Goal: Book appointment/travel/reservation

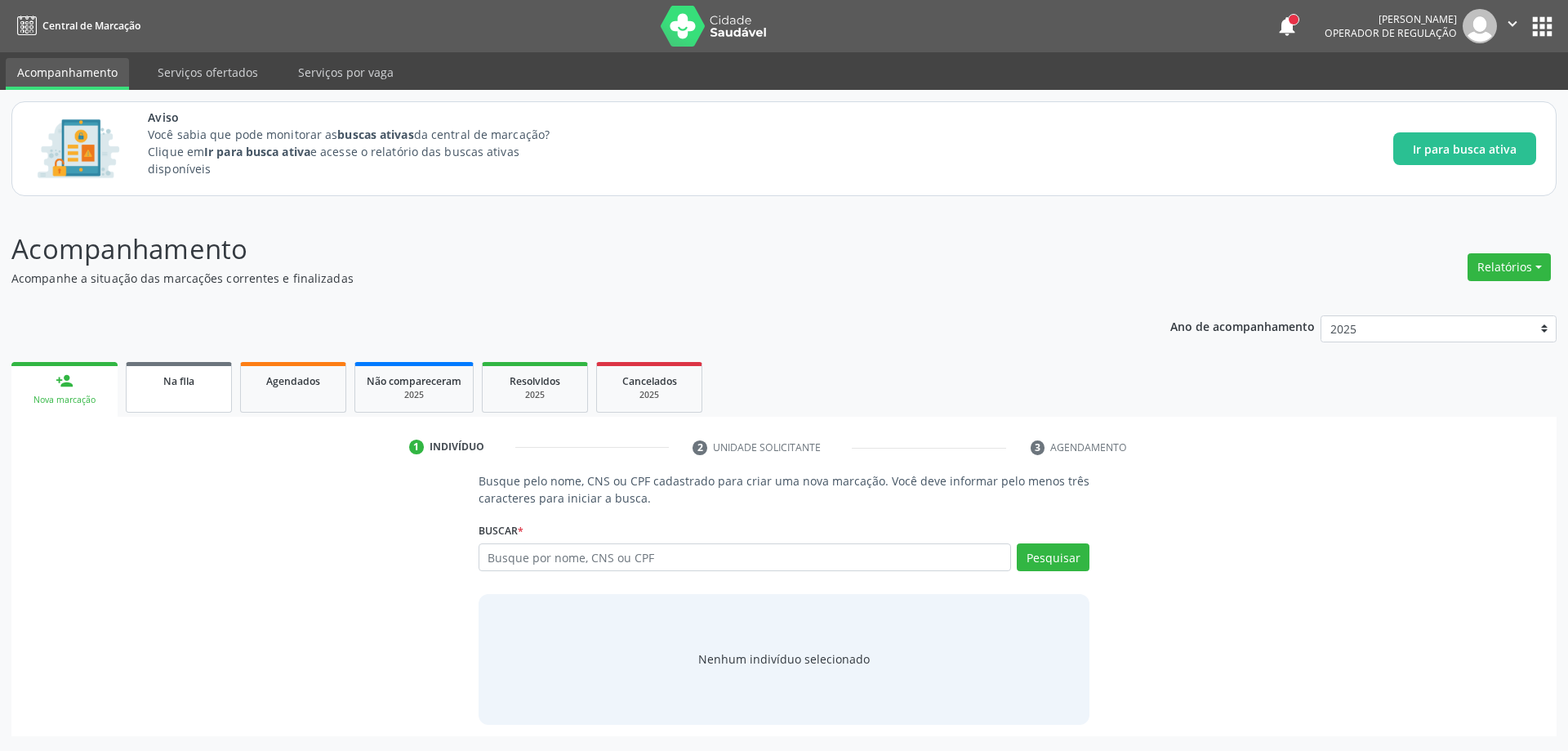
click at [158, 384] on div "Na fila" at bounding box center [179, 380] width 82 height 17
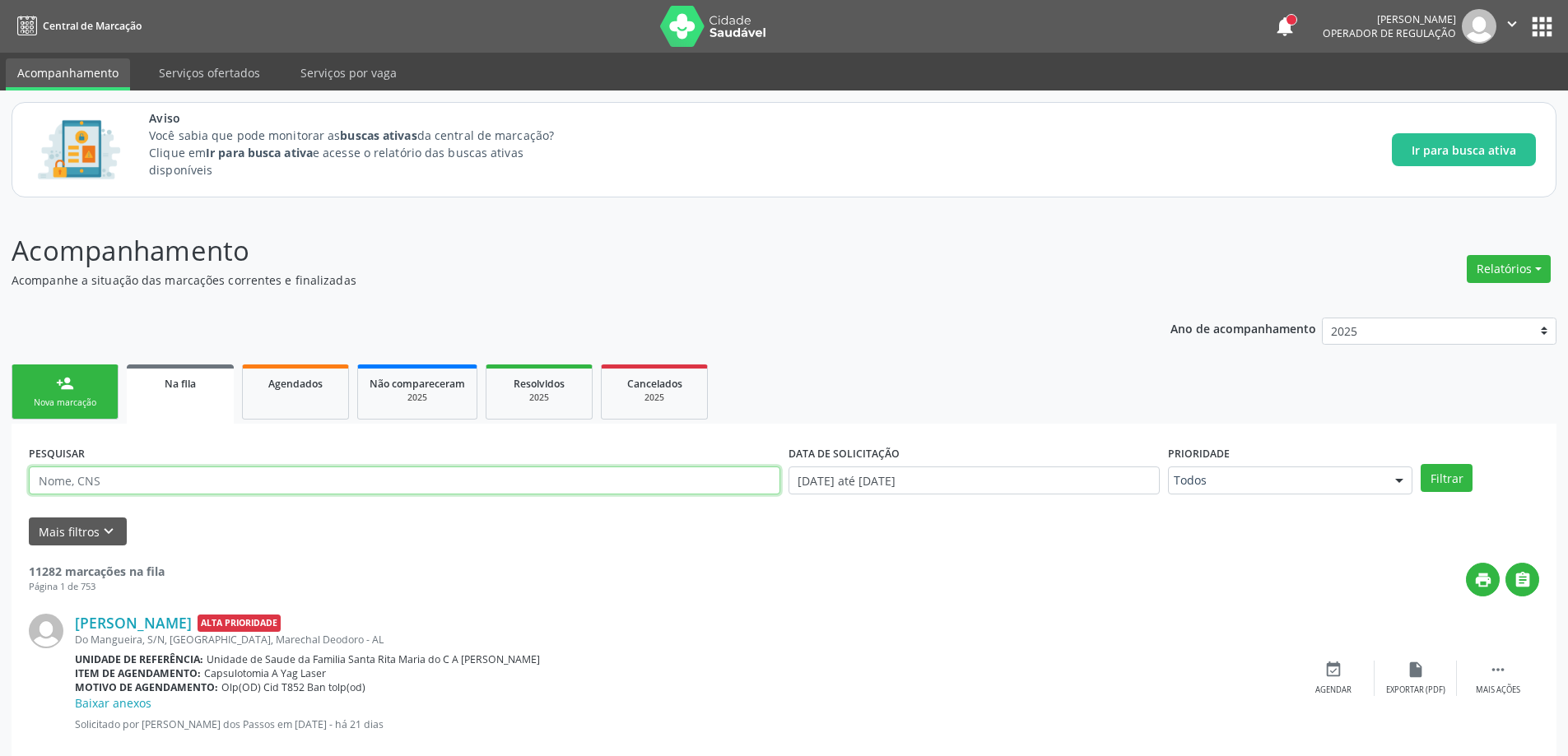
paste input "709001866064515"
click at [1442, 483] on button "Filtrar" at bounding box center [1446, 478] width 52 height 28
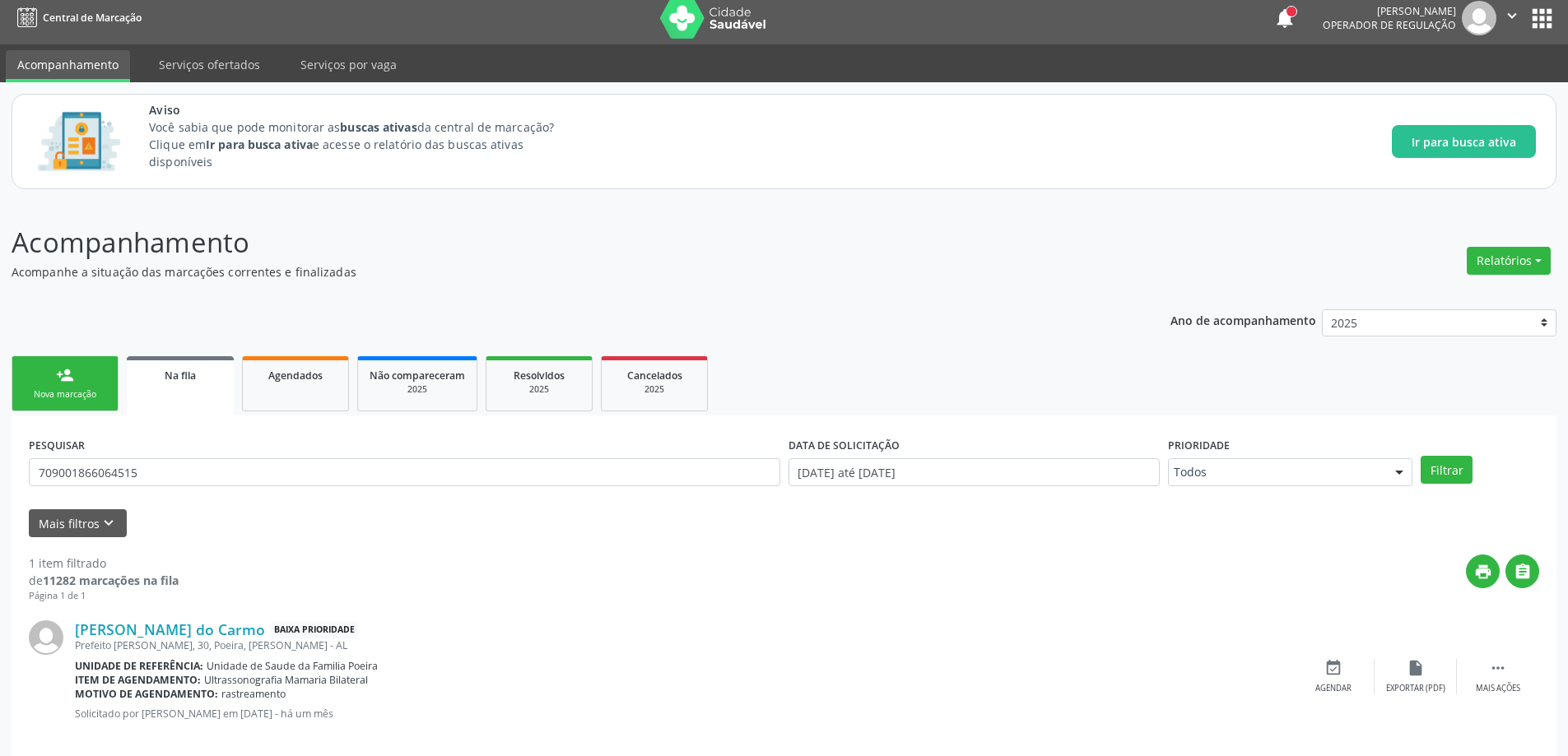
scroll to position [31, 0]
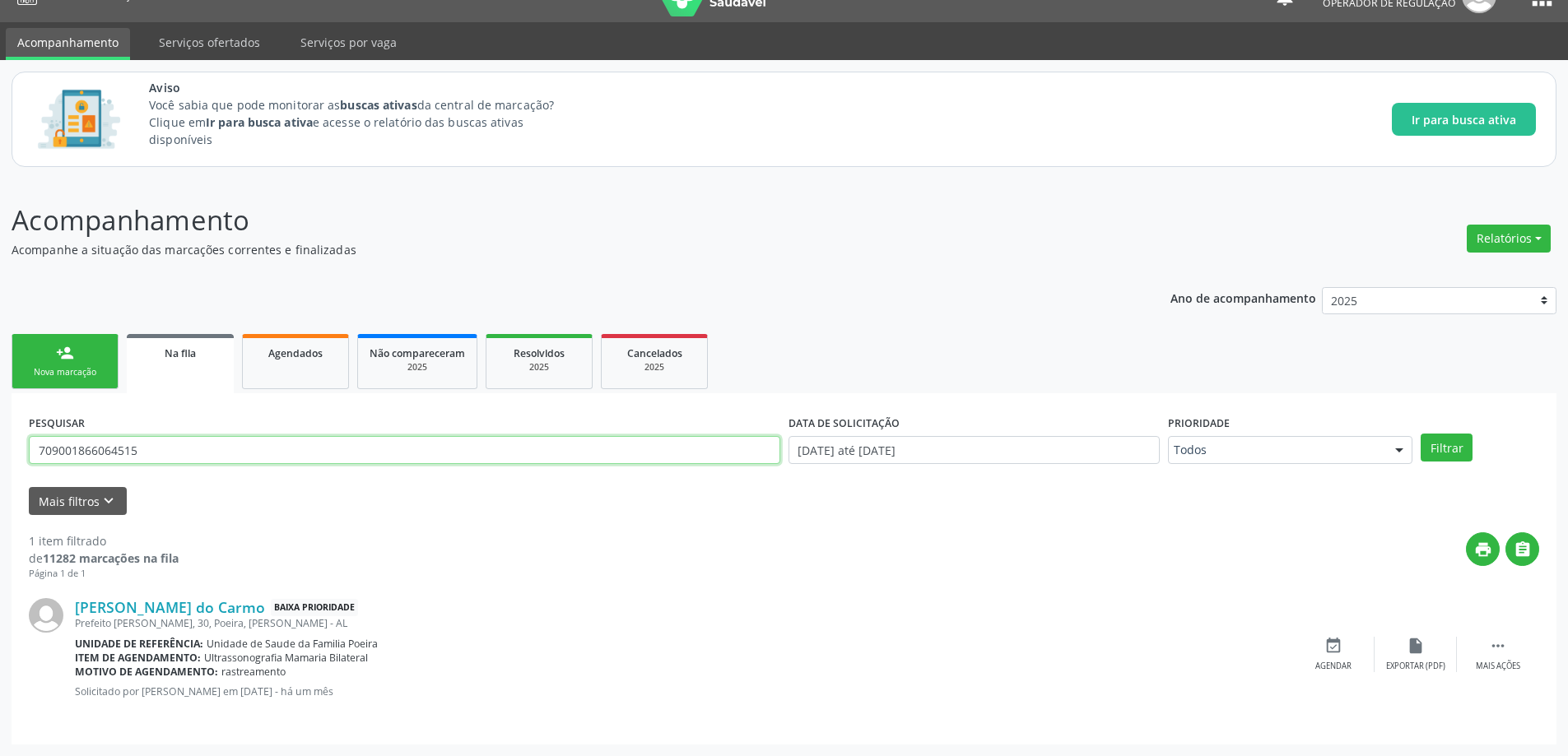
click at [178, 438] on input "709001866064515" at bounding box center [404, 449] width 751 height 28
type input "7"
click at [1462, 442] on button "Filtrar" at bounding box center [1446, 447] width 52 height 28
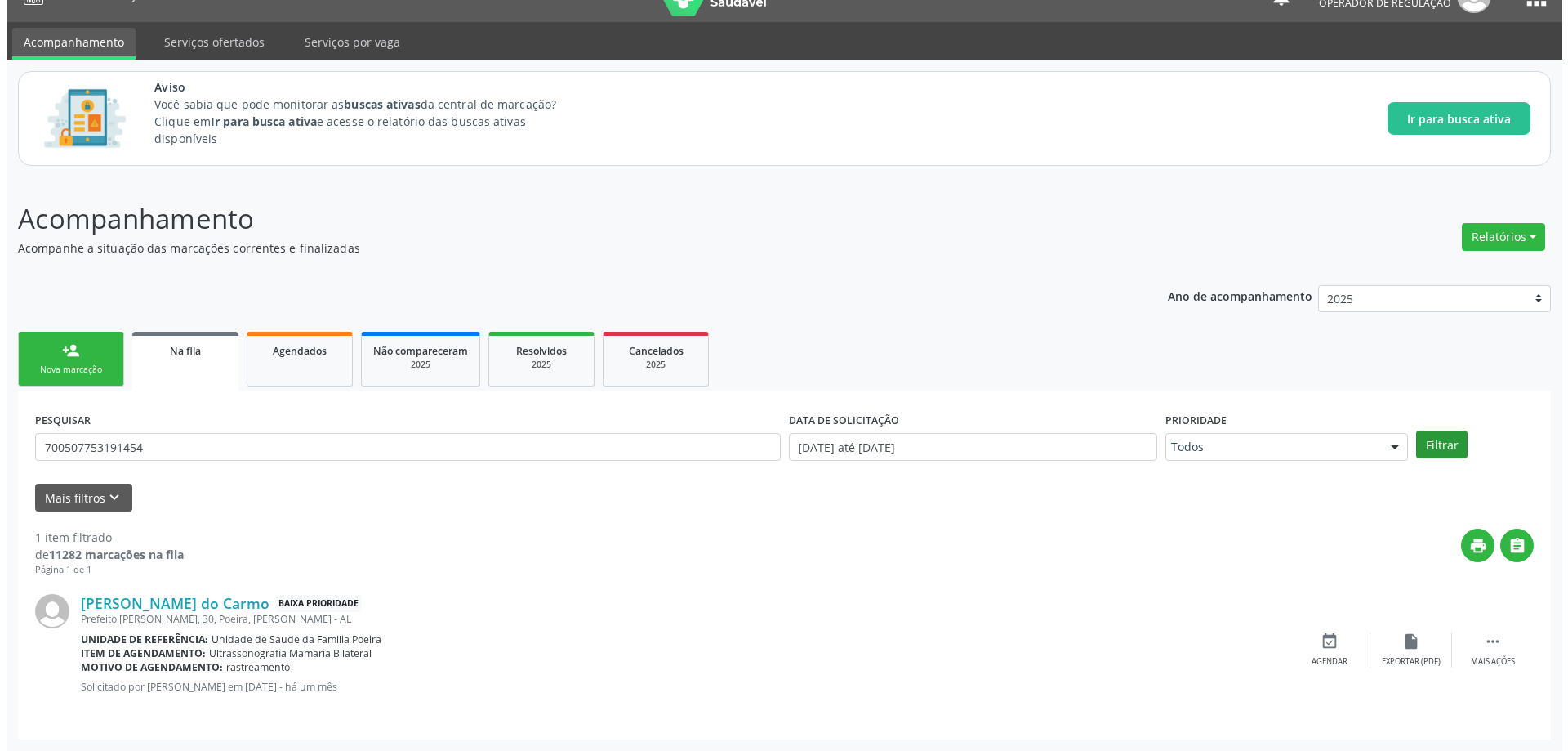
scroll to position [0, 0]
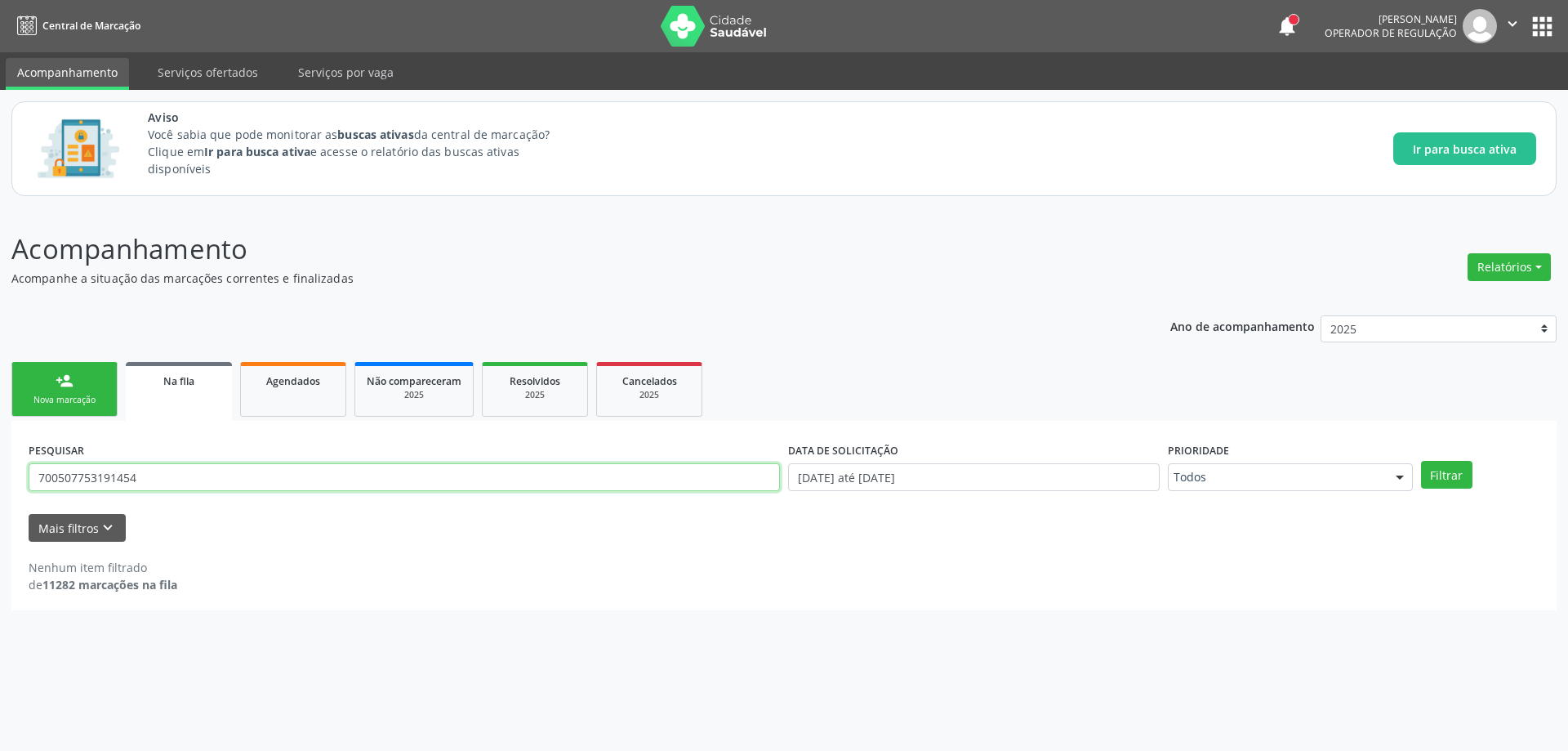
click at [335, 479] on input "700507753191454" at bounding box center [404, 477] width 752 height 28
type input "7"
type input "700507753191454"
click at [1450, 462] on button "Filtrar" at bounding box center [1447, 475] width 51 height 28
click at [149, 474] on input "700507753191454" at bounding box center [404, 477] width 752 height 28
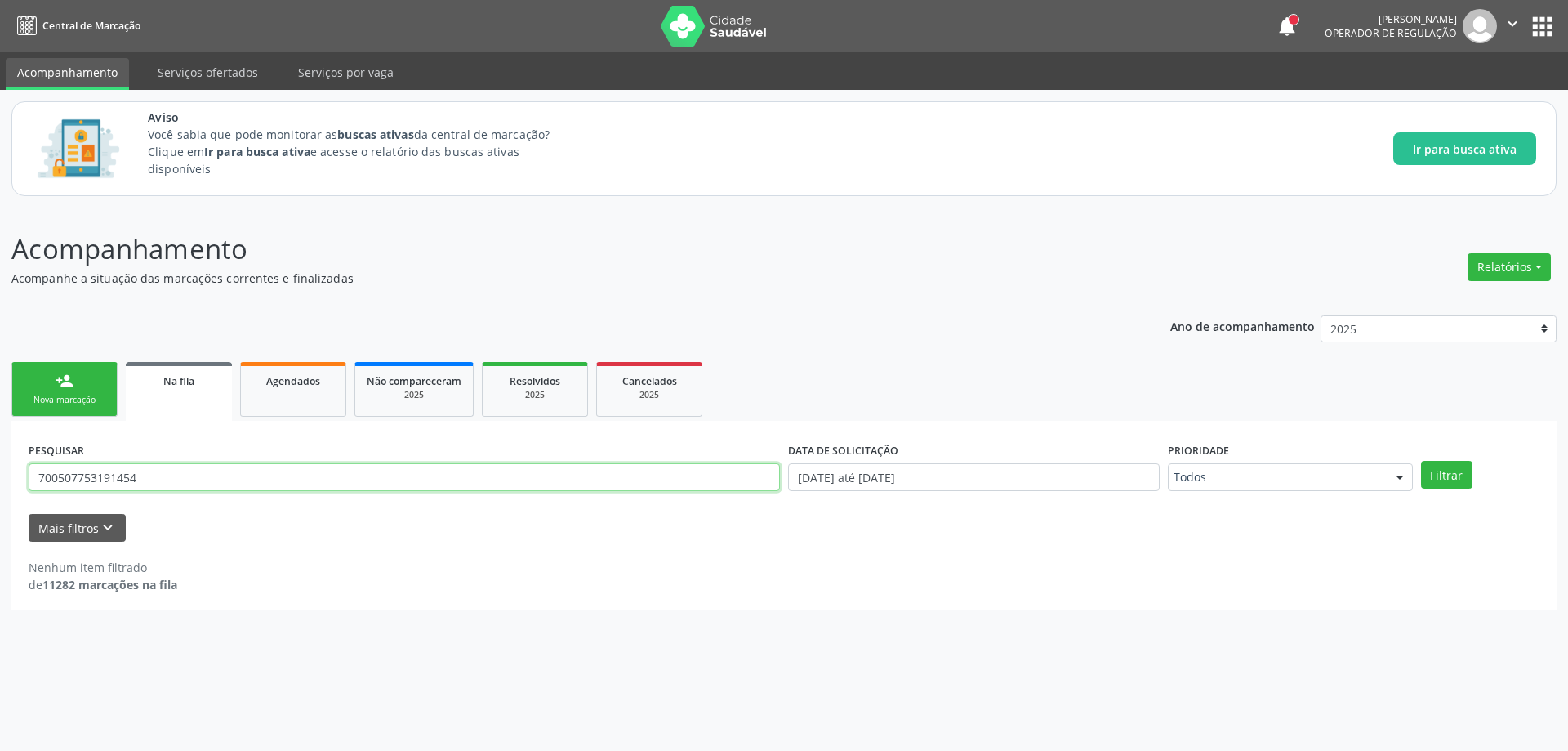
drag, startPoint x: 143, startPoint y: 479, endPoint x: 39, endPoint y: 479, distance: 104.0
click at [39, 479] on input "700507753191454" at bounding box center [404, 477] width 752 height 28
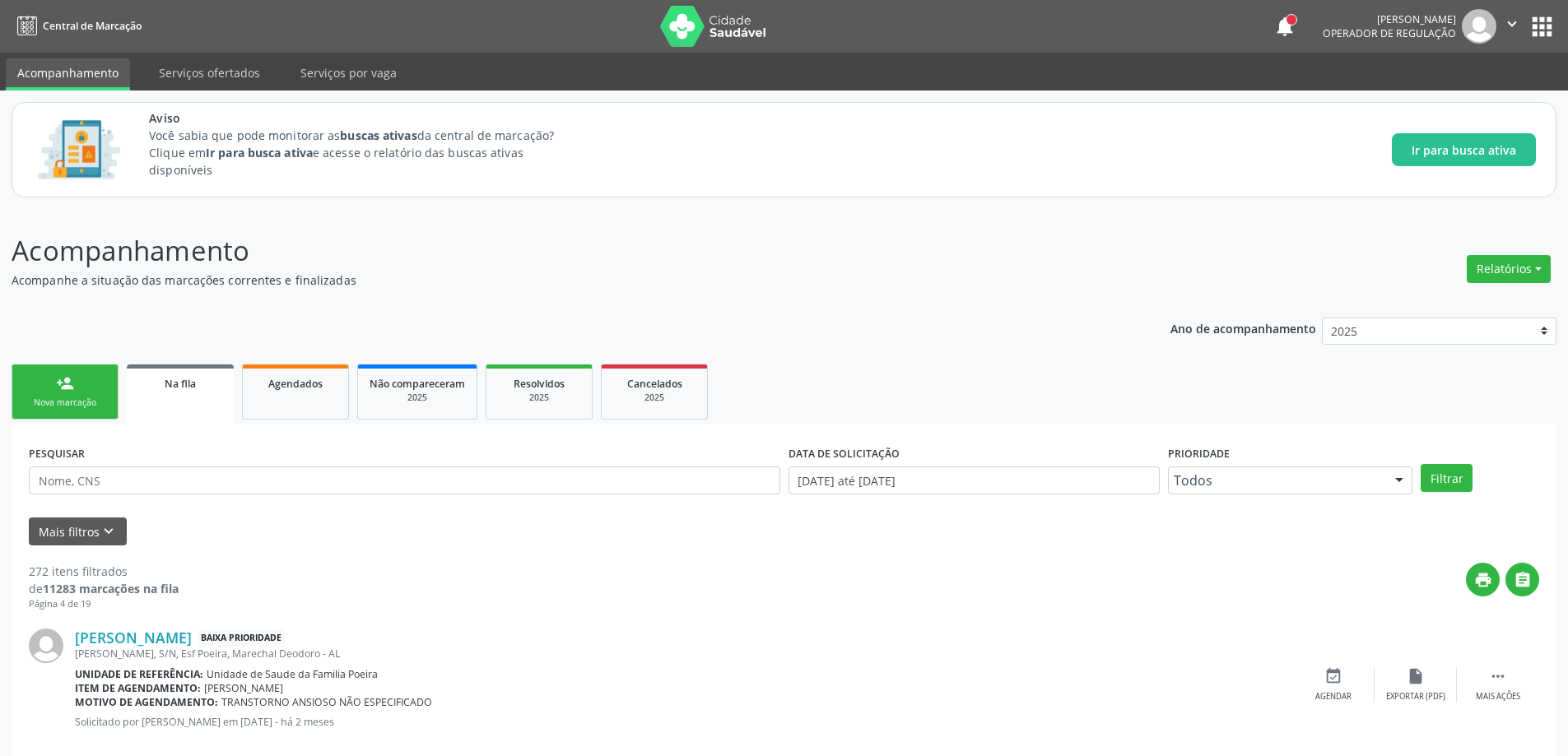
scroll to position [2170, 0]
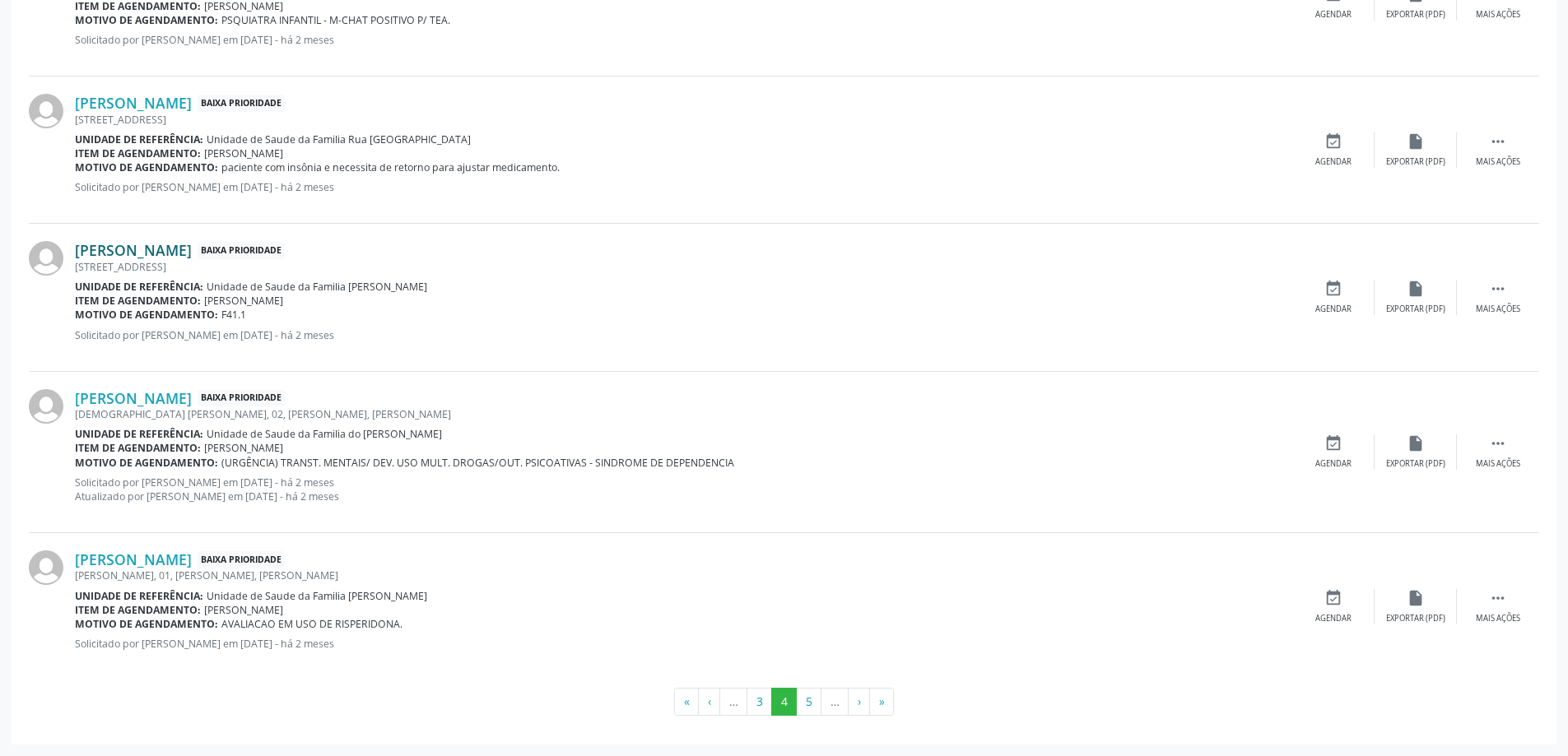
click at [192, 256] on link "[PERSON_NAME]" at bounding box center [133, 249] width 117 height 18
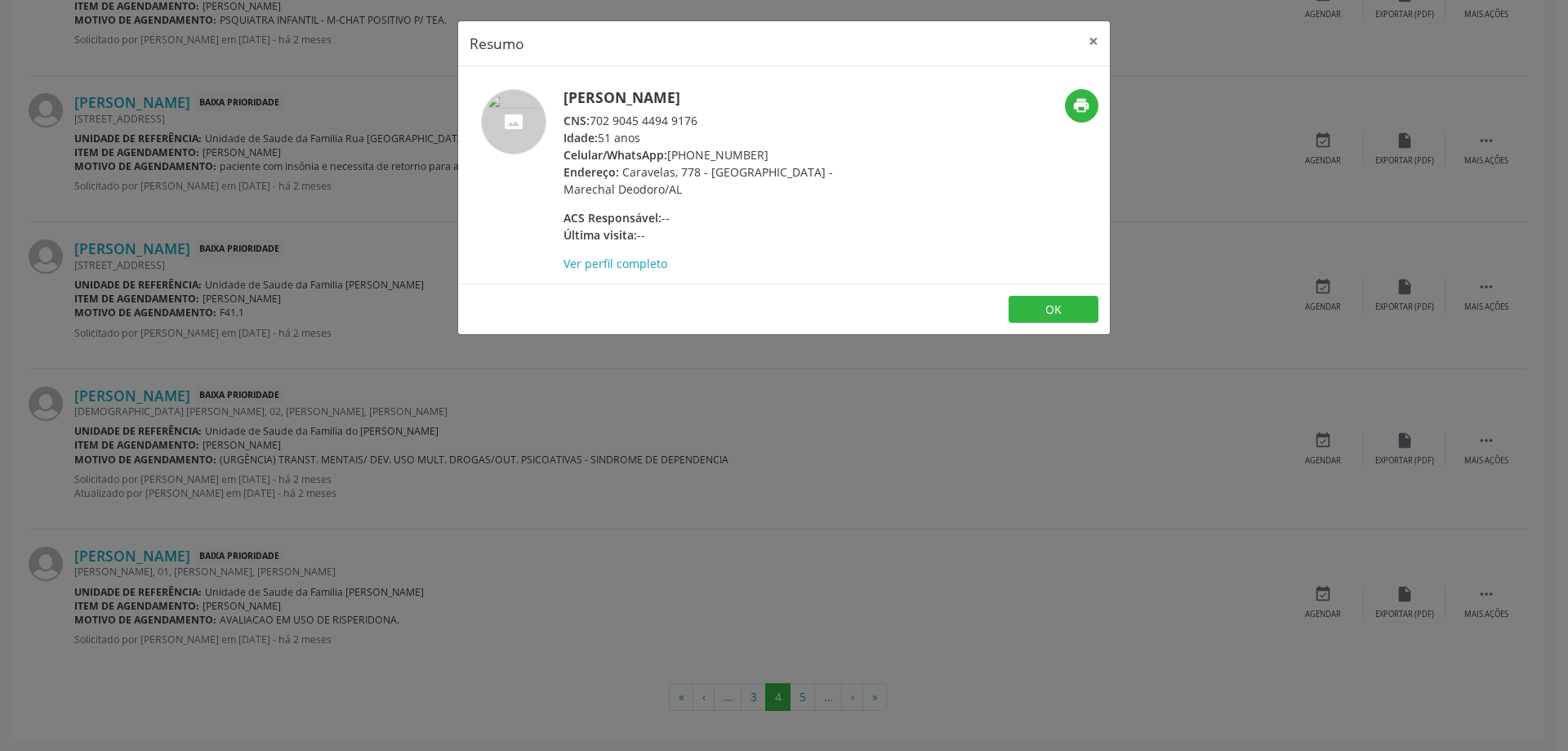
drag, startPoint x: 699, startPoint y: 118, endPoint x: 593, endPoint y: 122, distance: 106.1
click at [593, 122] on div "CNS: 702 9045 4494 9176" at bounding box center [723, 120] width 318 height 17
copy div "702 9045 4494 9176"
click at [1095, 37] on button "×" at bounding box center [1094, 41] width 32 height 40
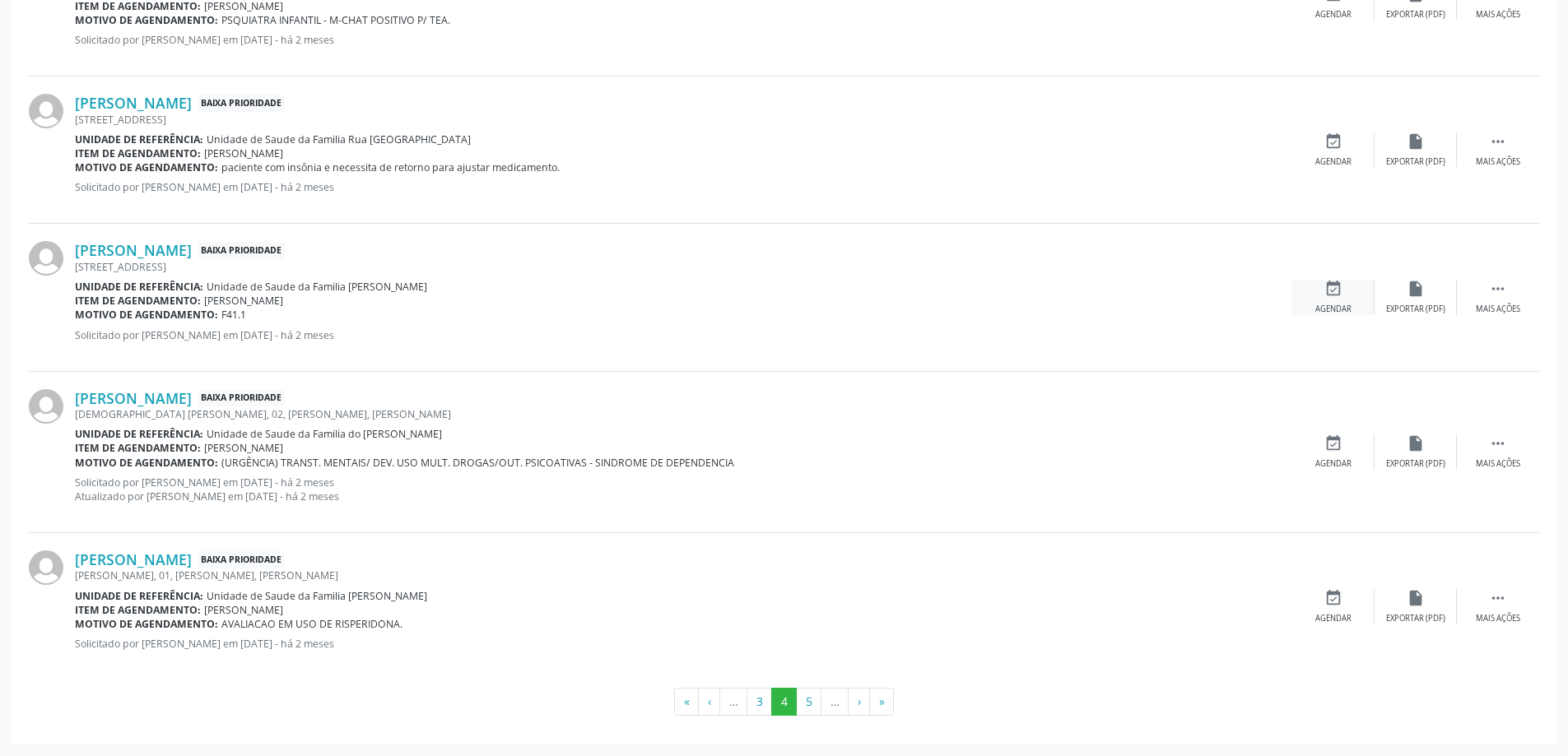
click at [1326, 304] on div "Agendar" at bounding box center [1333, 309] width 36 height 12
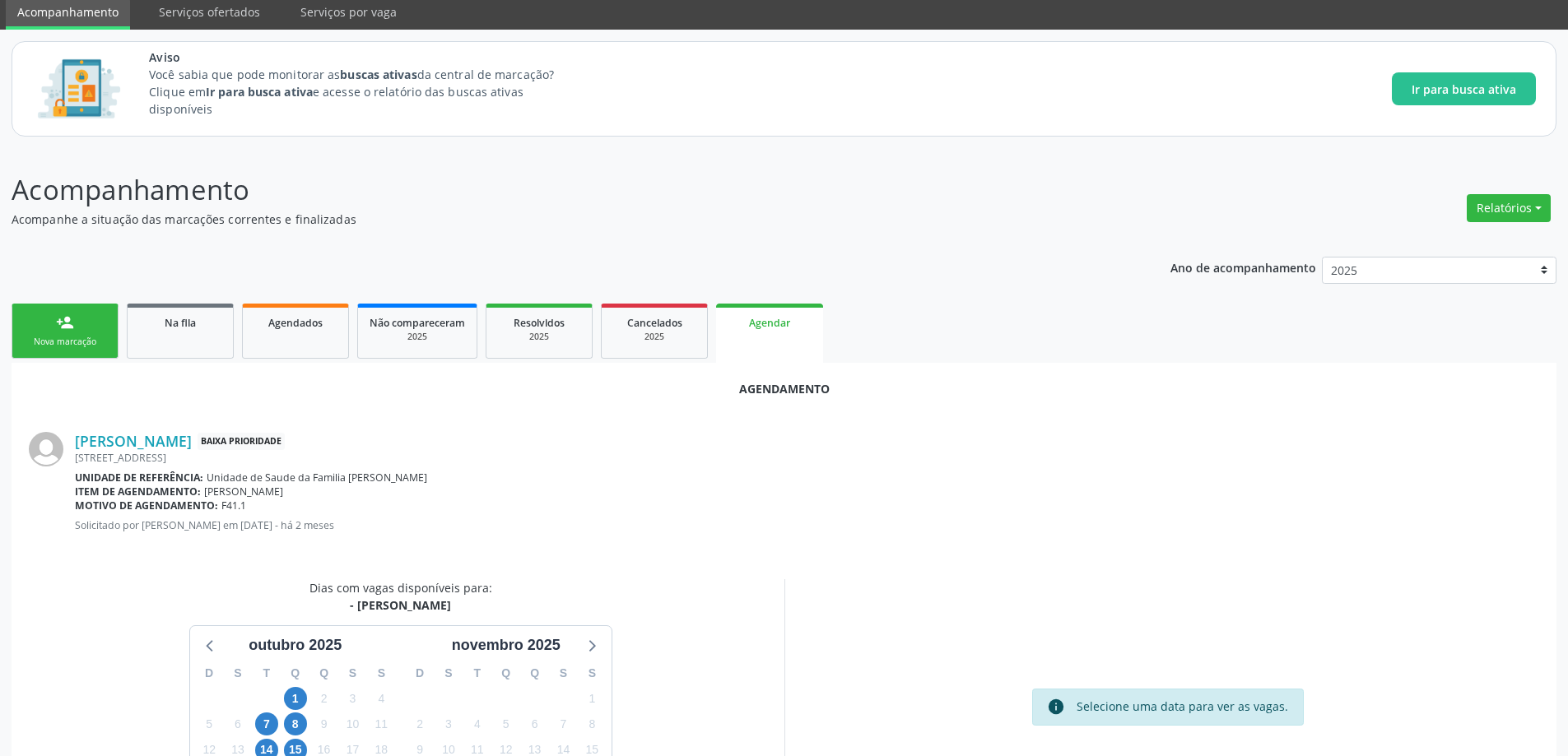
scroll to position [165, 0]
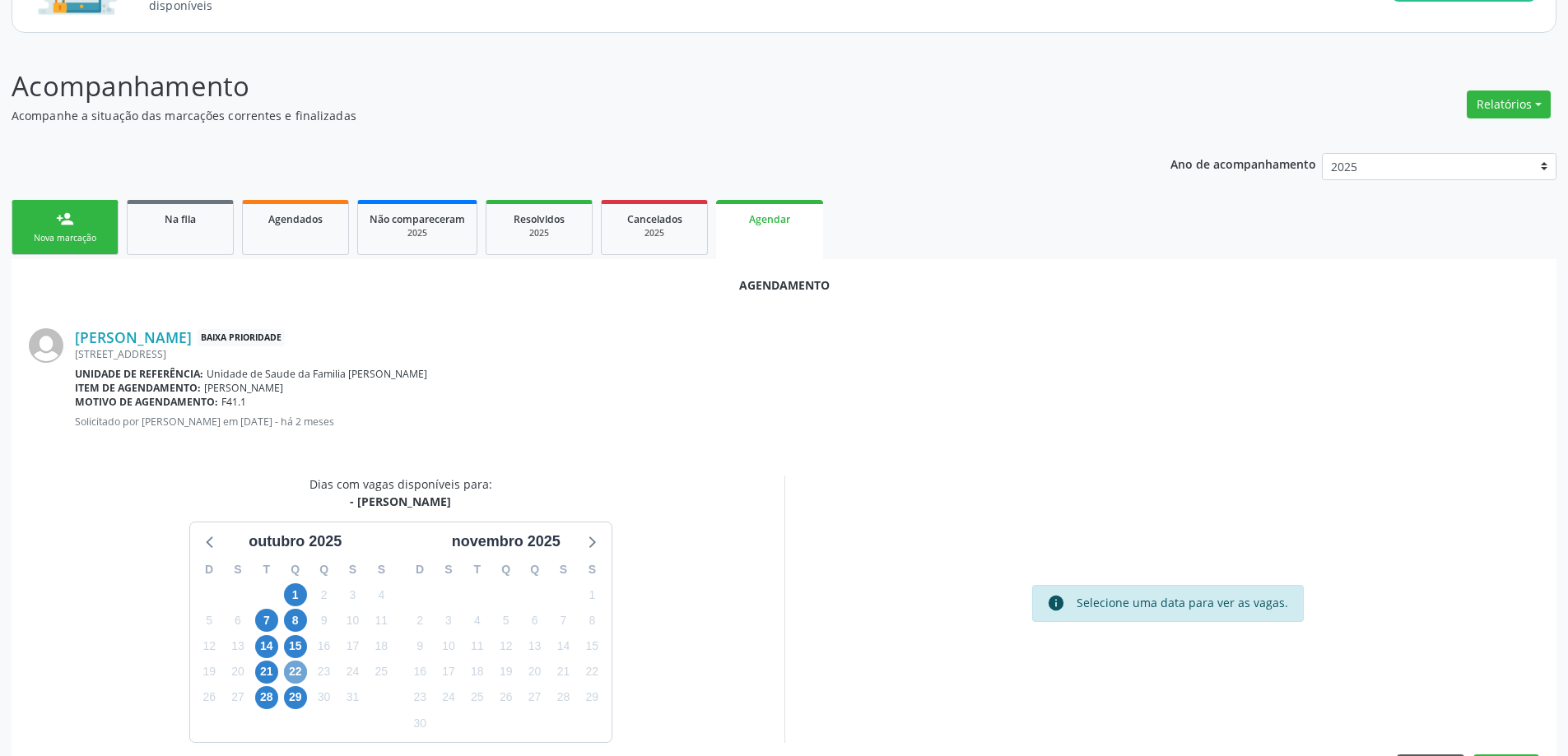
click at [294, 673] on span "22" at bounding box center [296, 673] width 23 height 23
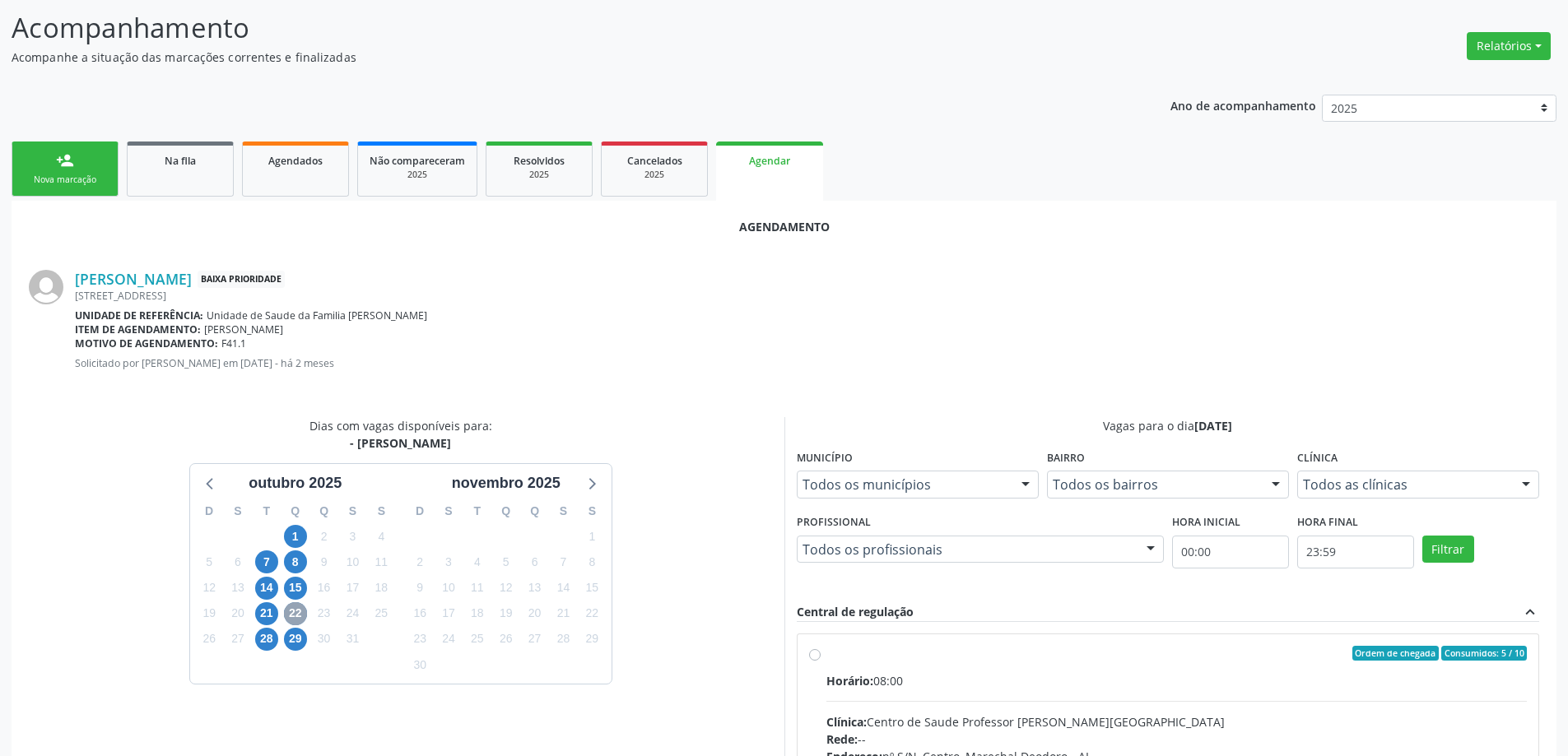
scroll to position [412, 0]
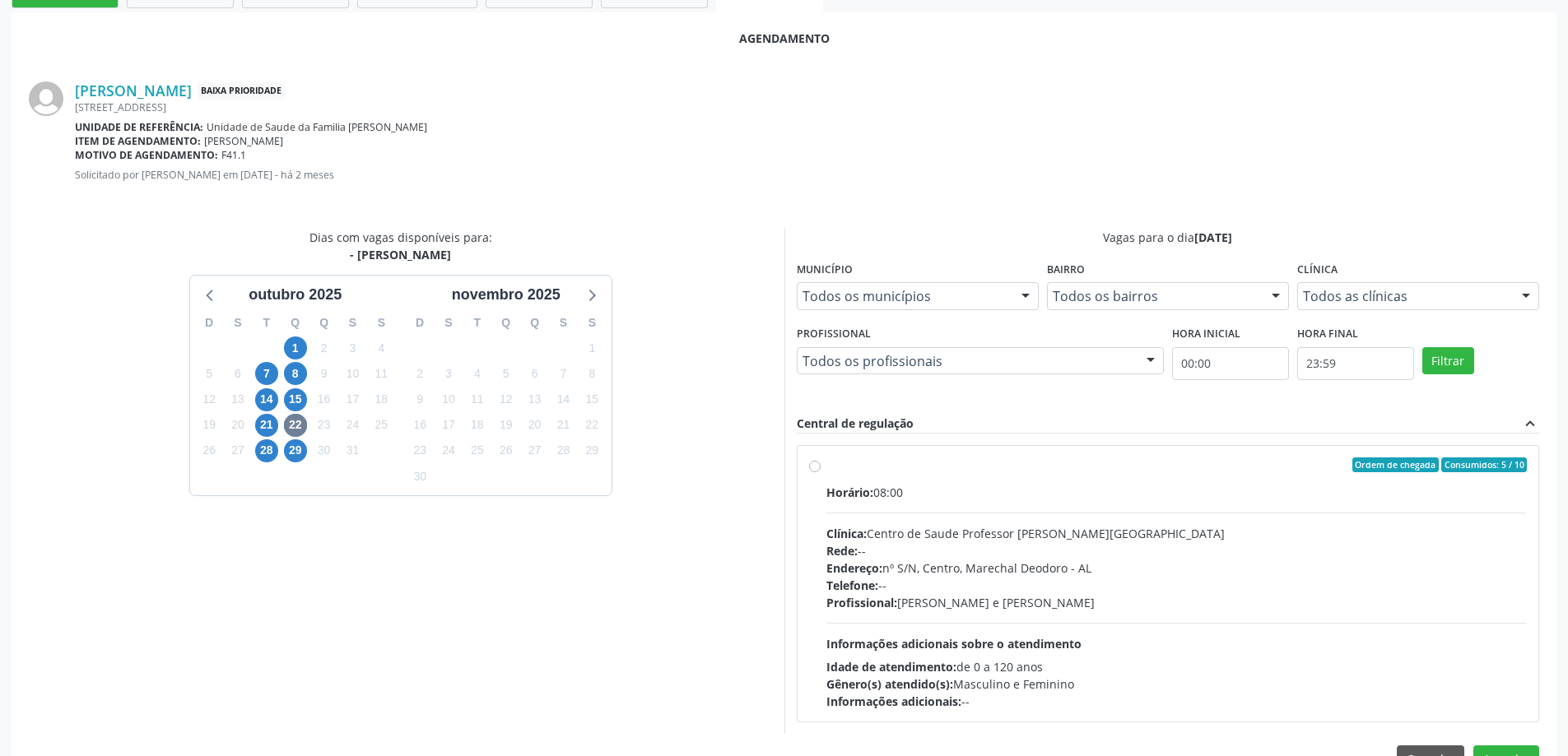
click at [806, 465] on div "Ordem de chegada Consumidos: 5 / 10 Horário: 08:00 Clínica: Centro de Saude Pro…" at bounding box center [1168, 583] width 742 height 275
radio input "true"
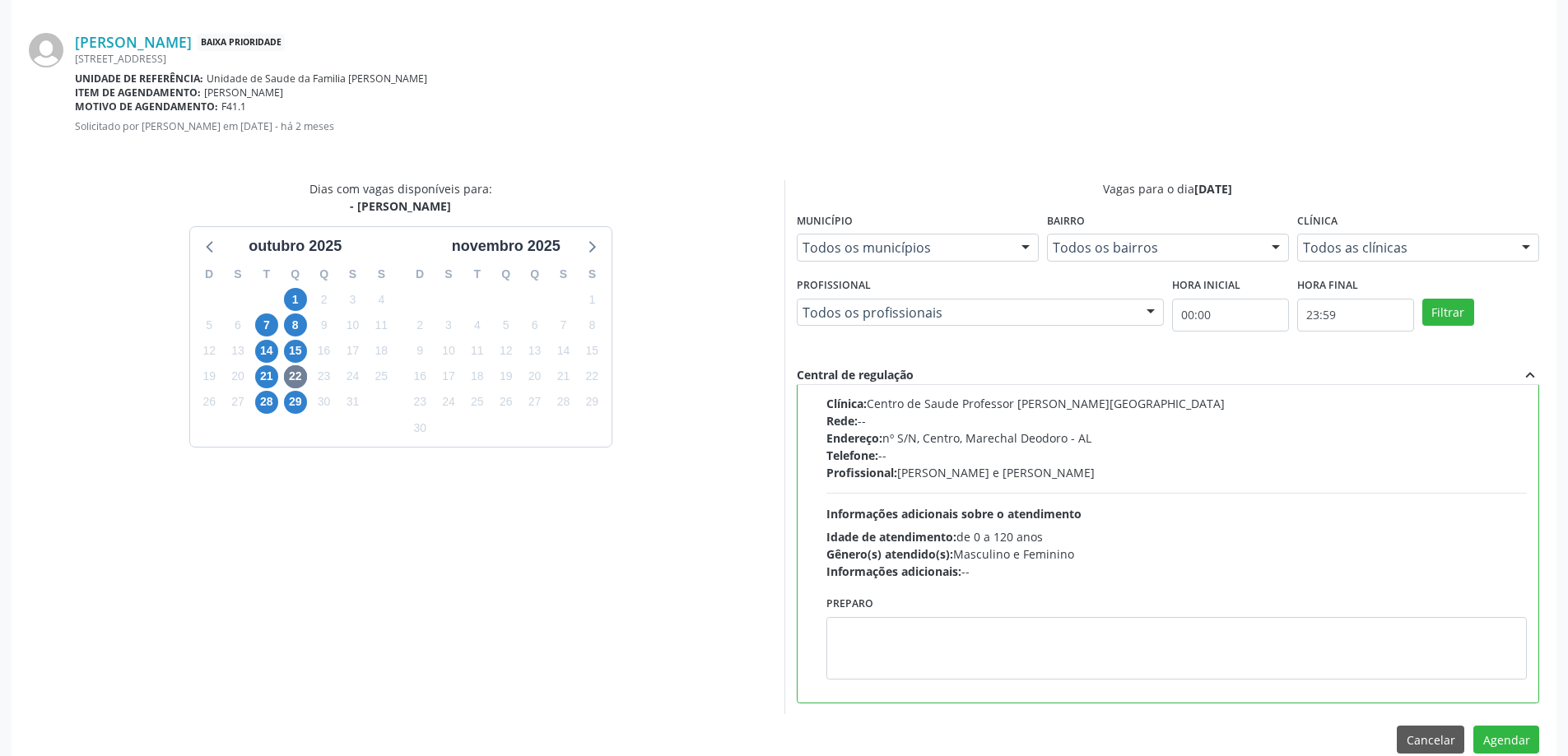
scroll to position [486, 0]
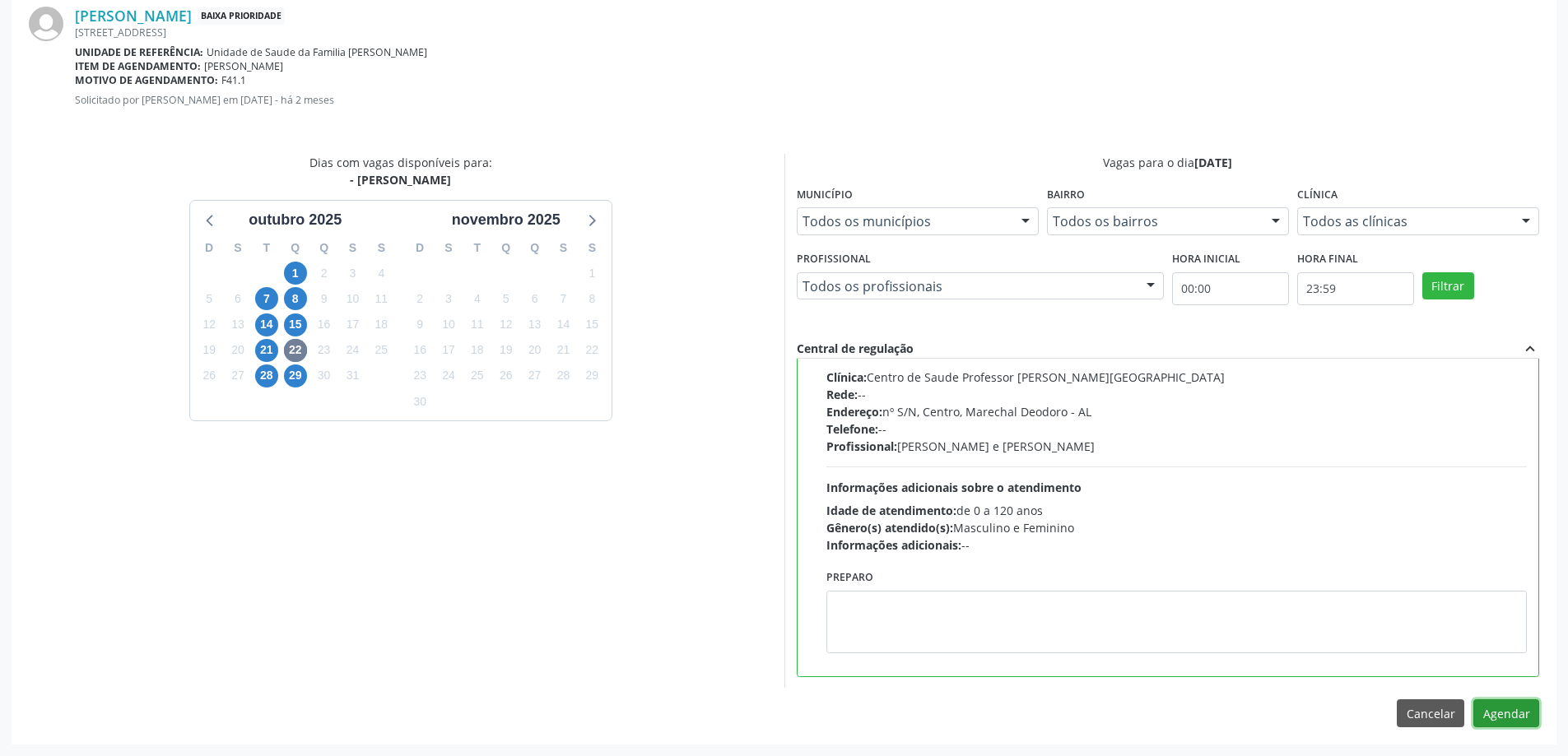
click at [1515, 709] on button "Agendar" at bounding box center [1506, 713] width 66 height 28
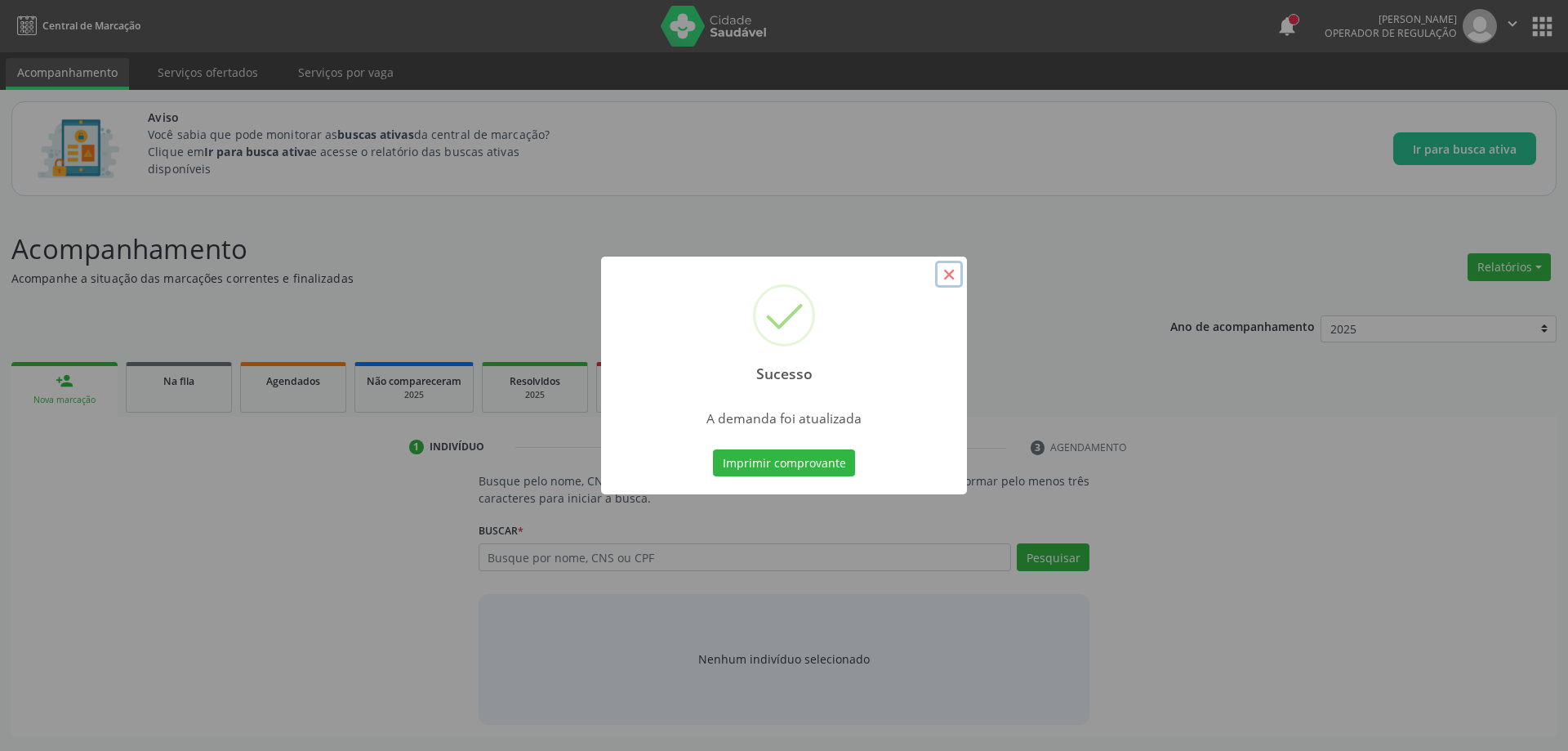
click at [955, 277] on button "×" at bounding box center [949, 274] width 28 height 28
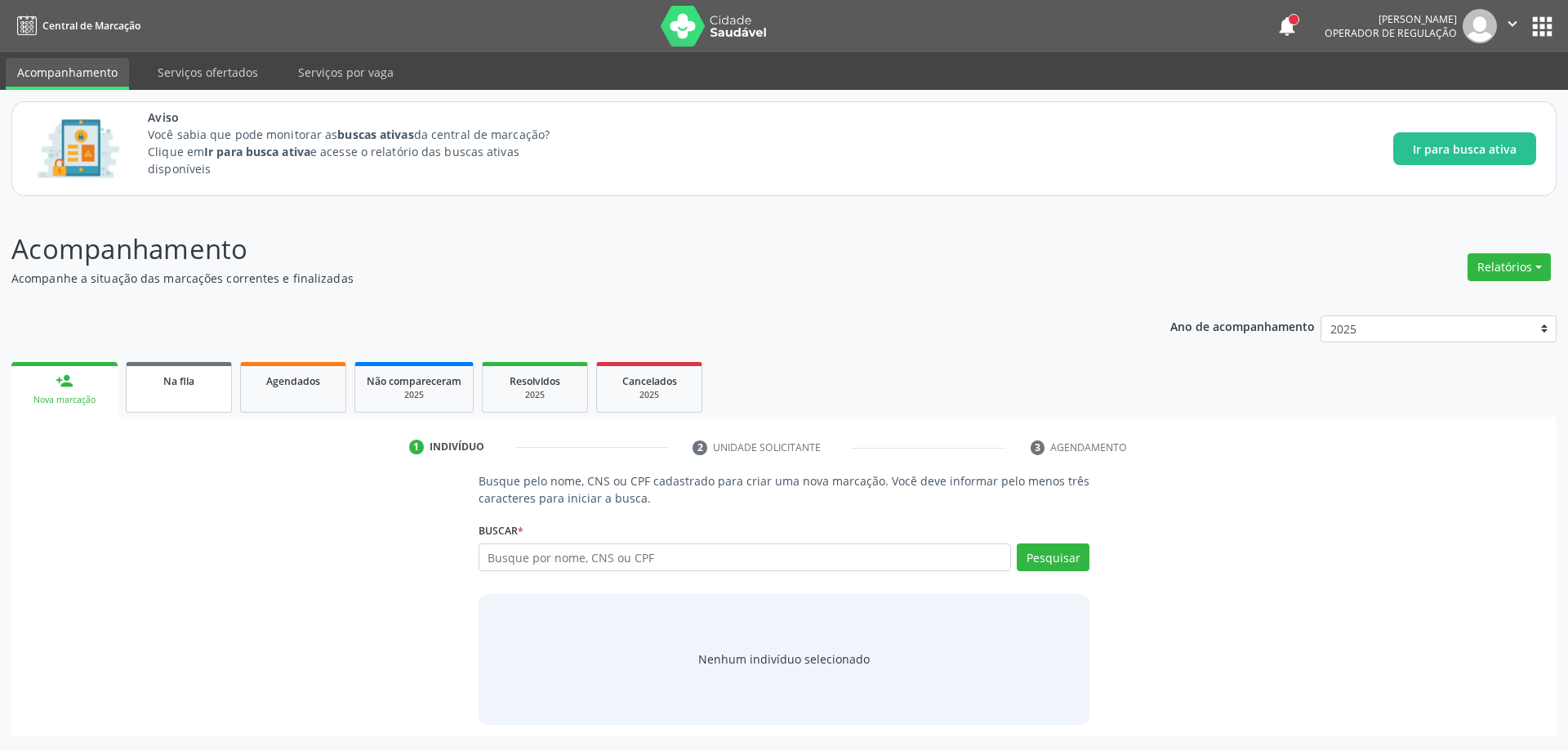
click at [210, 395] on link "Na fila" at bounding box center [178, 387] width 106 height 51
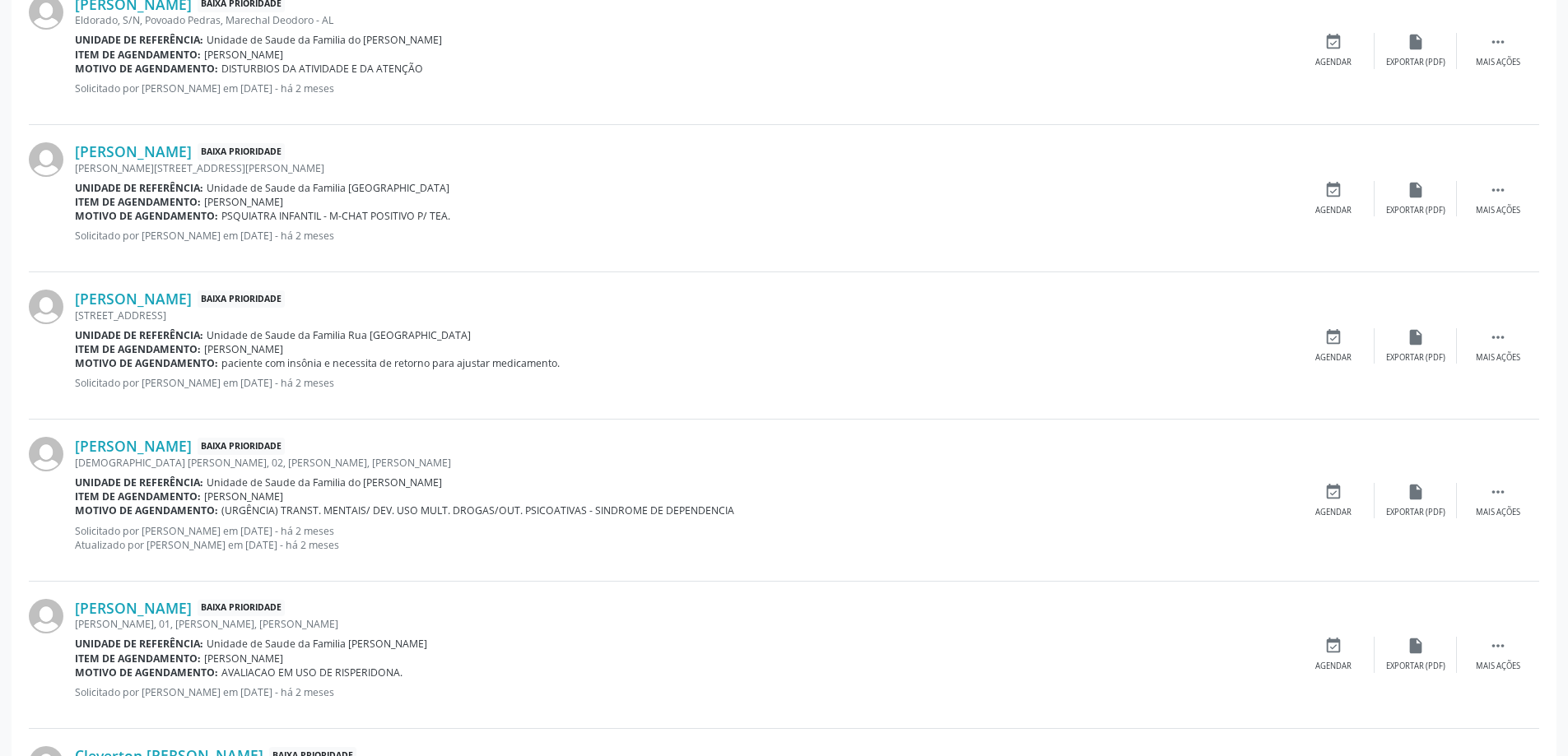
scroll to position [2170, 0]
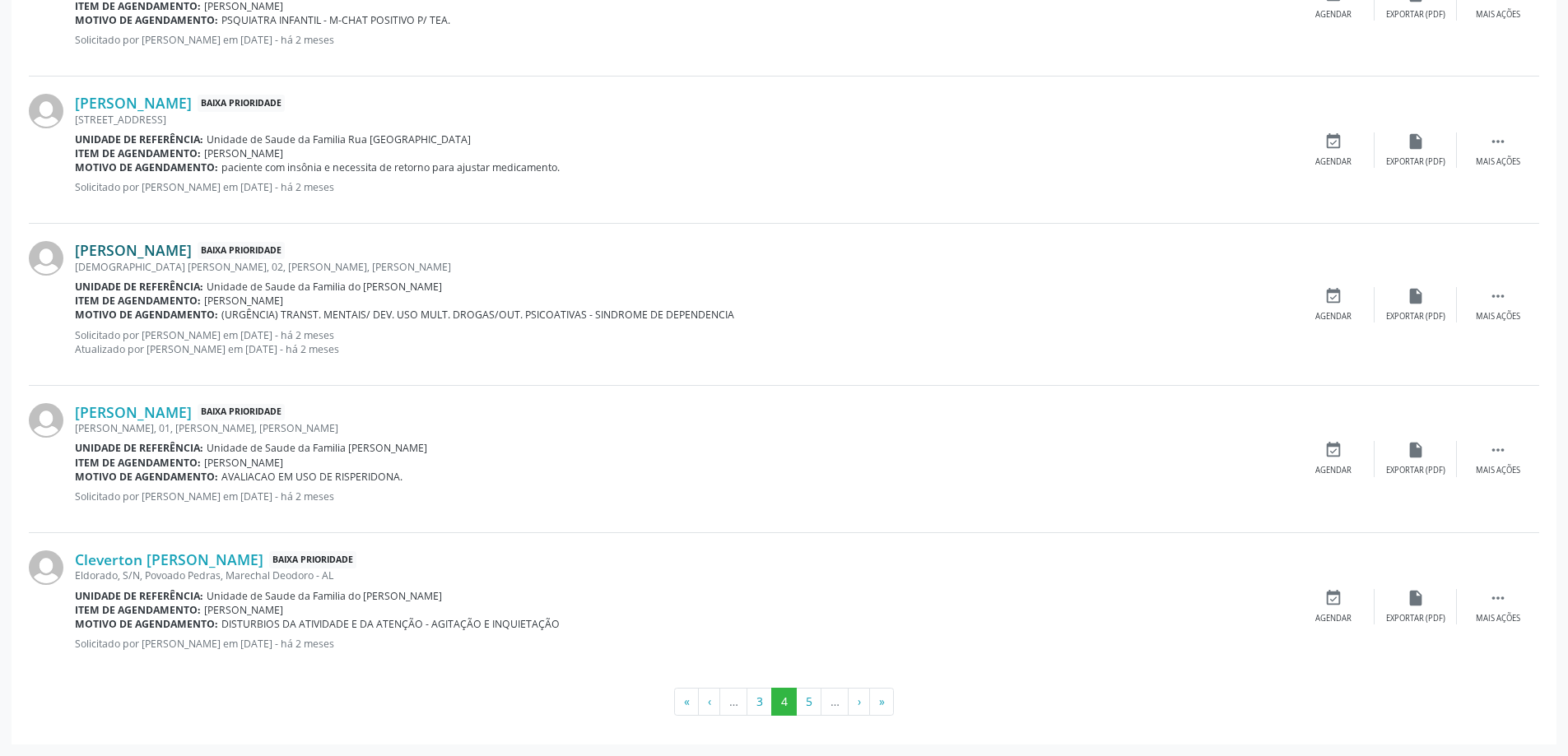
click at [192, 252] on link "[PERSON_NAME]" at bounding box center [133, 249] width 117 height 18
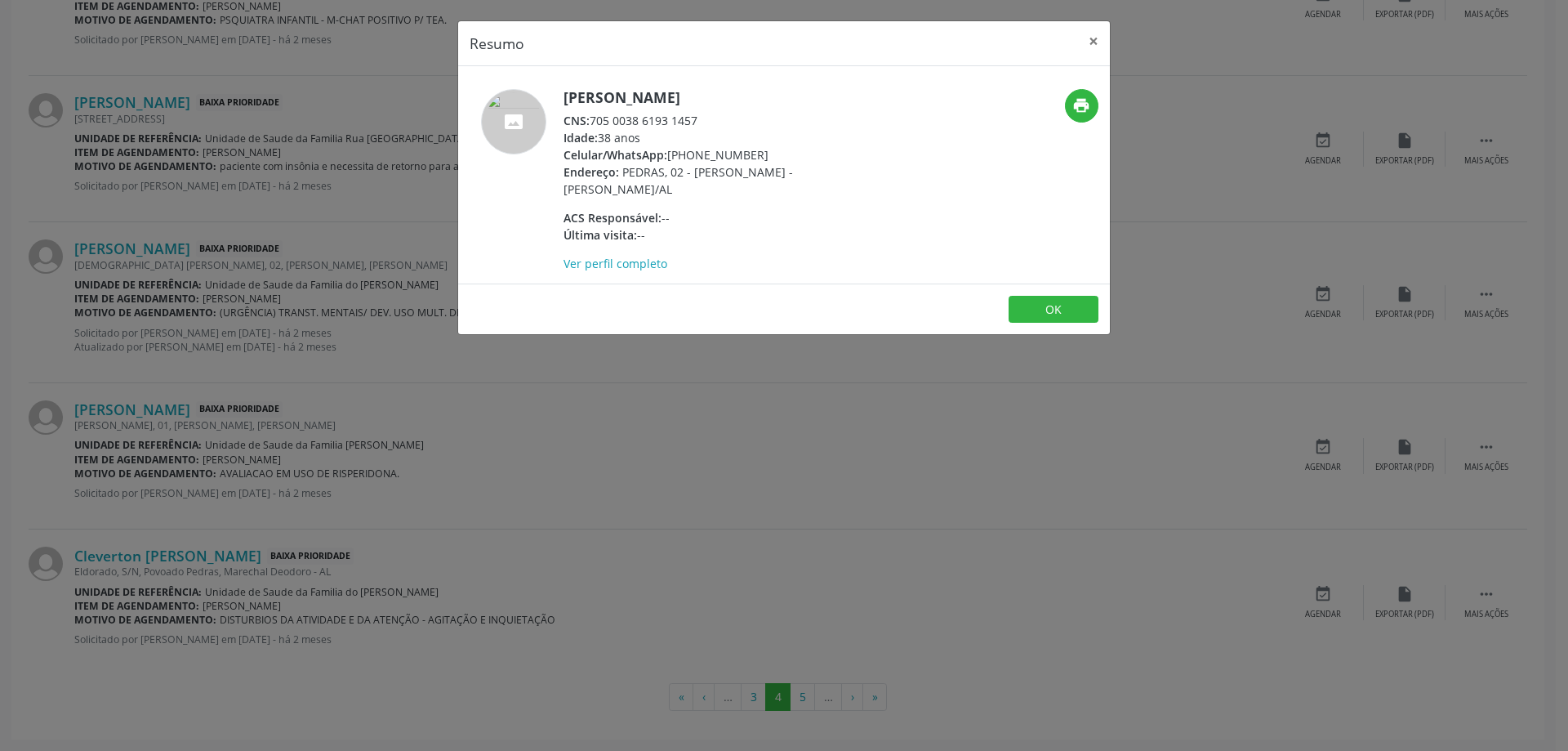
drag, startPoint x: 702, startPoint y: 119, endPoint x: 593, endPoint y: 124, distance: 109.1
click at [593, 124] on div "CNS: 705 0038 6193 1457" at bounding box center [723, 120] width 318 height 17
copy div "705 0038 6193 1457"
click at [1098, 45] on button "×" at bounding box center [1094, 41] width 32 height 40
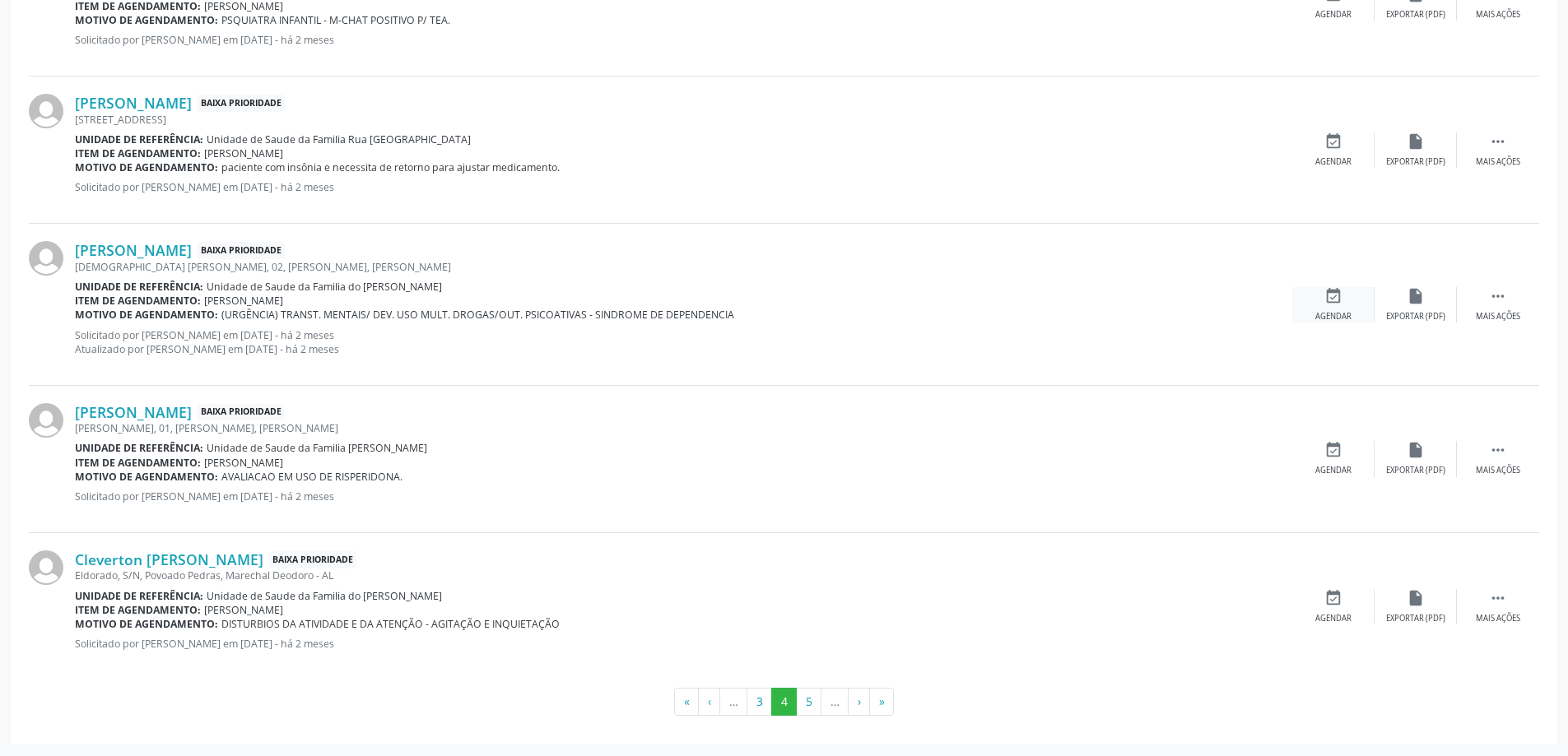
click at [1353, 310] on div "event_available Agendar" at bounding box center [1333, 304] width 83 height 35
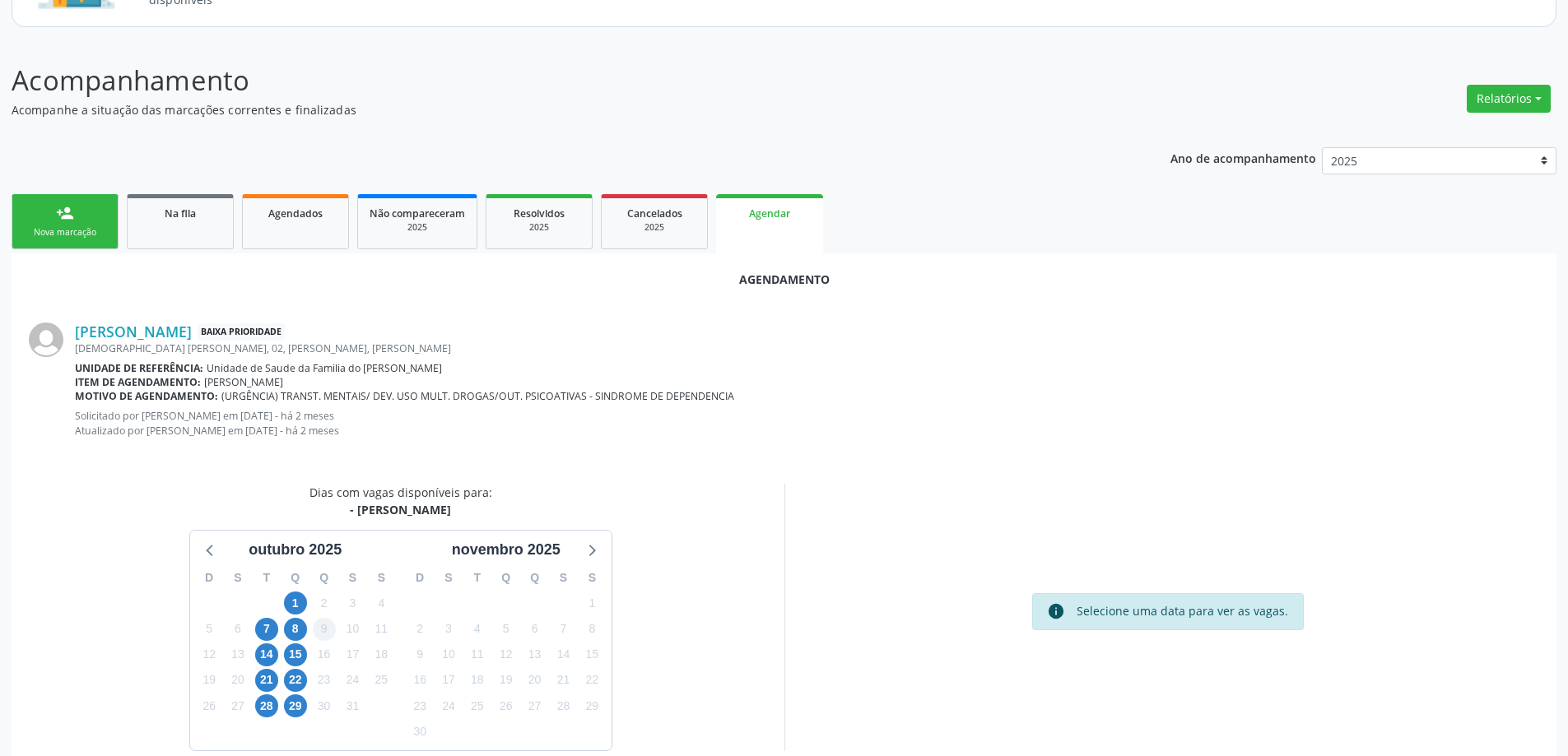
scroll to position [233, 0]
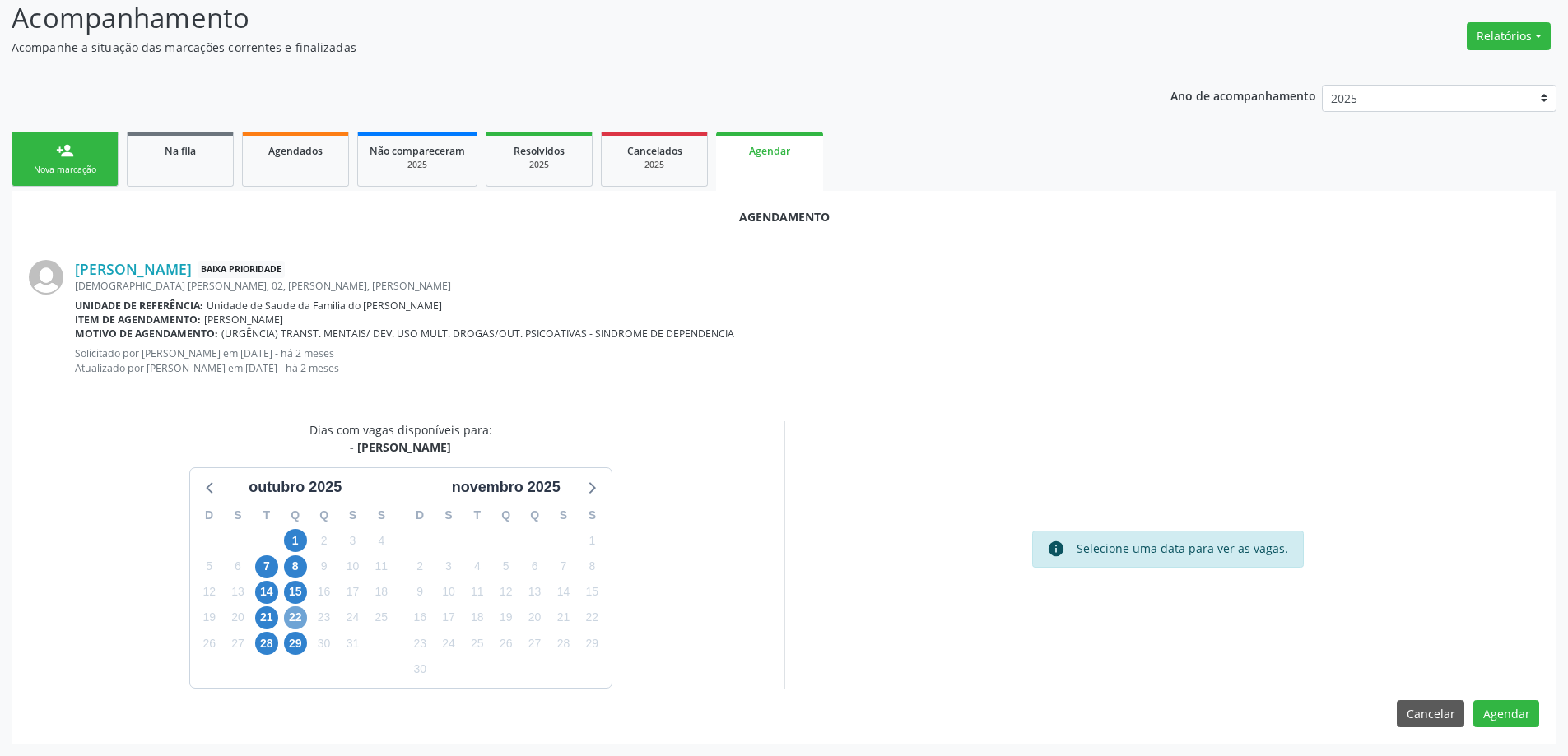
click at [292, 623] on span "22" at bounding box center [296, 618] width 23 height 23
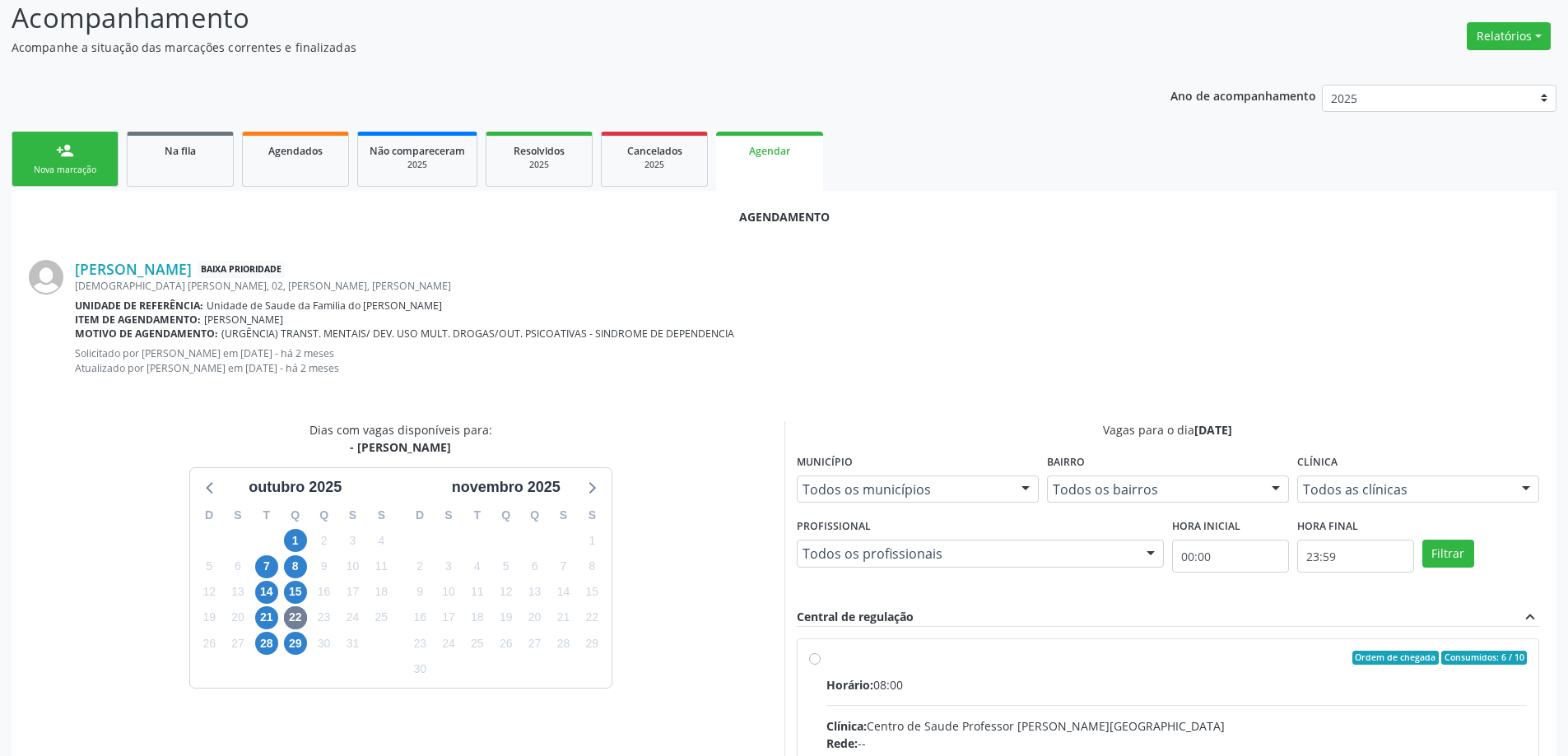
click at [817, 664] on input "Ordem de chegada Consumidos: 6 / 10 Horário: 08:00 Clínica: Centro de Saude Pro…" at bounding box center [815, 657] width 12 height 14
radio input "true"
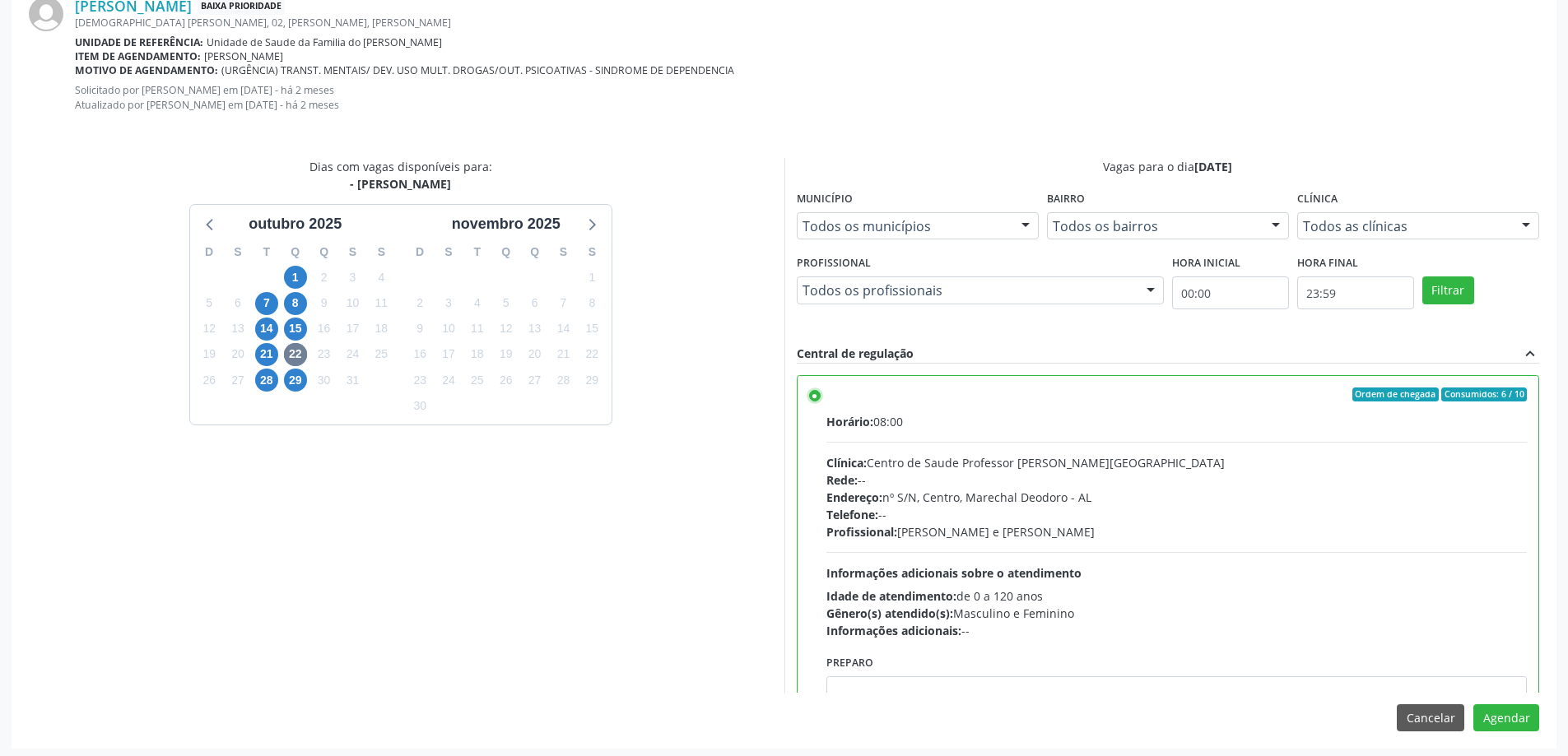
scroll to position [500, 0]
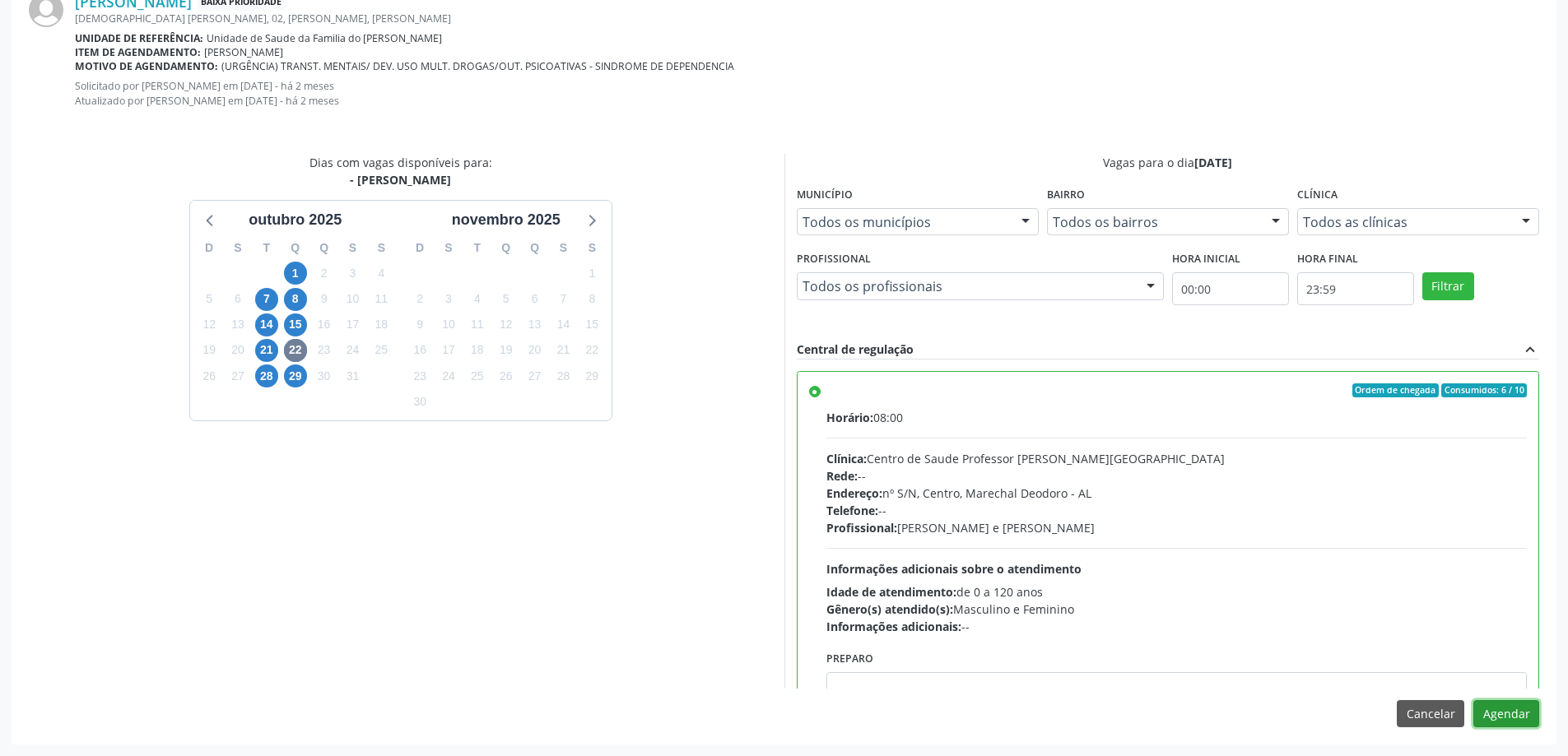
click at [1513, 720] on button "Agendar" at bounding box center [1506, 714] width 66 height 28
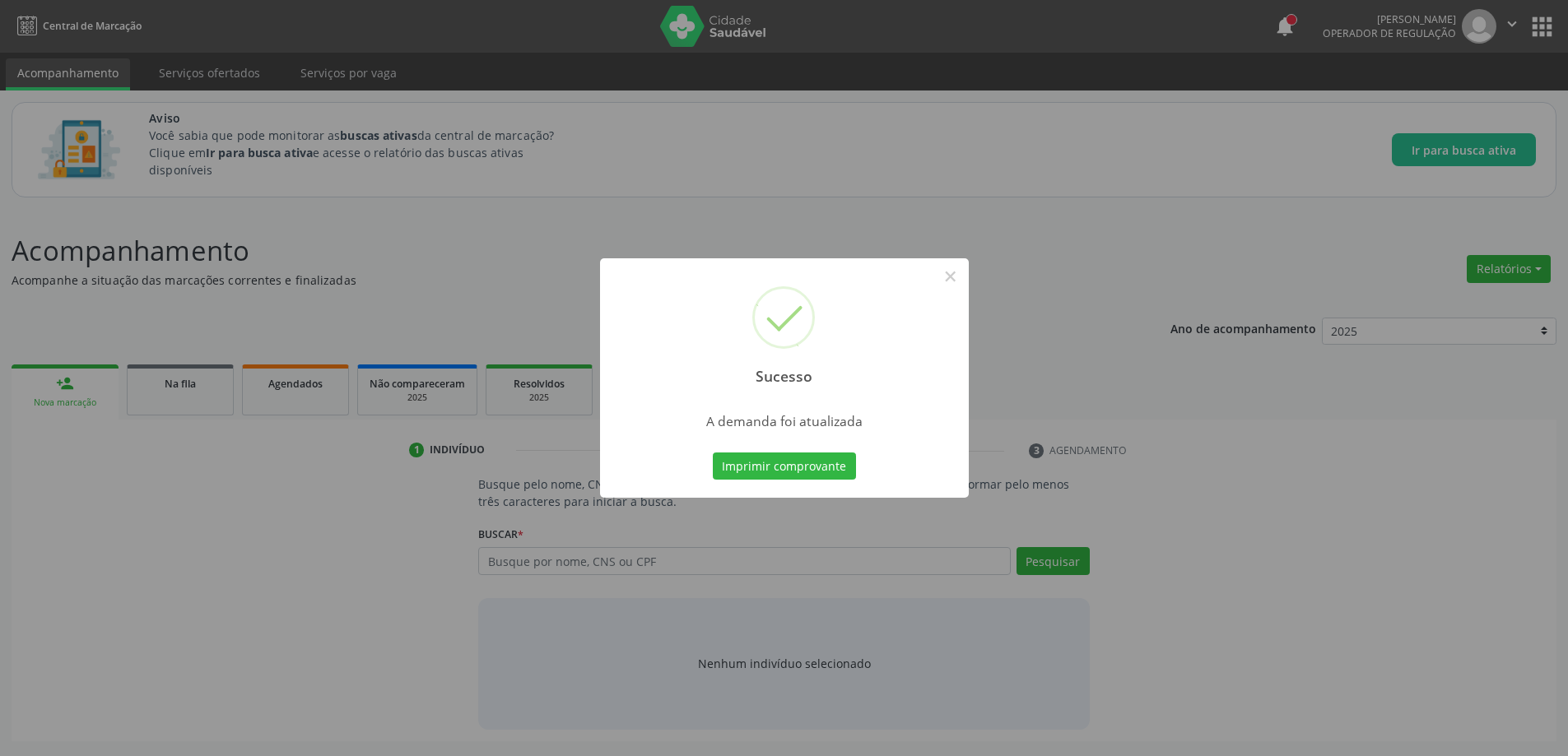
scroll to position [0, 0]
click at [962, 277] on button "×" at bounding box center [956, 276] width 28 height 28
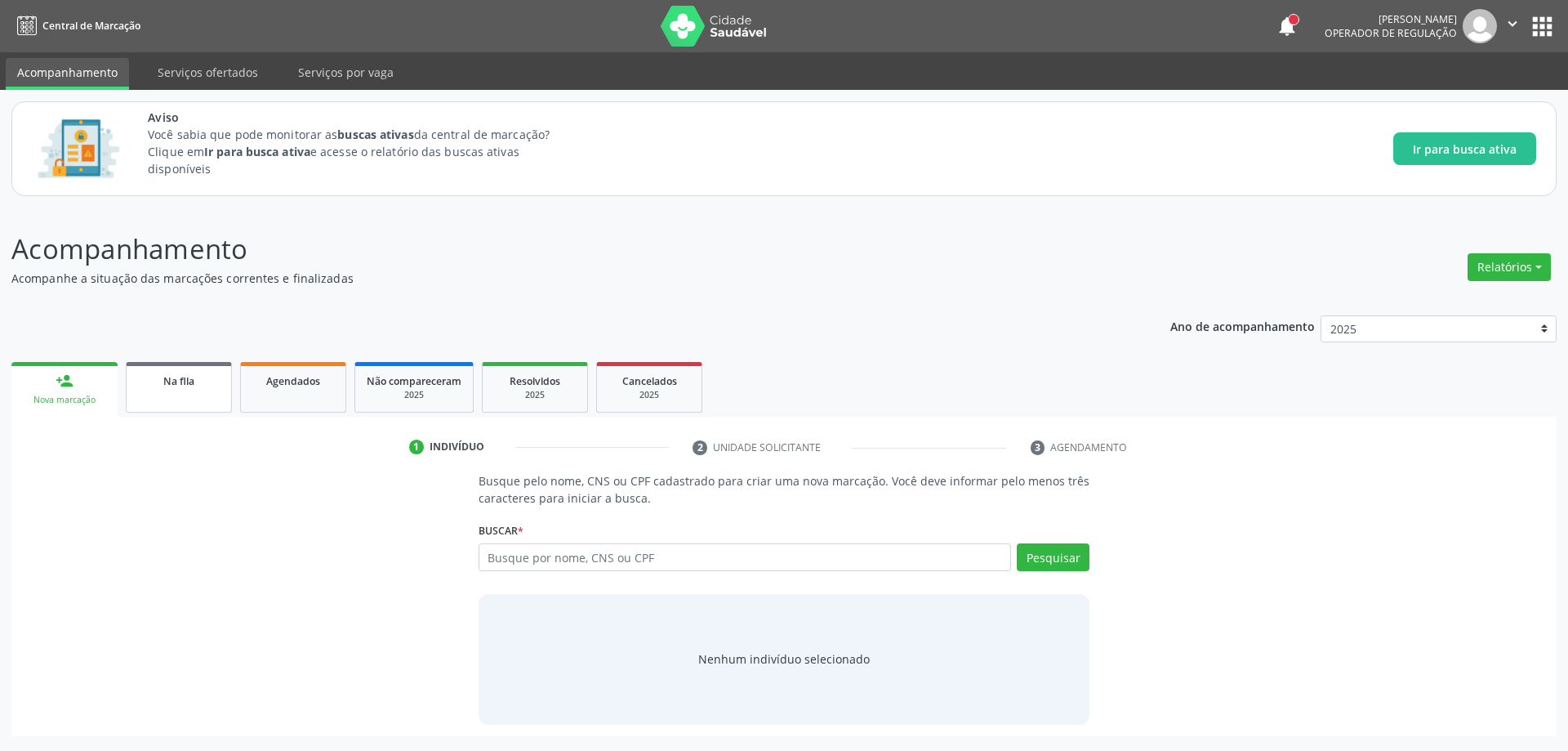
click at [177, 382] on span "Na fila" at bounding box center [179, 381] width 31 height 14
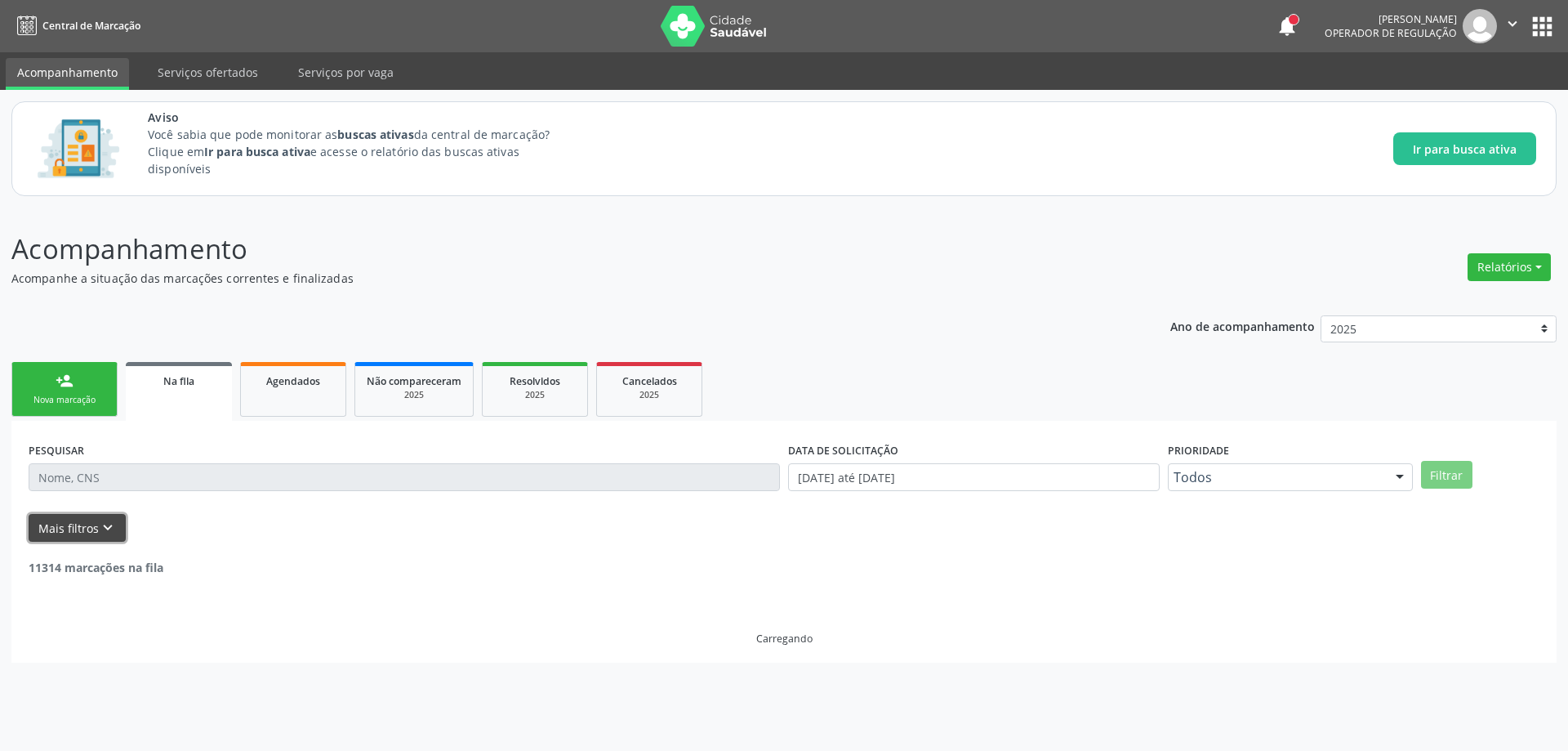
click at [80, 527] on button "Mais filtros keyboard_arrow_down" at bounding box center [77, 528] width 97 height 29
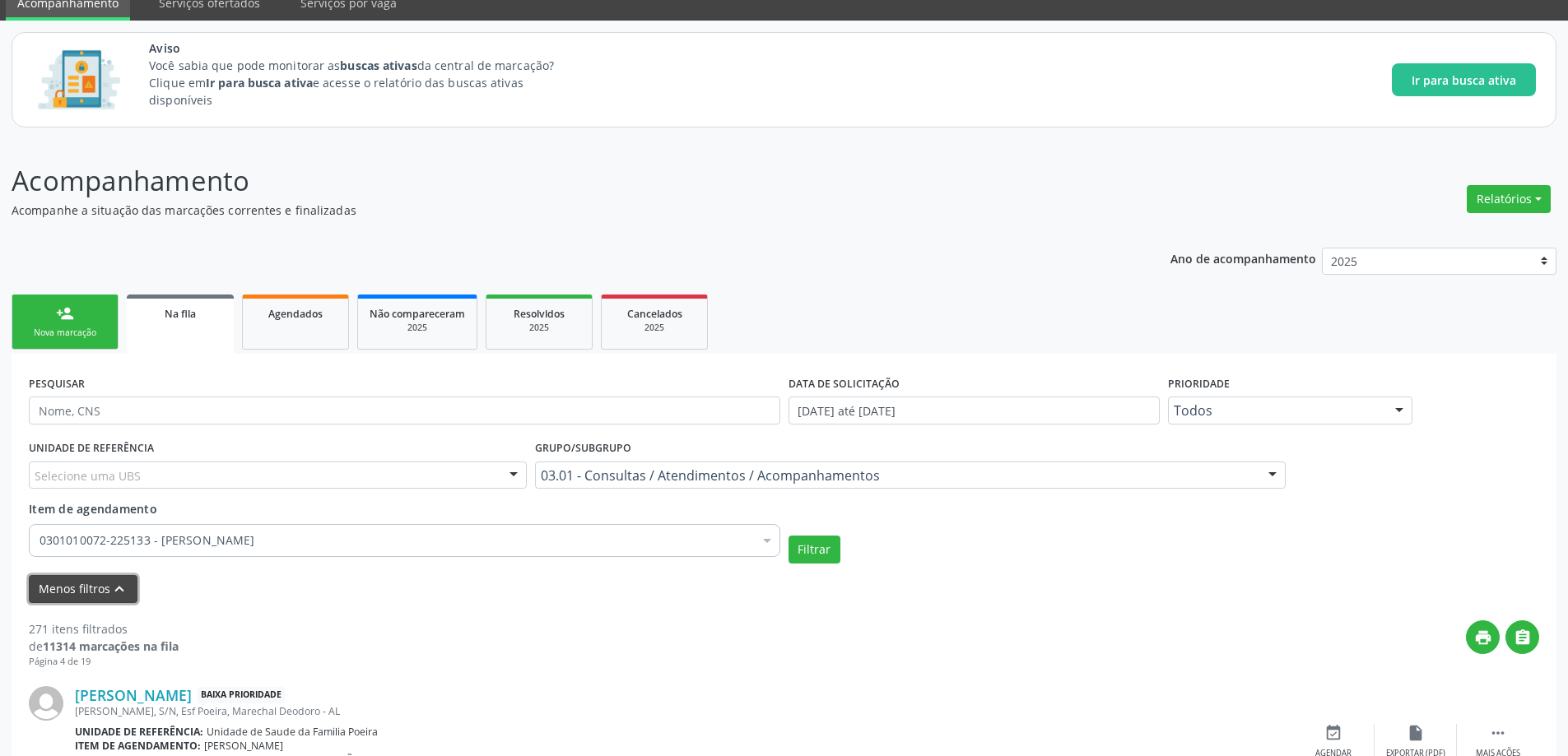
scroll to position [247, 0]
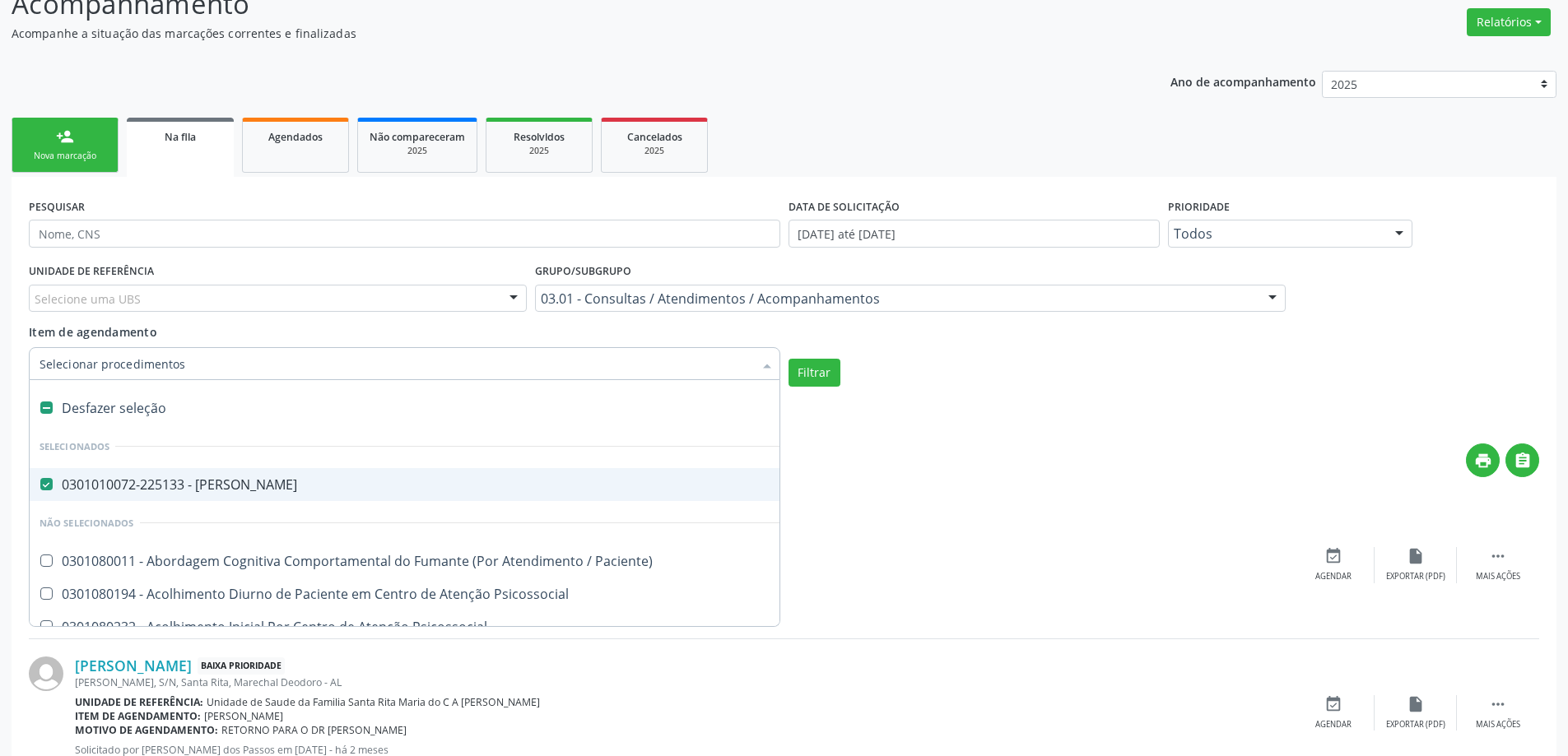
click at [39, 483] on div at bounding box center [36, 484] width 12 height 13
checkbox Psiquiatra "false"
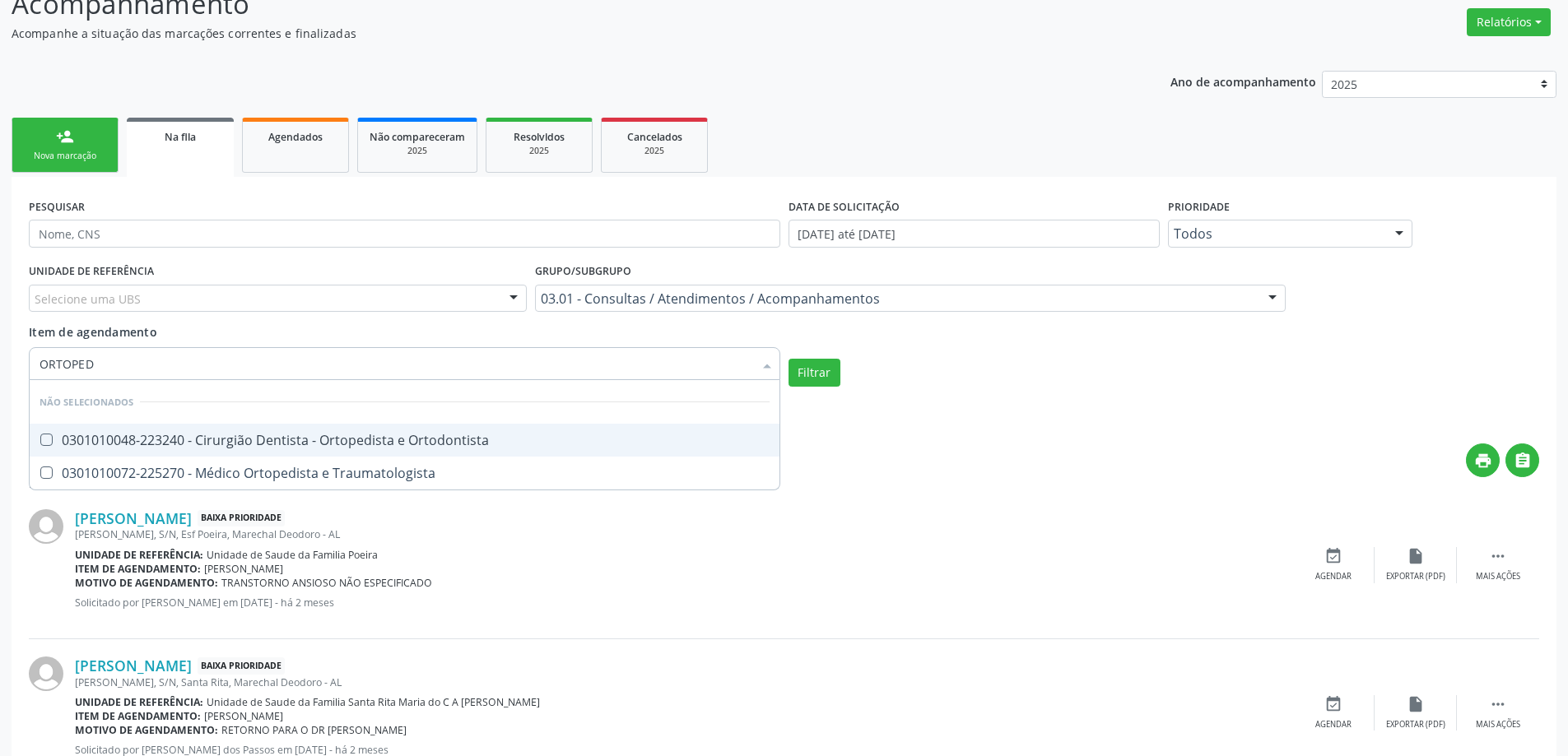
type input "ORTOPEDI"
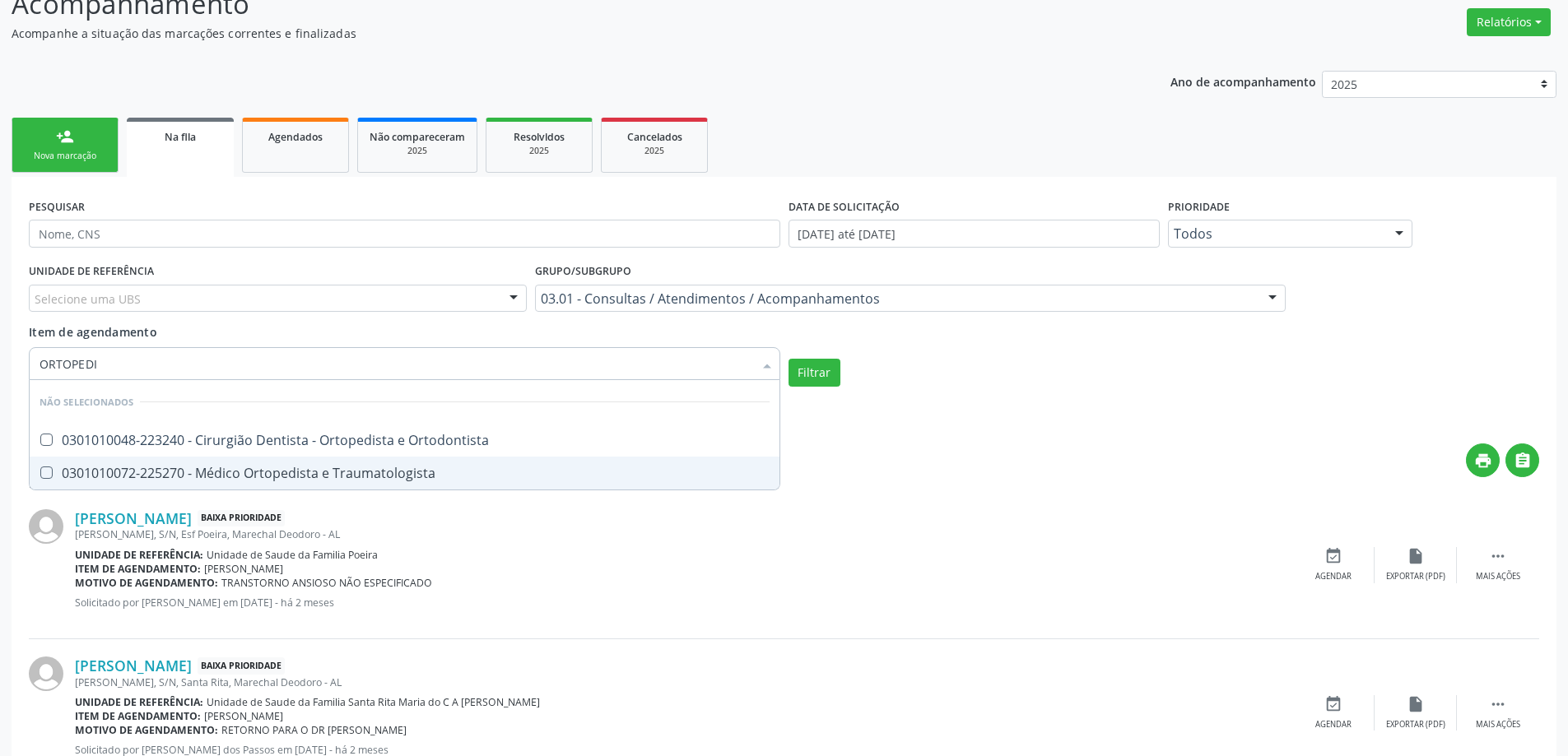
click at [211, 462] on span "0301010072-225270 - Médico Ortopedista e Traumatologista" at bounding box center [404, 473] width 749 height 33
checkbox Traumatologista "true"
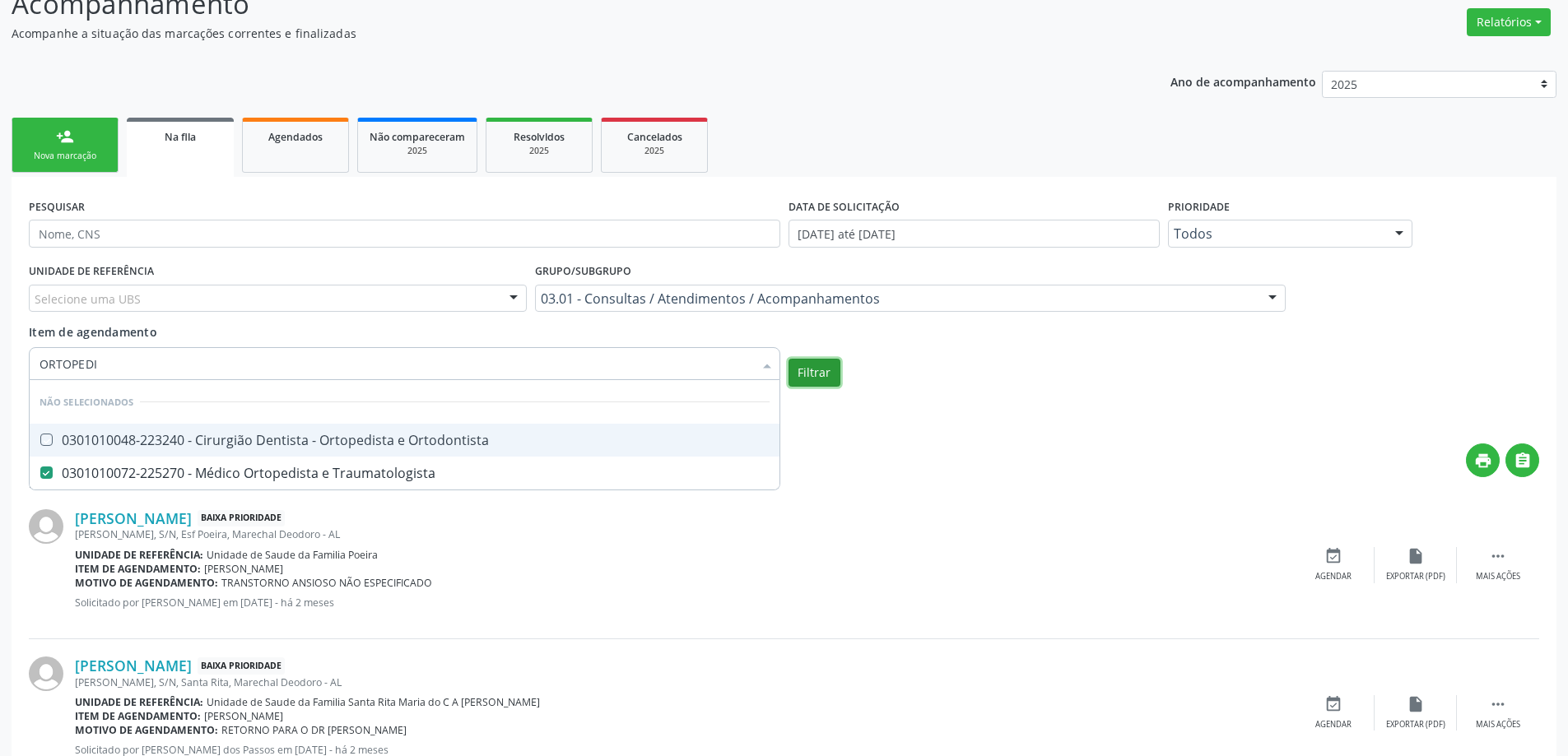
click at [812, 373] on button "Filtrar" at bounding box center [815, 372] width 52 height 28
checkbox Ortodontista "true"
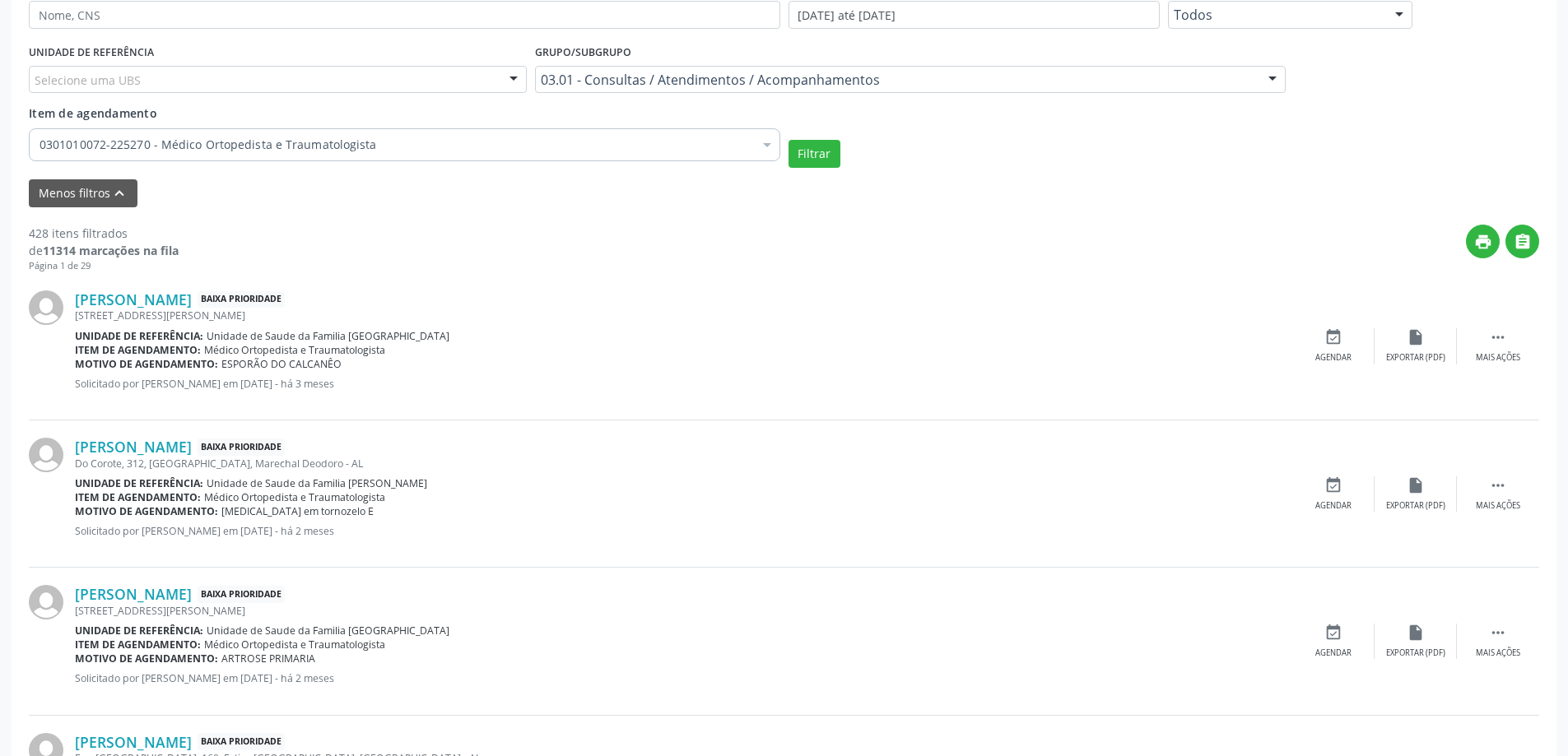
scroll to position [494, 0]
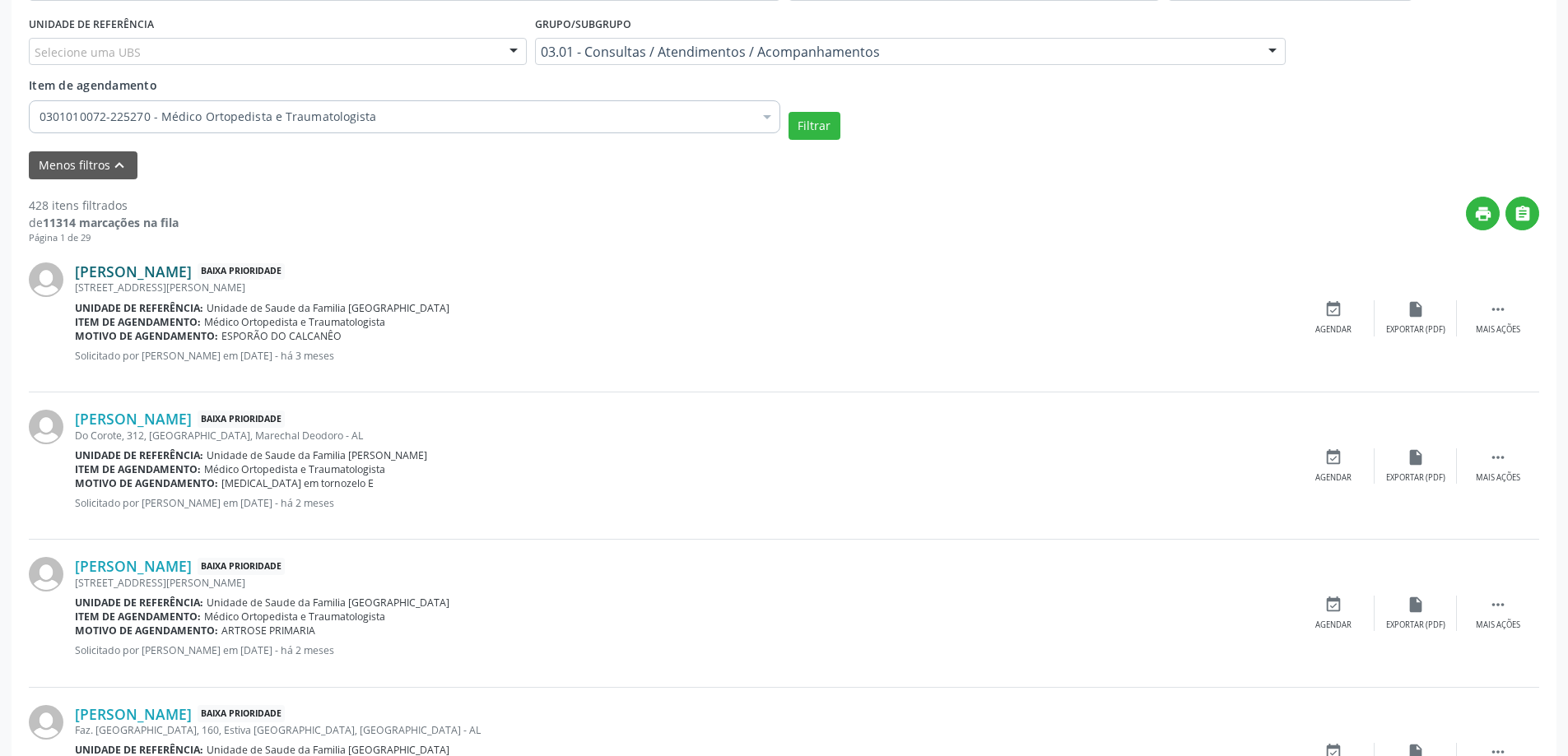
click at [192, 276] on link "[PERSON_NAME]" at bounding box center [133, 272] width 117 height 18
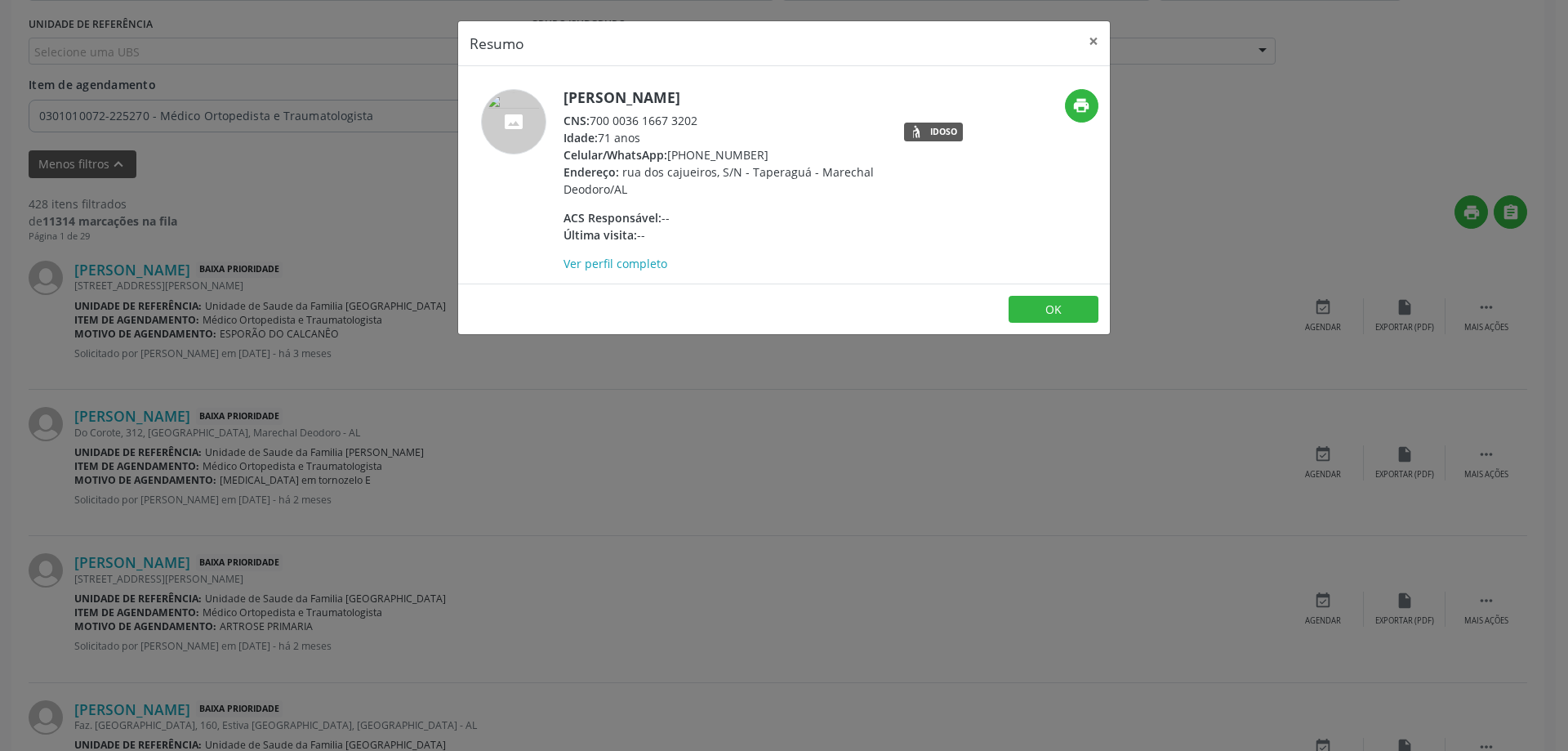
drag, startPoint x: 703, startPoint y: 122, endPoint x: 593, endPoint y: 124, distance: 110.0
click at [593, 124] on div "CNS: 700 0036 1667 3202" at bounding box center [723, 120] width 318 height 17
copy div "700 0036 1667 3202"
click at [1098, 43] on button "×" at bounding box center [1094, 41] width 32 height 40
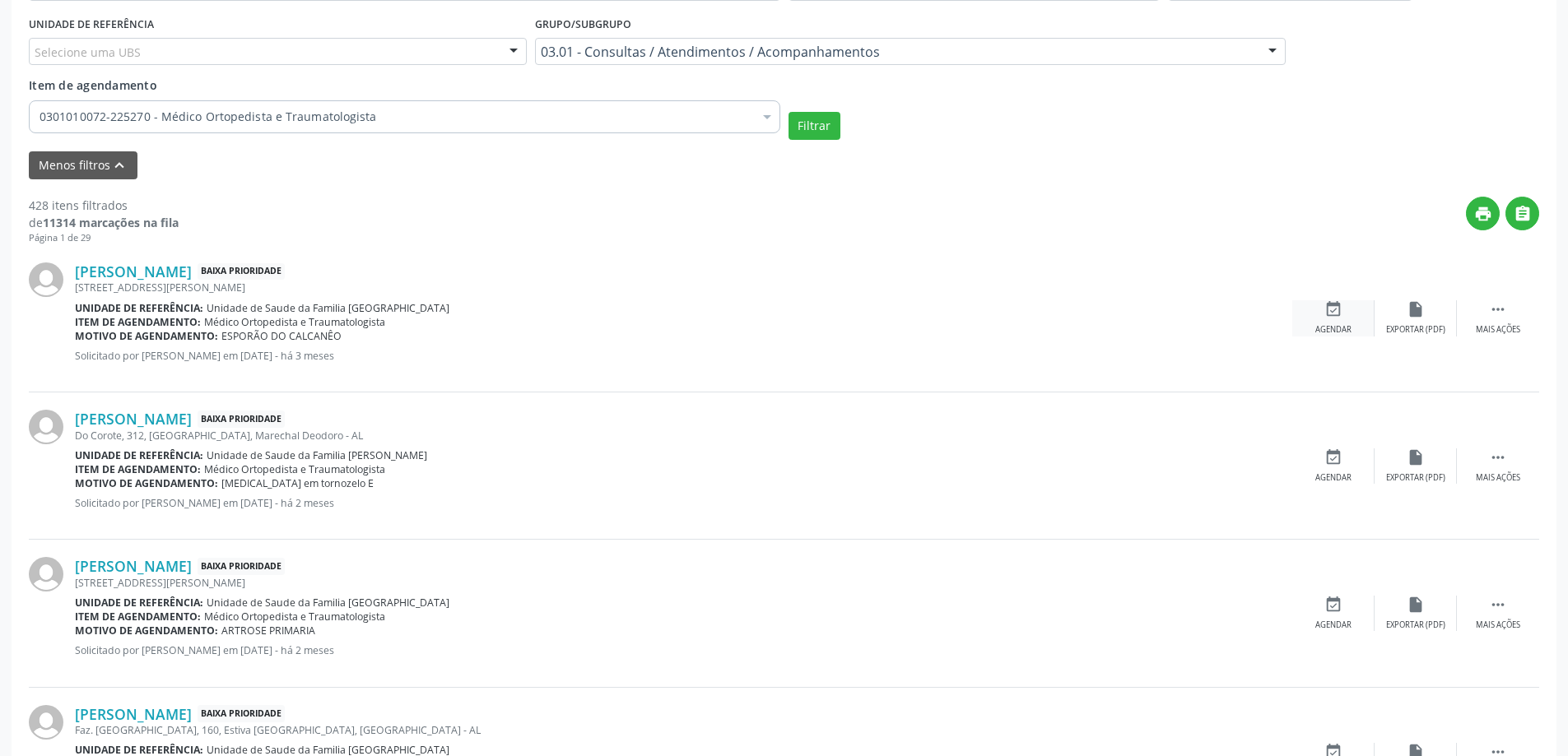
click at [1325, 327] on div "Agendar" at bounding box center [1333, 330] width 36 height 12
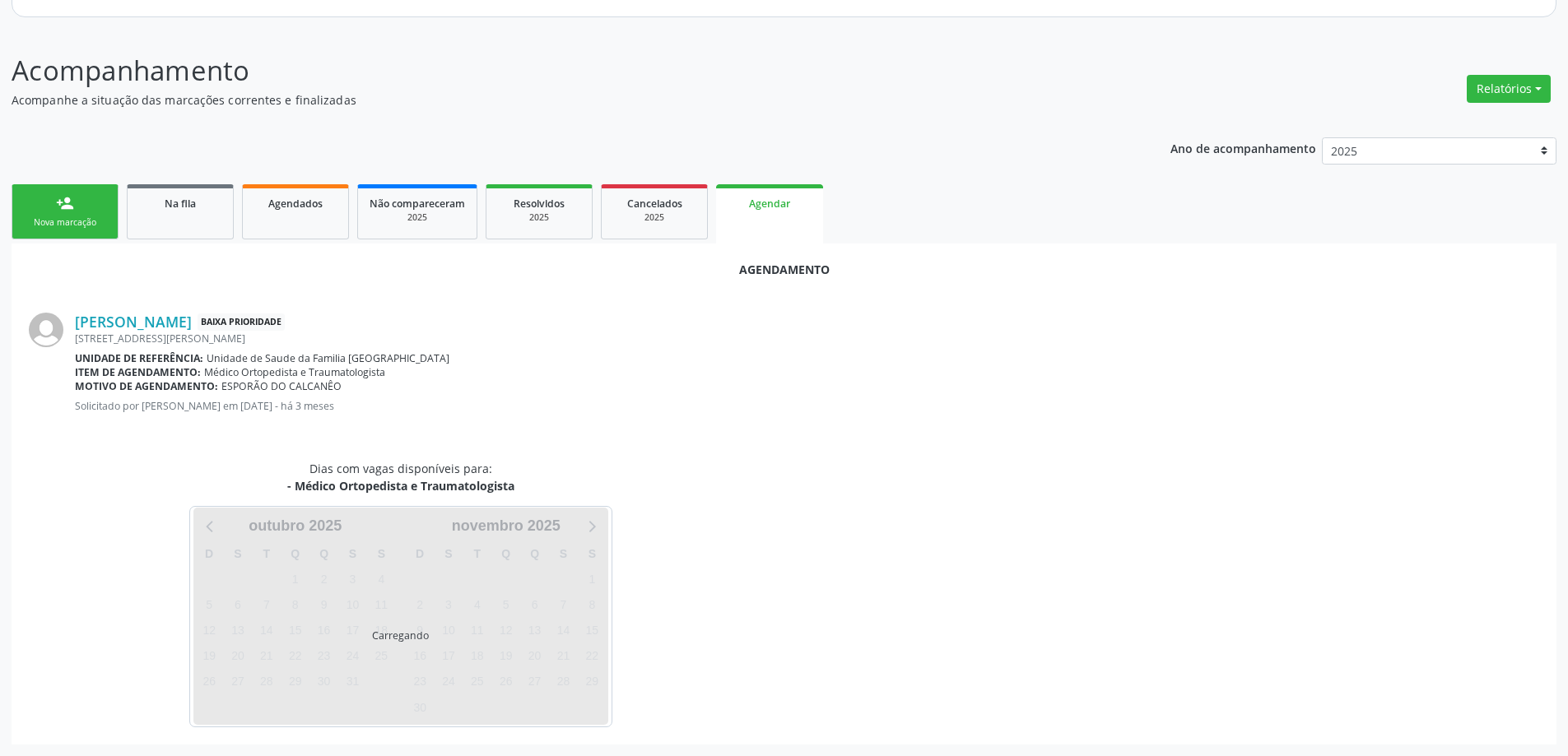
scroll to position [219, 0]
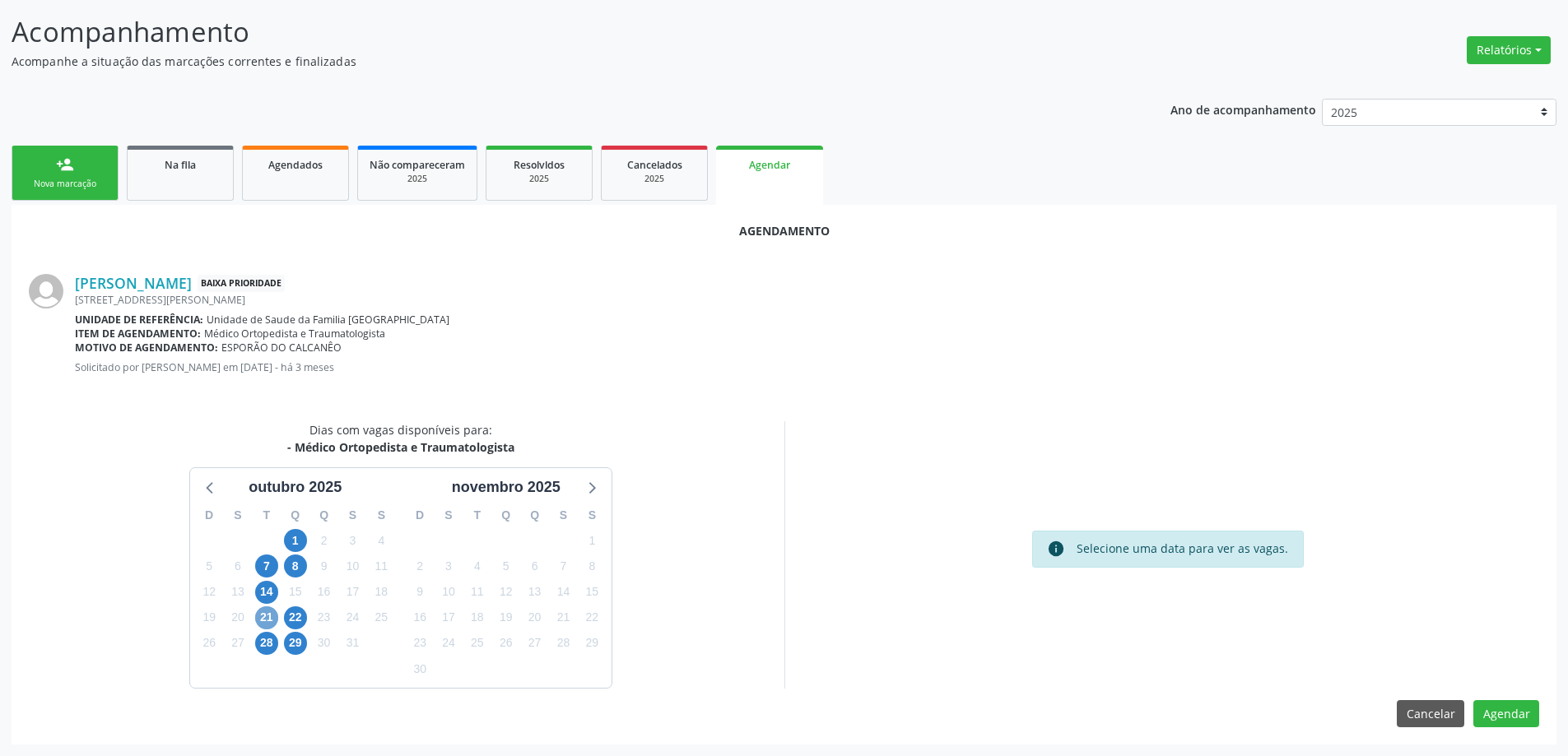
click at [264, 625] on span "21" at bounding box center [267, 618] width 23 height 23
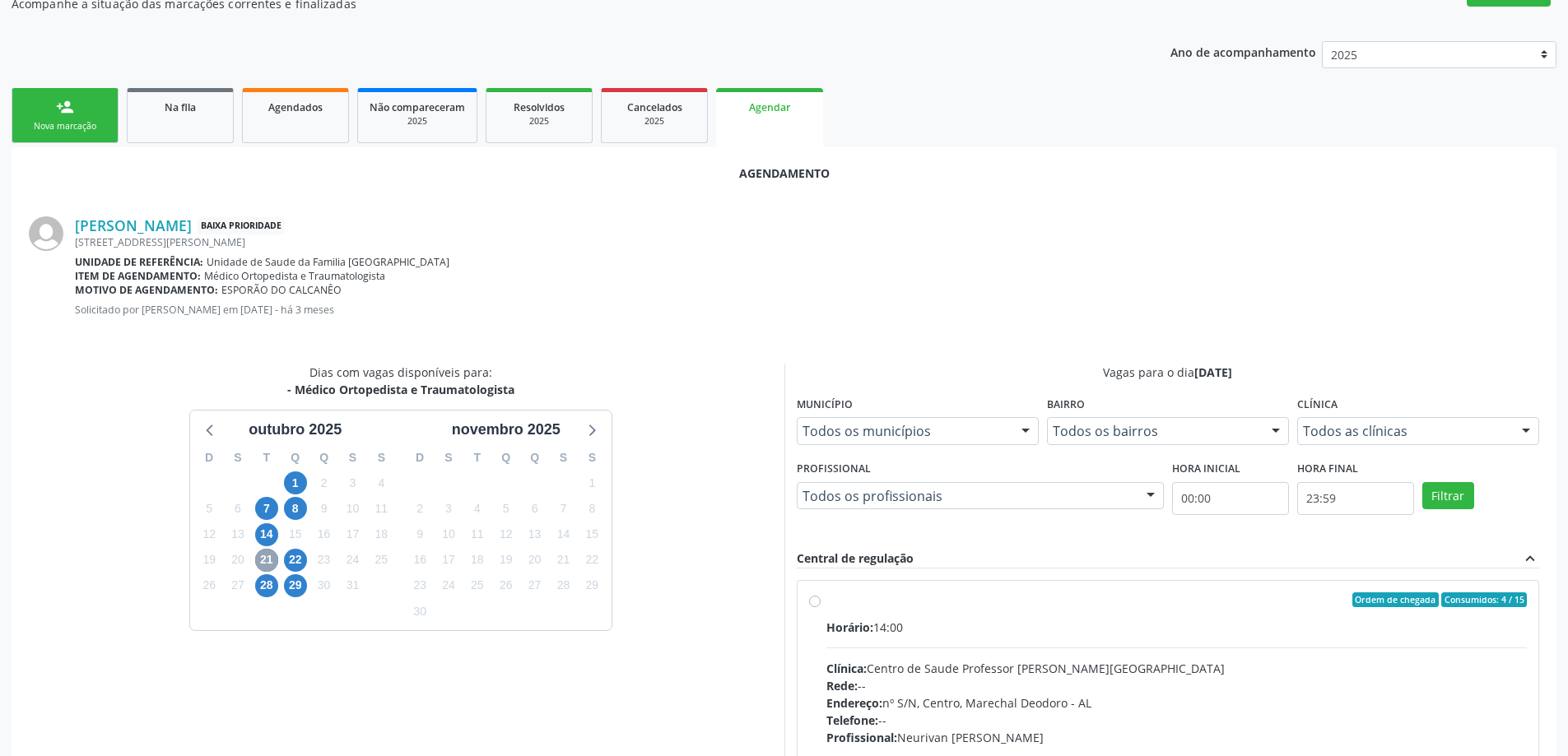
scroll to position [301, 0]
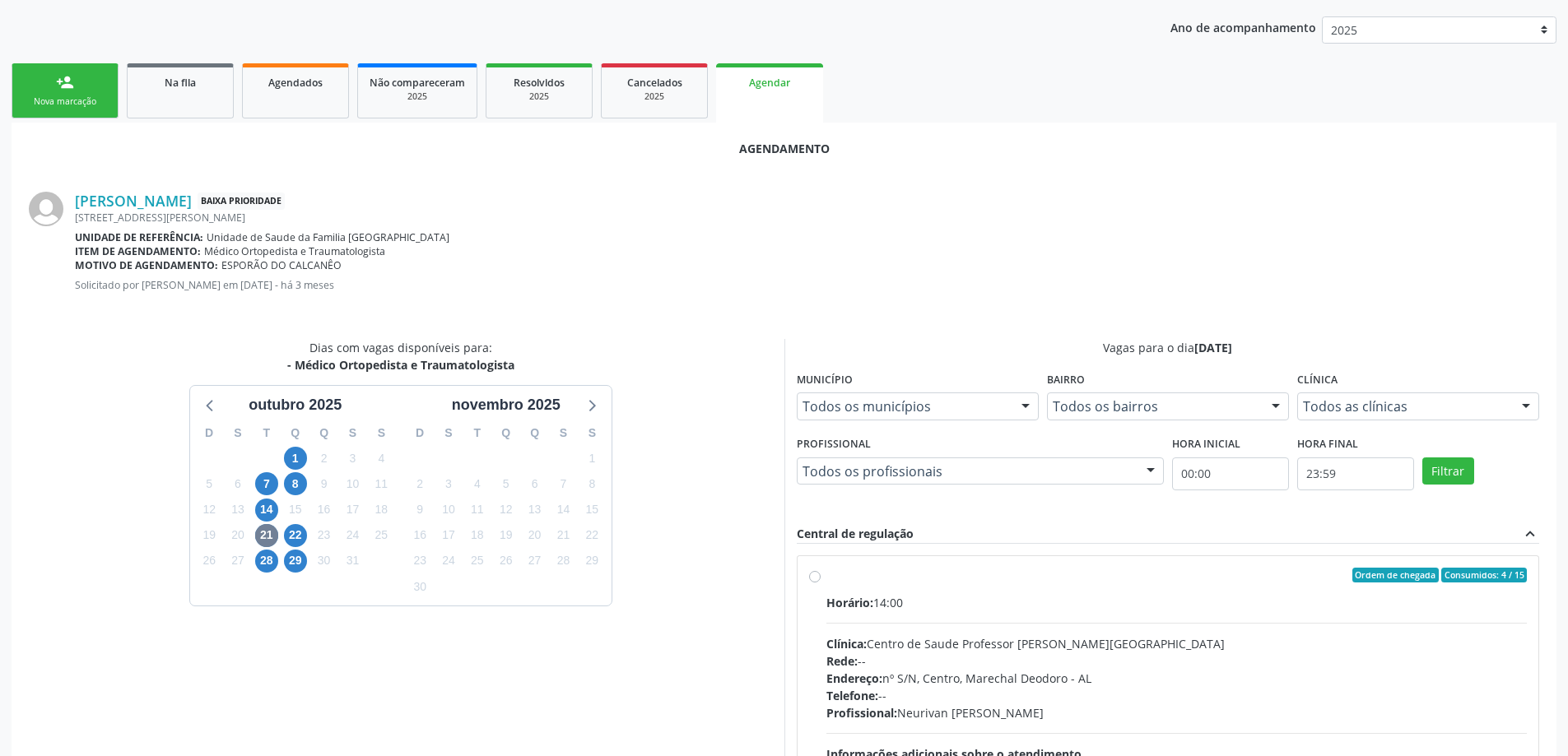
click at [826, 579] on label "Ordem de chegada Consumidos: 4 / 15 Horário: 14:00 Clínica: Centro de Saude Pro…" at bounding box center [1176, 694] width 701 height 252
click at [810, 579] on input "Ordem de chegada Consumidos: 4 / 15 Horário: 14:00 Clínica: Centro de Saude Pro…" at bounding box center [815, 575] width 12 height 14
radio input "true"
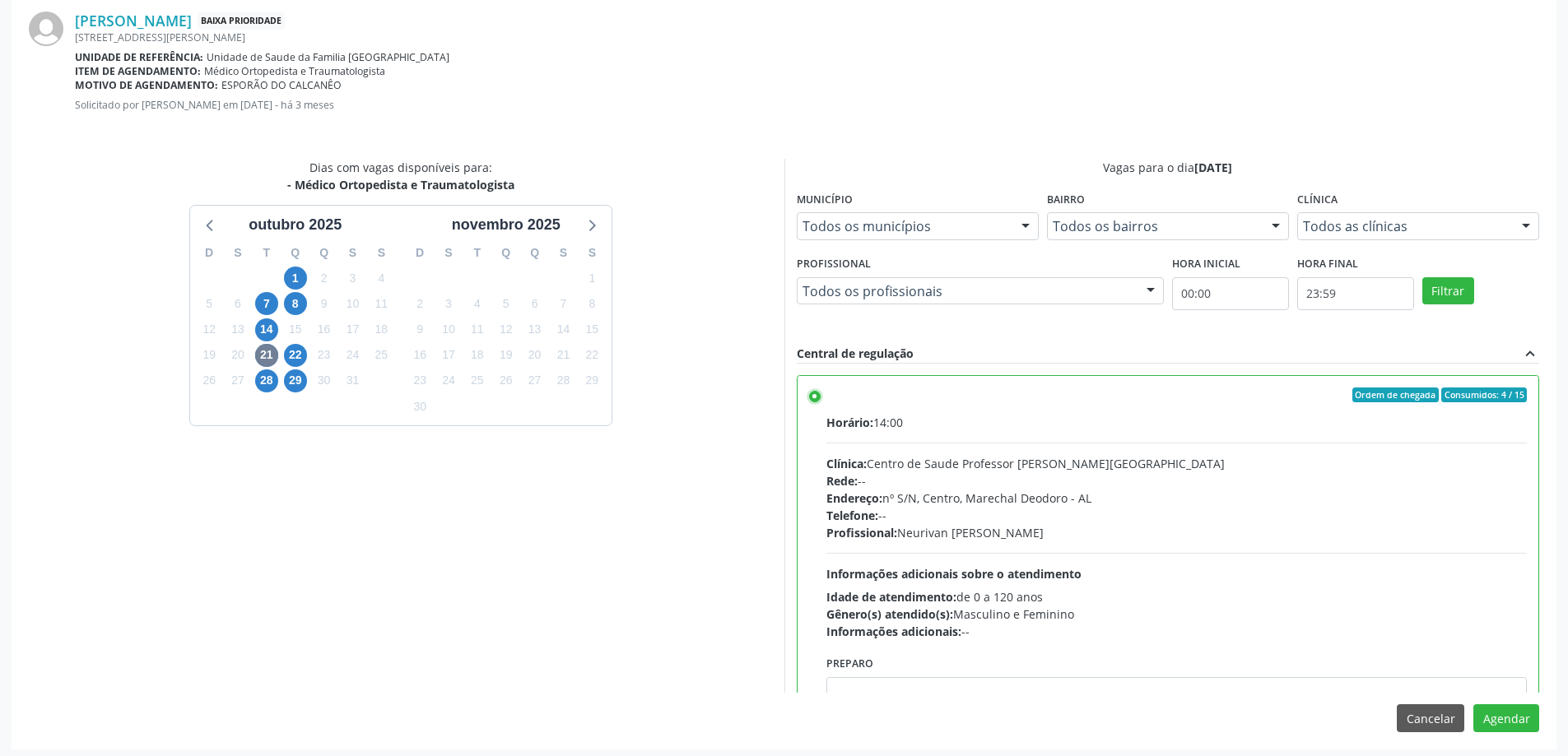
scroll to position [486, 0]
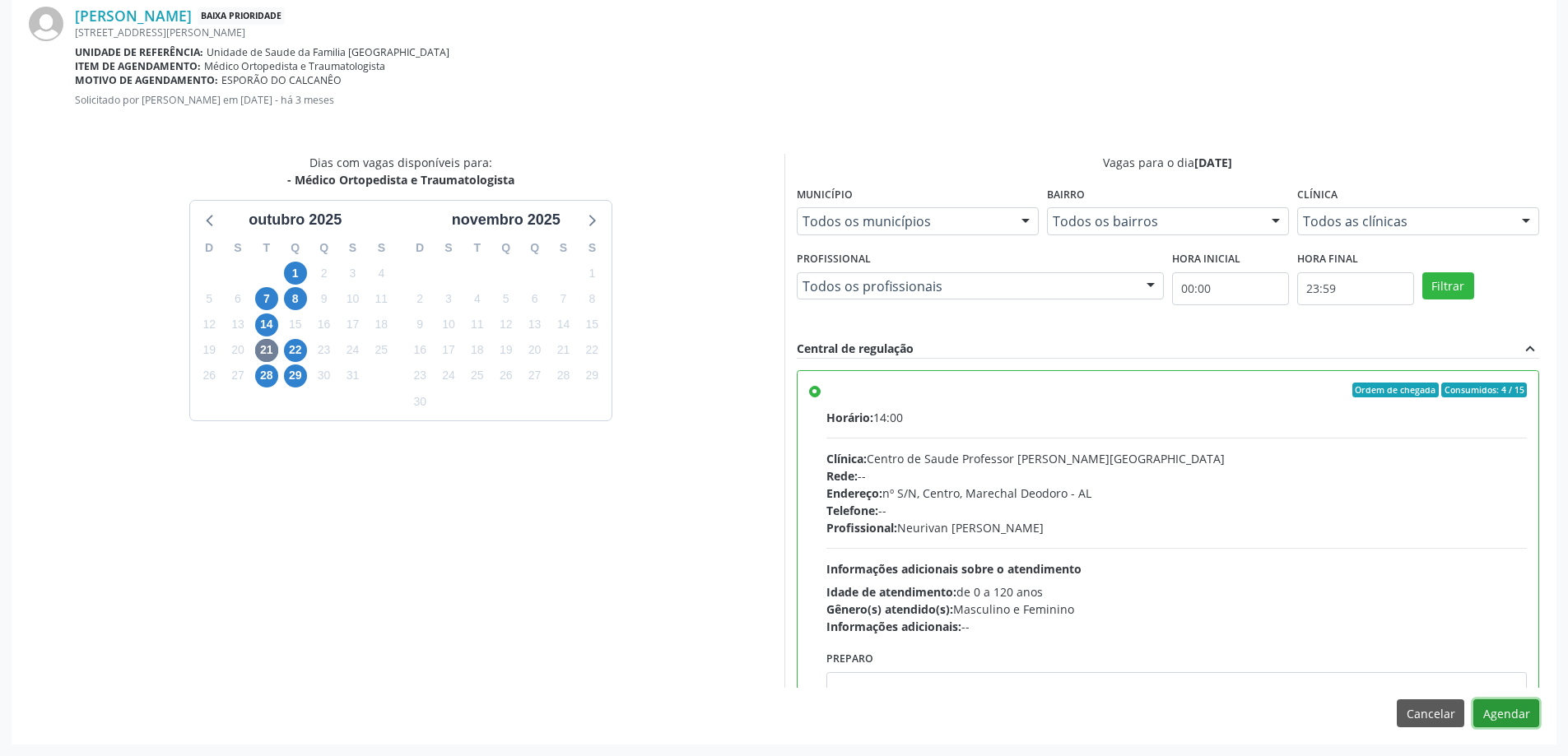
click at [1505, 717] on button "Agendar" at bounding box center [1506, 713] width 66 height 28
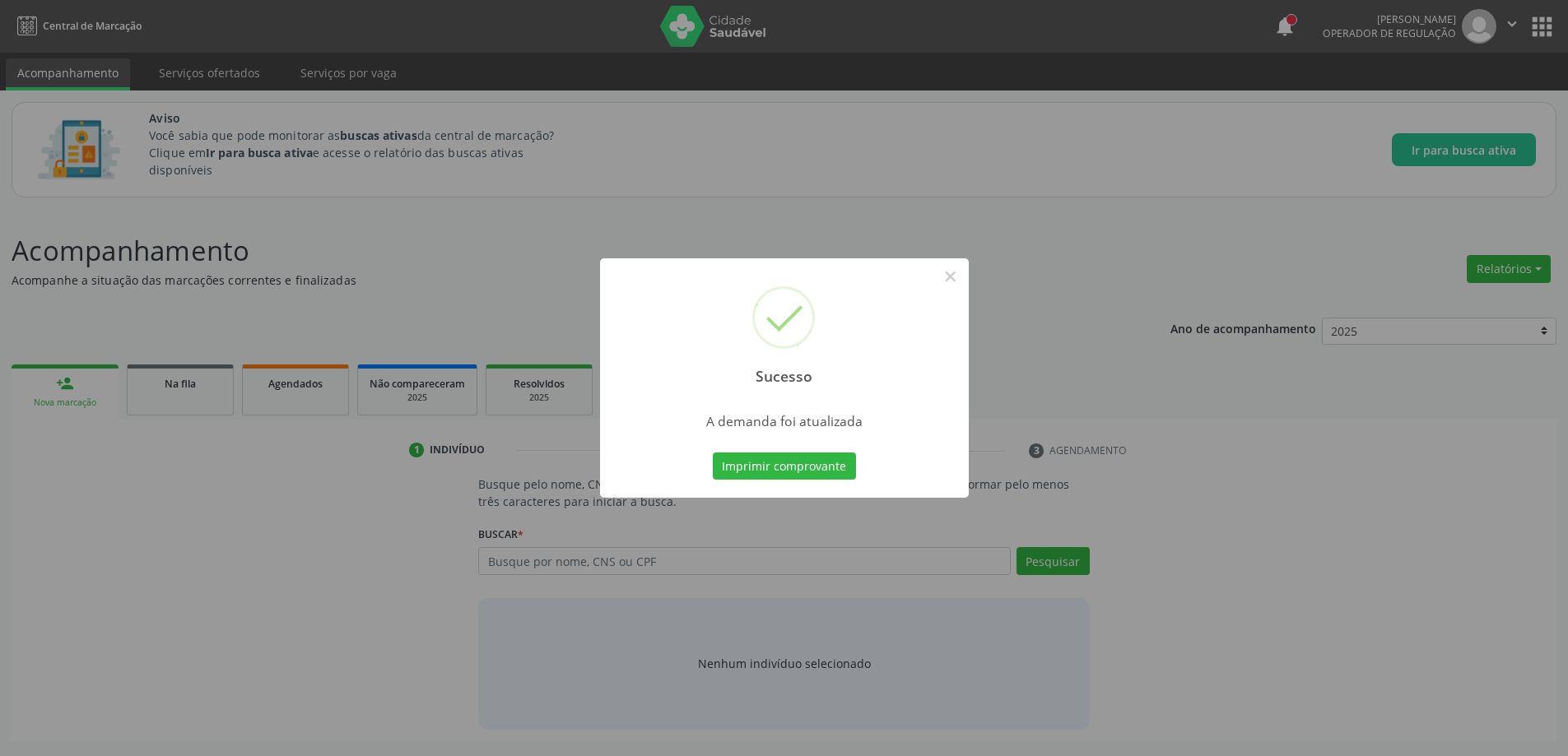
scroll to position [0, 0]
click at [964, 270] on button "×" at bounding box center [956, 276] width 28 height 28
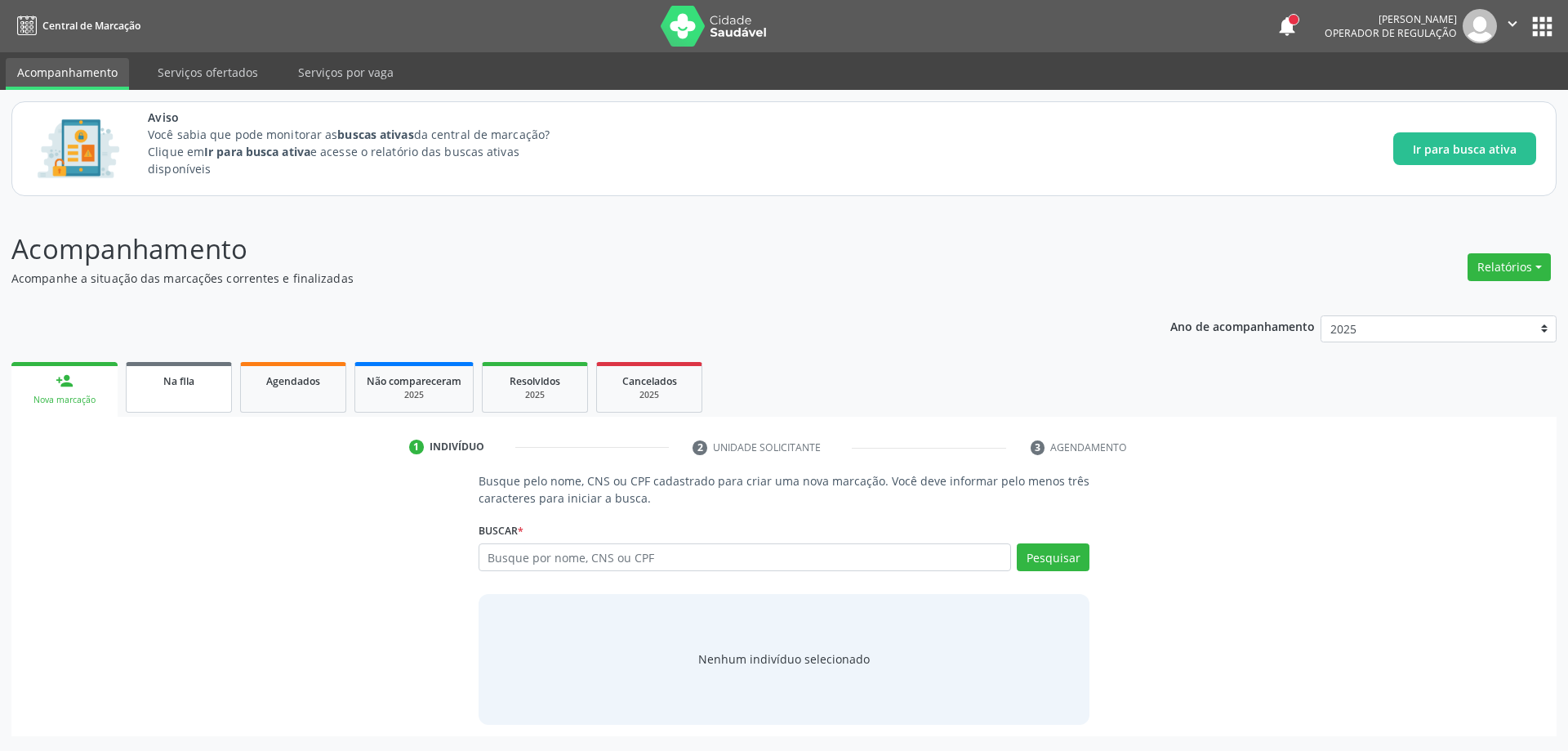
click at [162, 386] on div "Na fila" at bounding box center [179, 380] width 82 height 17
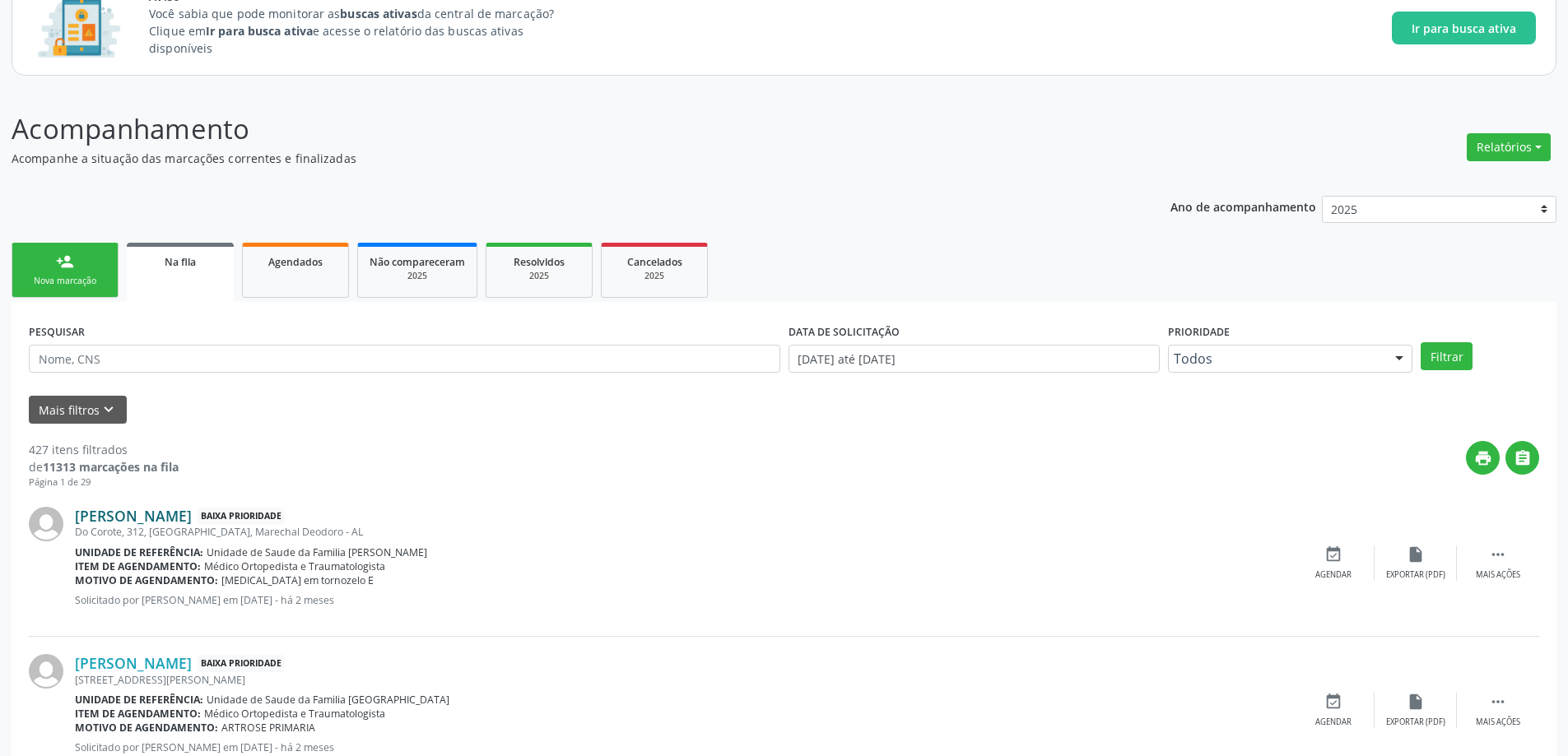
scroll to position [165, 0]
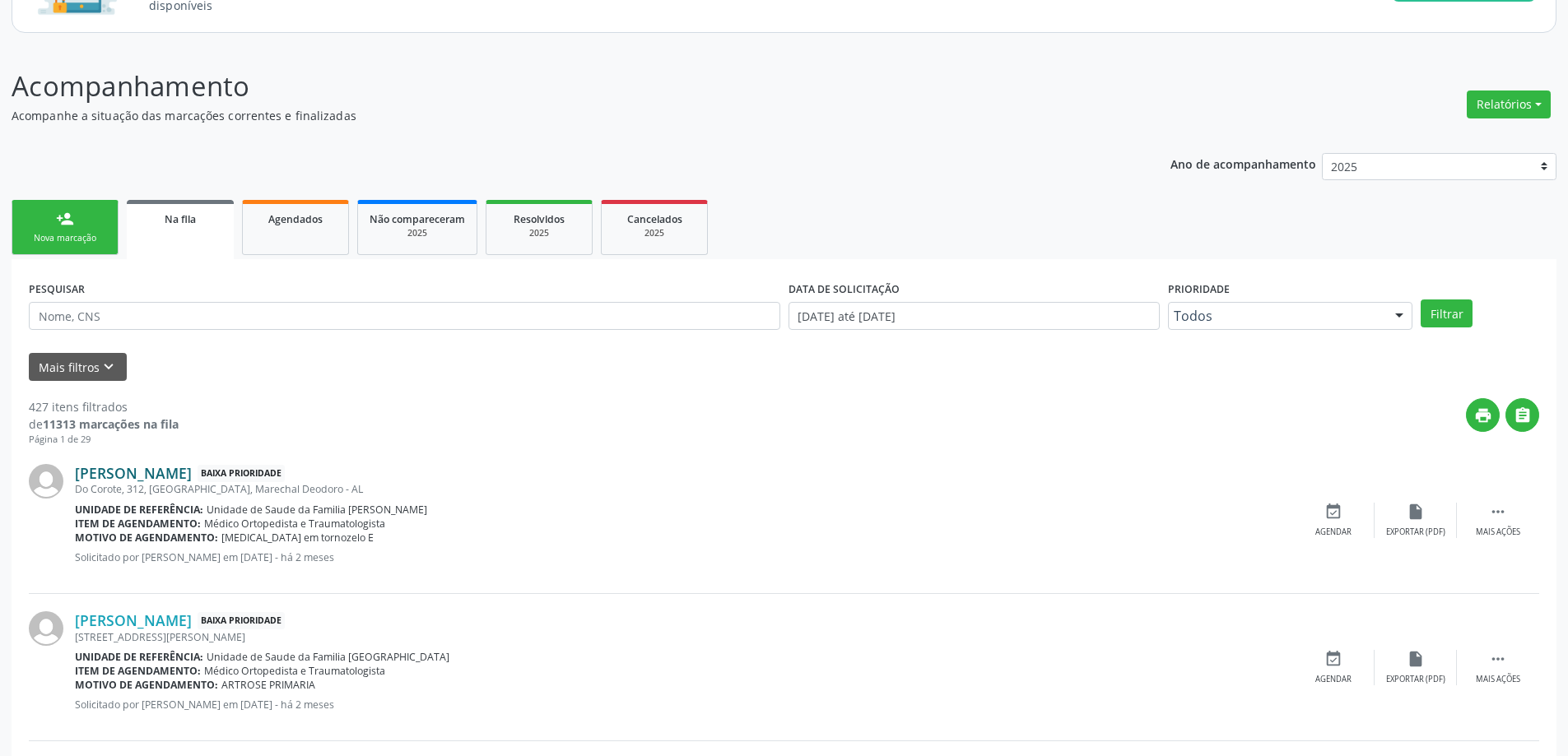
click at [192, 468] on link "[PERSON_NAME]" at bounding box center [133, 473] width 117 height 18
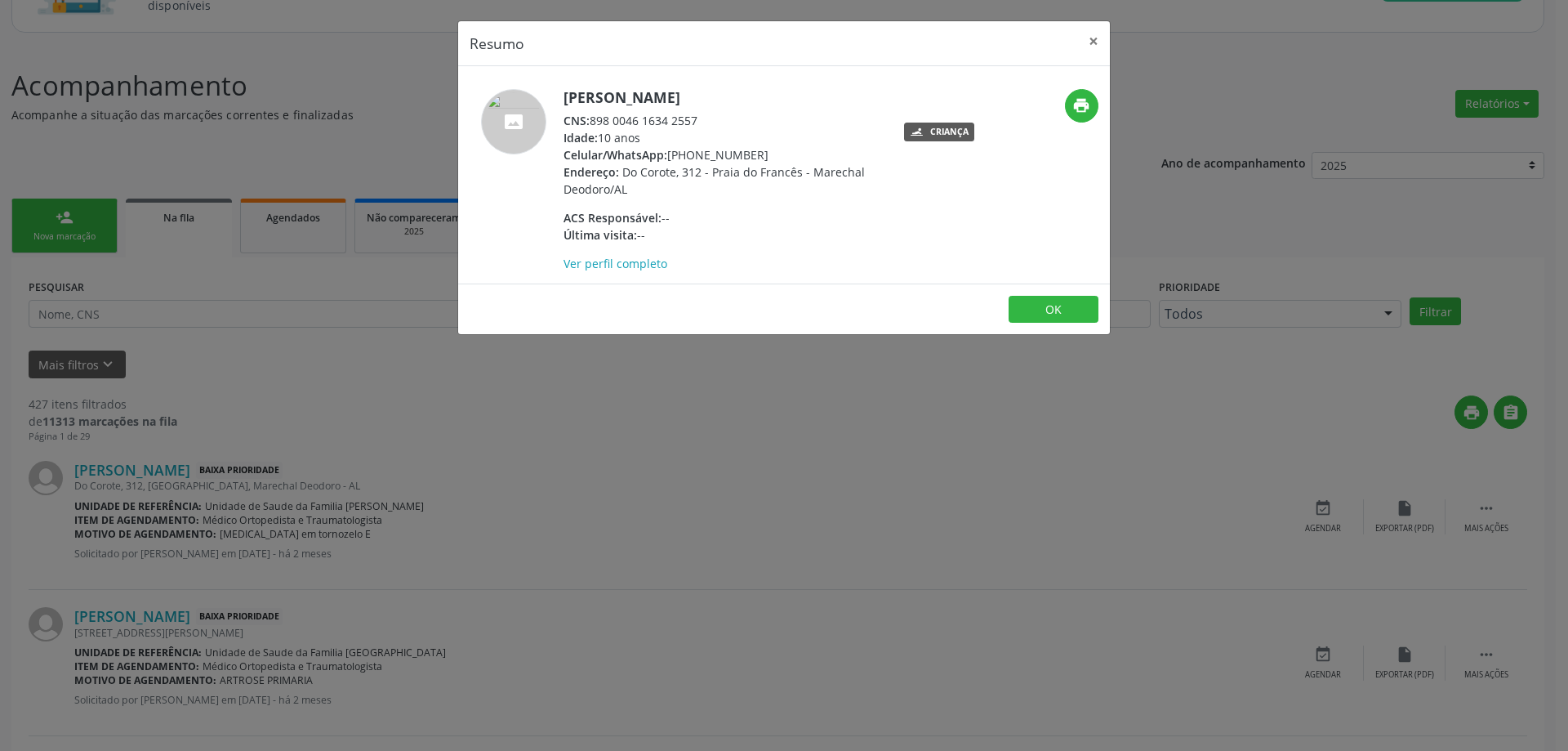
drag, startPoint x: 699, startPoint y: 122, endPoint x: 593, endPoint y: 122, distance: 106.0
click at [593, 122] on div "CNS: 898 0046 1634 2557" at bounding box center [723, 120] width 318 height 17
copy div "898 0046 1634 2557"
click at [1098, 40] on button "×" at bounding box center [1094, 41] width 32 height 40
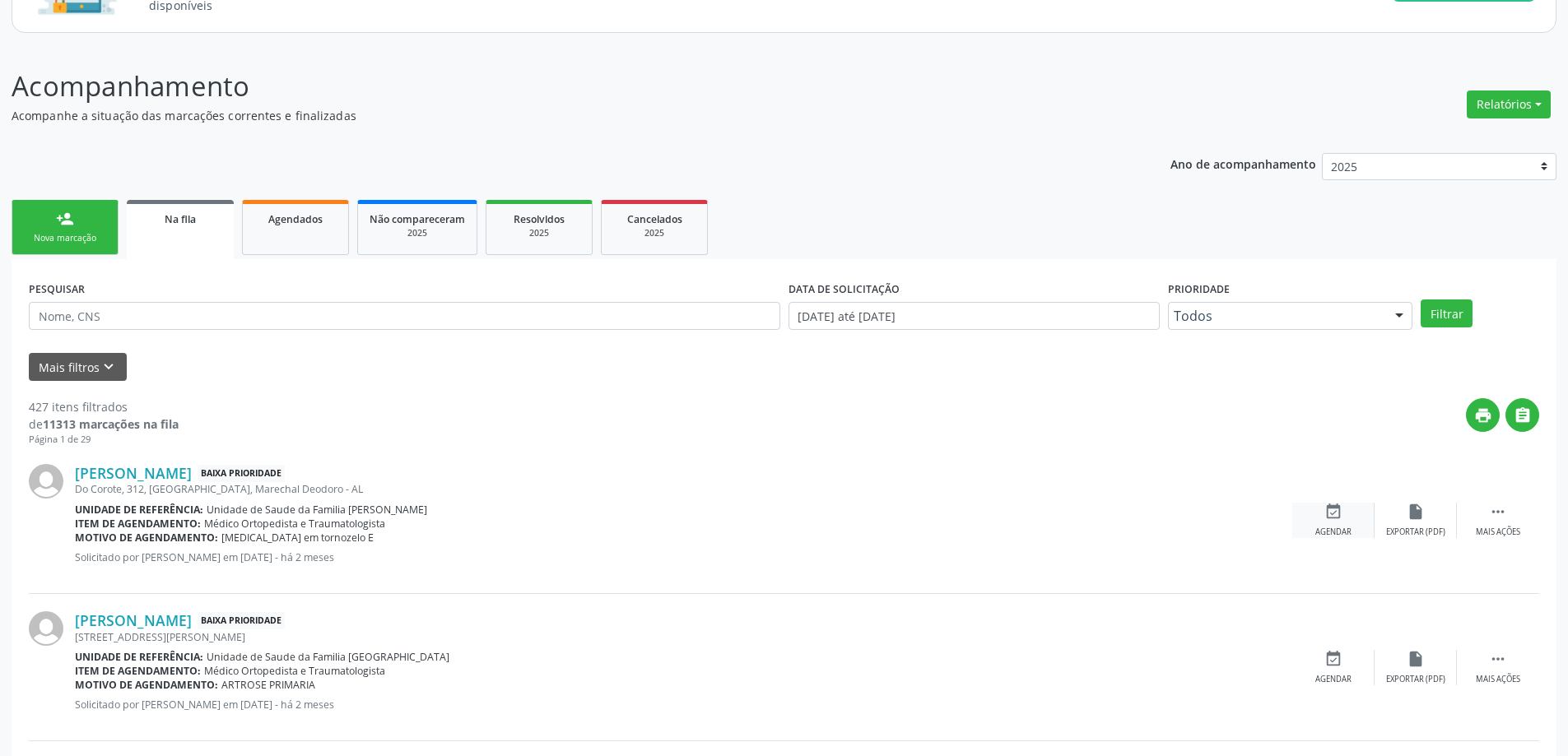
click at [1315, 515] on div "event_available Agendar" at bounding box center [1333, 520] width 83 height 35
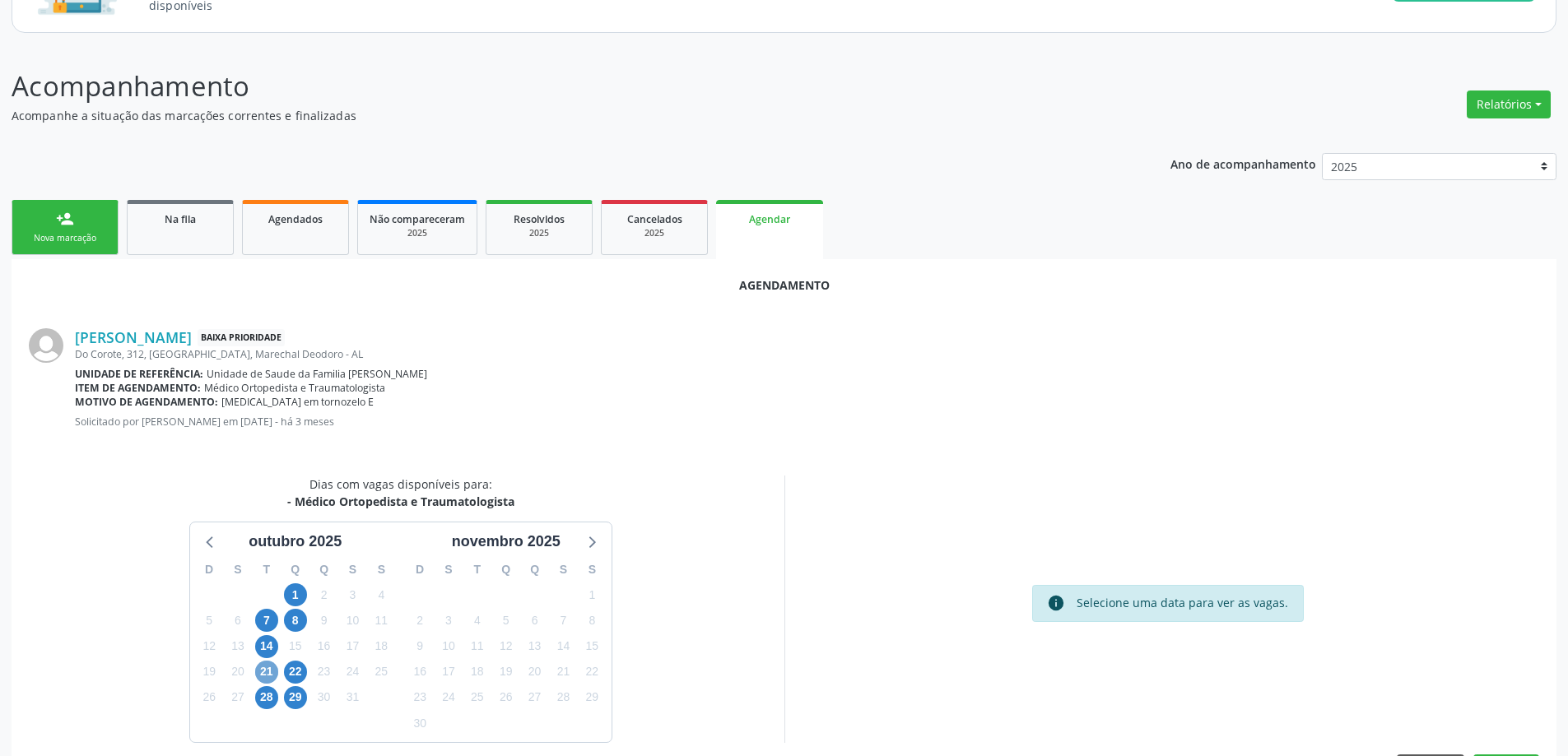
click at [265, 673] on span "21" at bounding box center [267, 673] width 23 height 23
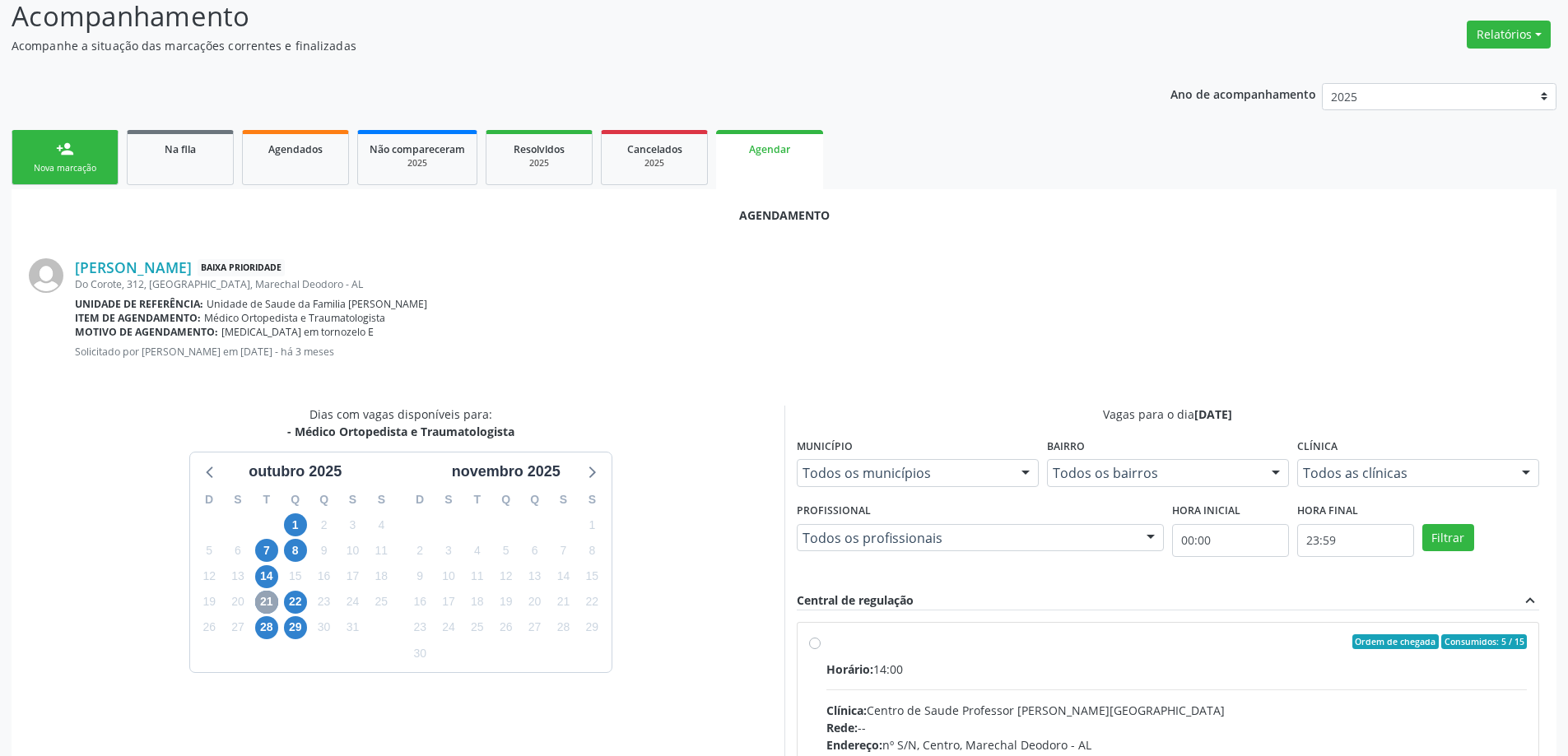
scroll to position [329, 0]
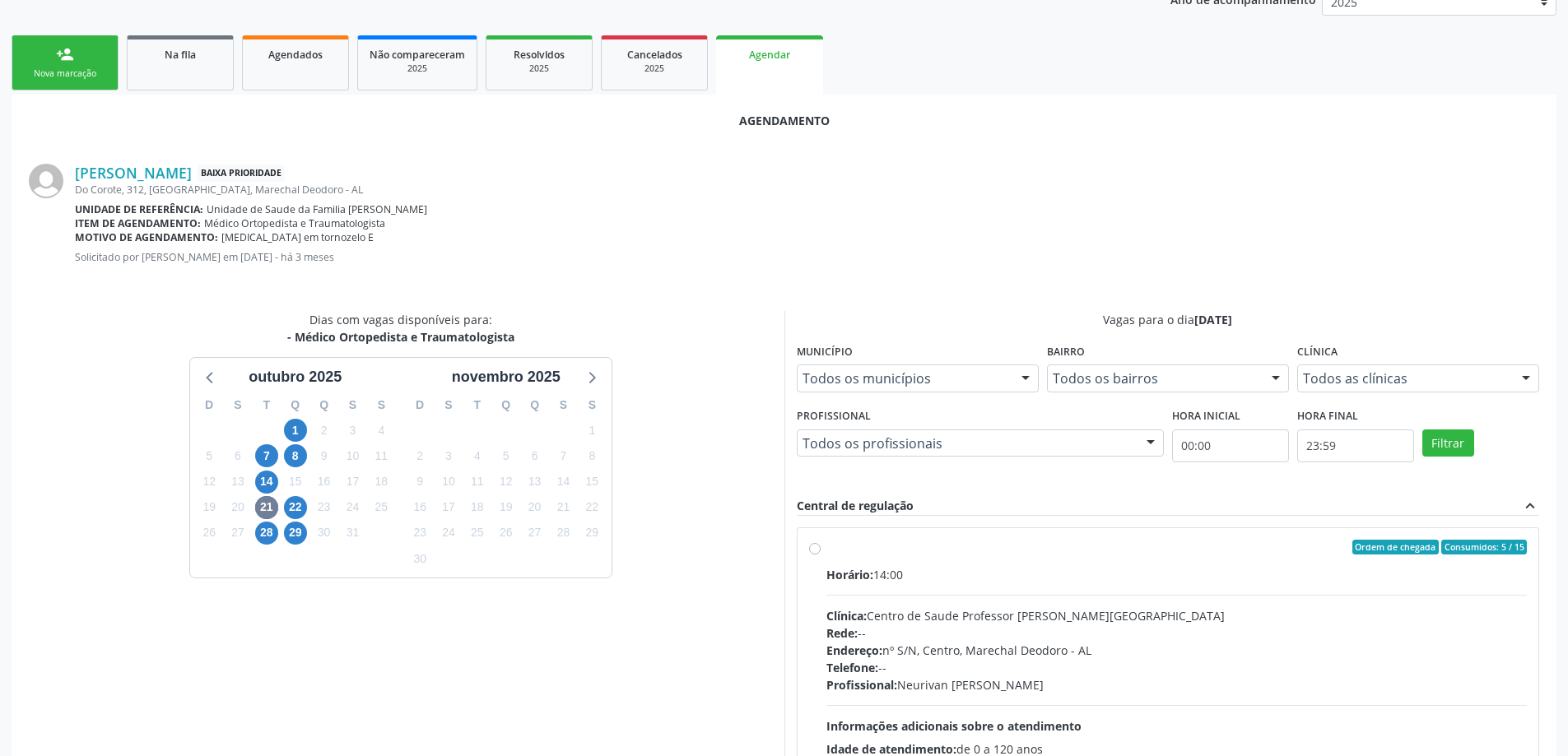
click at [826, 543] on label "Ordem de chegada Consumidos: 5 / 15 Horário: 14:00 Clínica: Centro de Saude Pro…" at bounding box center [1176, 666] width 701 height 252
click at [813, 543] on input "Ordem de chegada Consumidos: 5 / 15 Horário: 14:00 Clínica: Centro de Saude Pro…" at bounding box center [815, 547] width 12 height 14
radio input "true"
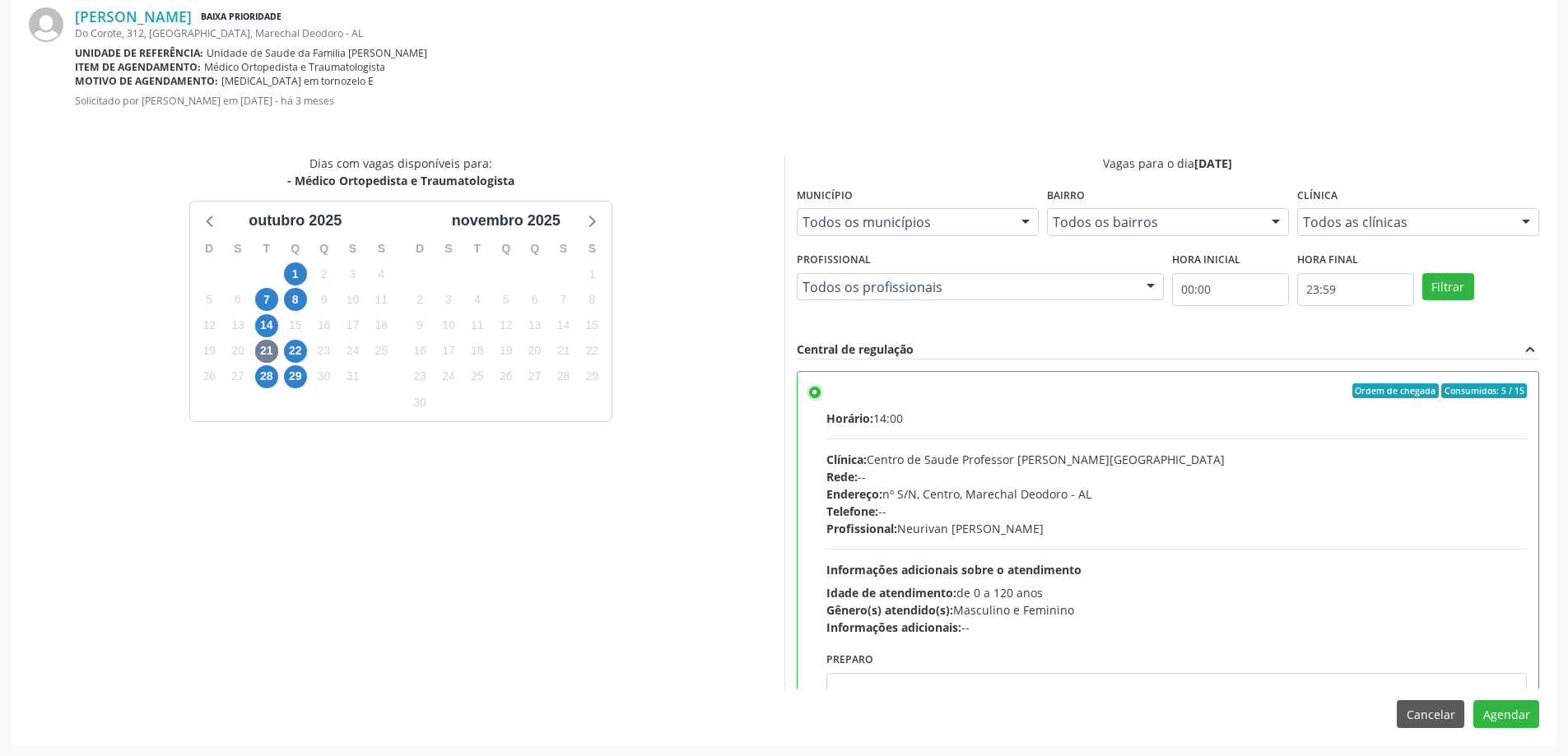
scroll to position [486, 0]
click at [1502, 716] on button "Agendar" at bounding box center [1506, 713] width 66 height 28
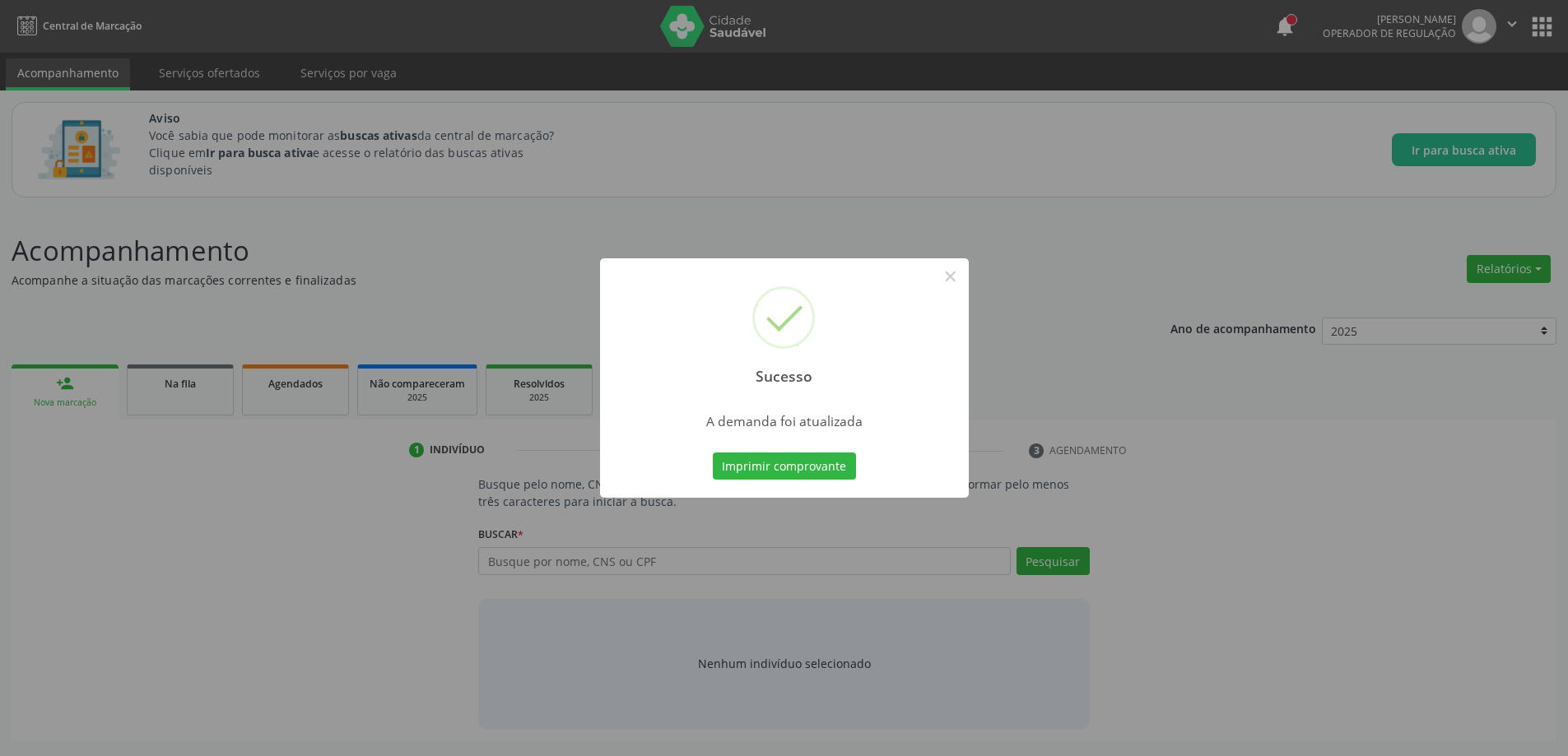
scroll to position [0, 0]
click at [950, 281] on button "×" at bounding box center [956, 276] width 28 height 28
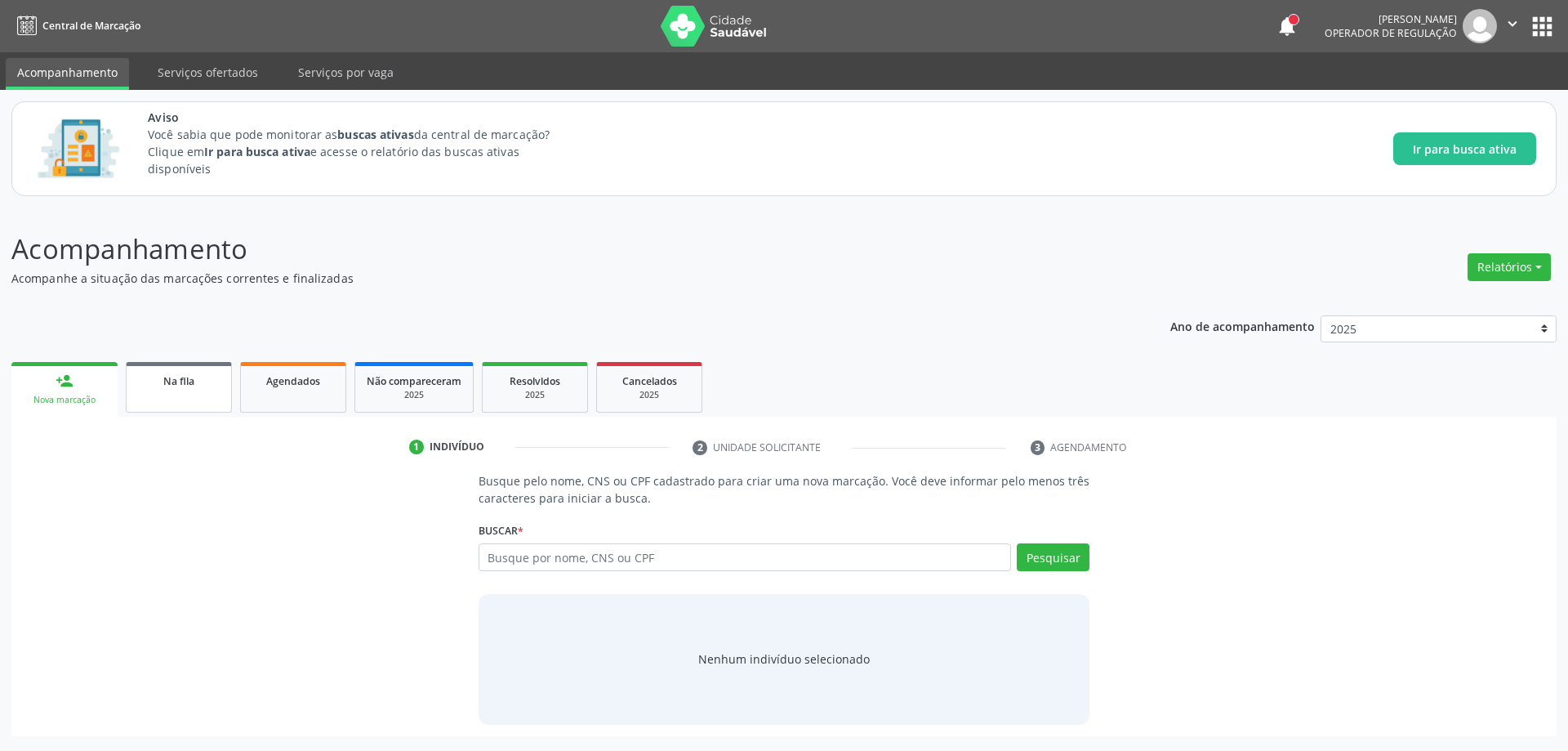
click at [190, 398] on link "Na fila" at bounding box center [178, 387] width 106 height 51
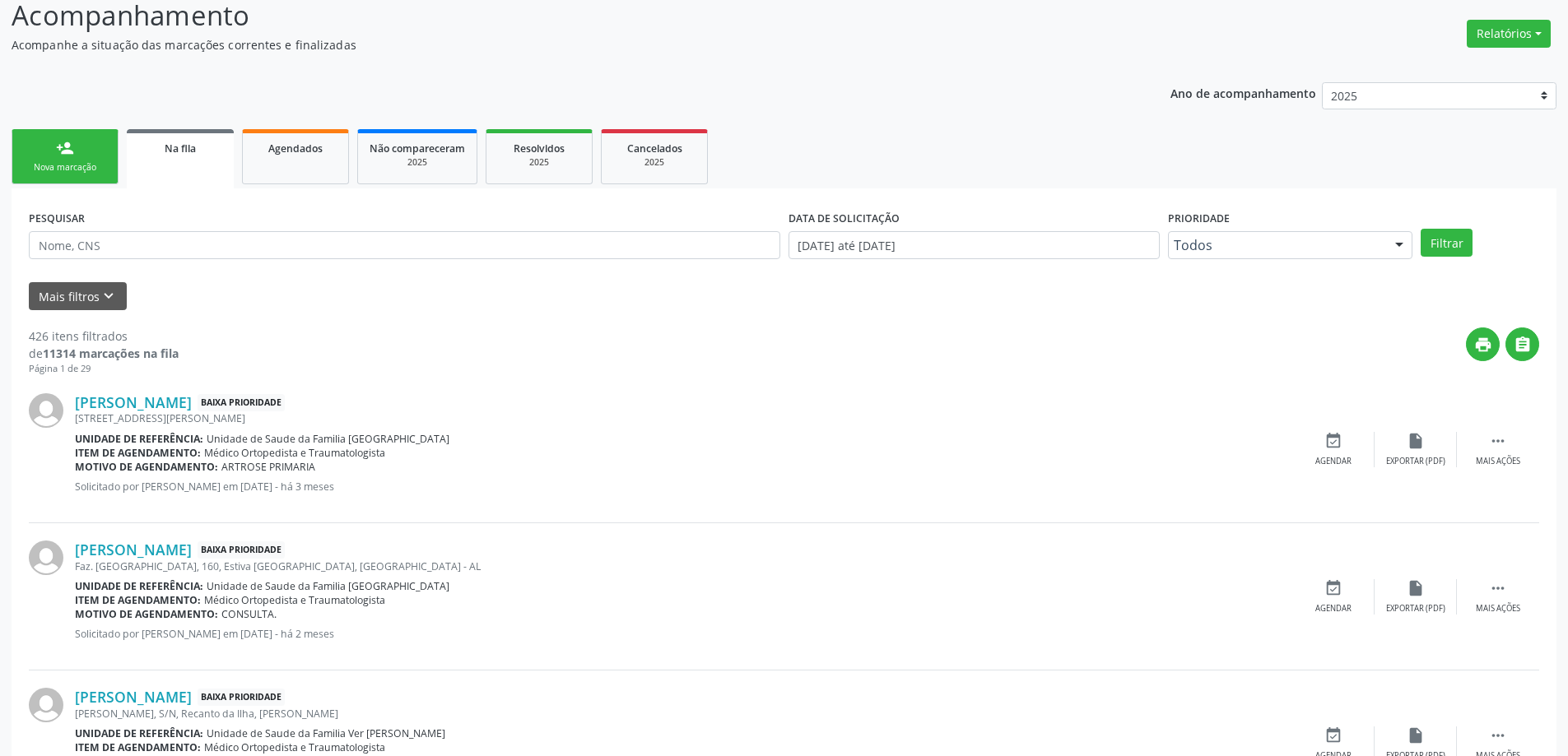
scroll to position [247, 0]
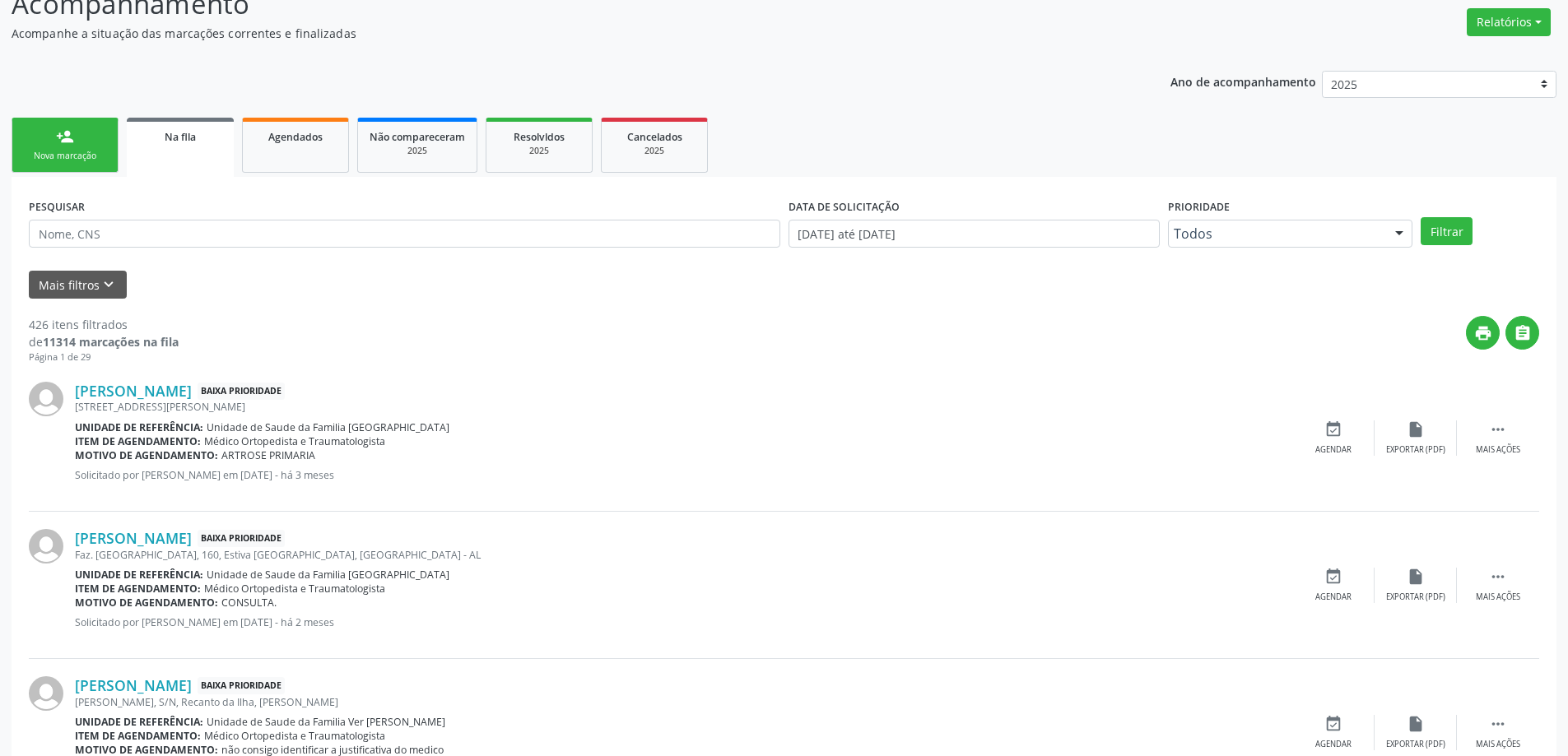
click at [196, 401] on div "[STREET_ADDRESS][PERSON_NAME]" at bounding box center [683, 407] width 1217 height 14
click at [192, 390] on link "[PERSON_NAME]" at bounding box center [133, 390] width 117 height 18
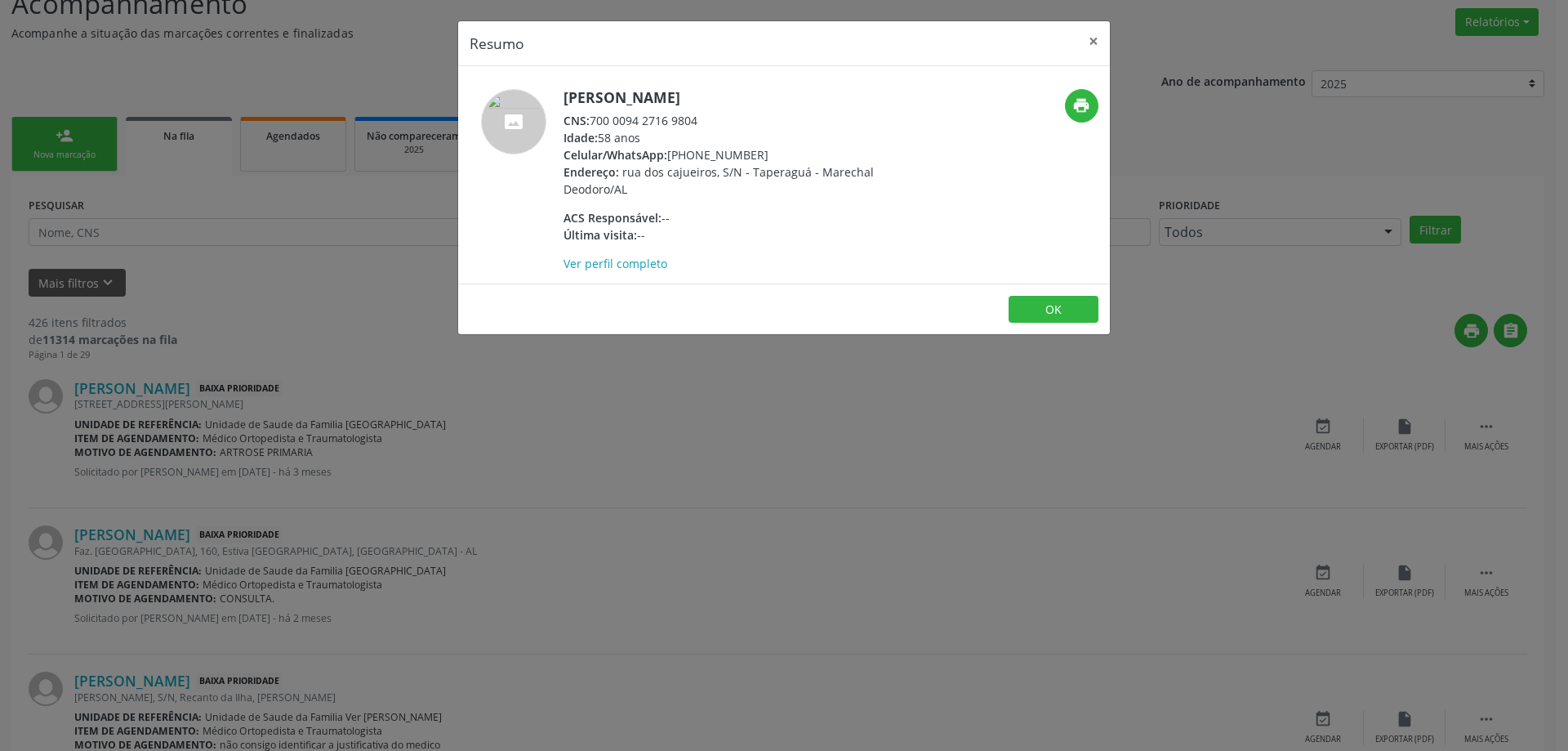
drag, startPoint x: 697, startPoint y: 119, endPoint x: 593, endPoint y: 119, distance: 104.0
click at [593, 119] on div "CNS: 700 0094 2716 9804" at bounding box center [723, 120] width 318 height 17
copy div "700 0094 2716 9804"
click at [1085, 42] on button "×" at bounding box center [1094, 41] width 32 height 40
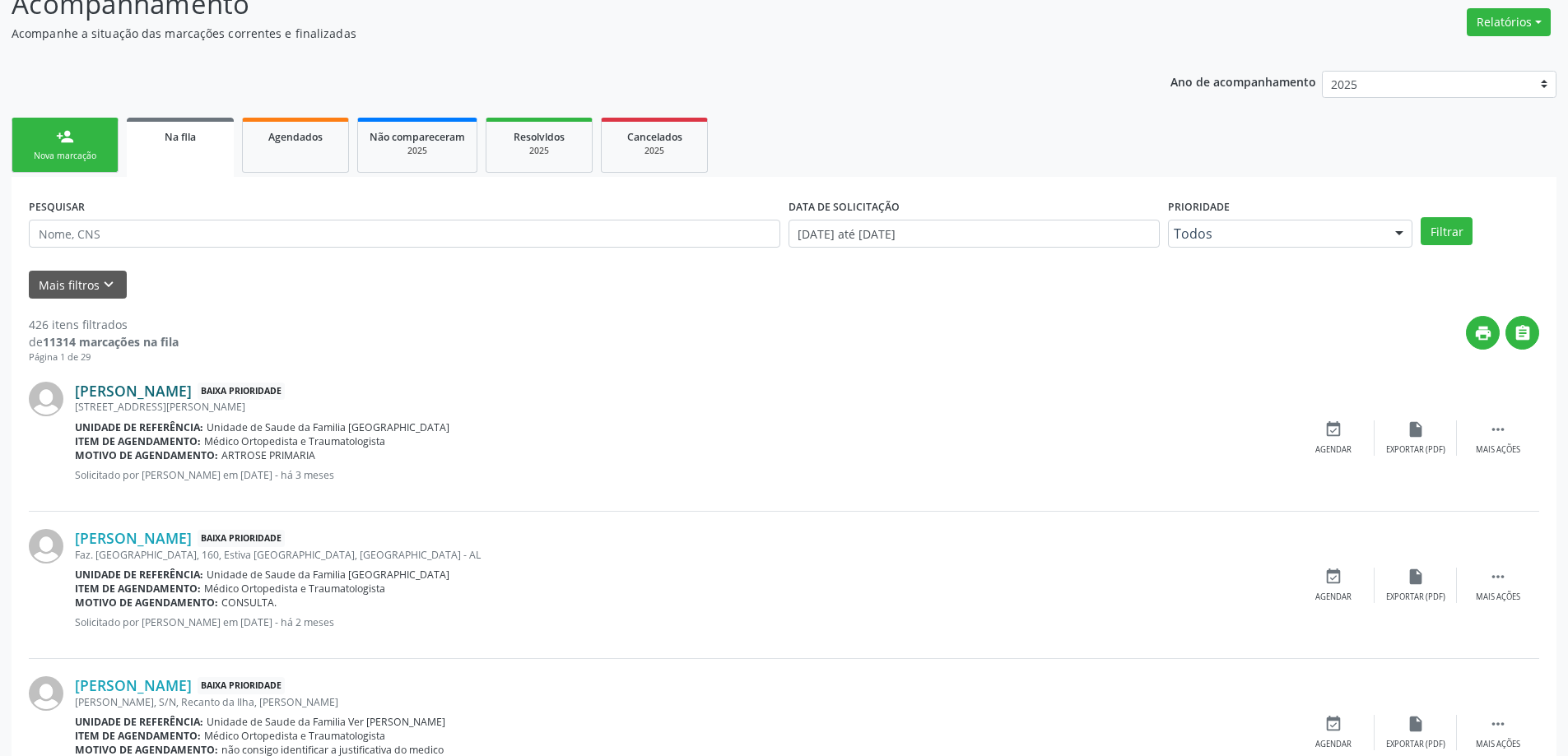
click at [112, 392] on link "[PERSON_NAME]" at bounding box center [133, 390] width 117 height 18
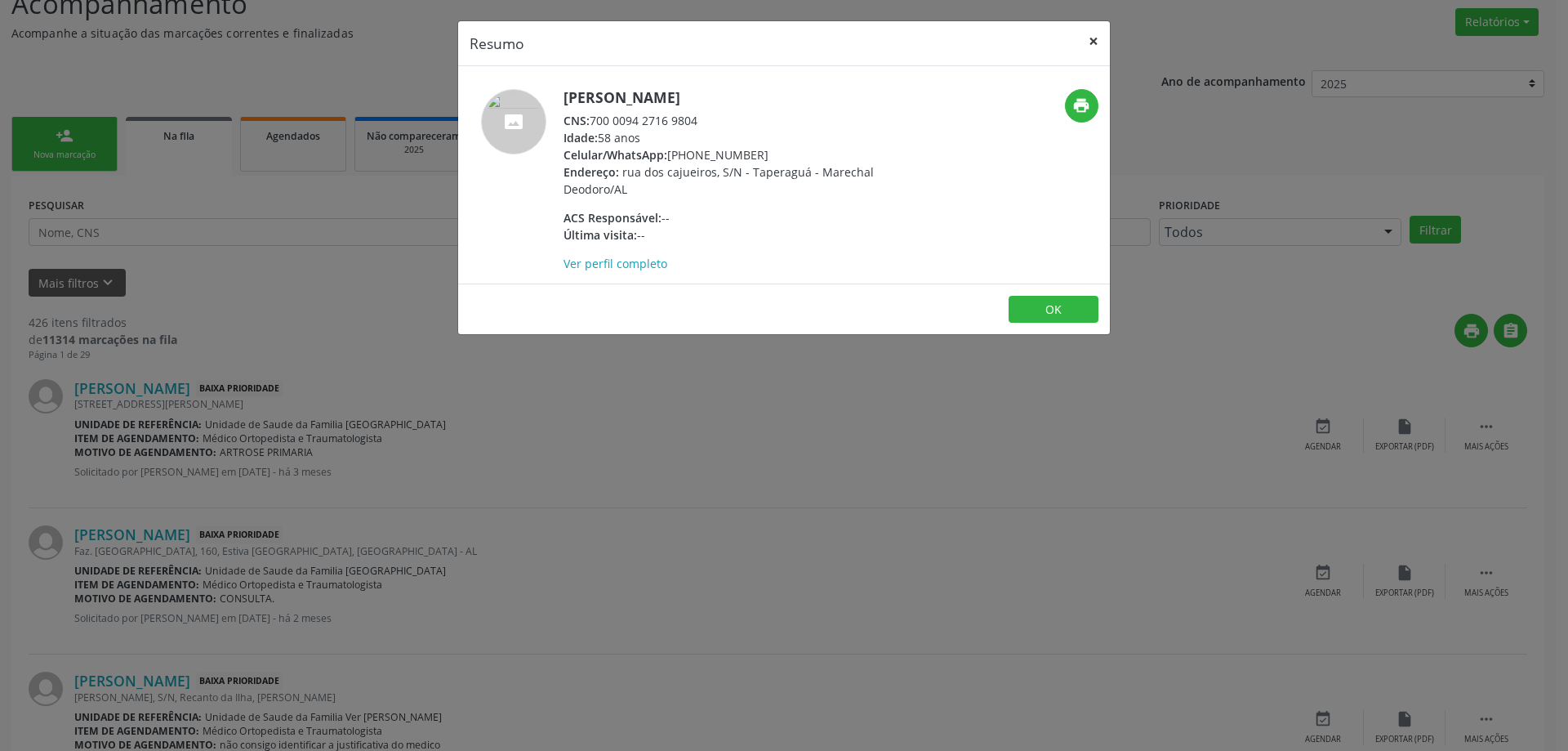
click at [1087, 33] on button "×" at bounding box center [1094, 41] width 32 height 40
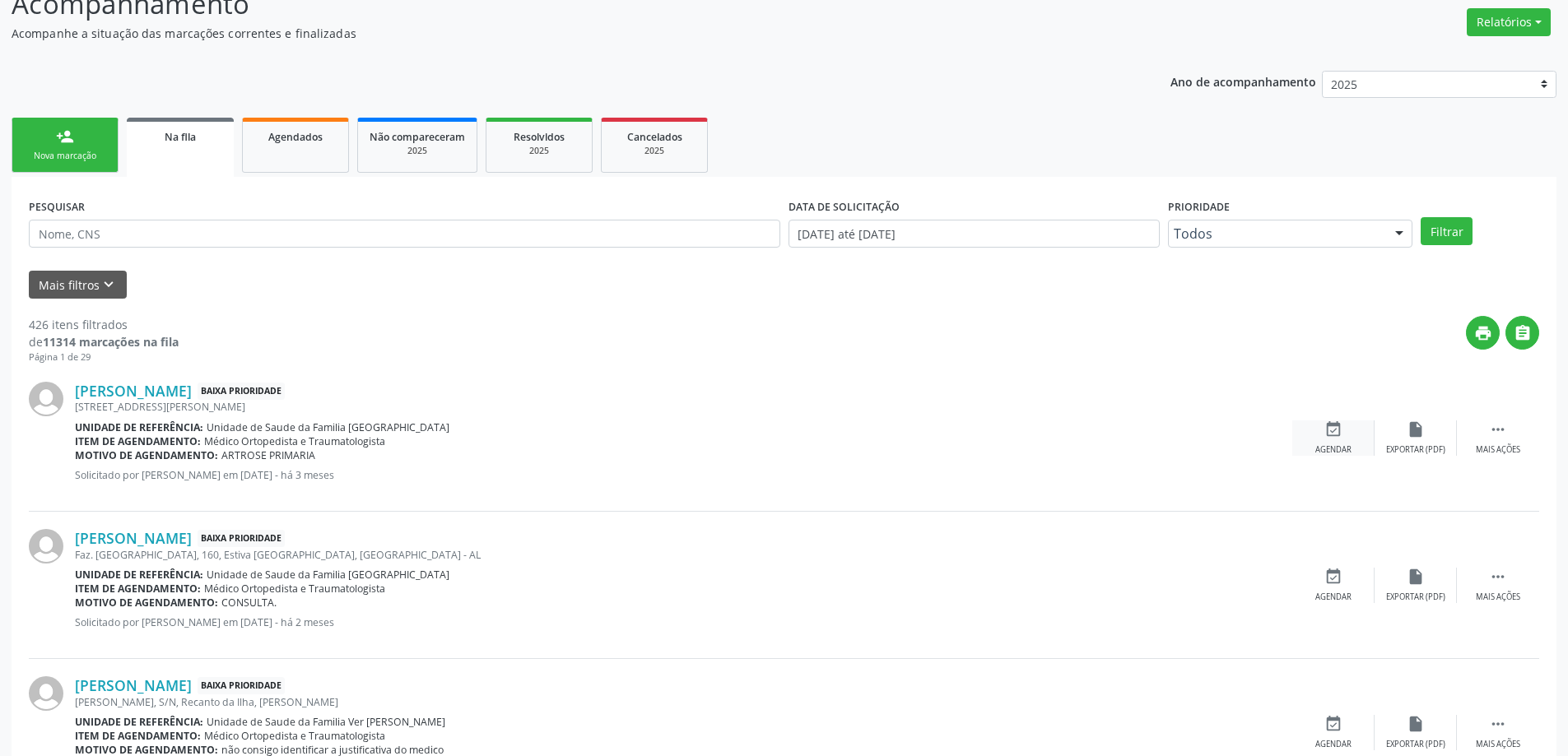
click at [1324, 436] on icon "event_available" at bounding box center [1333, 429] width 18 height 18
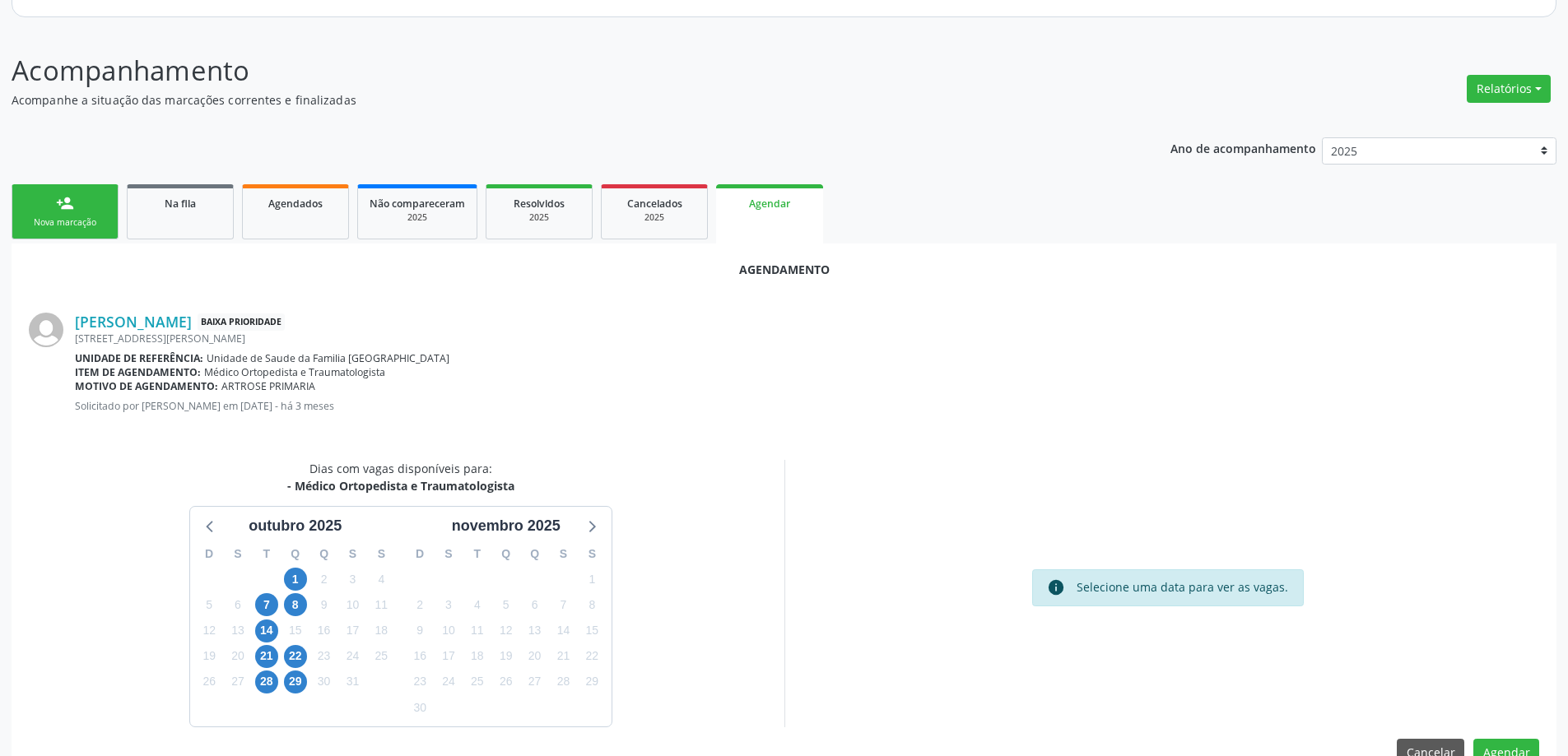
scroll to position [219, 0]
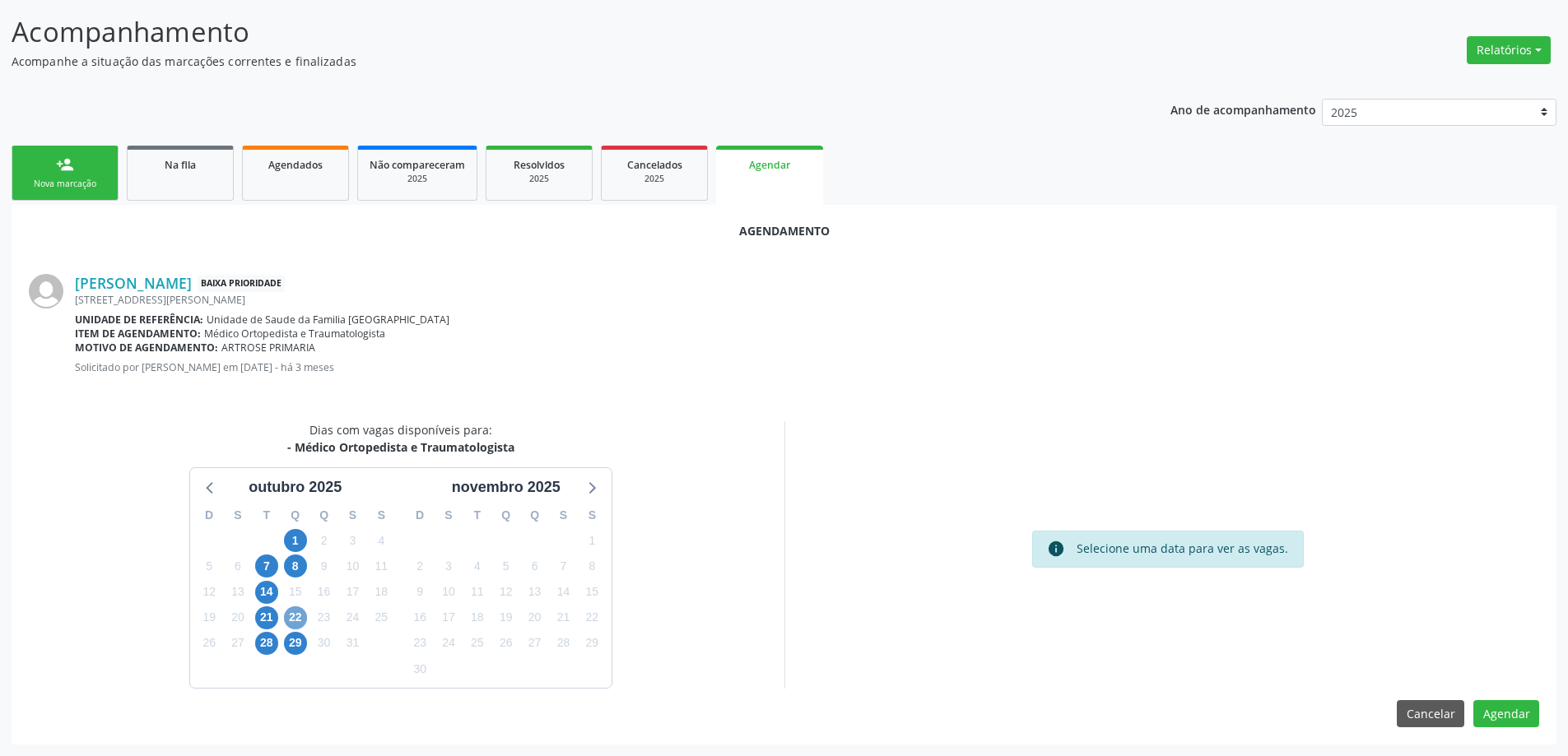
click at [297, 616] on span "22" at bounding box center [296, 618] width 23 height 23
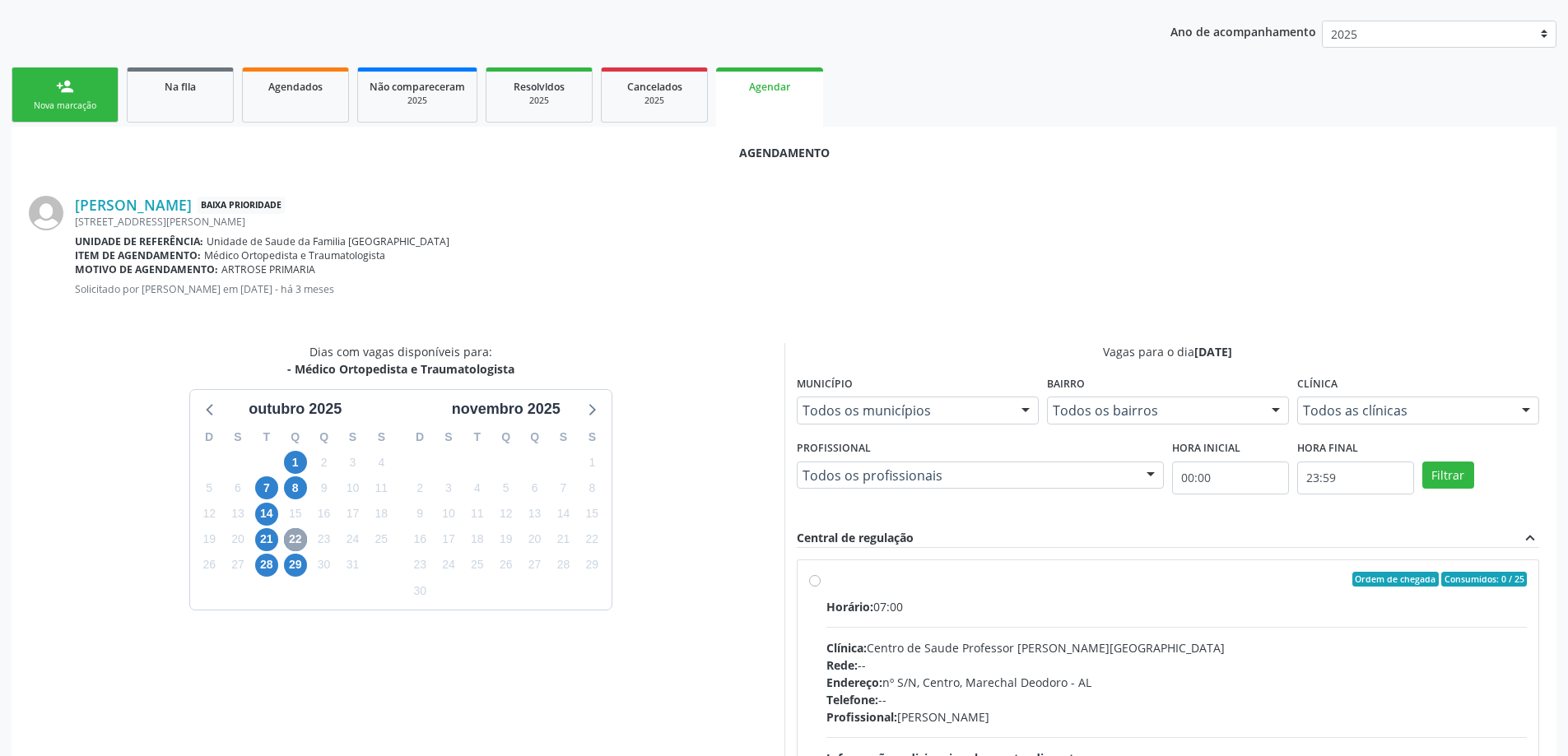
scroll to position [301, 0]
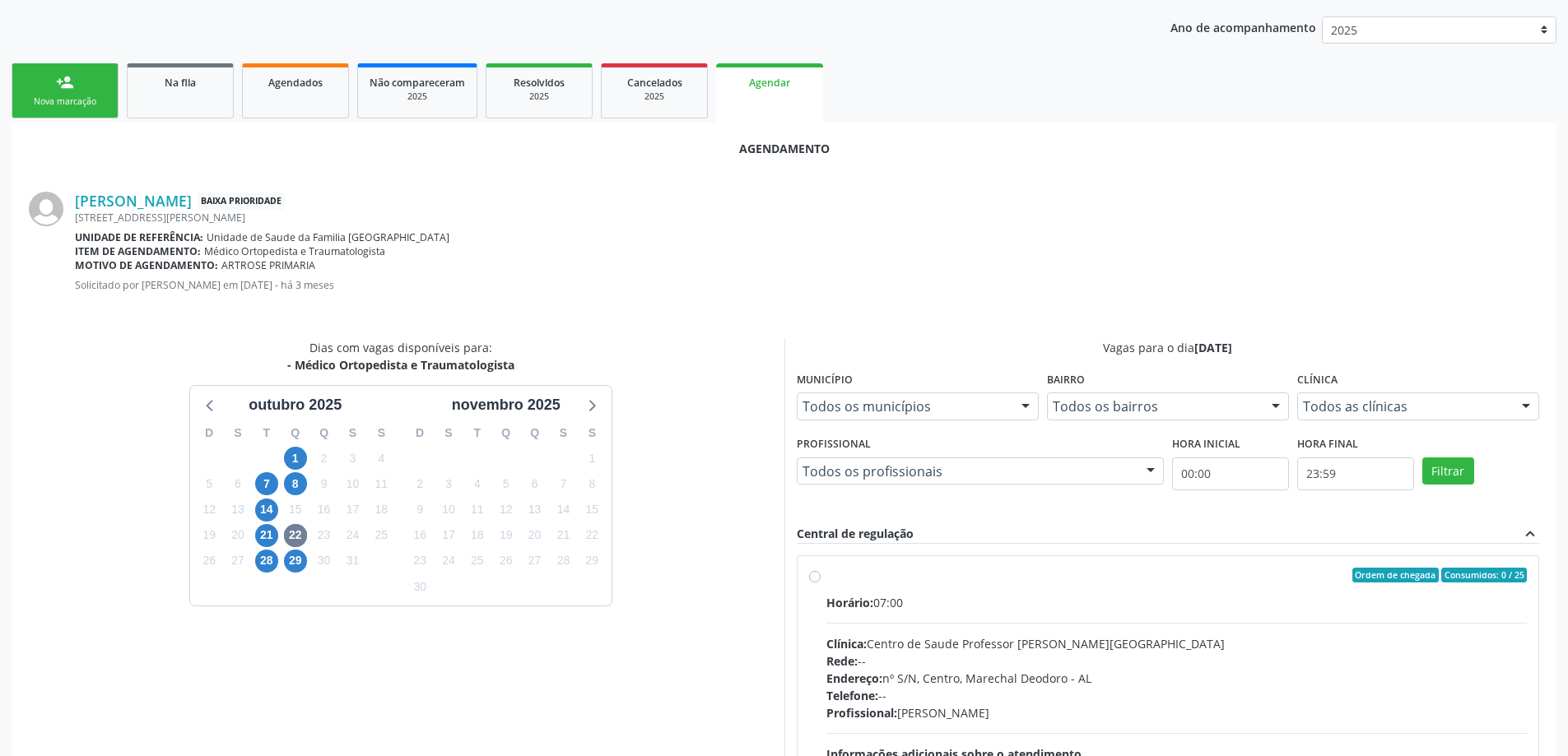
click at [826, 579] on label "Ordem de chegada Consumidos: 0 / 25 Horário: 07:00 Clínica: Centro de Saude Pro…" at bounding box center [1176, 694] width 701 height 252
click at [814, 579] on input "Ordem de chegada Consumidos: 0 / 25 Horário: 07:00 Clínica: Centro de Saude Pro…" at bounding box center [815, 575] width 12 height 14
radio input "true"
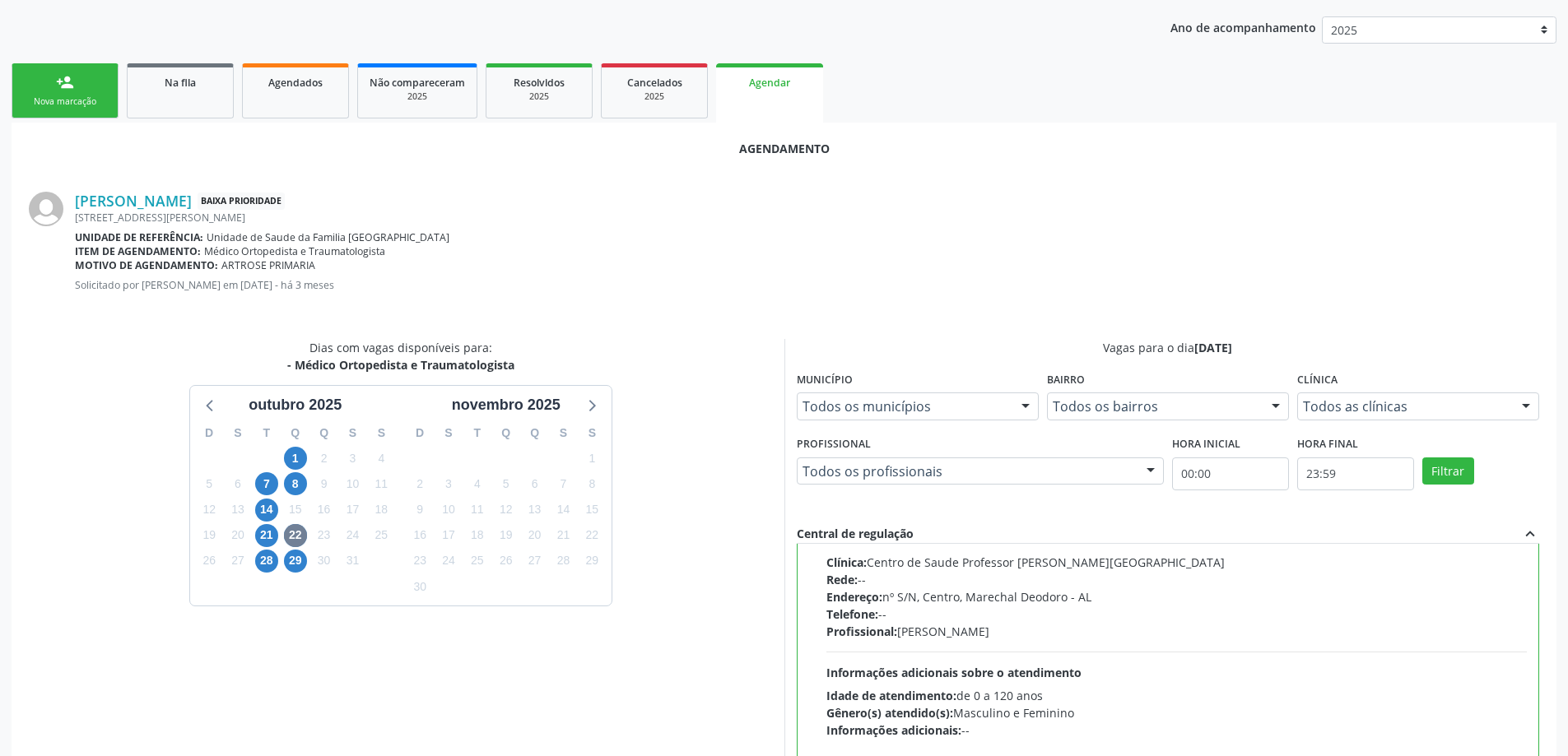
scroll to position [486, 0]
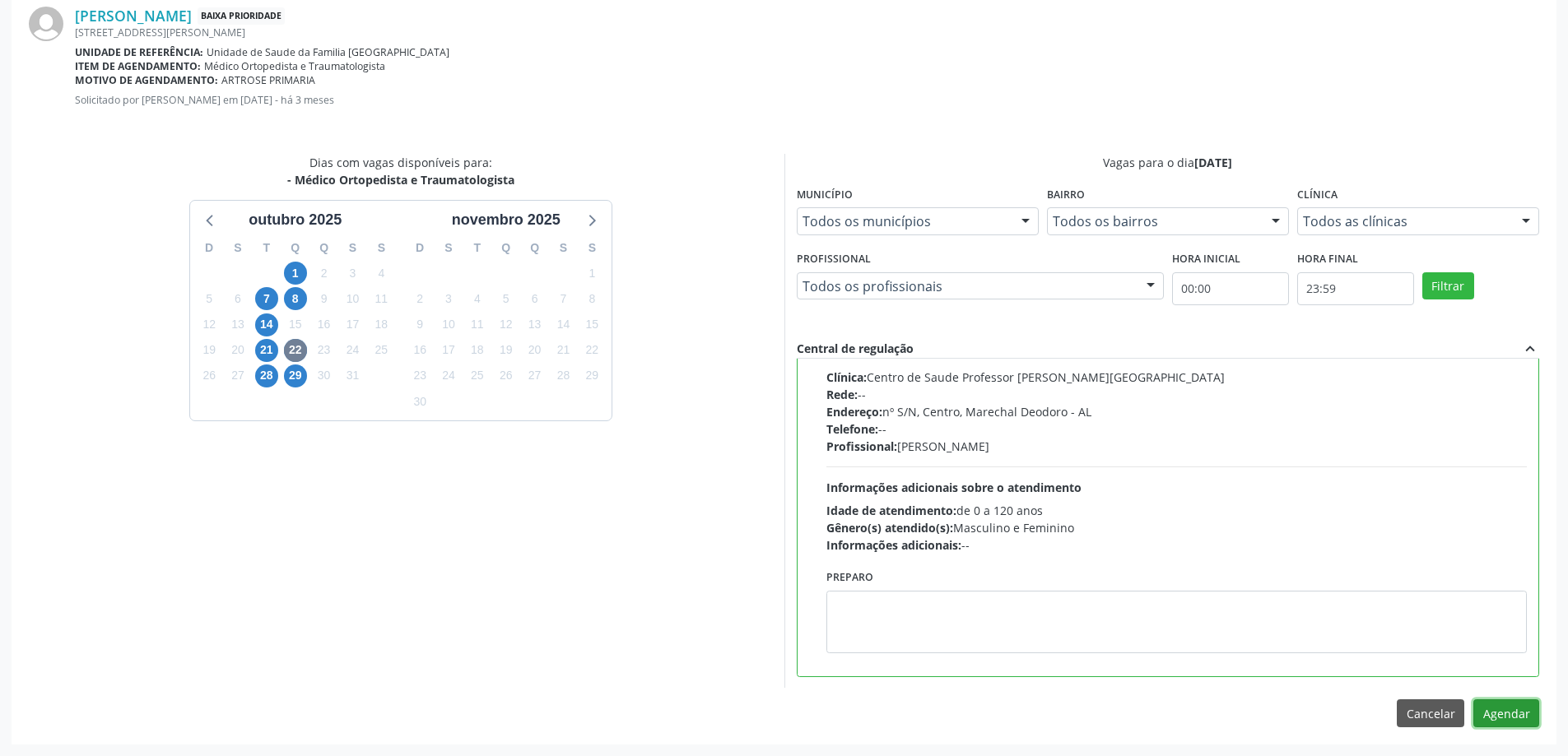
click at [1500, 718] on button "Agendar" at bounding box center [1506, 713] width 66 height 28
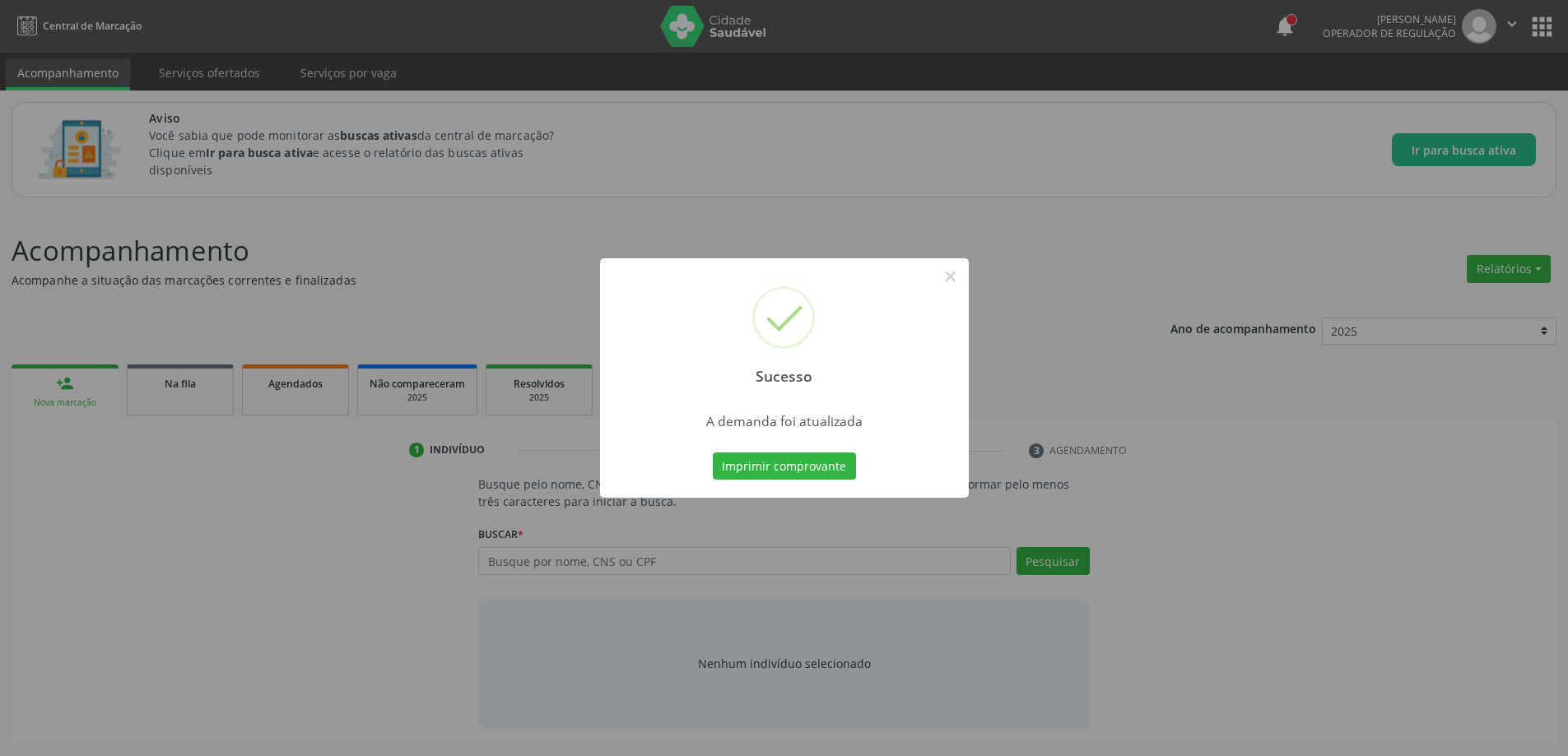
scroll to position [0, 0]
click at [962, 274] on button "×" at bounding box center [956, 276] width 28 height 28
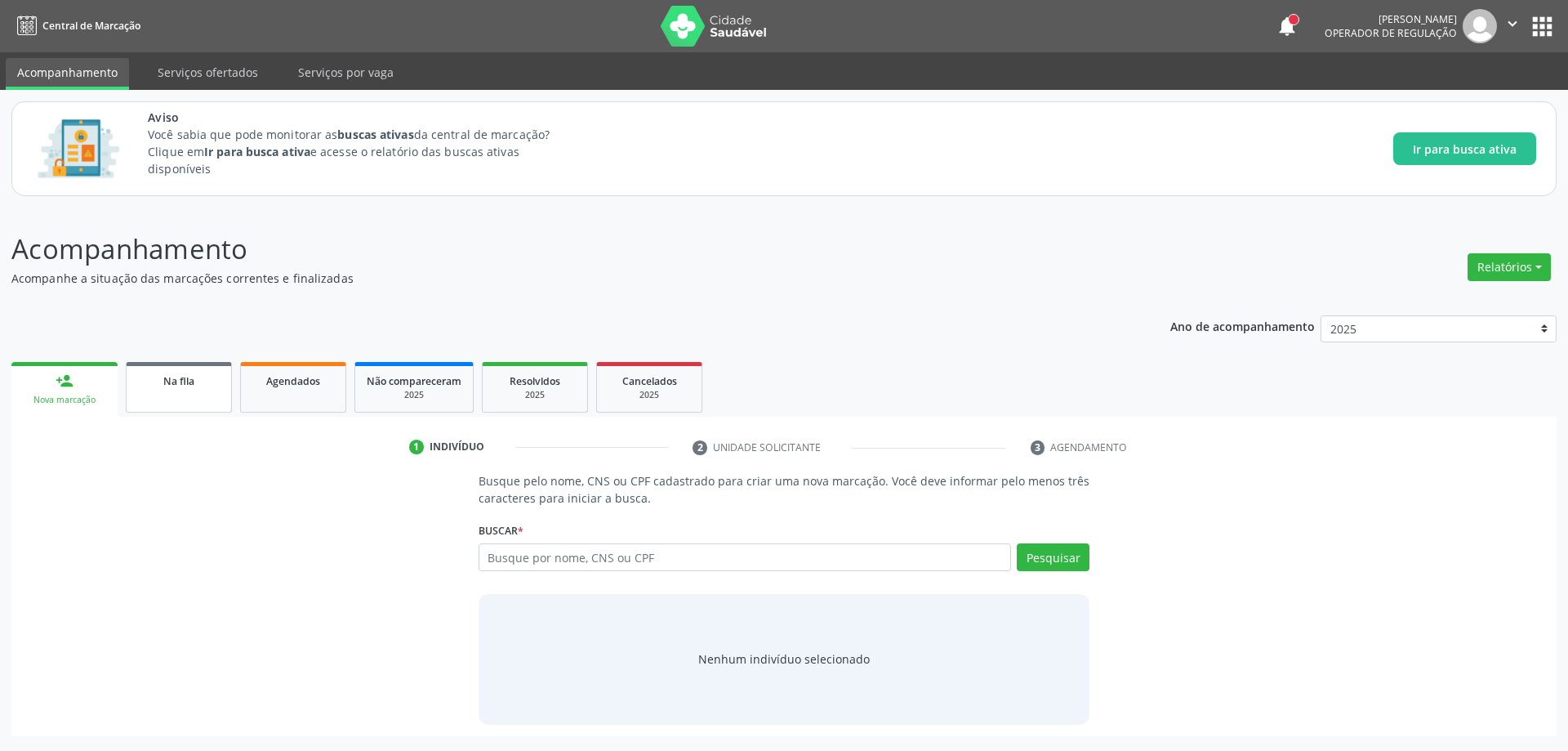
click at [161, 393] on link "Na fila" at bounding box center [178, 387] width 106 height 51
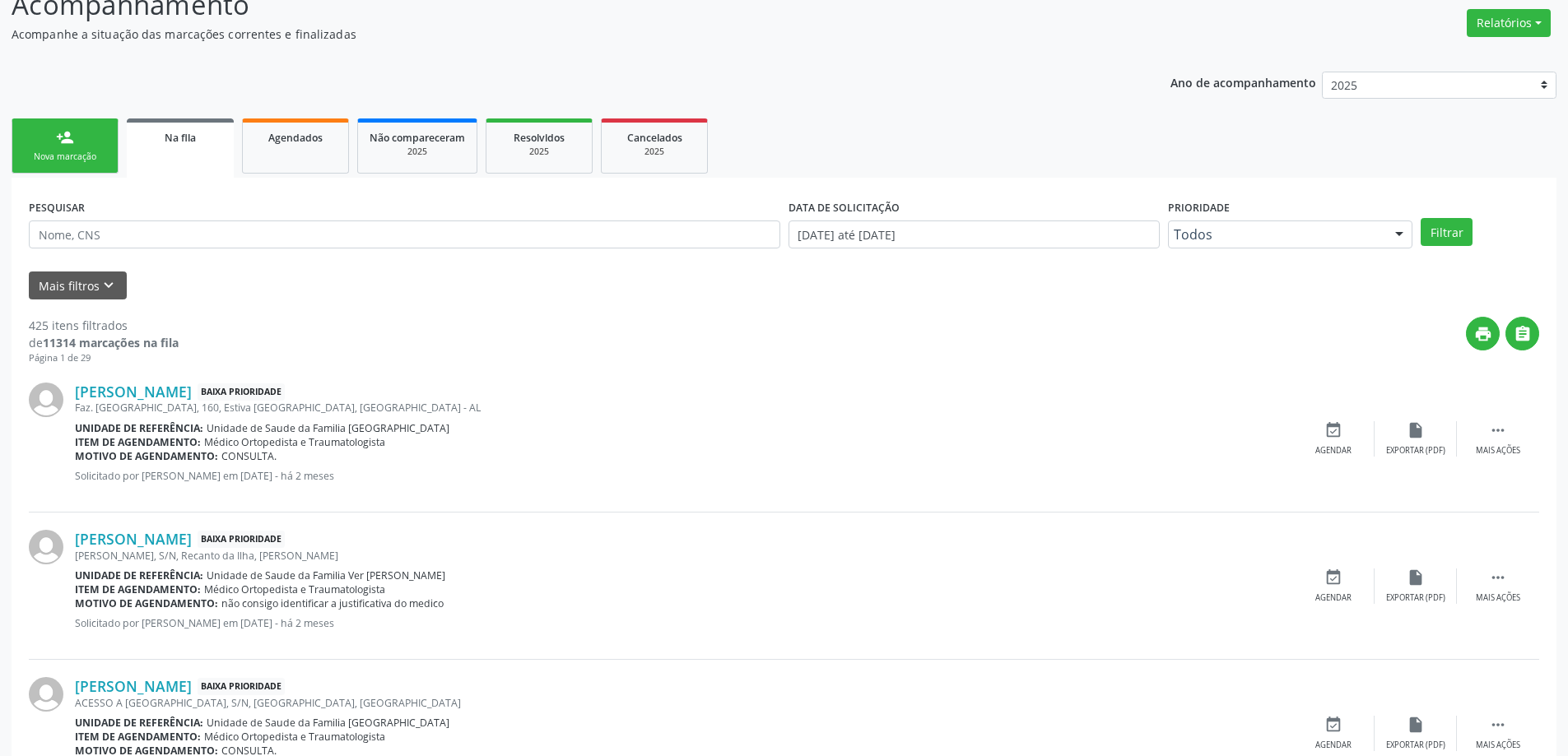
scroll to position [247, 0]
click at [146, 397] on link "[PERSON_NAME]" at bounding box center [133, 390] width 117 height 18
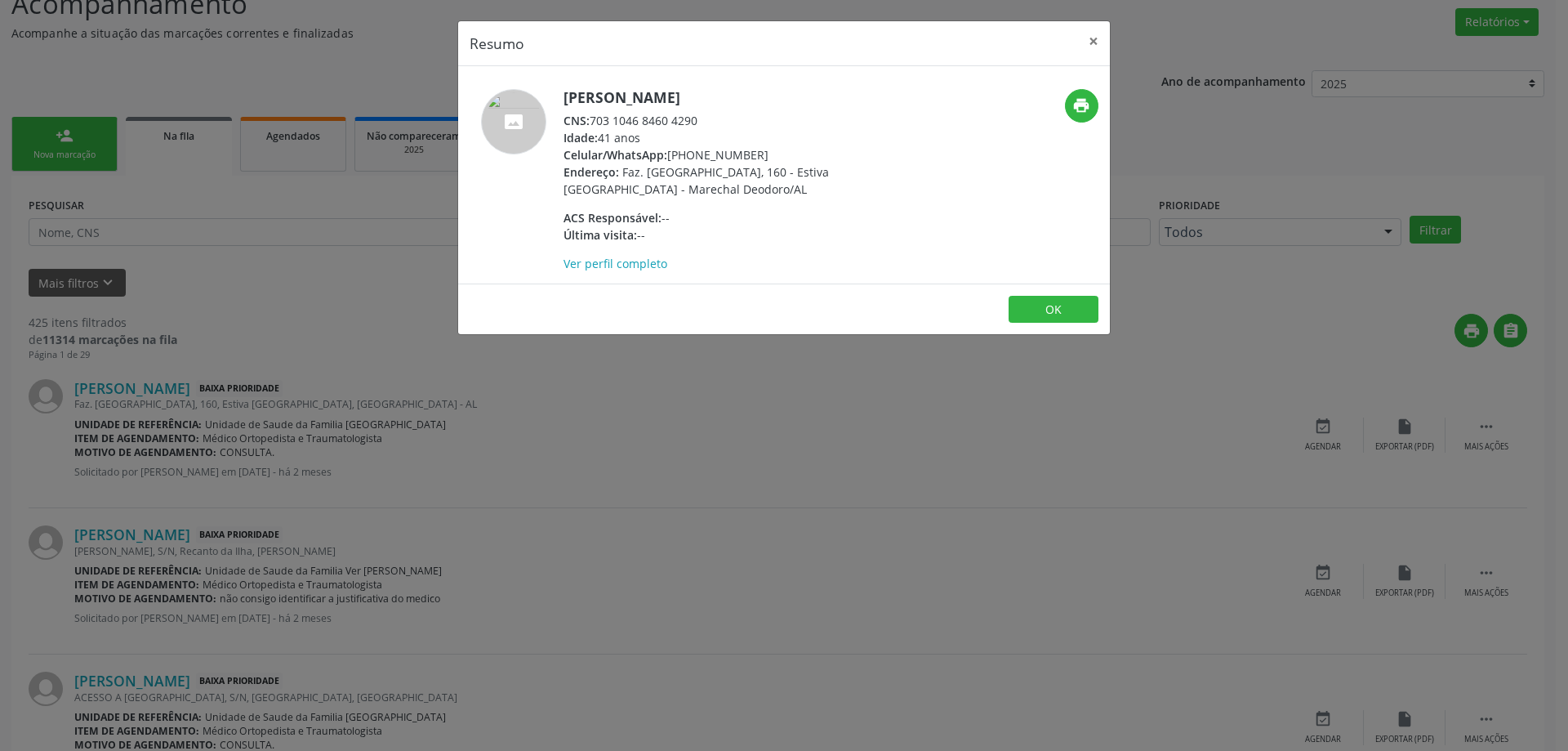
drag, startPoint x: 702, startPoint y: 121, endPoint x: 593, endPoint y: 121, distance: 109.0
click at [593, 121] on div "CNS: 703 1046 8460 4290" at bounding box center [723, 120] width 318 height 17
copy div "703 1046 8460 4290"
click at [1087, 47] on button "×" at bounding box center [1094, 41] width 32 height 40
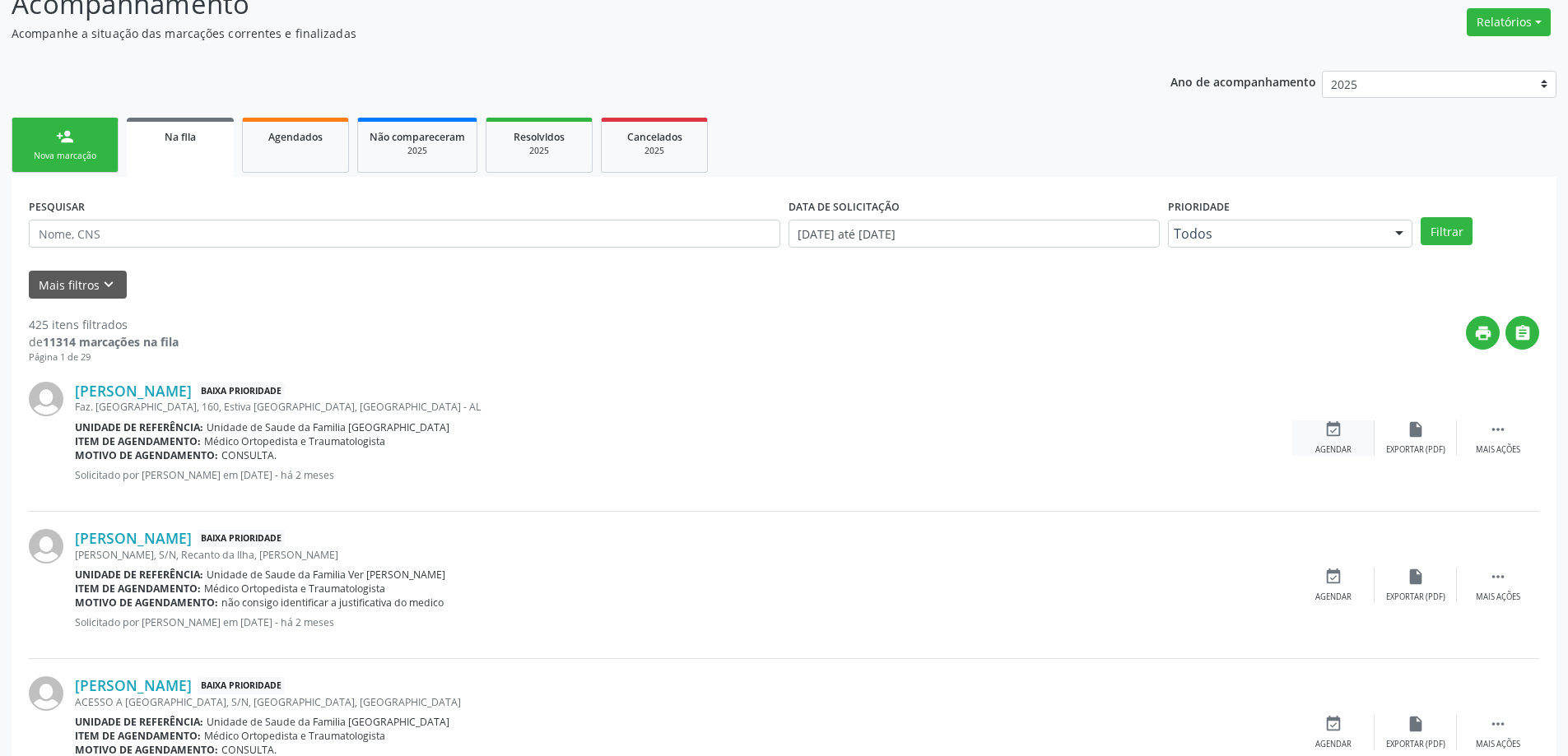
click at [1314, 439] on div "event_available Agendar" at bounding box center [1333, 437] width 83 height 35
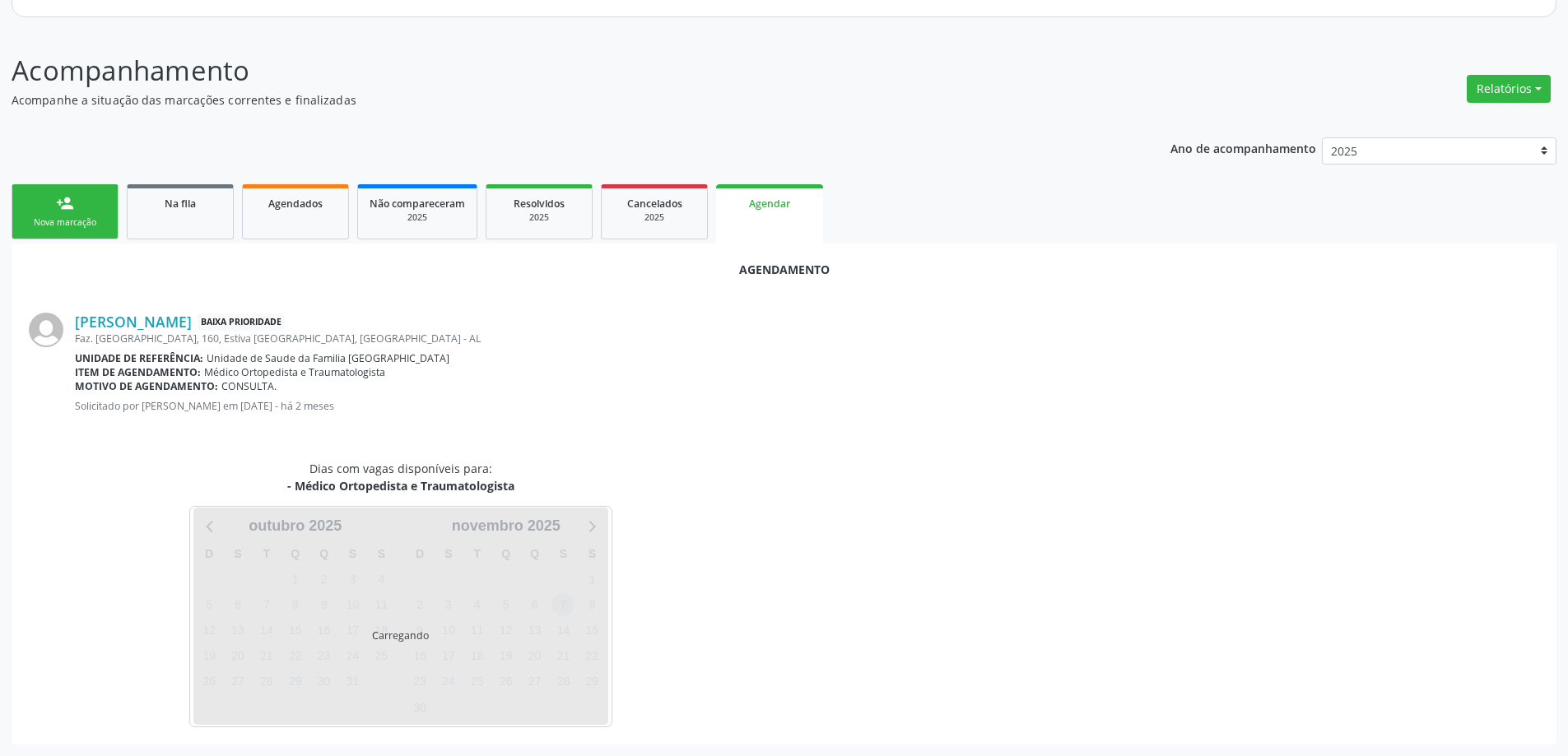
scroll to position [219, 0]
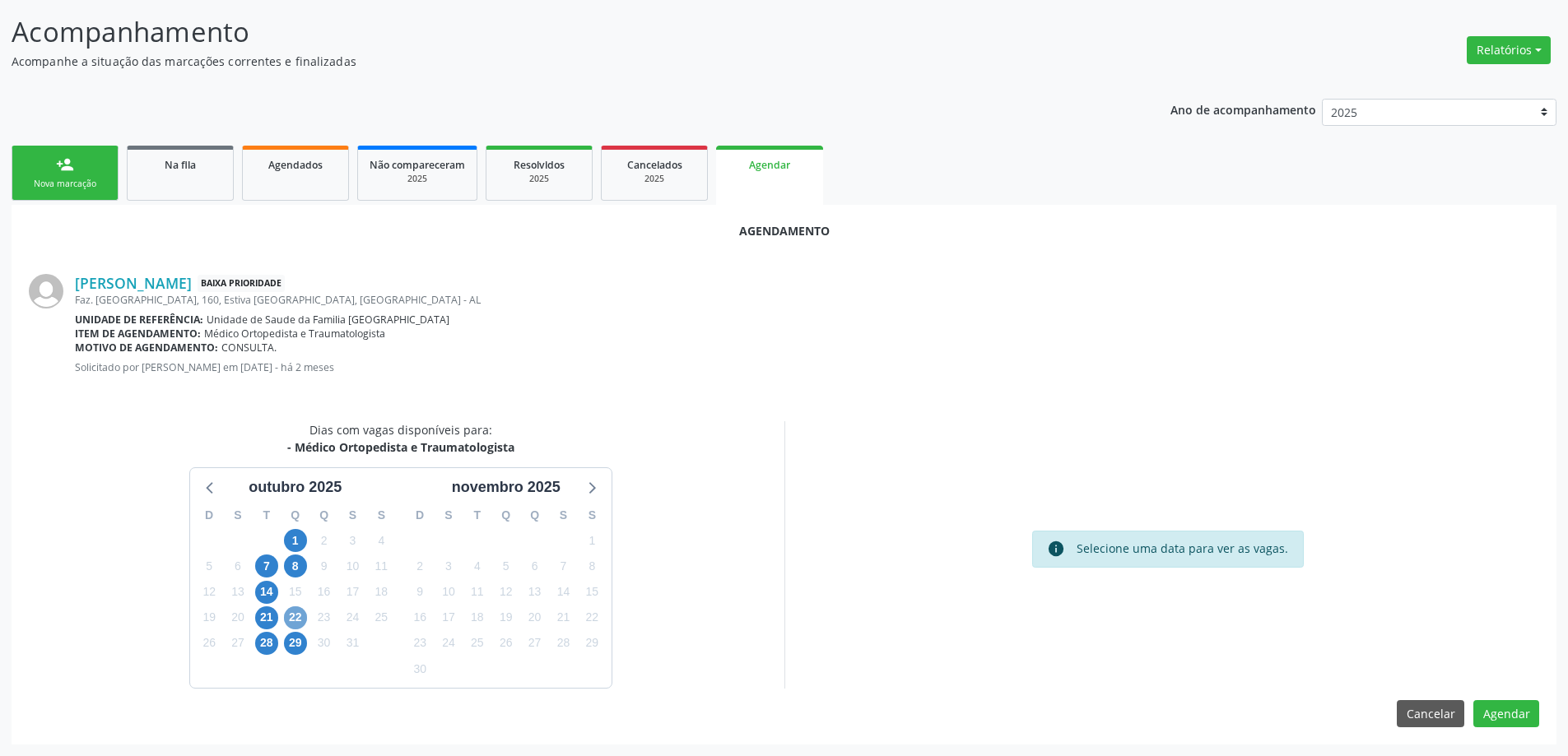
click at [296, 617] on span "22" at bounding box center [296, 618] width 23 height 23
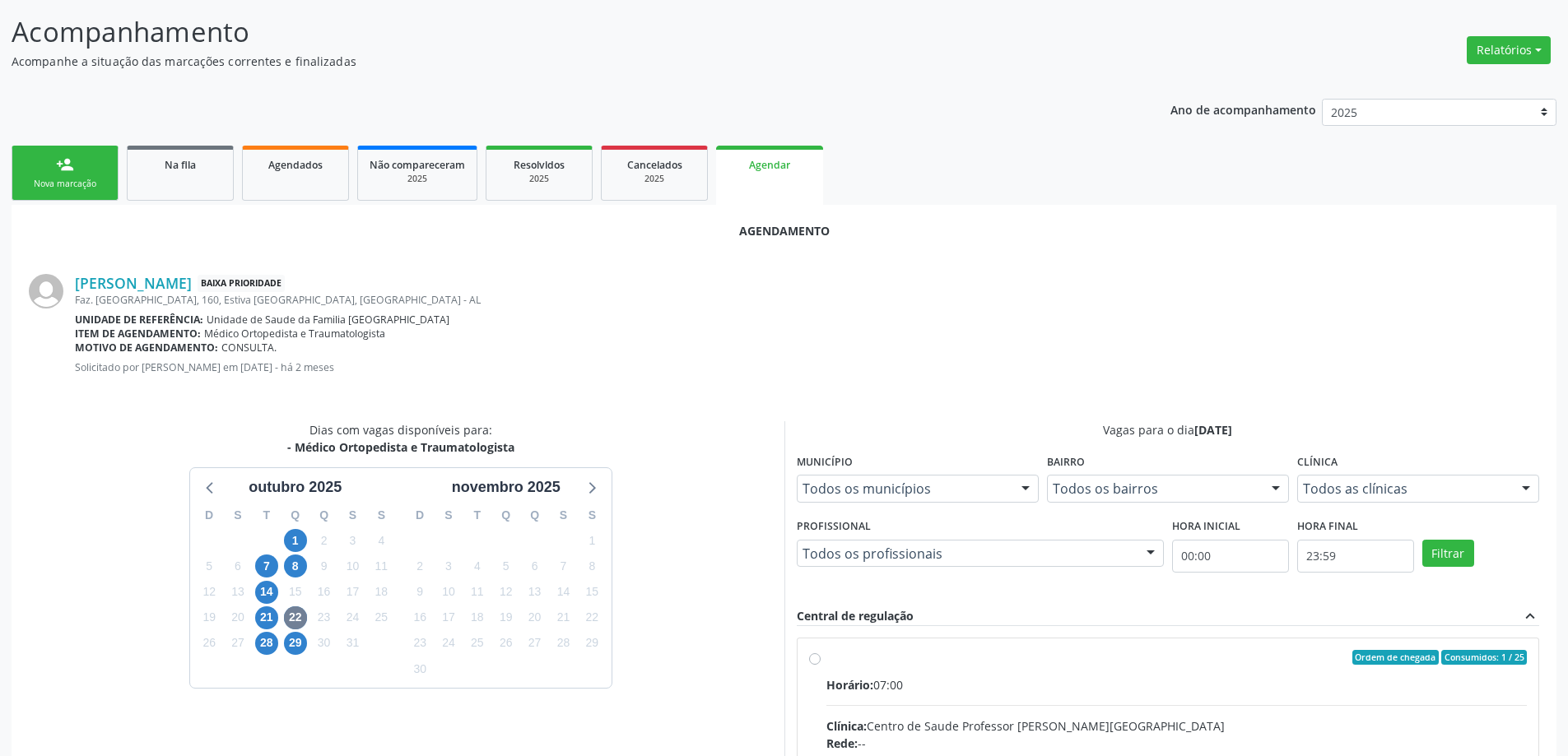
radio input "true"
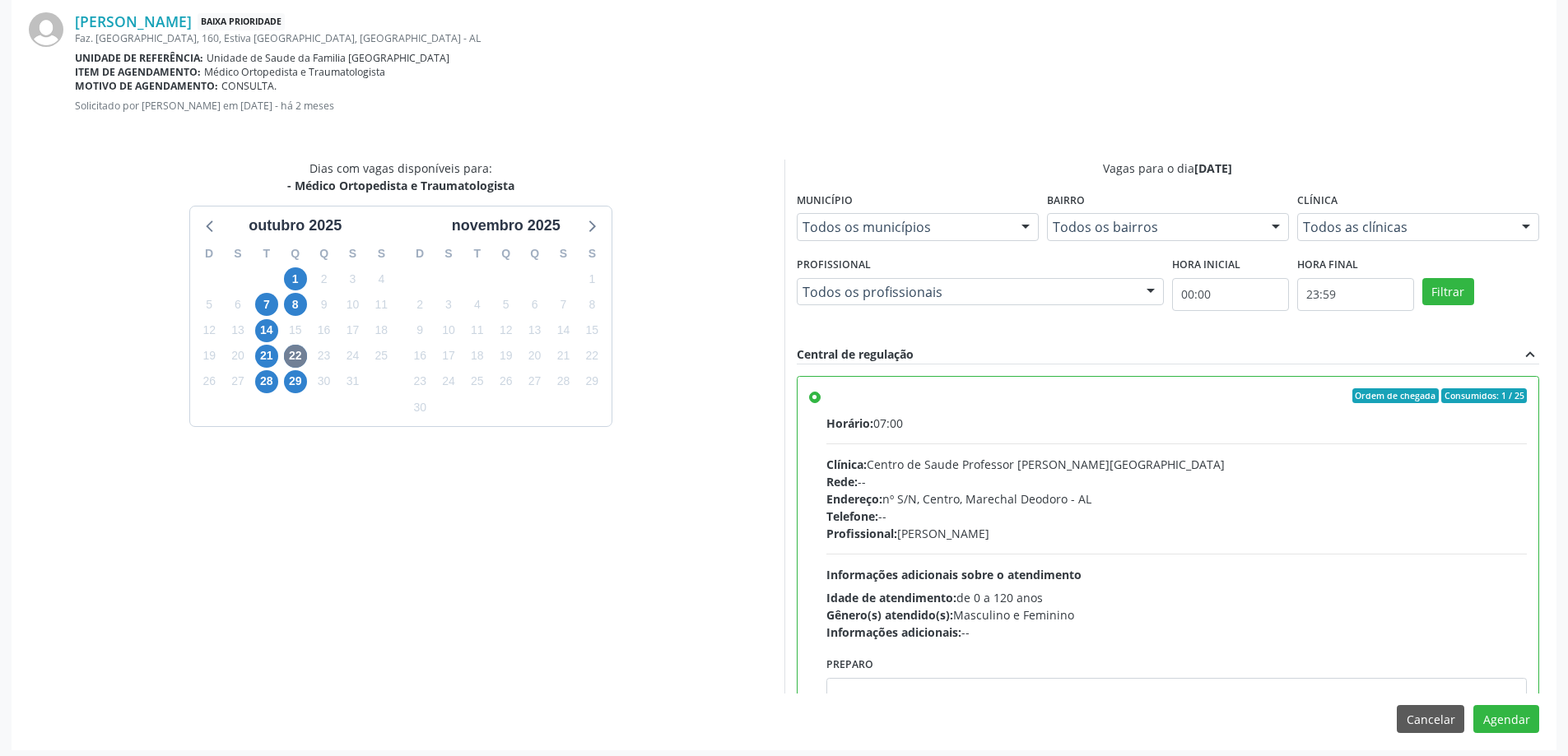
scroll to position [486, 0]
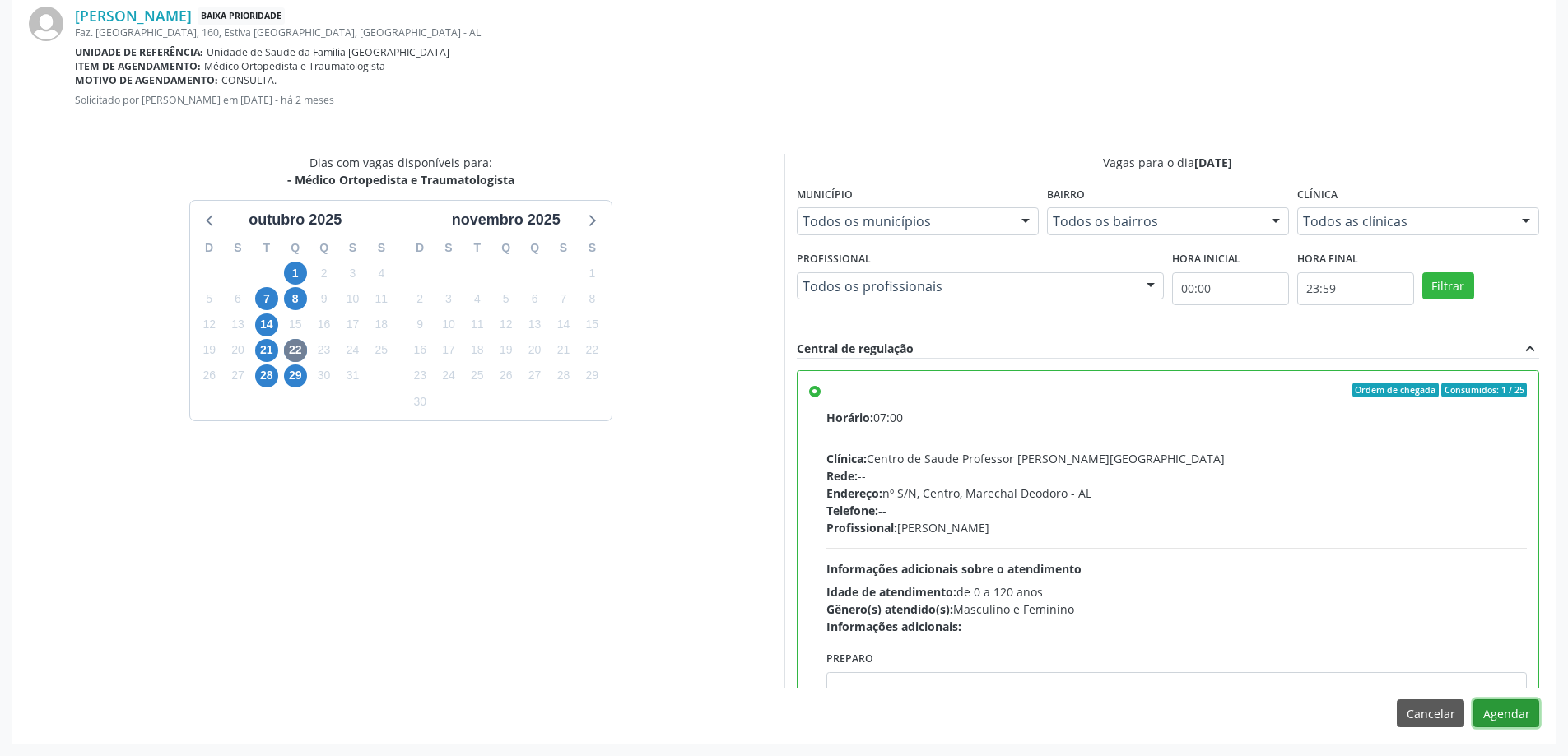
click at [1514, 724] on button "Agendar" at bounding box center [1506, 713] width 66 height 28
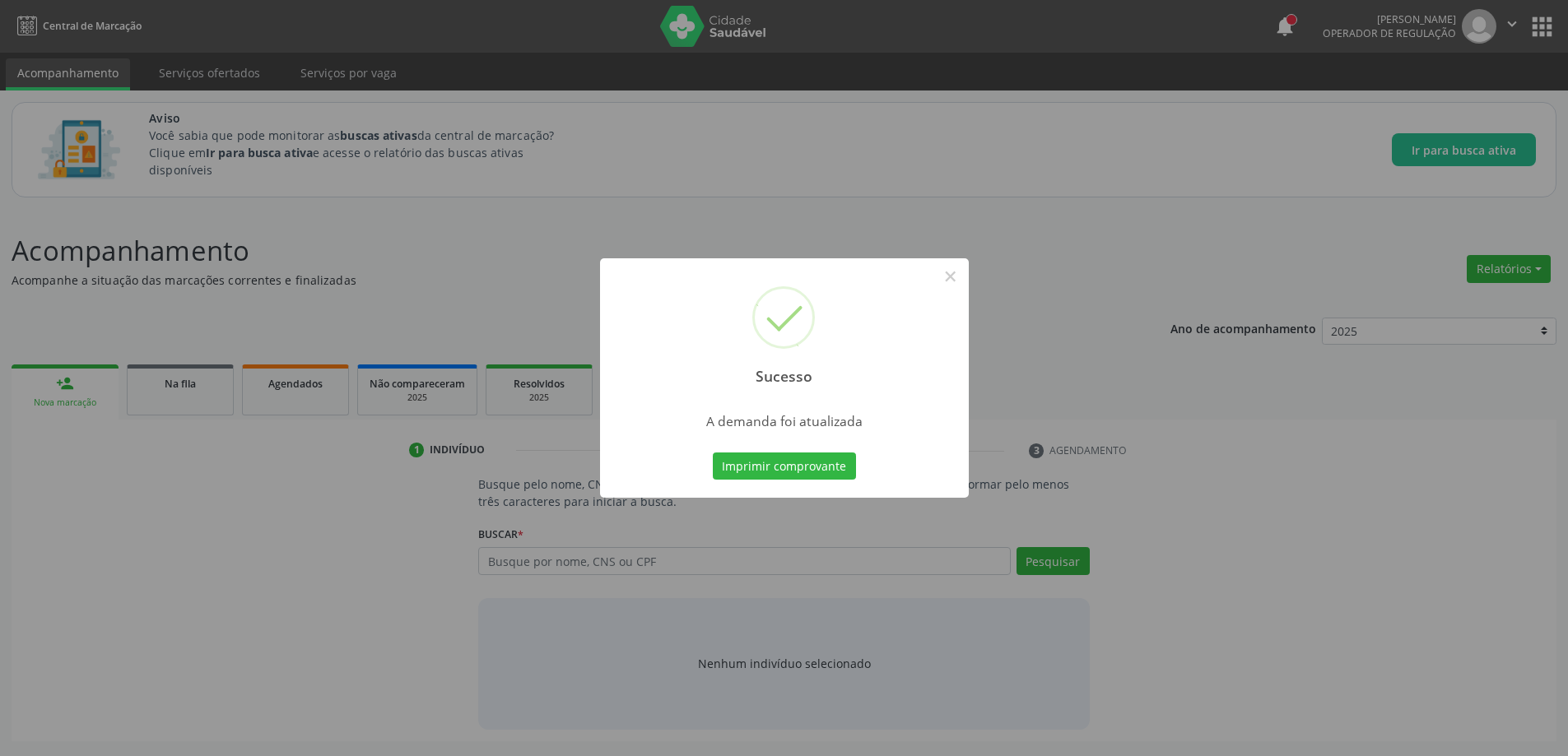
scroll to position [0, 0]
click at [962, 279] on button "×" at bounding box center [956, 276] width 28 height 28
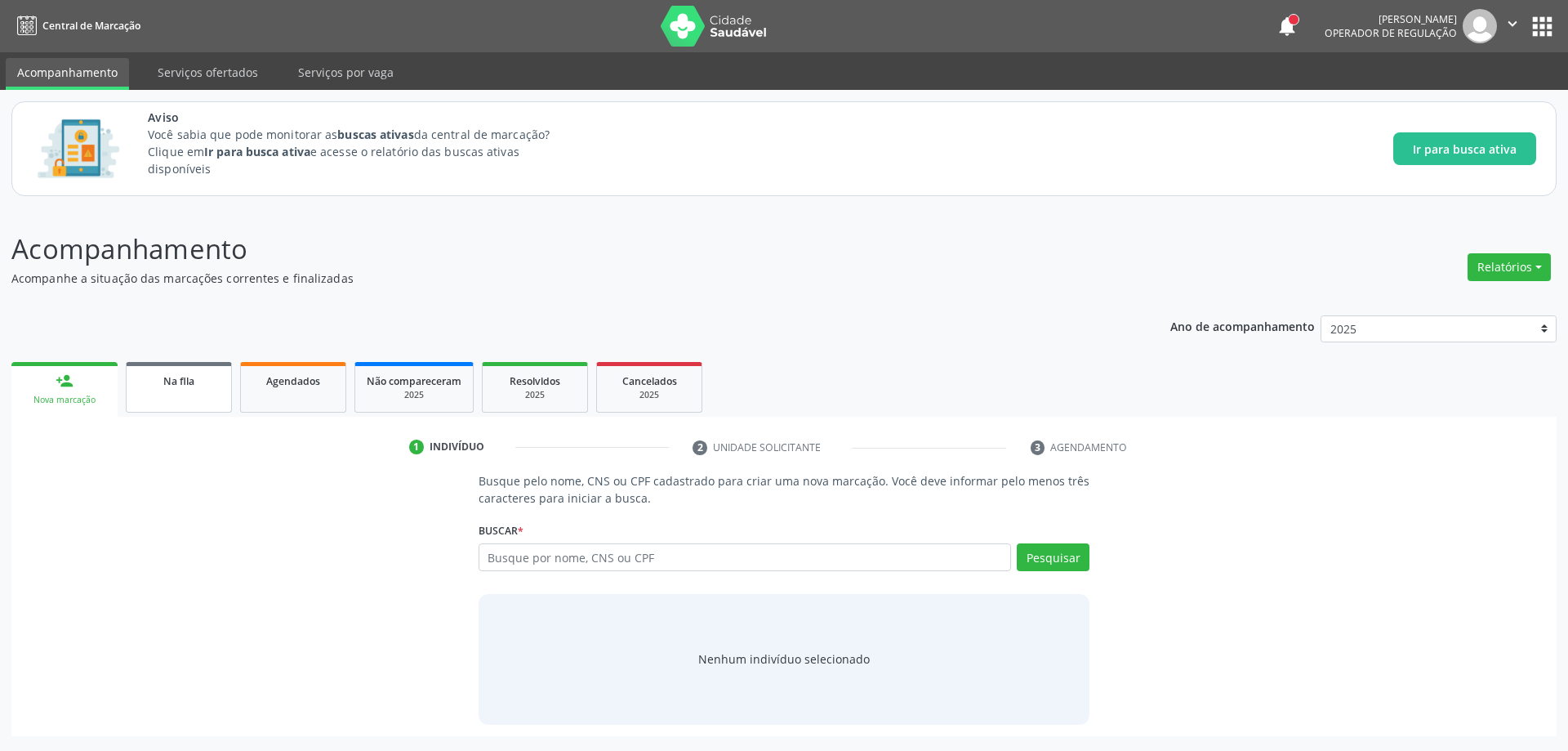
click at [184, 393] on link "Na fila" at bounding box center [178, 387] width 106 height 51
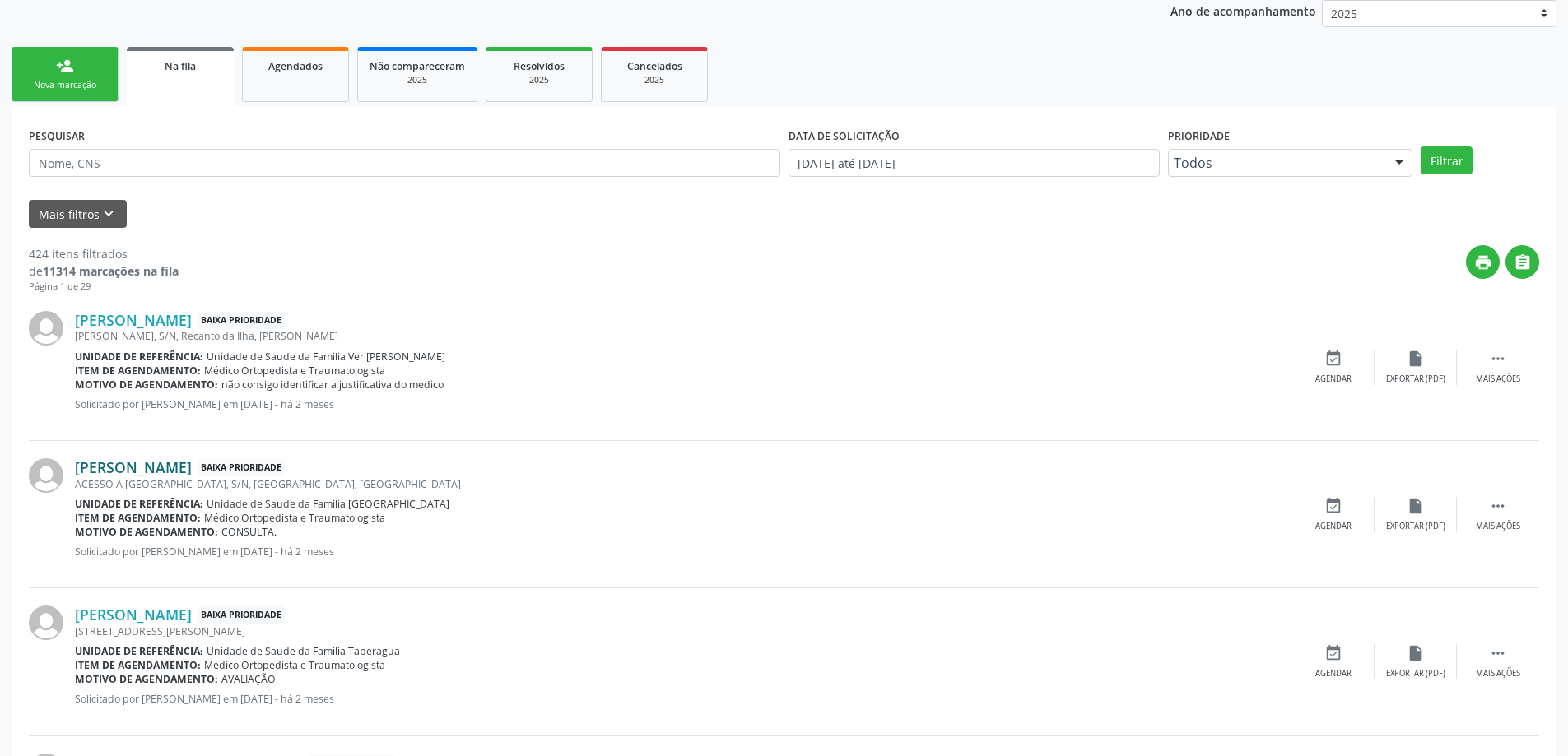
scroll to position [329, 0]
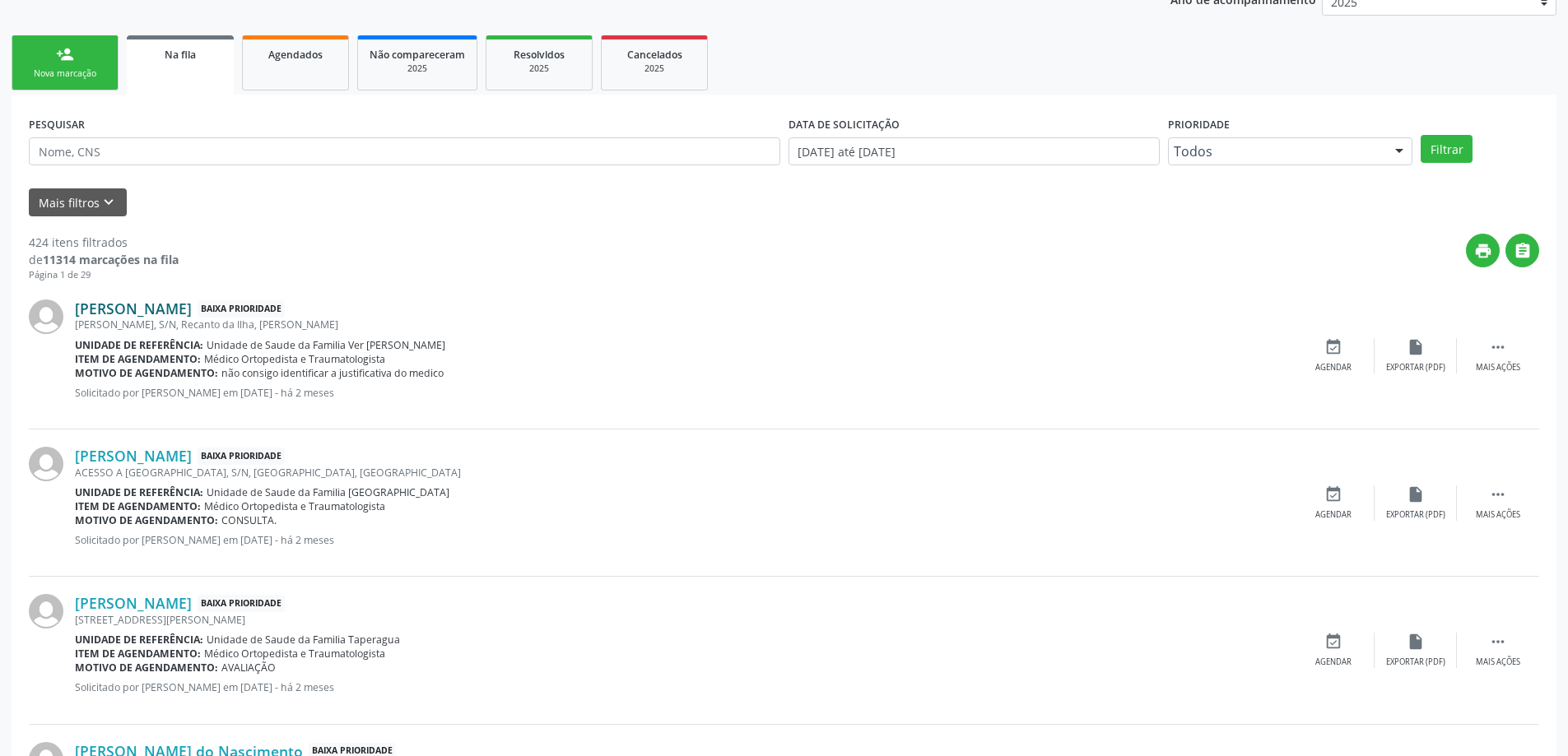
click at [159, 309] on link "[PERSON_NAME]" at bounding box center [133, 308] width 117 height 18
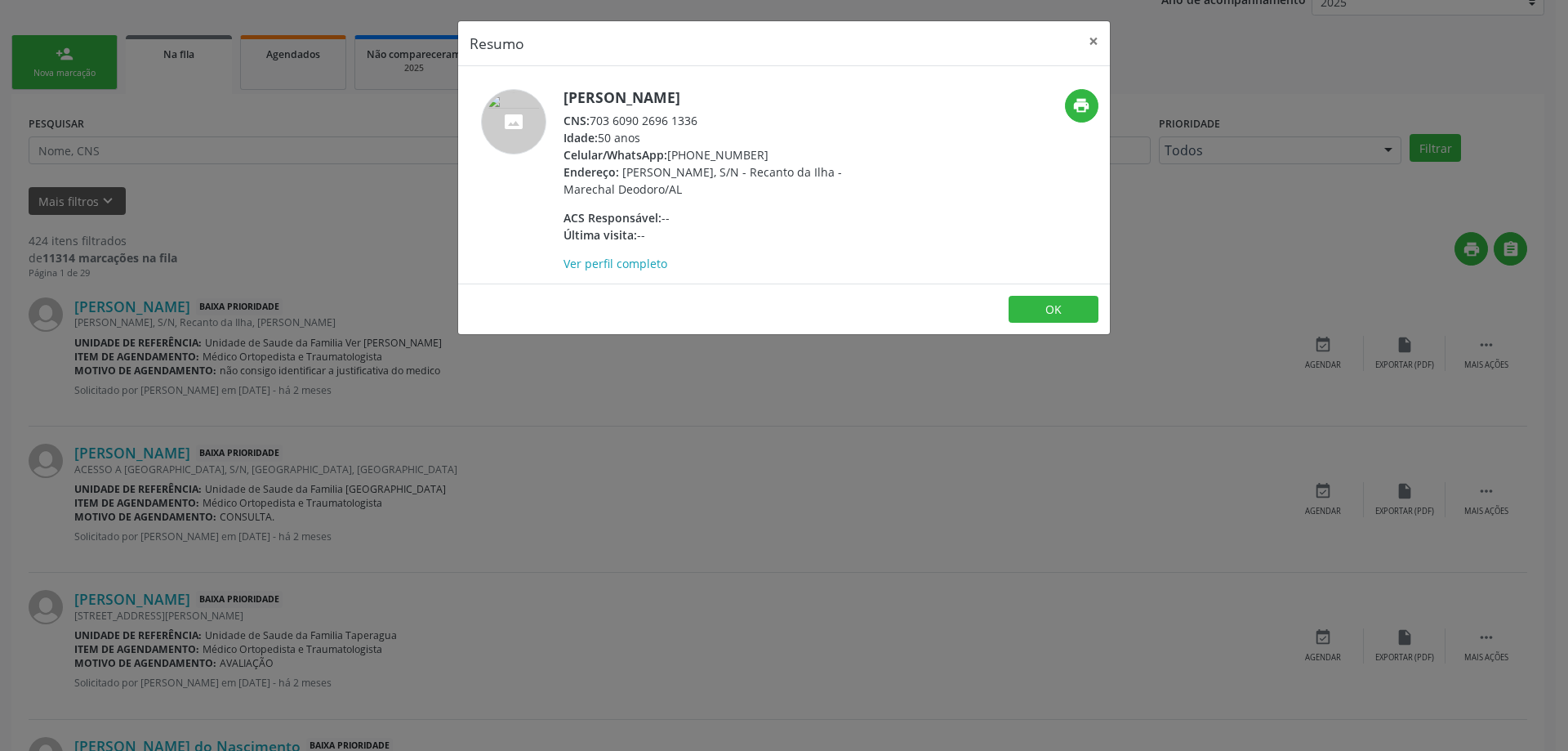
drag, startPoint x: 697, startPoint y: 123, endPoint x: 593, endPoint y: 118, distance: 104.1
click at [593, 118] on div "CNS: 703 6090 2696 1336" at bounding box center [723, 120] width 318 height 17
copy div "703 6090 2696 1336"
click at [1103, 39] on button "×" at bounding box center [1094, 41] width 32 height 40
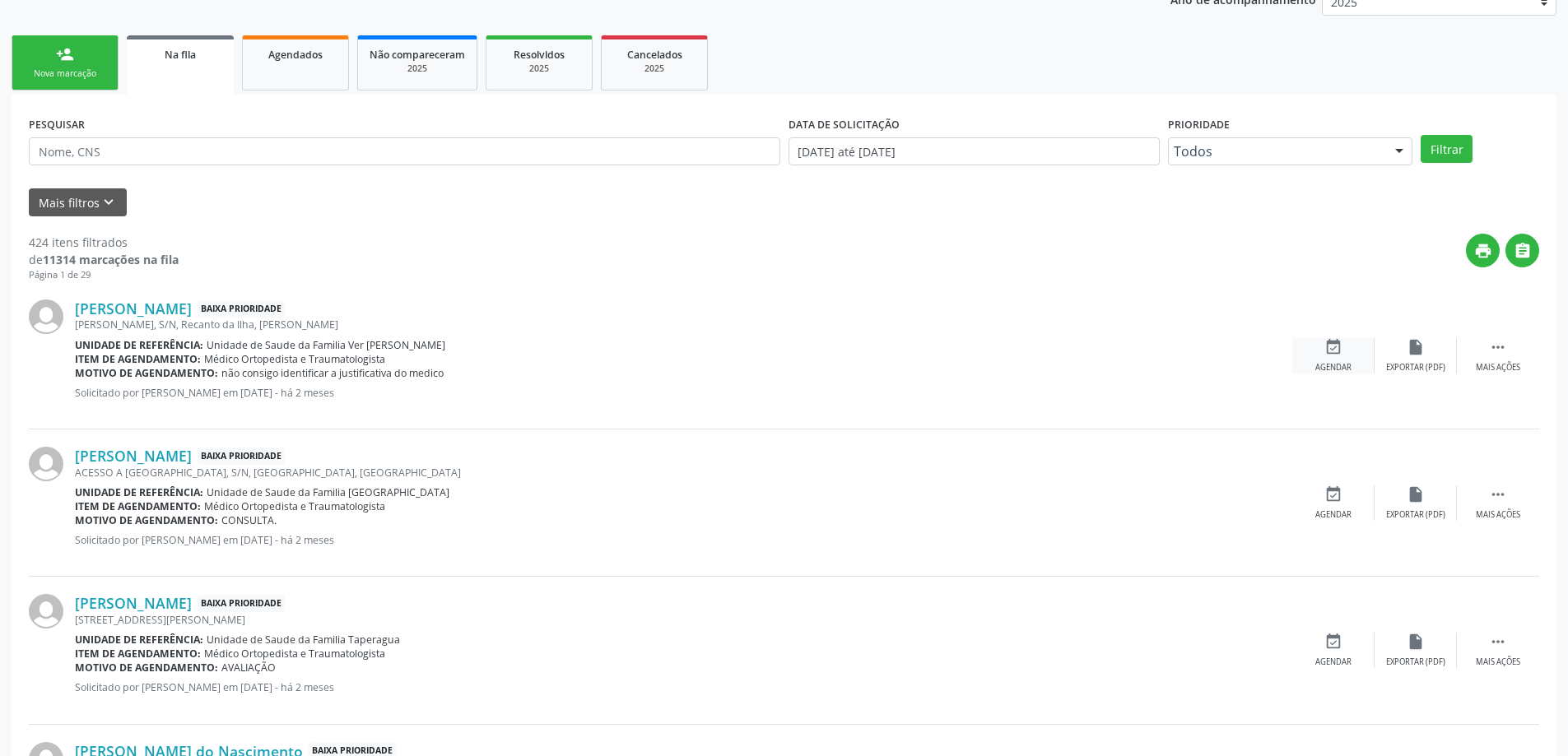
click at [1314, 364] on div "event_available Agendar" at bounding box center [1333, 355] width 83 height 35
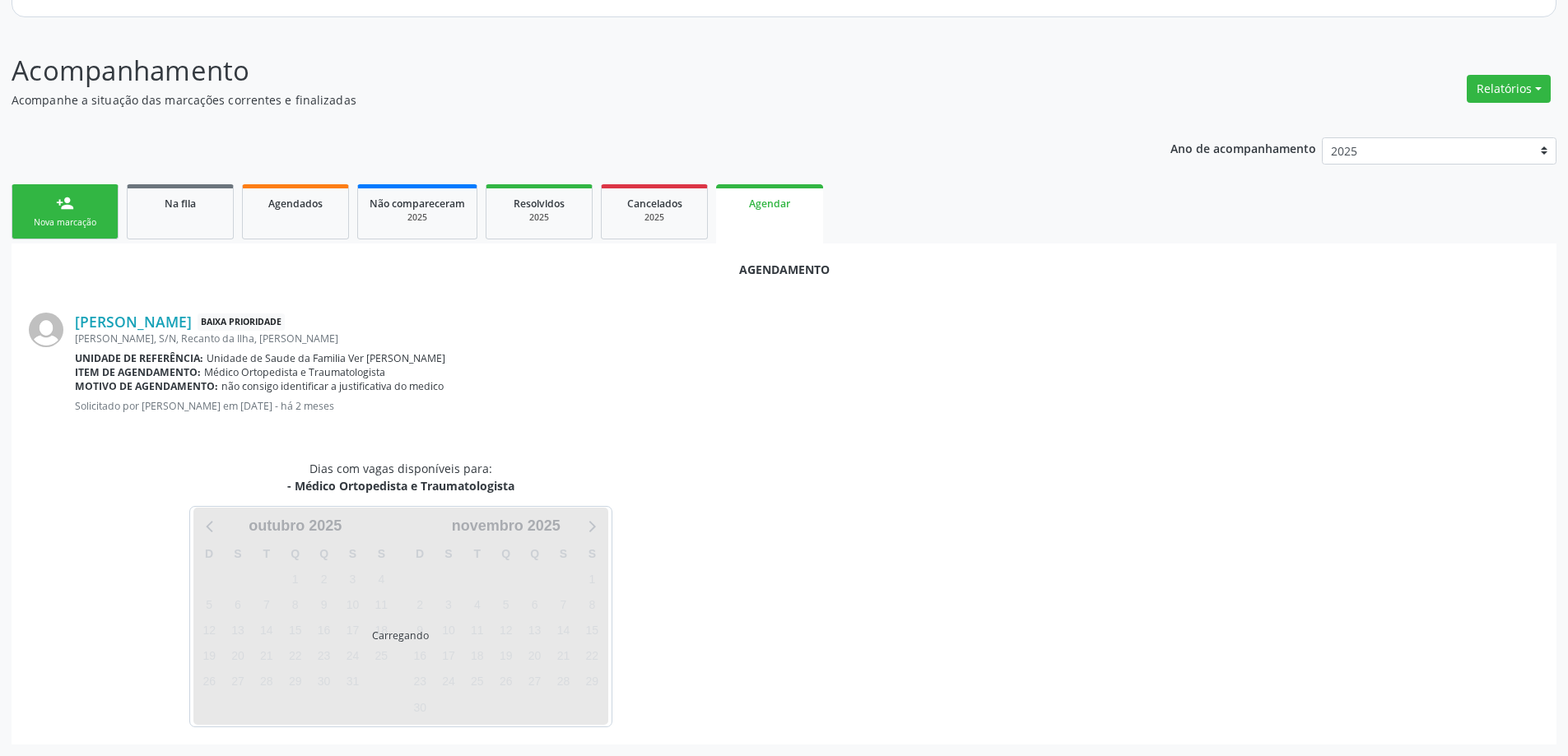
scroll to position [219, 0]
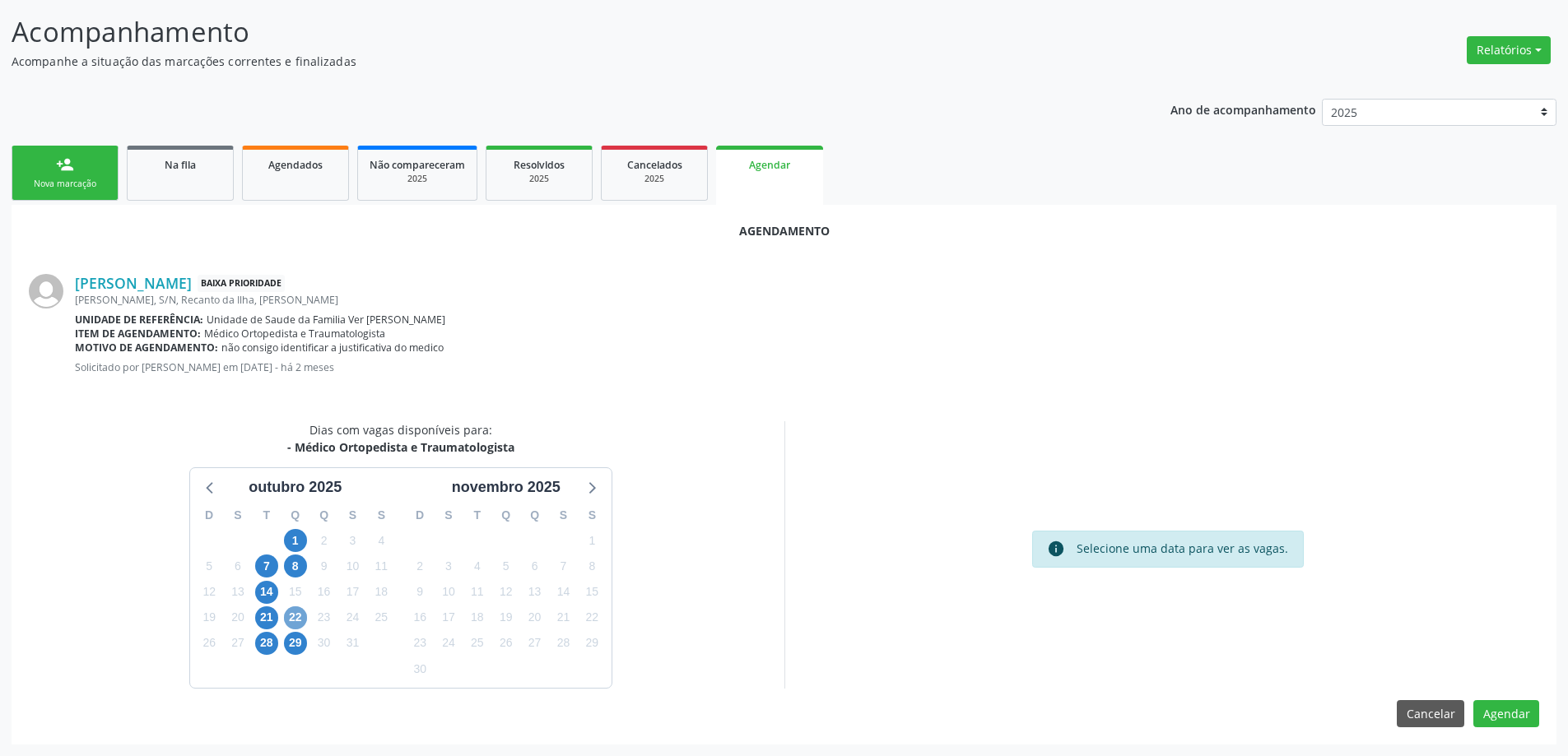
click at [295, 618] on span "22" at bounding box center [296, 618] width 23 height 23
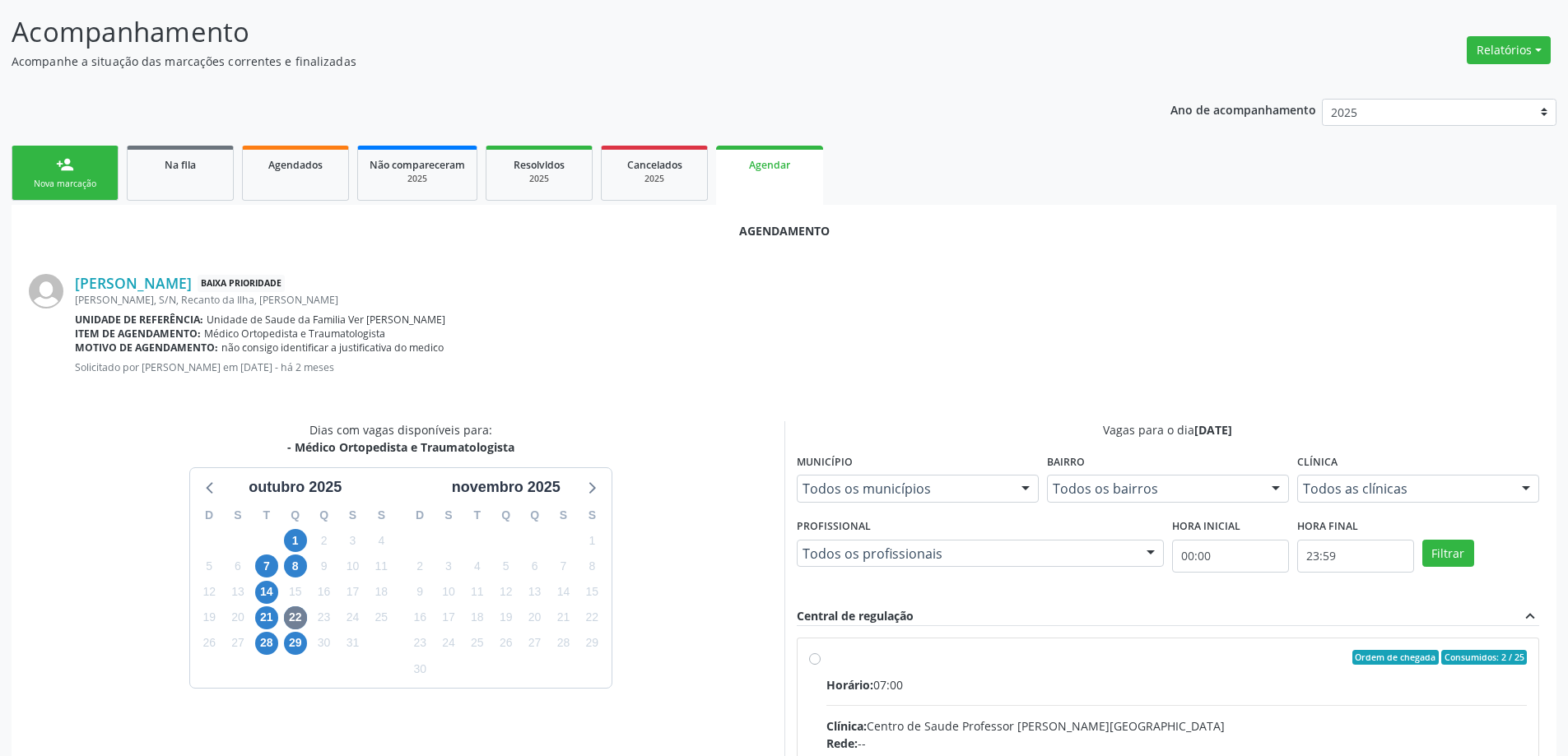
click at [811, 660] on input "Ordem de chegada Consumidos: 2 / 25 Horário: 07:00 Clínica: Centro de Saude Pro…" at bounding box center [815, 656] width 12 height 14
radio input "true"
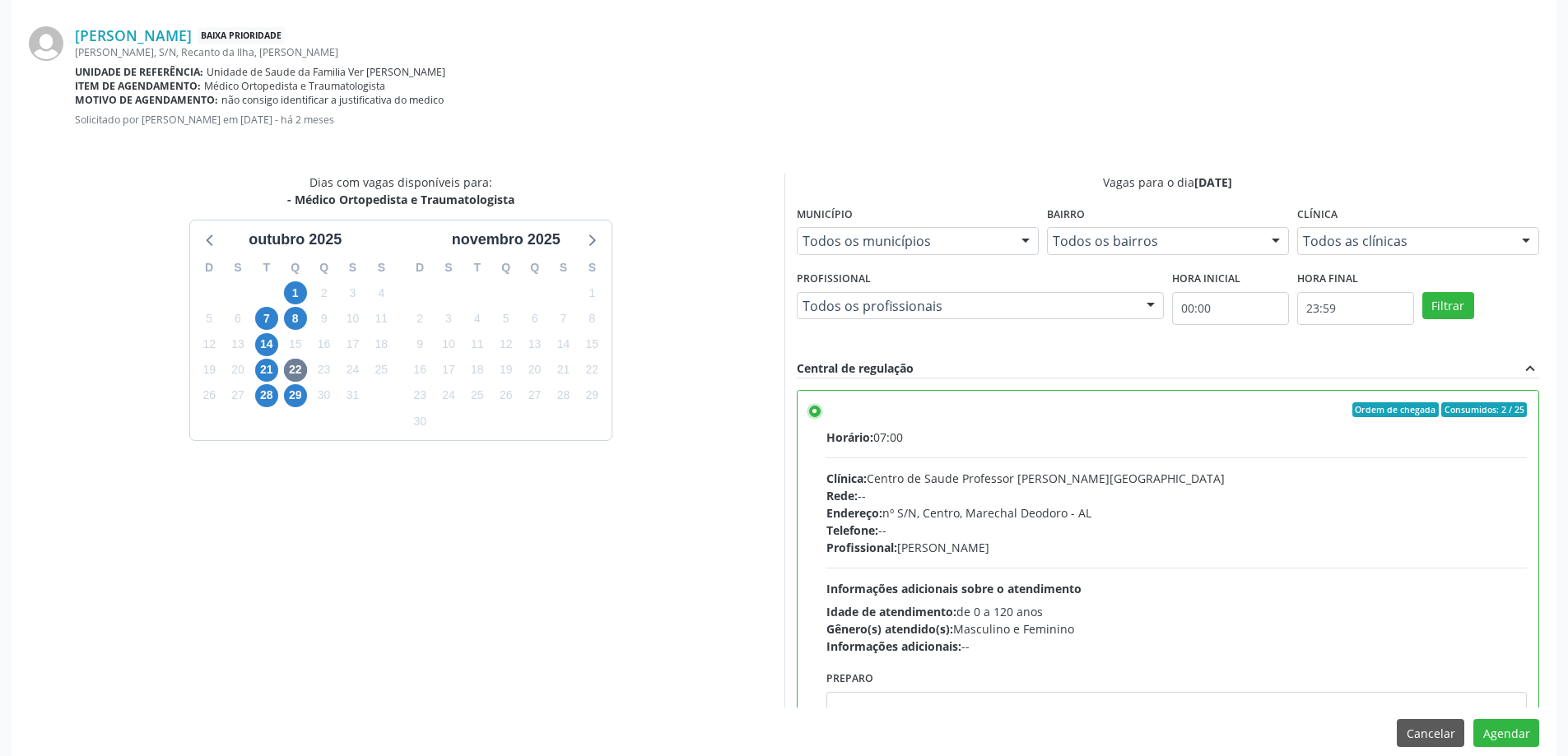
scroll to position [486, 0]
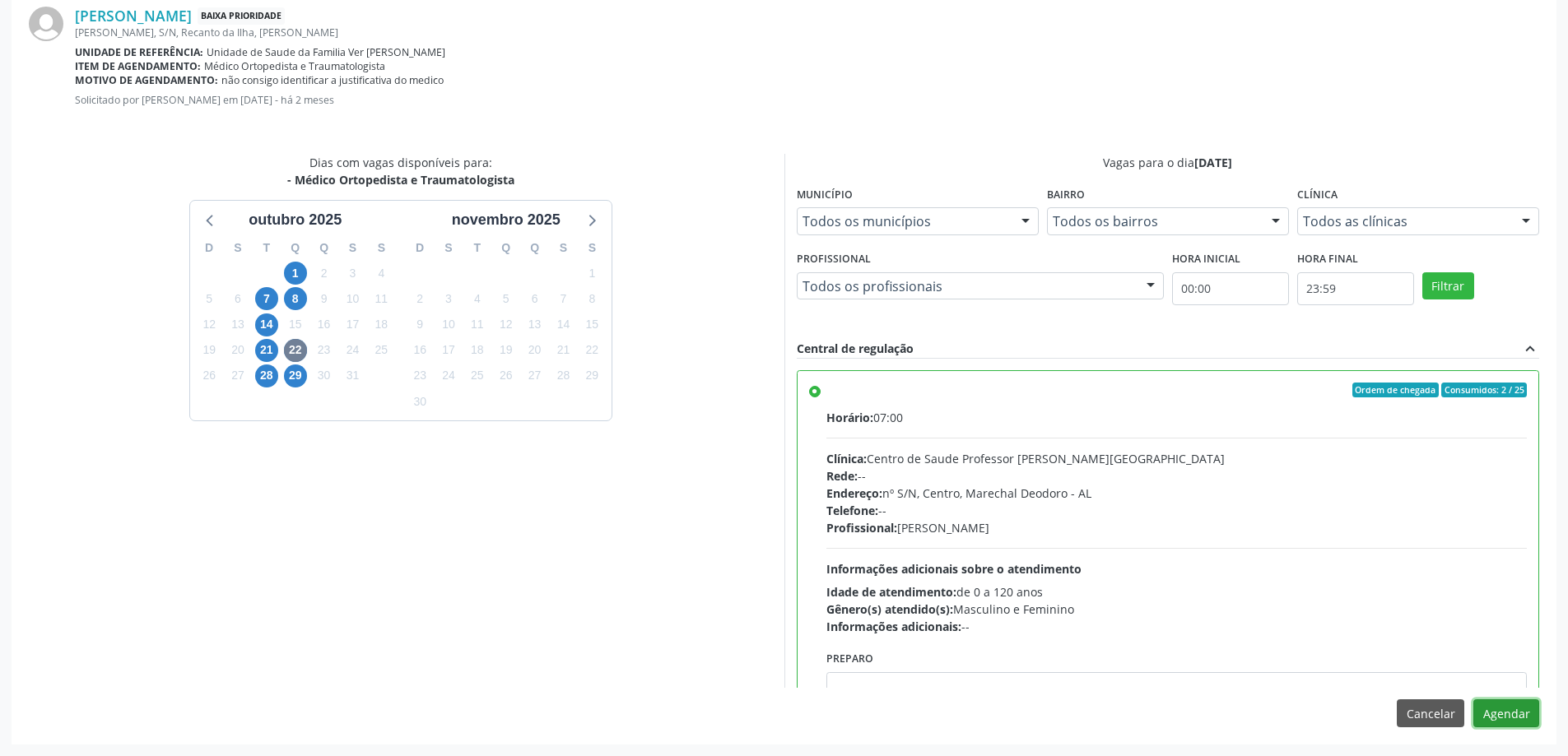
click at [1505, 715] on button "Agendar" at bounding box center [1506, 713] width 66 height 28
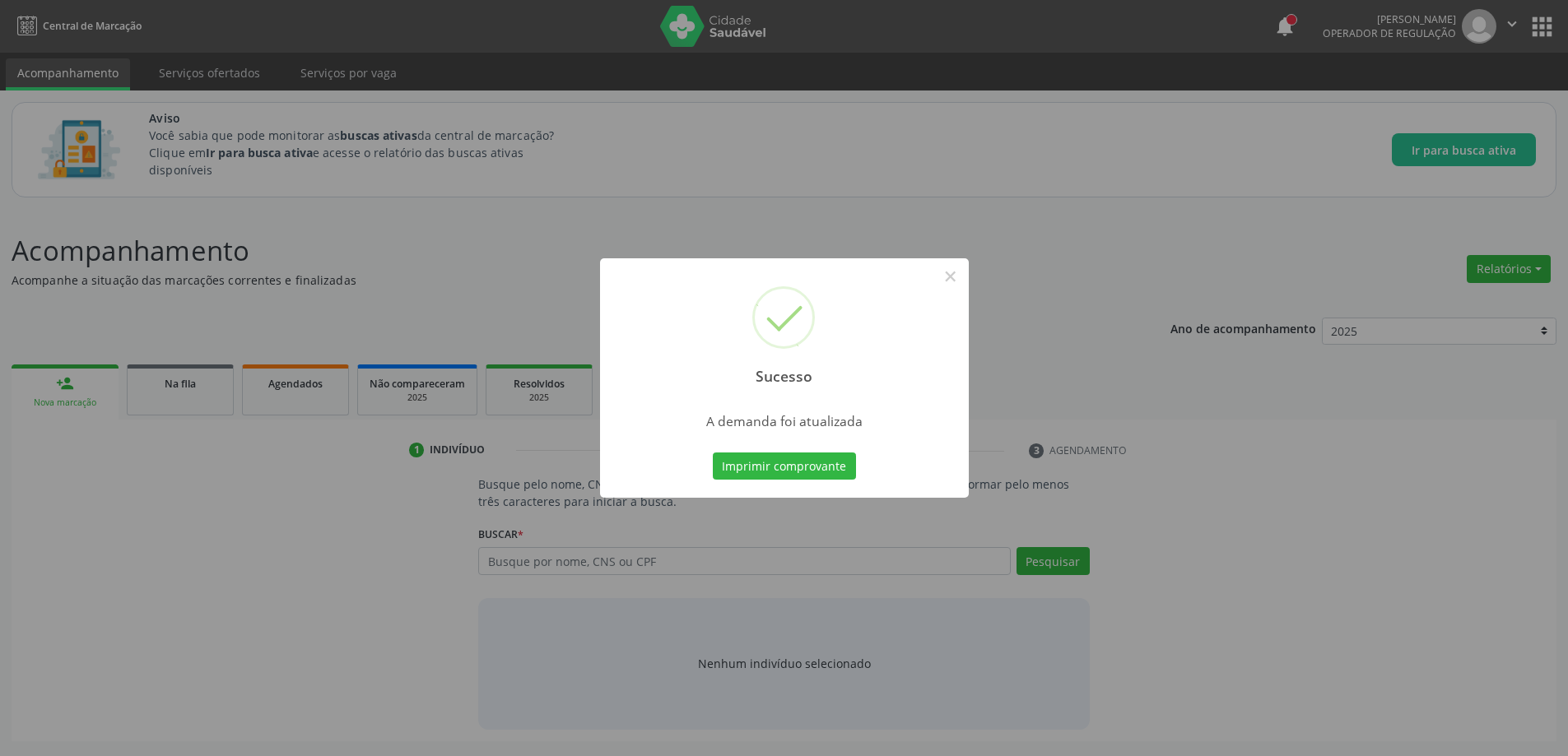
scroll to position [0, 0]
click at [942, 277] on button "×" at bounding box center [956, 276] width 28 height 28
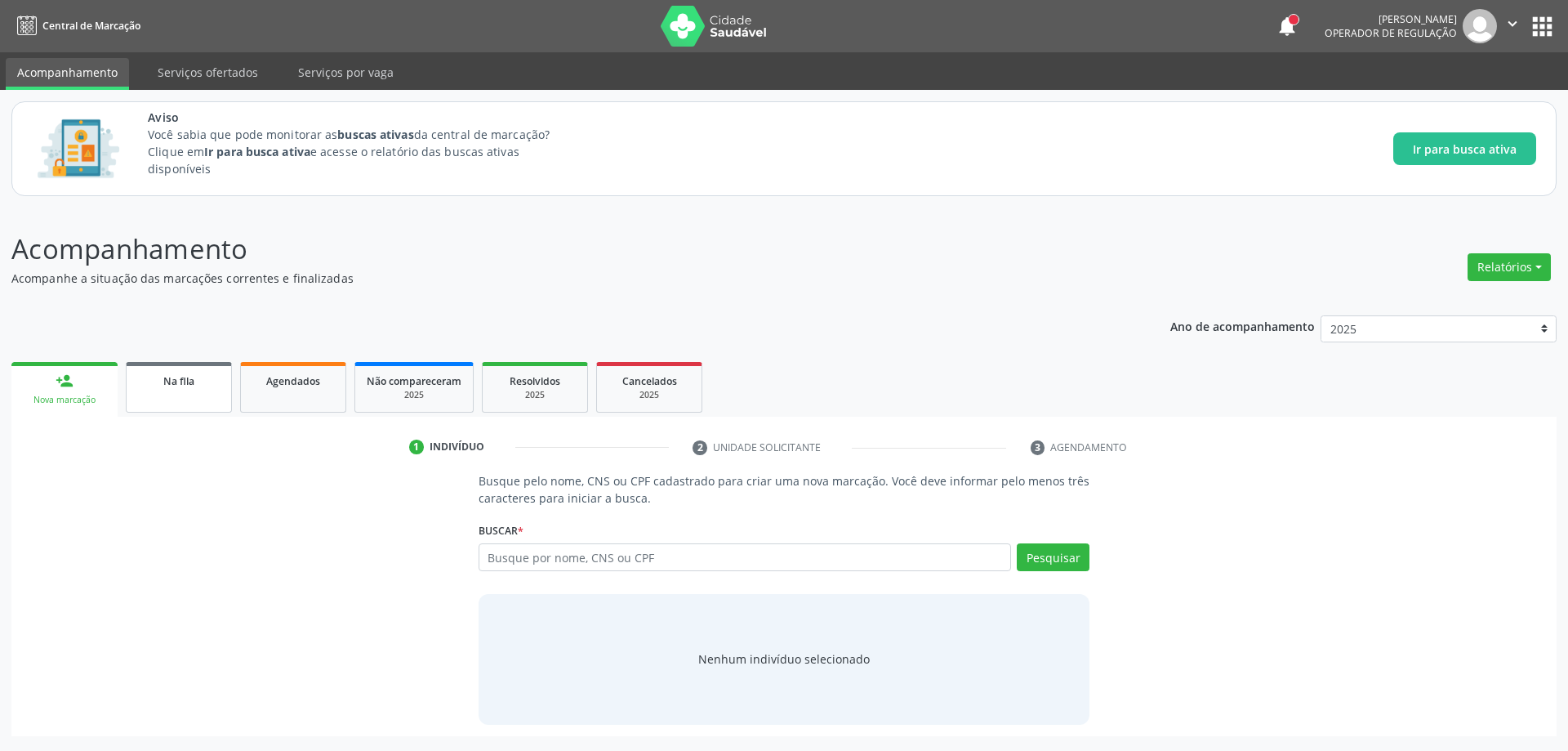
click at [208, 388] on div "Na fila" at bounding box center [179, 380] width 82 height 17
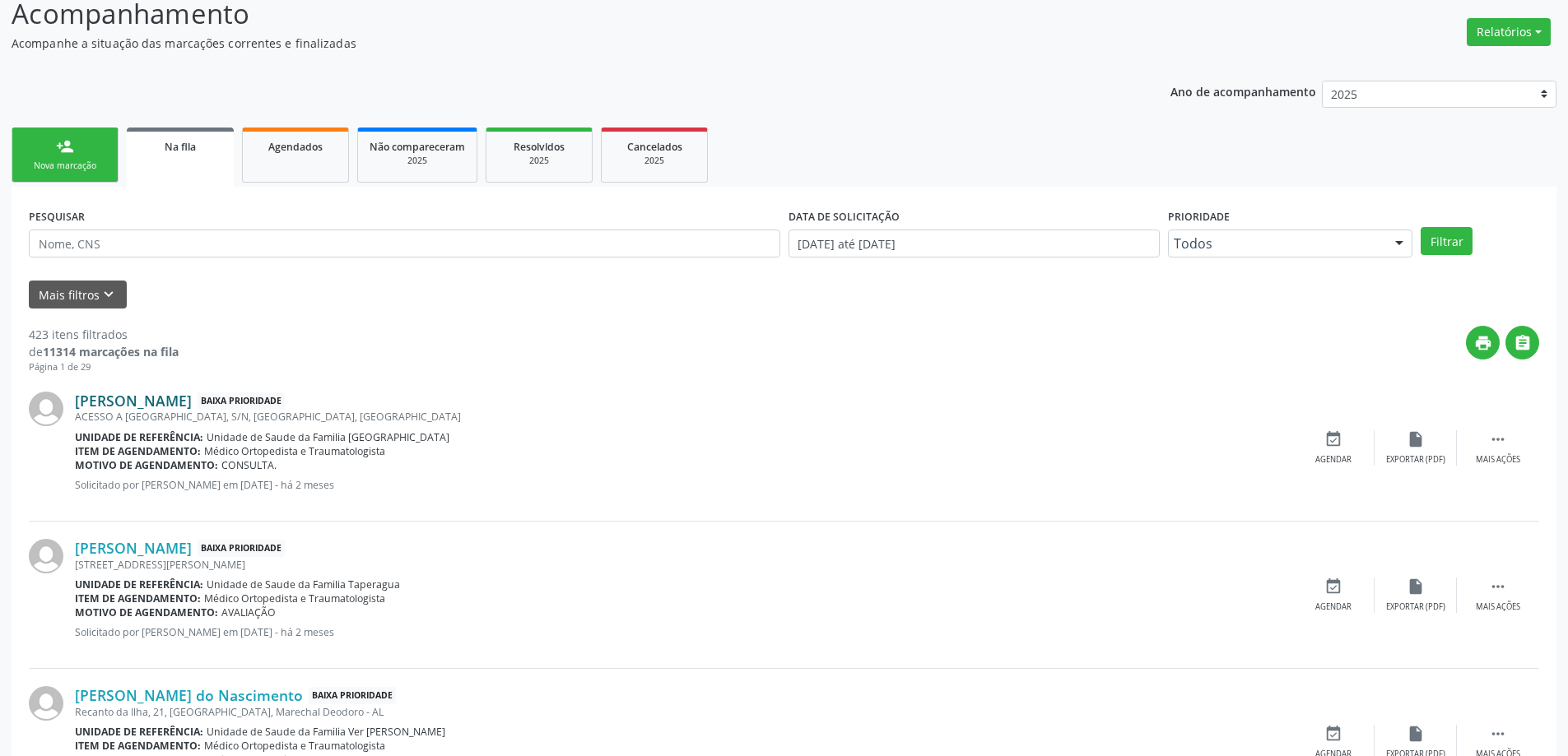
scroll to position [247, 0]
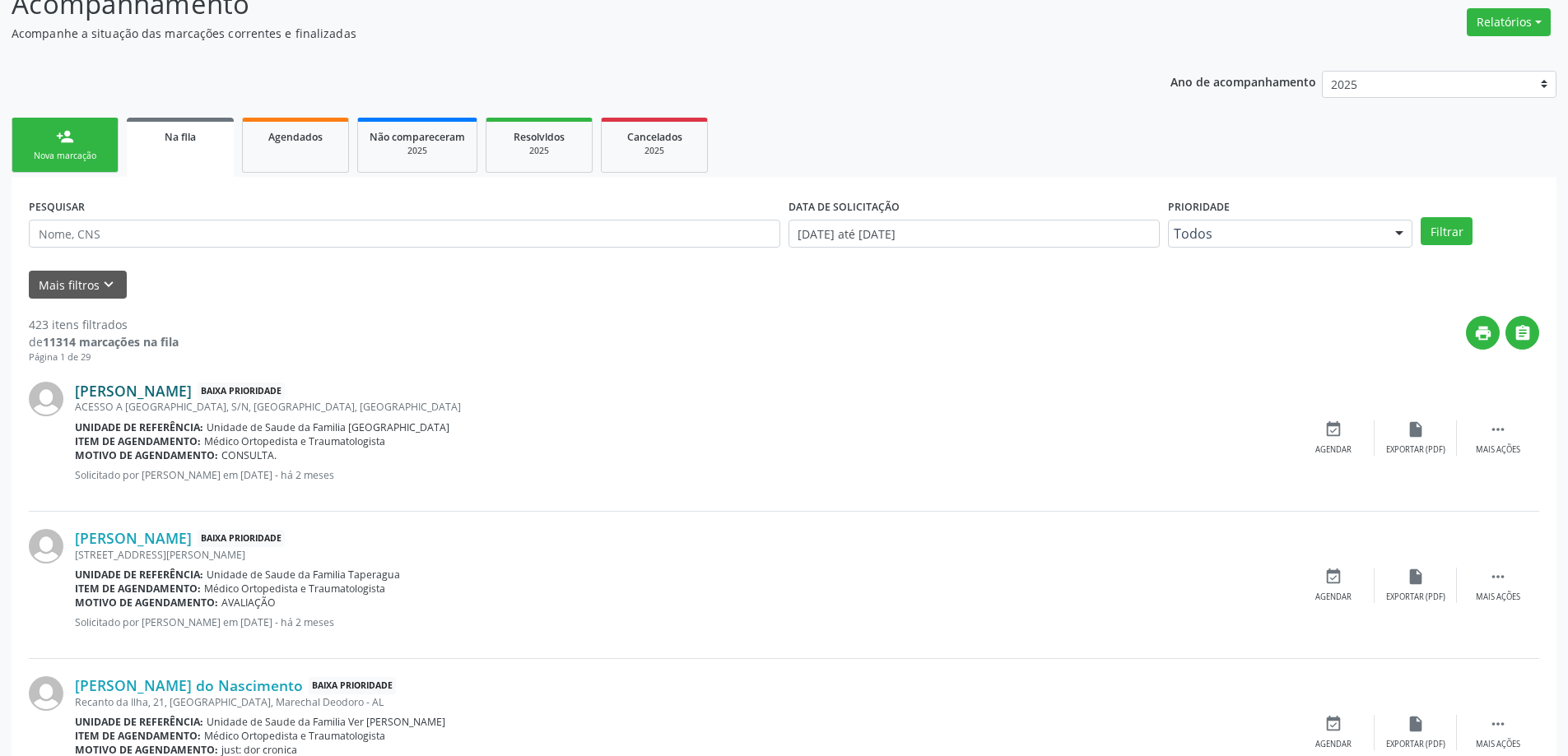
click at [175, 391] on link "[PERSON_NAME]" at bounding box center [133, 390] width 117 height 18
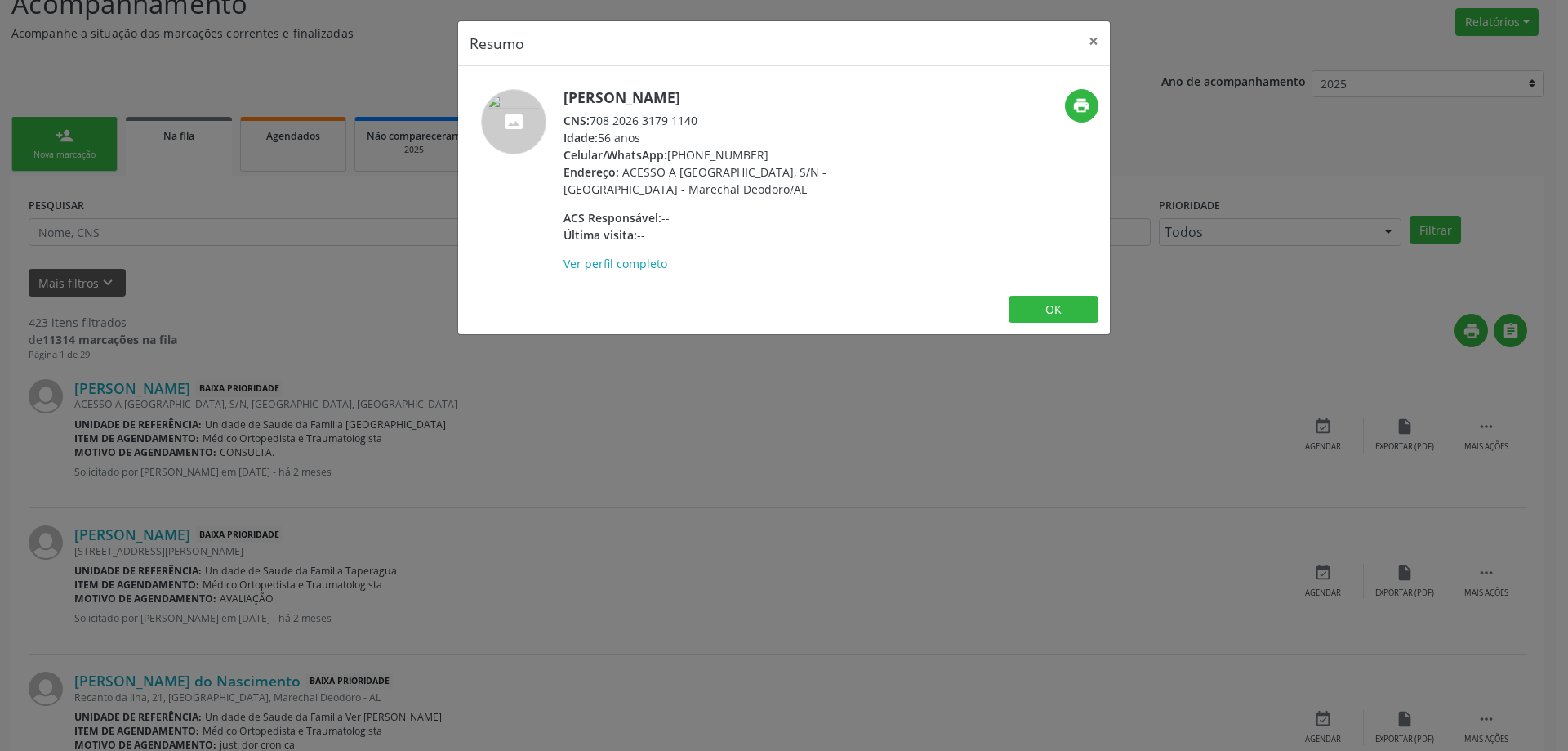
drag, startPoint x: 705, startPoint y: 117, endPoint x: 596, endPoint y: 119, distance: 109.0
click at [596, 119] on div "CNS: 708 2026 3179 1140" at bounding box center [723, 120] width 318 height 17
click at [655, 119] on div "CNS: 708 2026 3179 1140" at bounding box center [723, 120] width 318 height 17
drag, startPoint x: 703, startPoint y: 123, endPoint x: 593, endPoint y: 123, distance: 110.0
click at [593, 123] on div "CNS: 708 2026 3179 1140" at bounding box center [723, 120] width 318 height 17
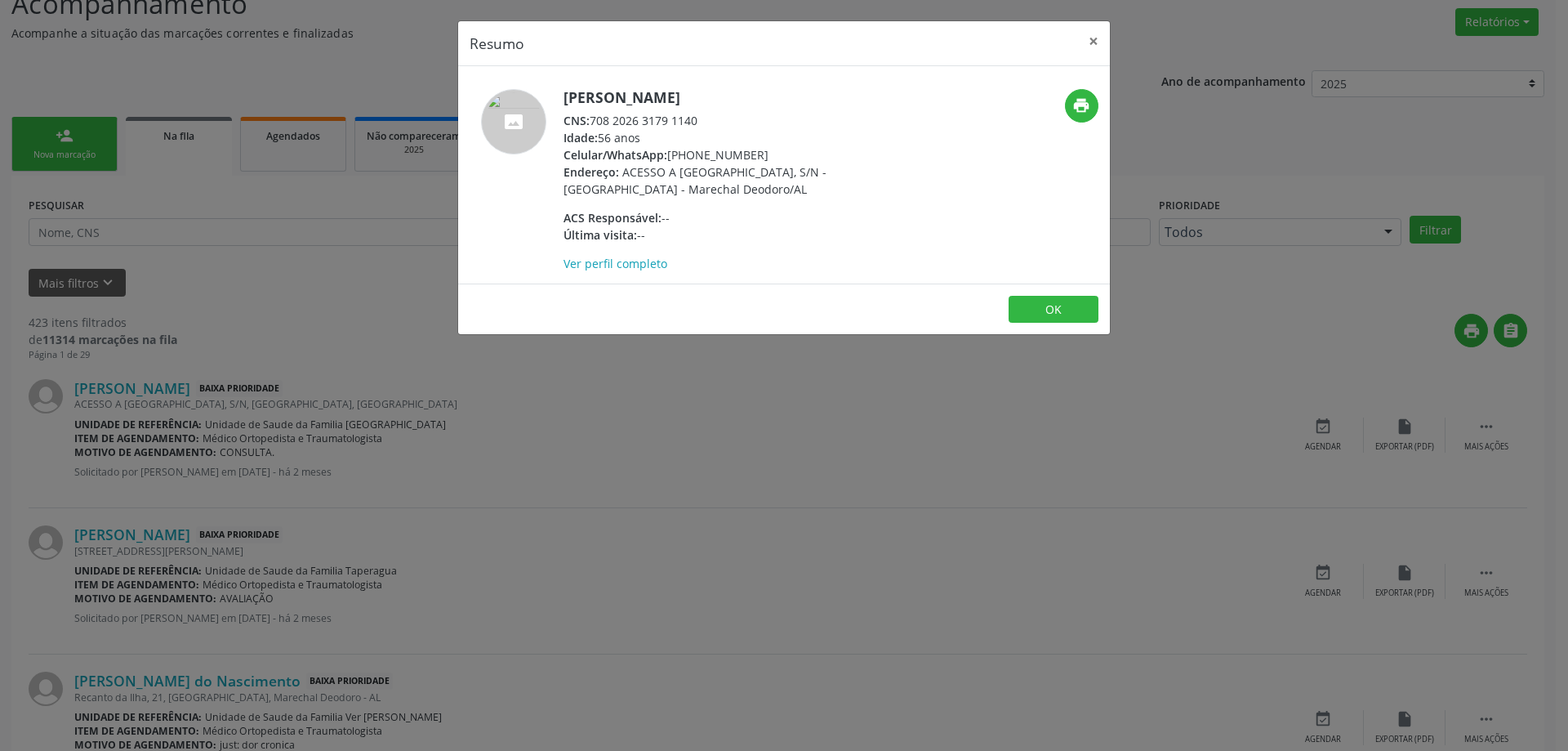
copy div "708 2026 3179 1140"
click at [1097, 41] on button "×" at bounding box center [1094, 41] width 32 height 40
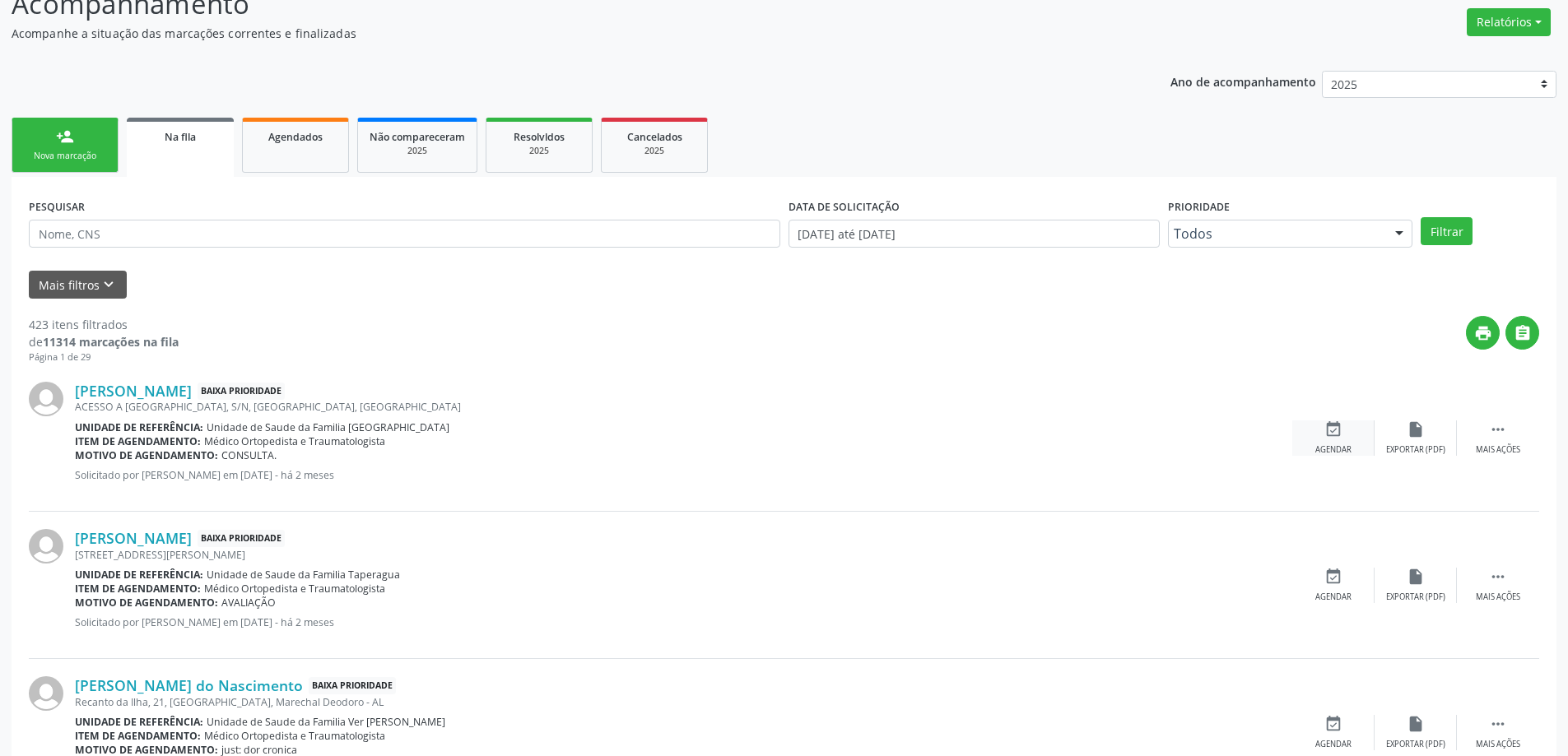
click at [1326, 441] on div "event_available Agendar" at bounding box center [1333, 437] width 83 height 35
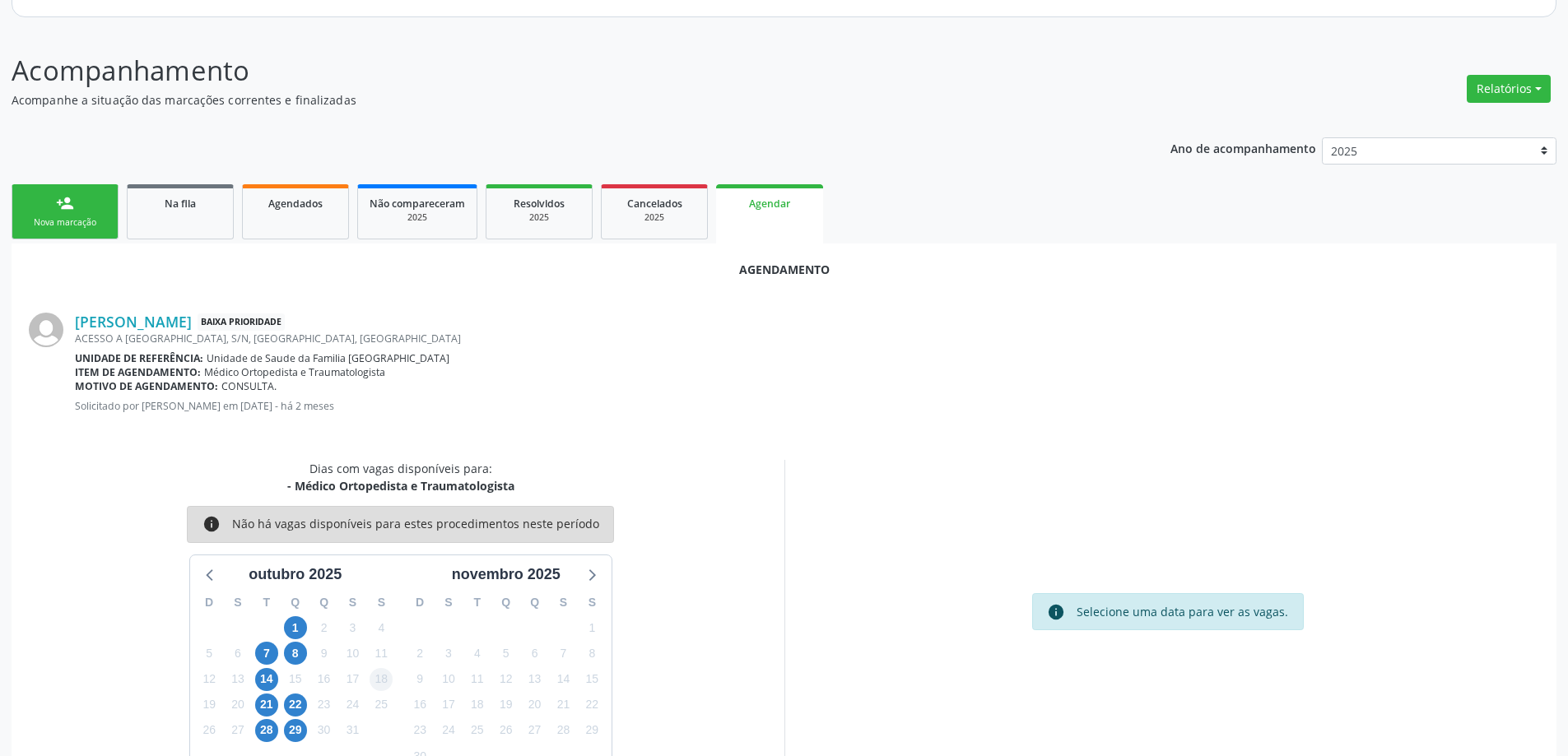
scroll to position [219, 0]
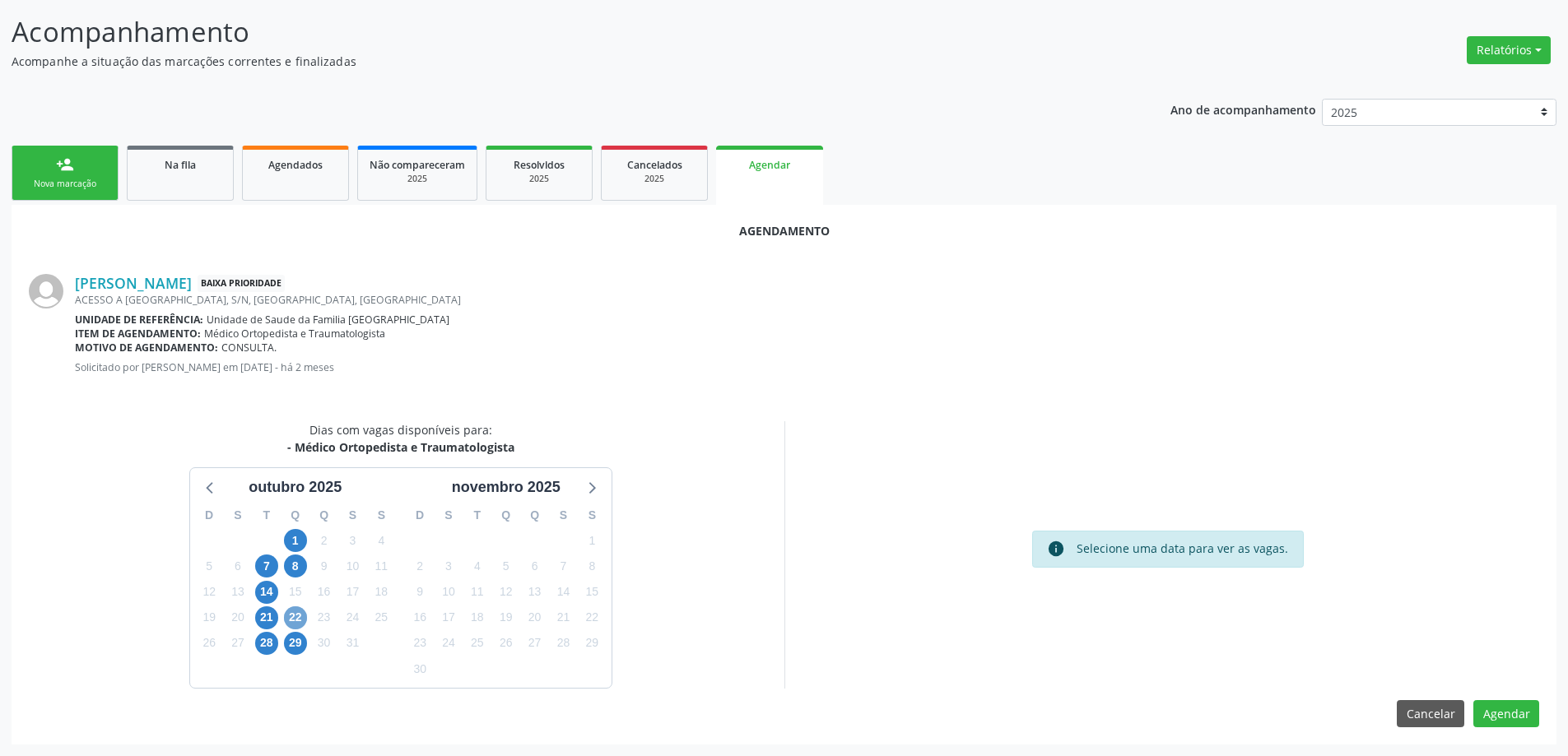
click at [298, 613] on span "22" at bounding box center [296, 618] width 23 height 23
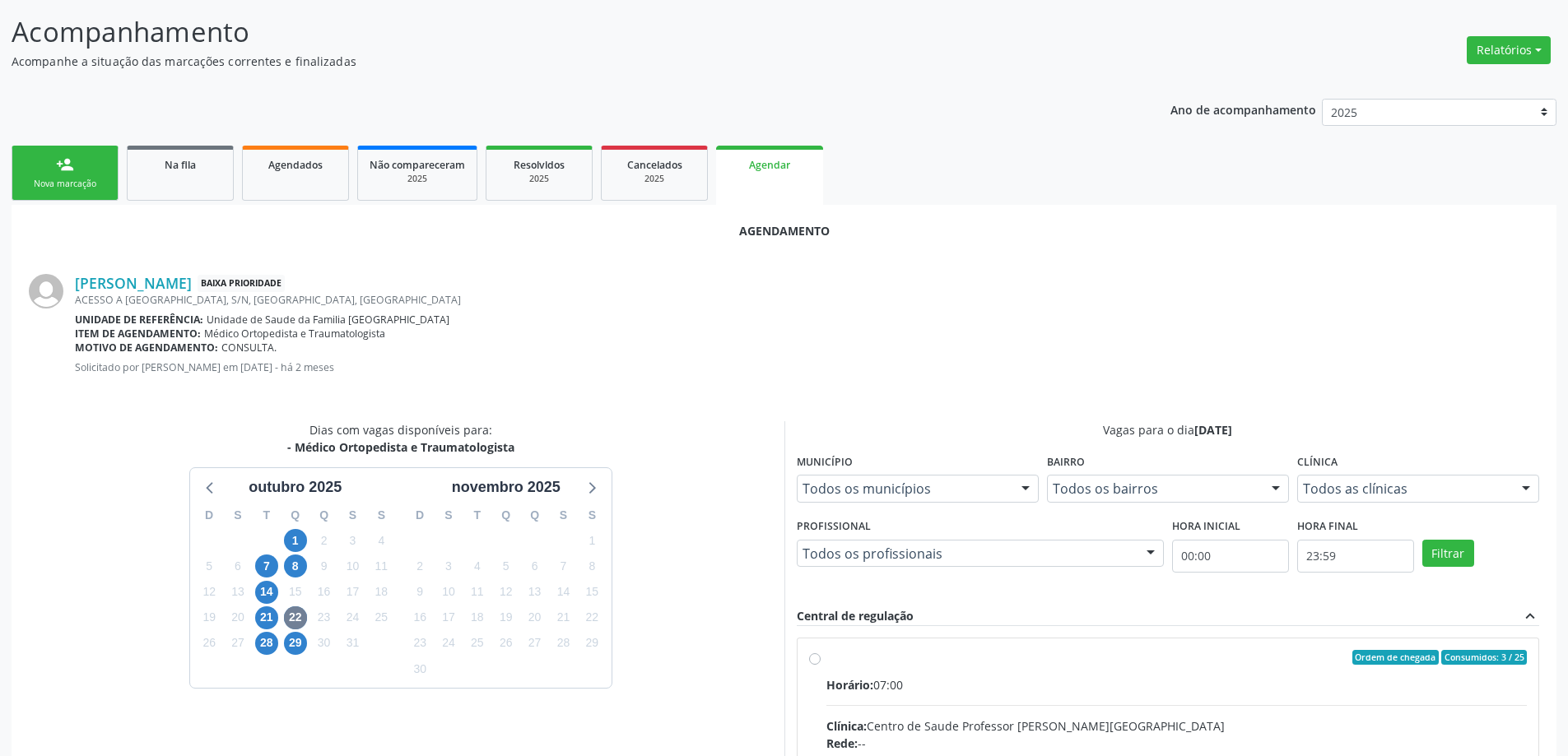
click at [810, 661] on input "Ordem de chegada Consumidos: 3 / 25 Horário: 07:00 Clínica: Centro de Saude Pro…" at bounding box center [815, 656] width 12 height 14
radio input "true"
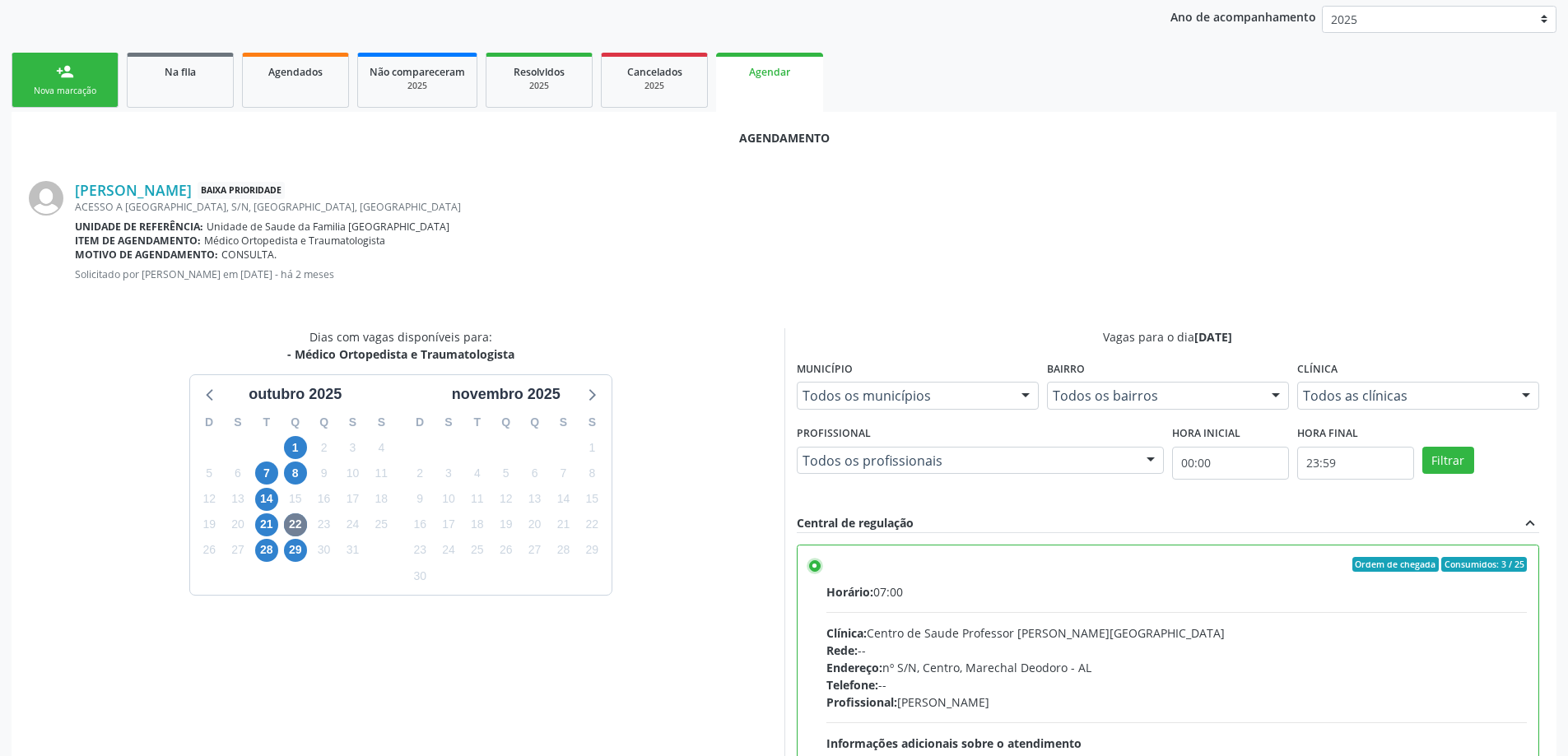
scroll to position [486, 0]
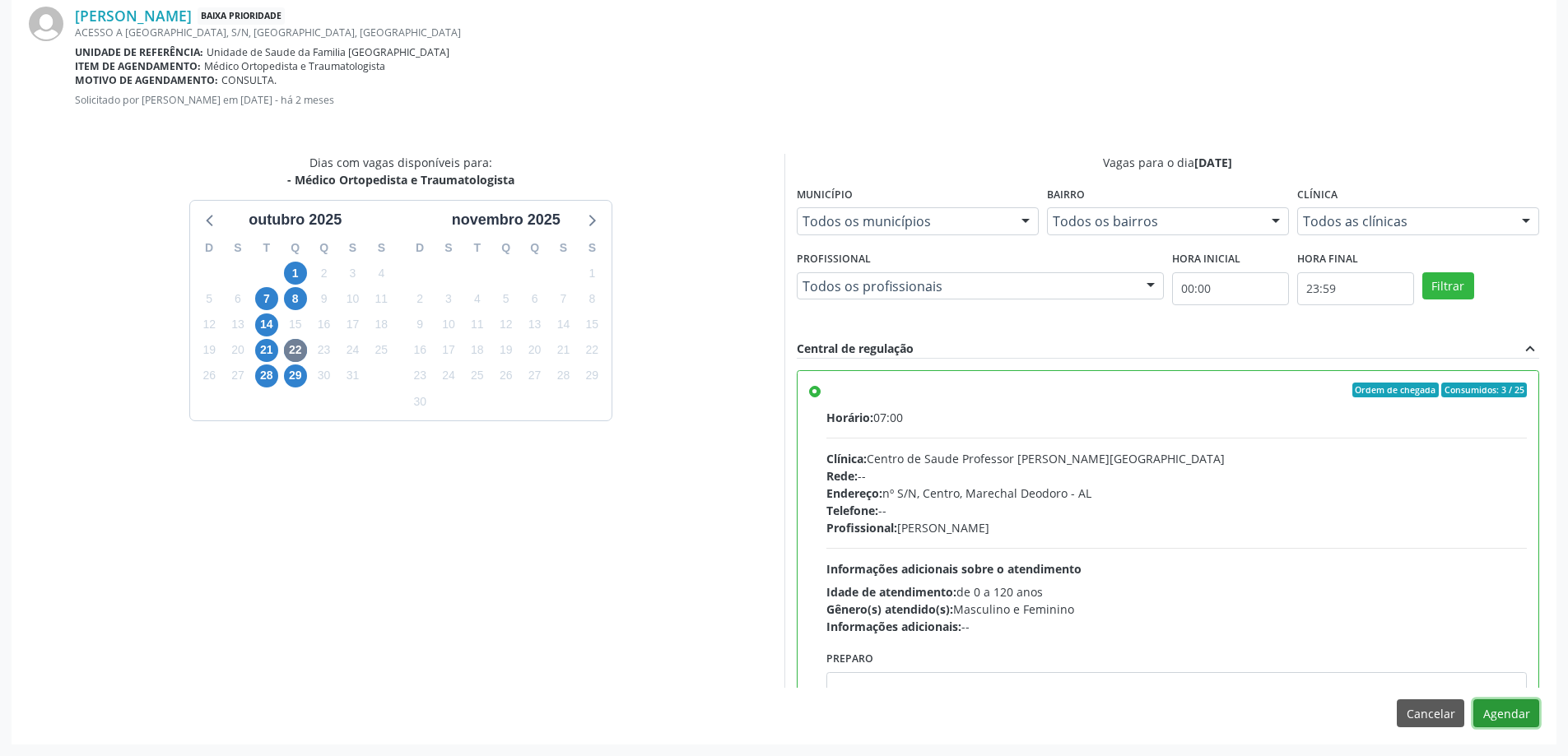
click at [1521, 721] on button "Agendar" at bounding box center [1506, 713] width 66 height 28
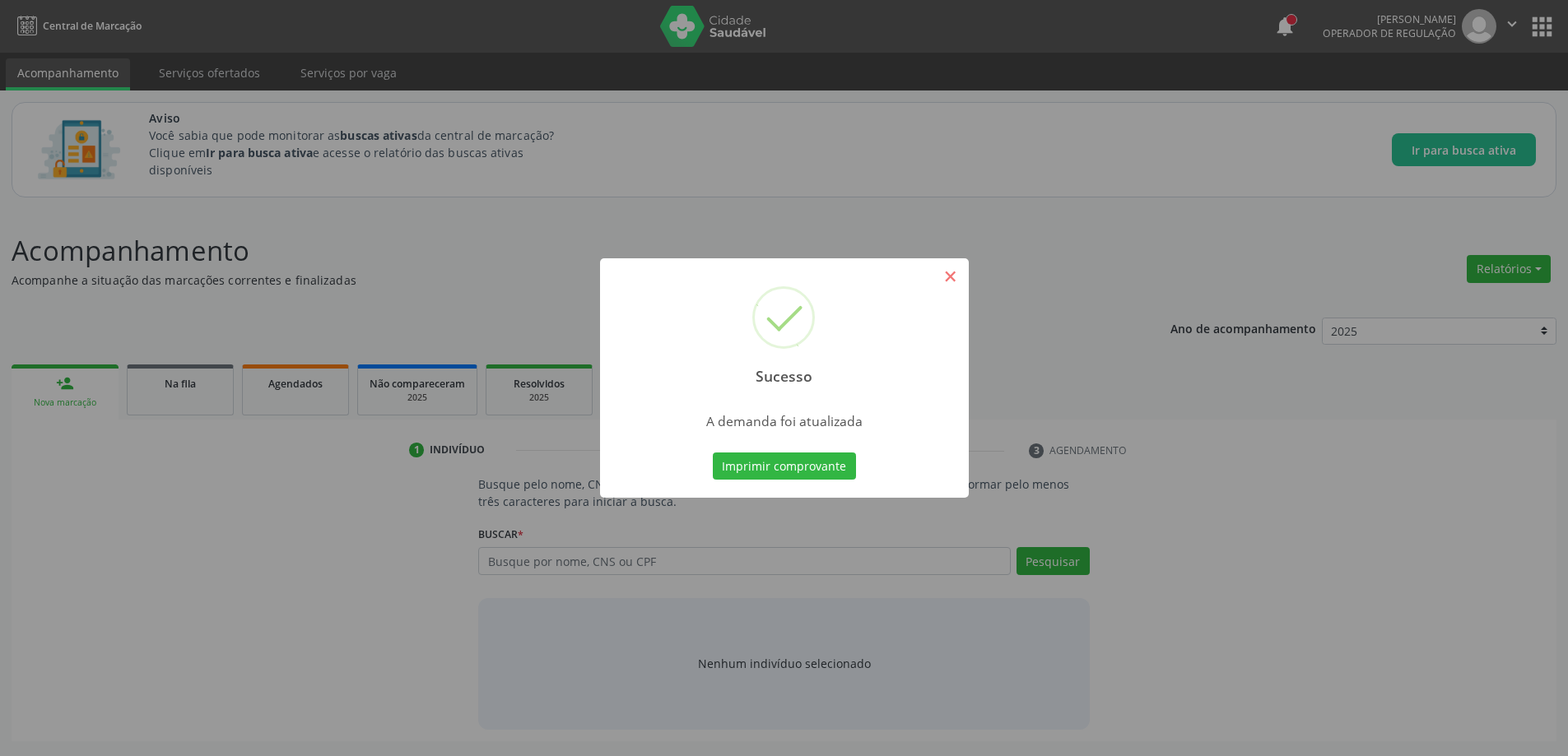
scroll to position [0, 0]
click at [950, 274] on button "×" at bounding box center [956, 276] width 28 height 28
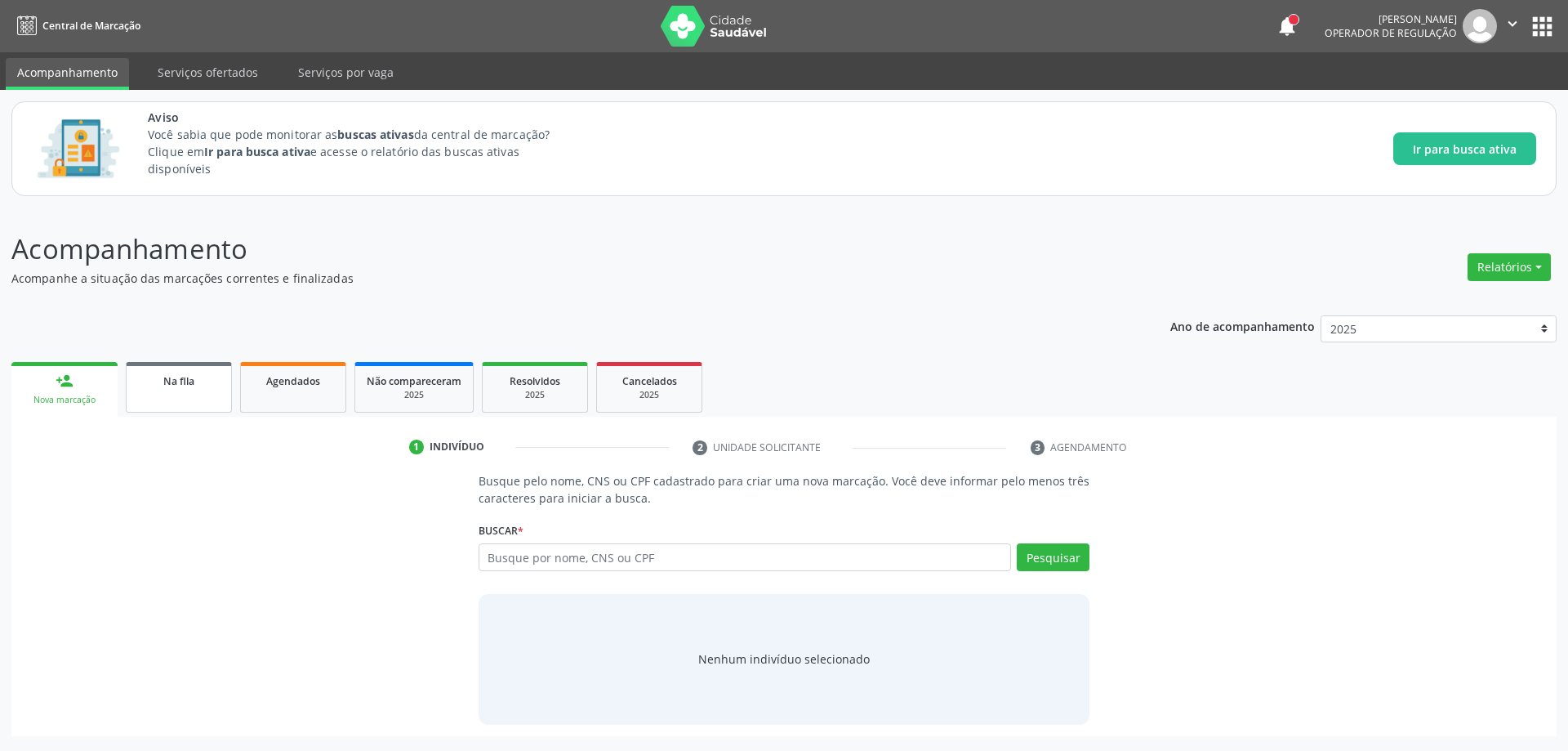
click at [164, 398] on link "Na fila" at bounding box center [178, 387] width 106 height 51
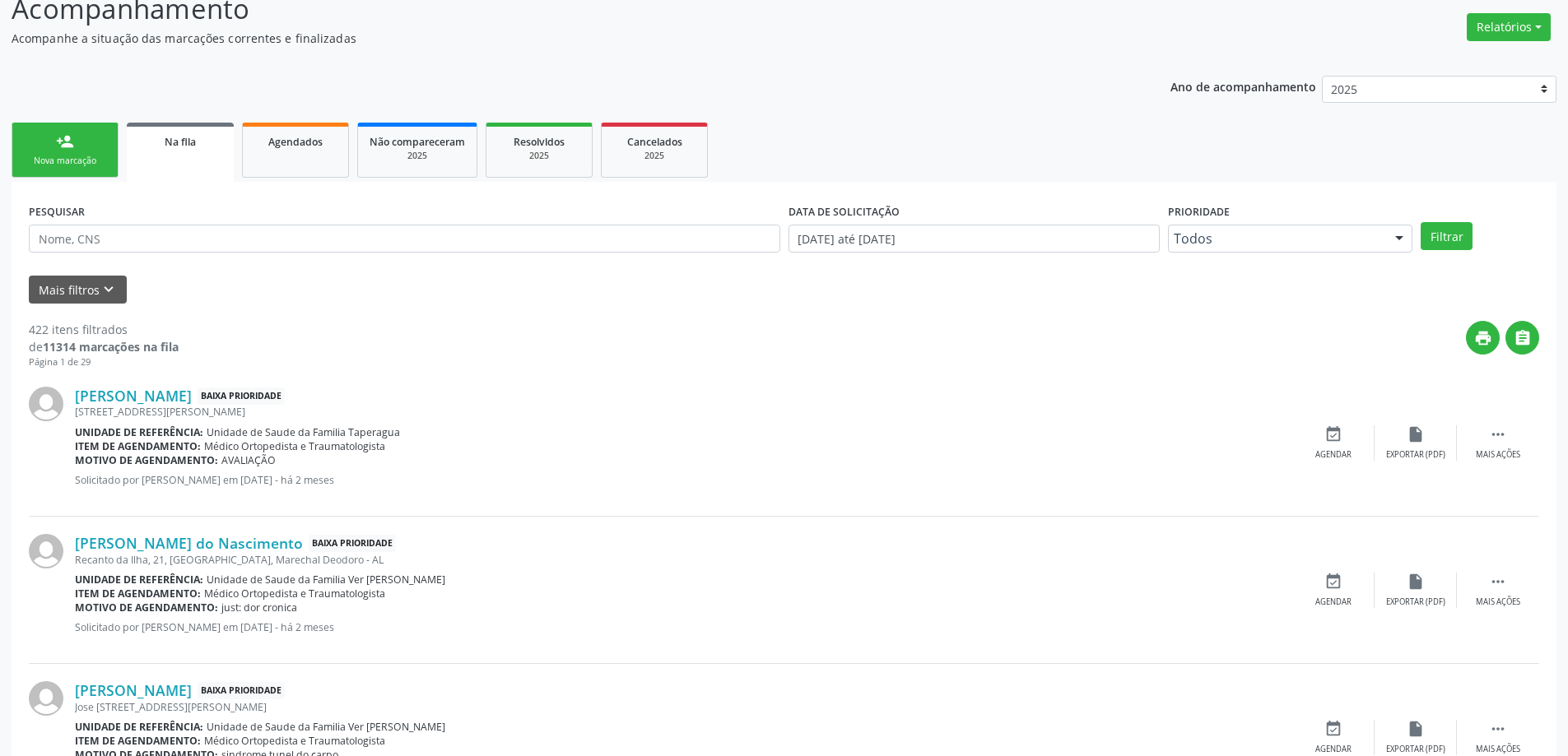
scroll to position [247, 0]
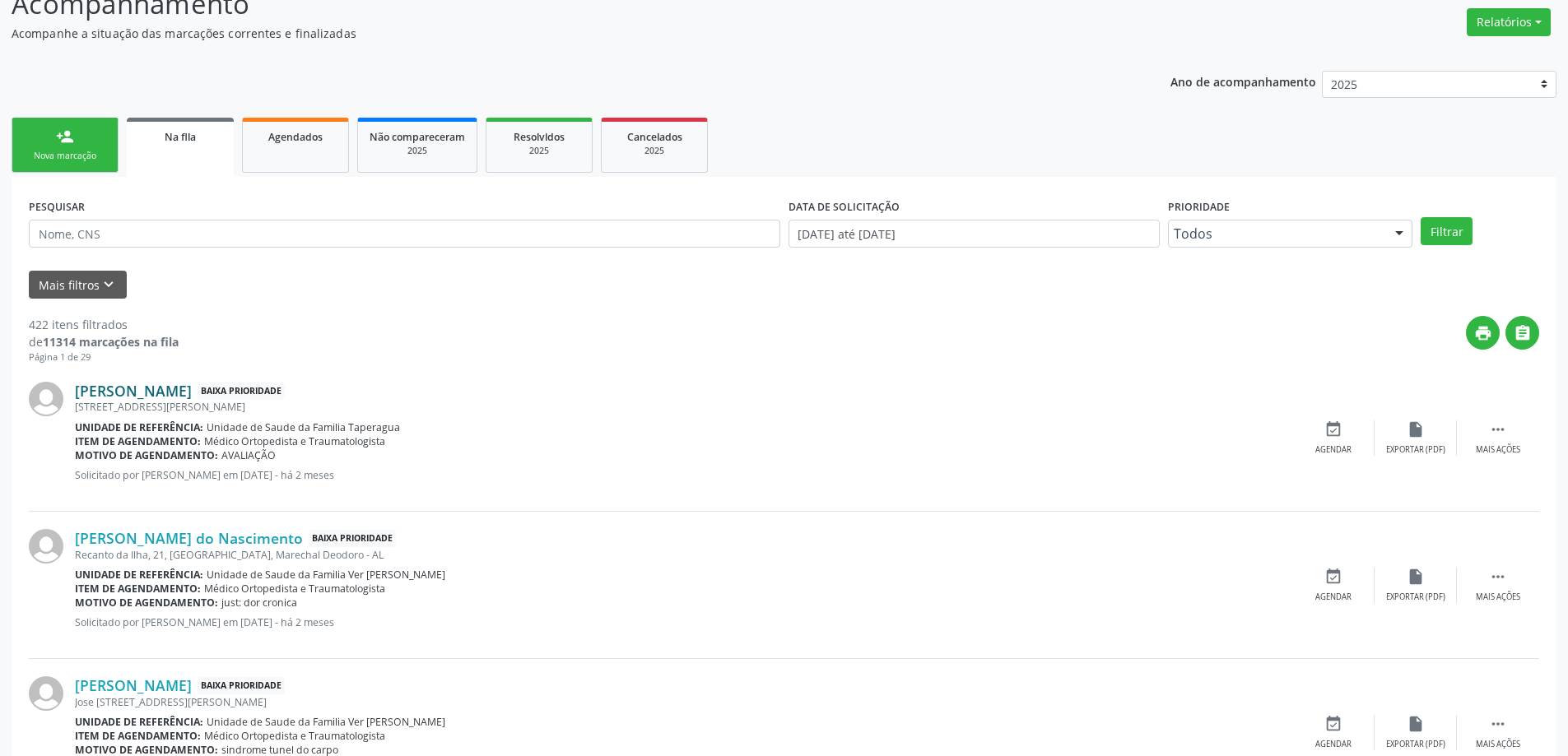
click at [115, 388] on link "[PERSON_NAME]" at bounding box center [133, 390] width 117 height 18
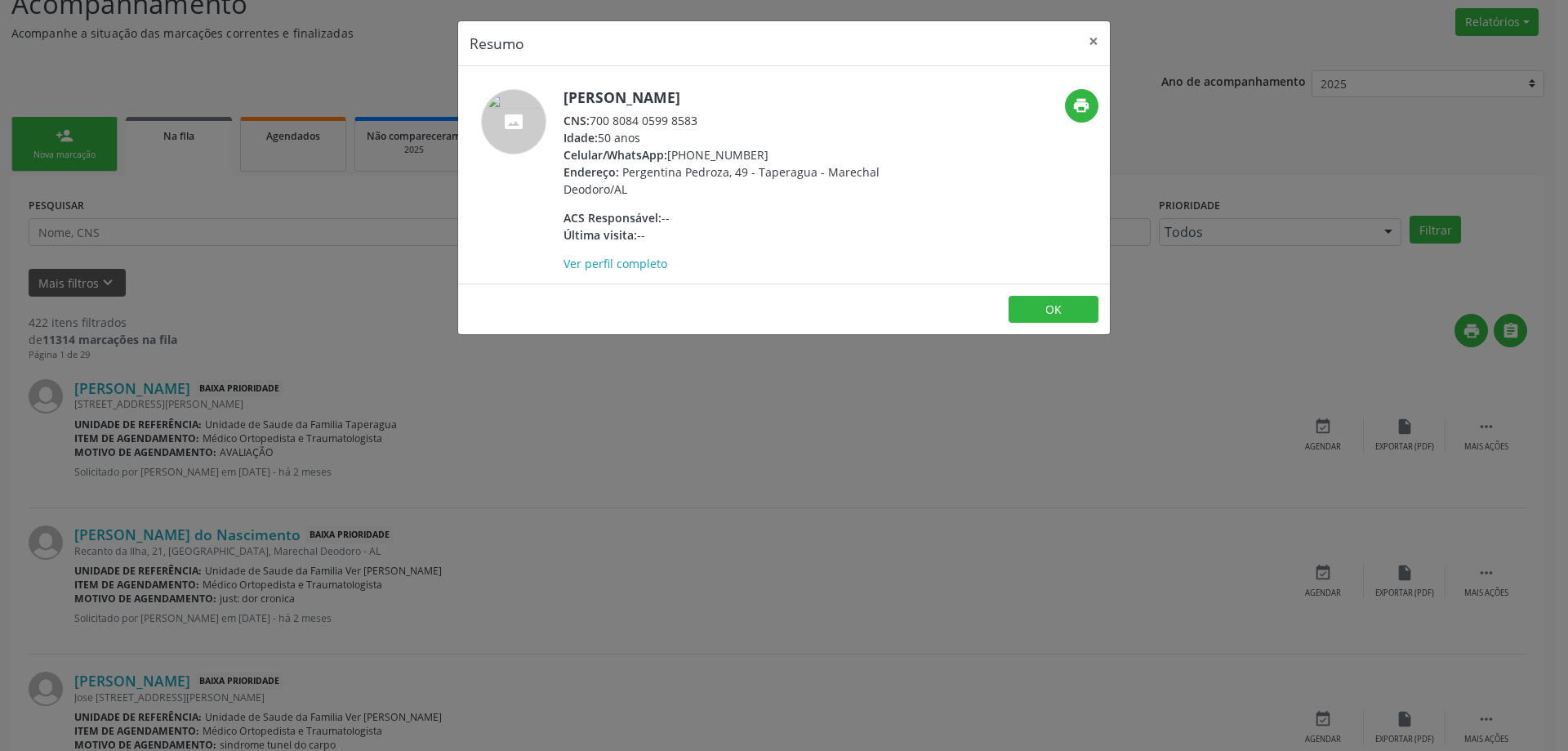
drag, startPoint x: 700, startPoint y: 125, endPoint x: 590, endPoint y: 123, distance: 110.0
click at [590, 123] on div "CNS: 700 8084 0599 8583" at bounding box center [723, 120] width 318 height 17
copy div "700 8084 0599 8583"
click at [1094, 43] on button "×" at bounding box center [1094, 41] width 32 height 40
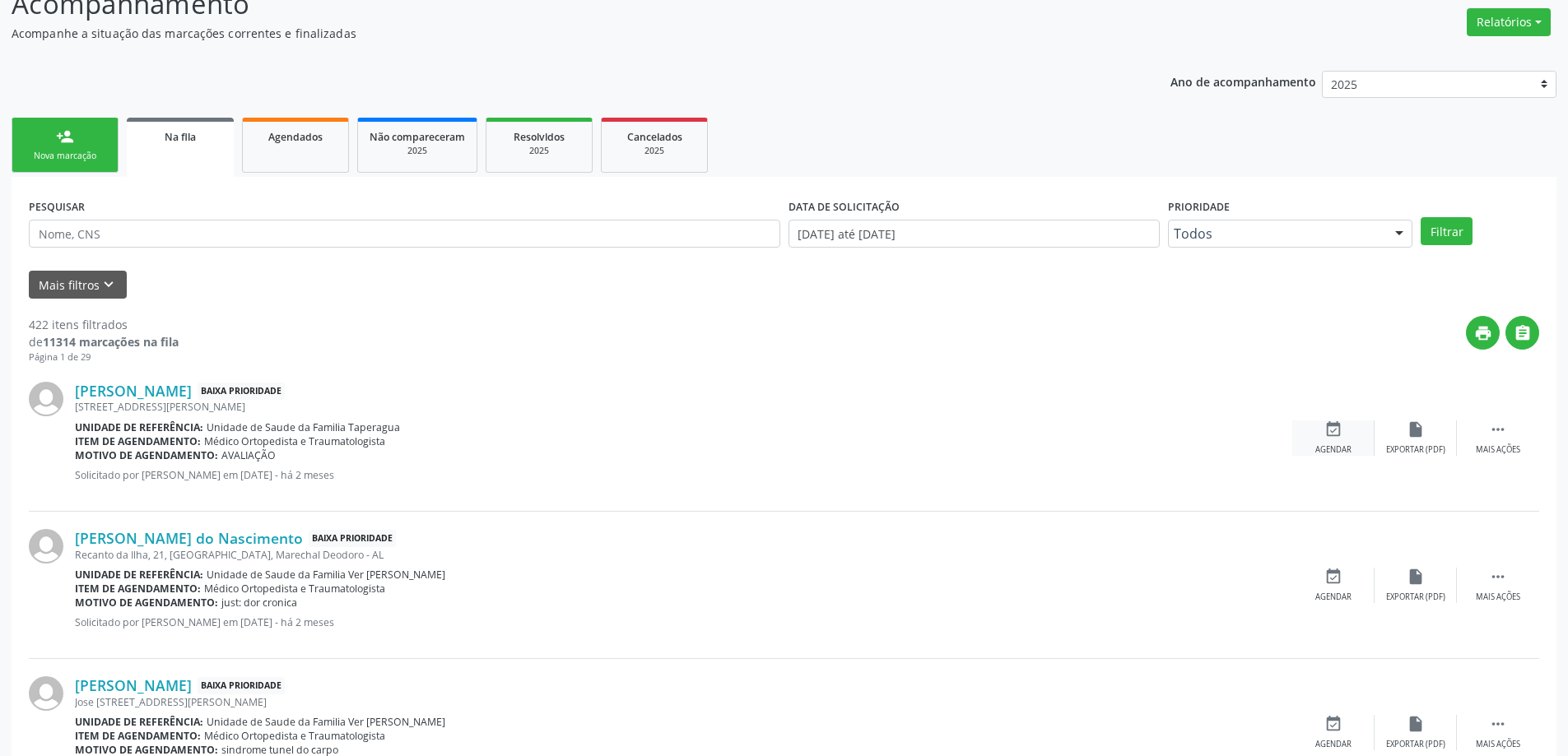
click at [1325, 431] on icon "event_available" at bounding box center [1333, 429] width 18 height 18
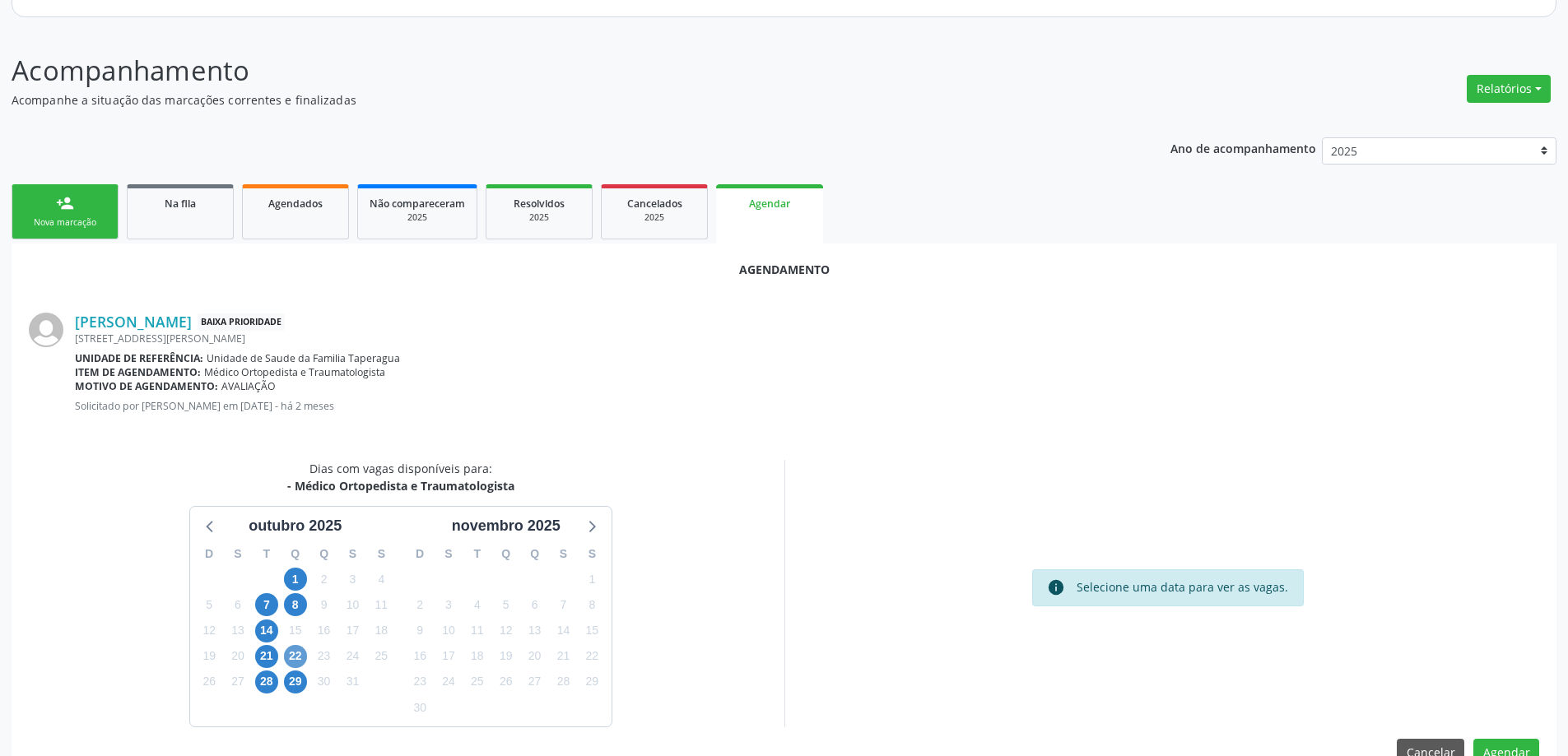
scroll to position [219, 0]
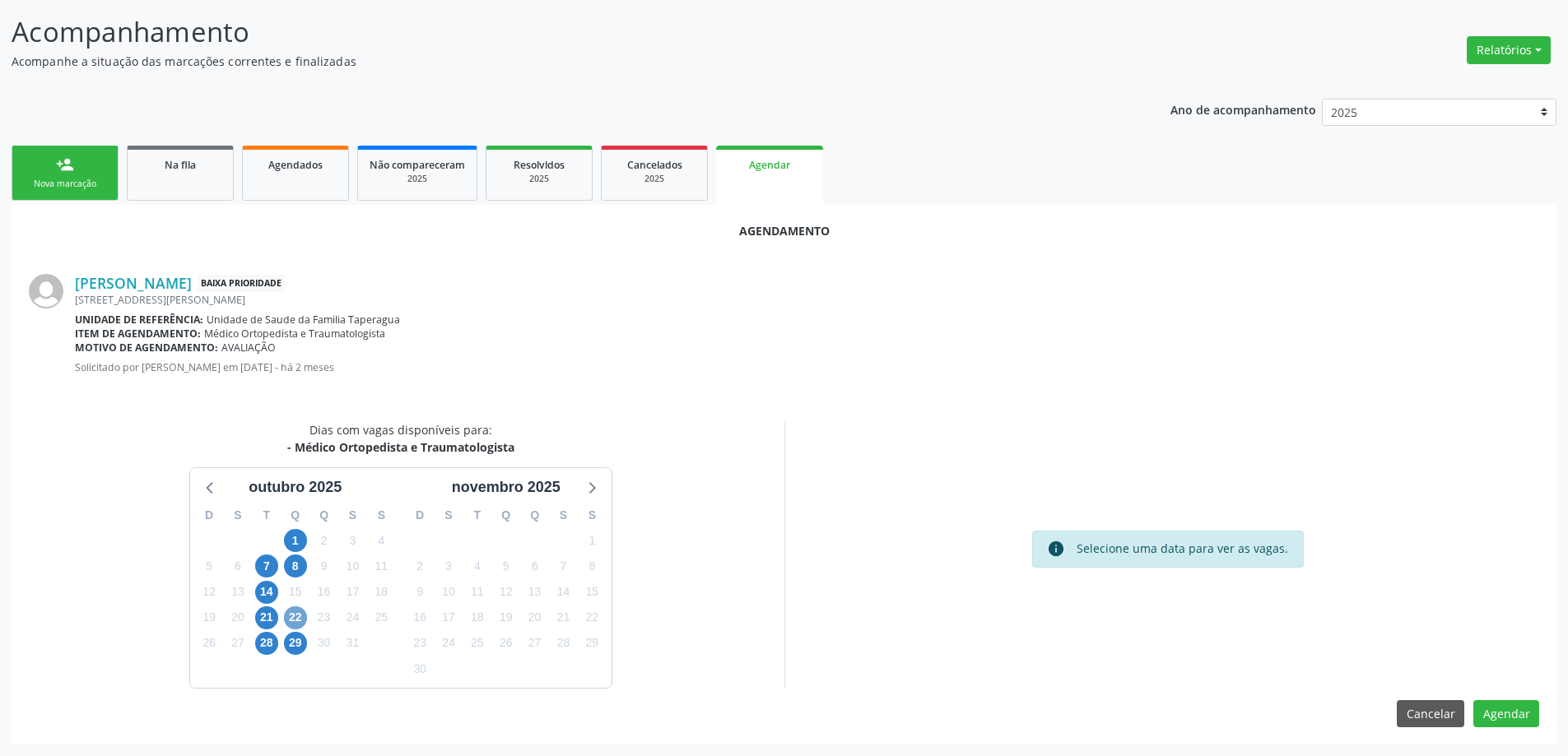
click at [293, 619] on span "22" at bounding box center [296, 618] width 23 height 23
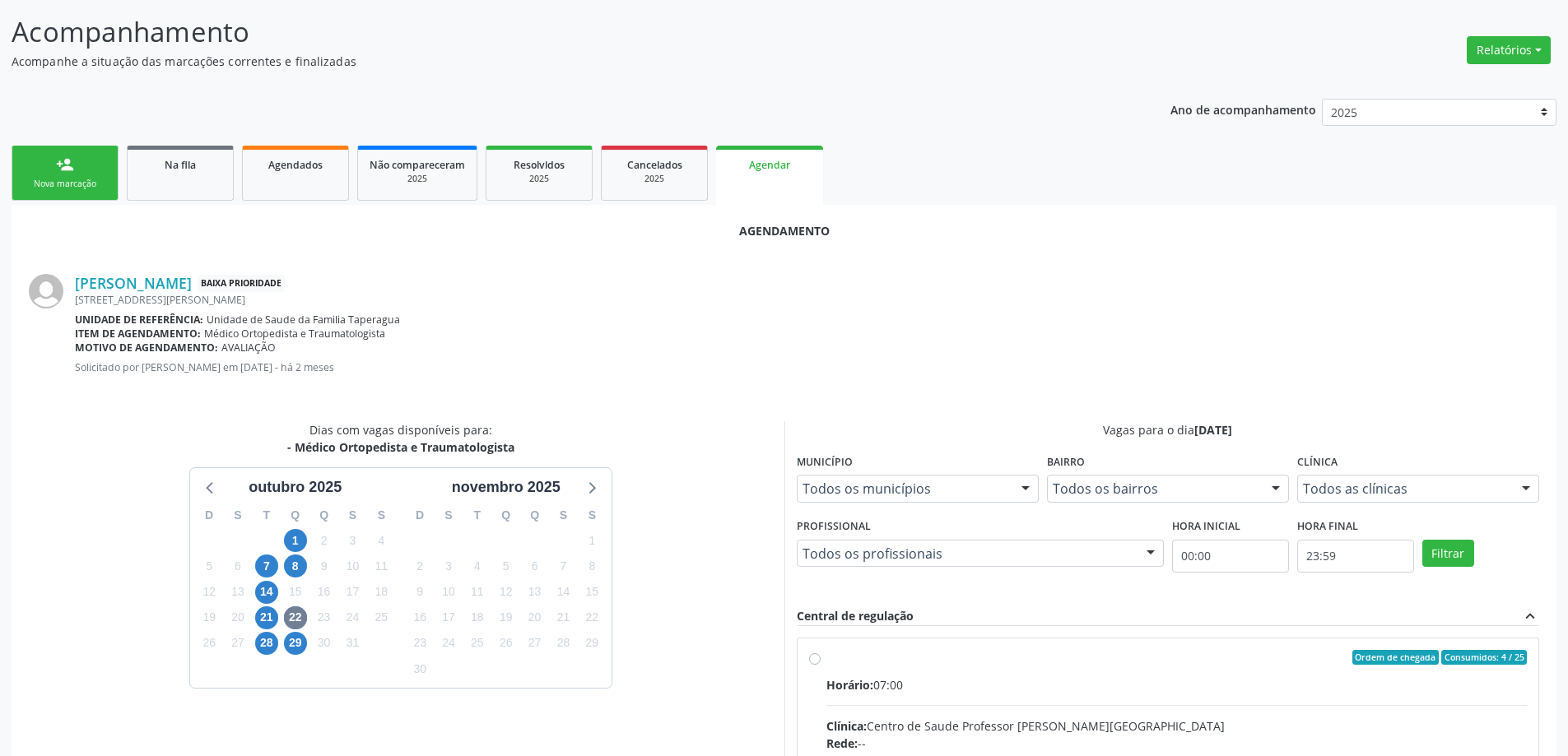
click at [816, 658] on input "Ordem de chegada Consumidos: 4 / 25 Horário: 07:00 Clínica: Centro de Saude Pro…" at bounding box center [815, 656] width 12 height 14
radio input "true"
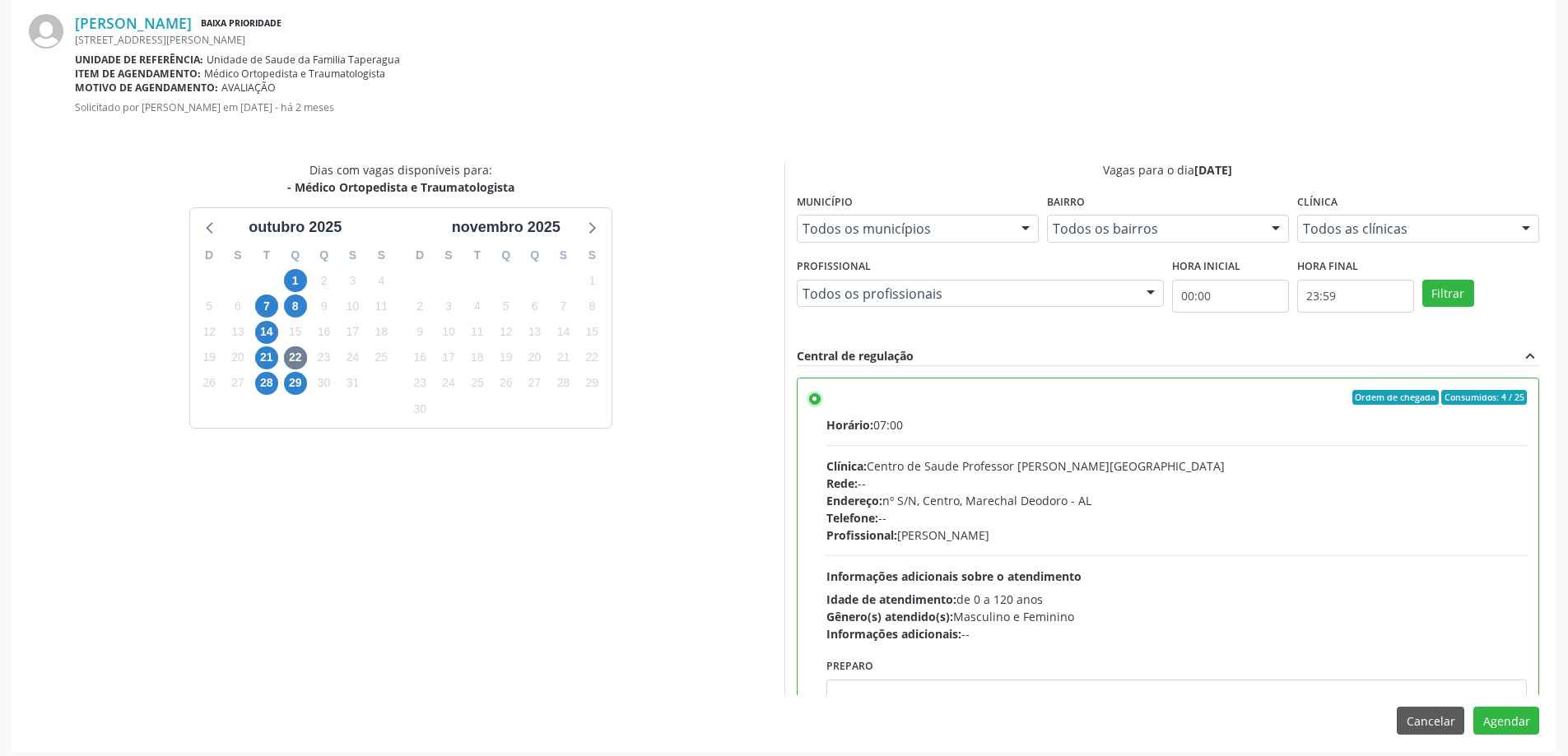
scroll to position [486, 0]
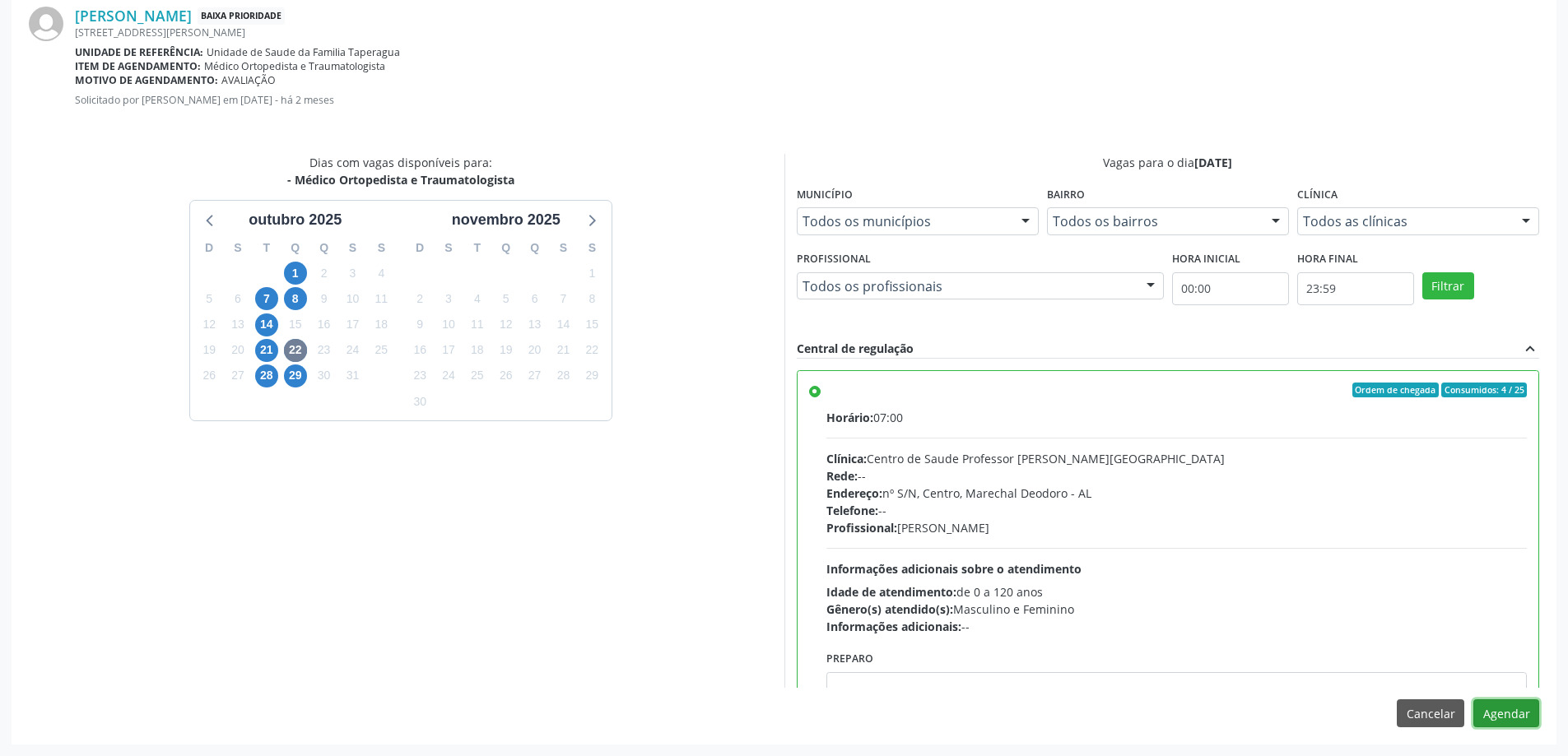
click at [1499, 719] on button "Agendar" at bounding box center [1506, 713] width 66 height 28
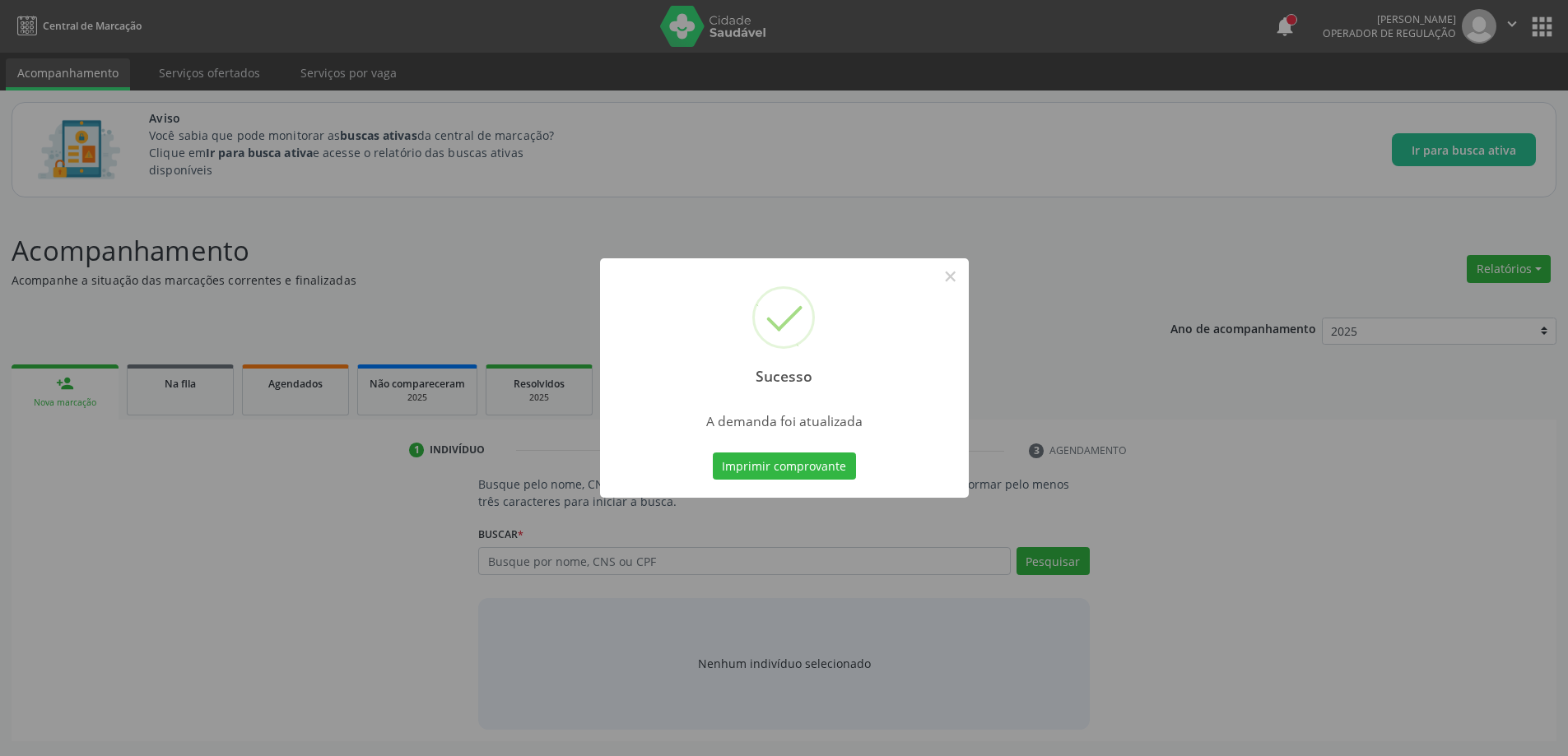
scroll to position [0, 0]
click at [951, 275] on button "×" at bounding box center [956, 276] width 28 height 28
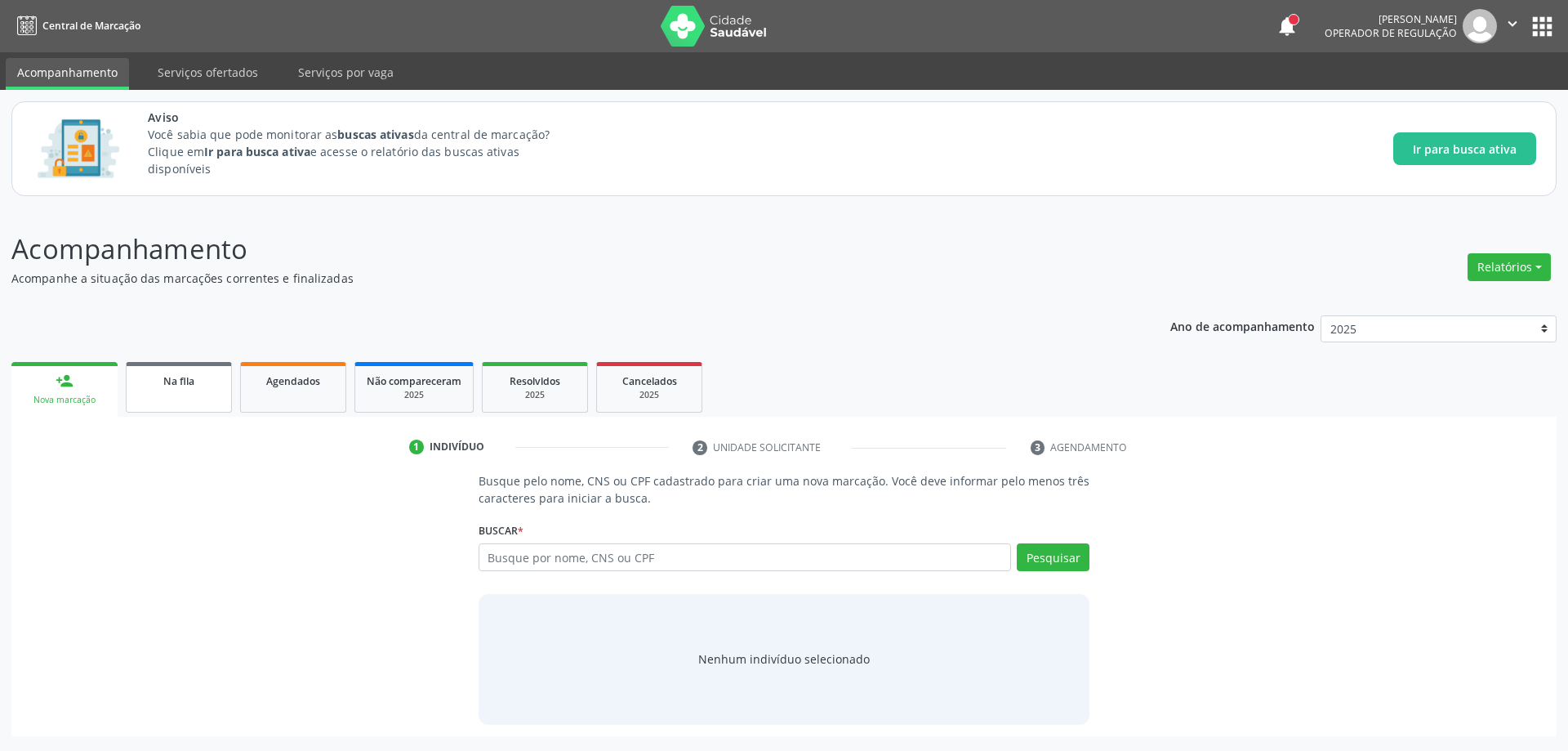
click at [183, 392] on link "Na fila" at bounding box center [178, 387] width 106 height 51
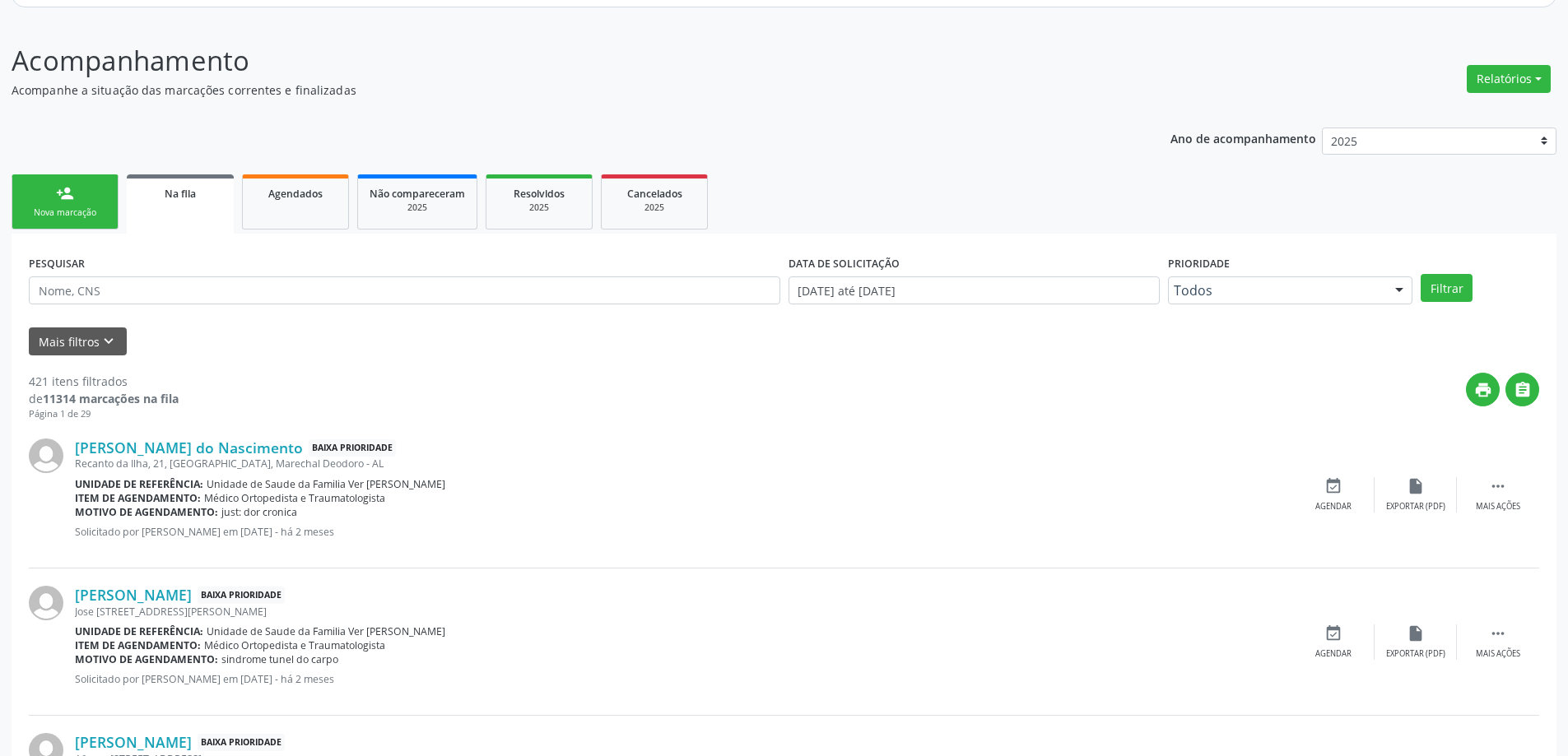
scroll to position [329, 0]
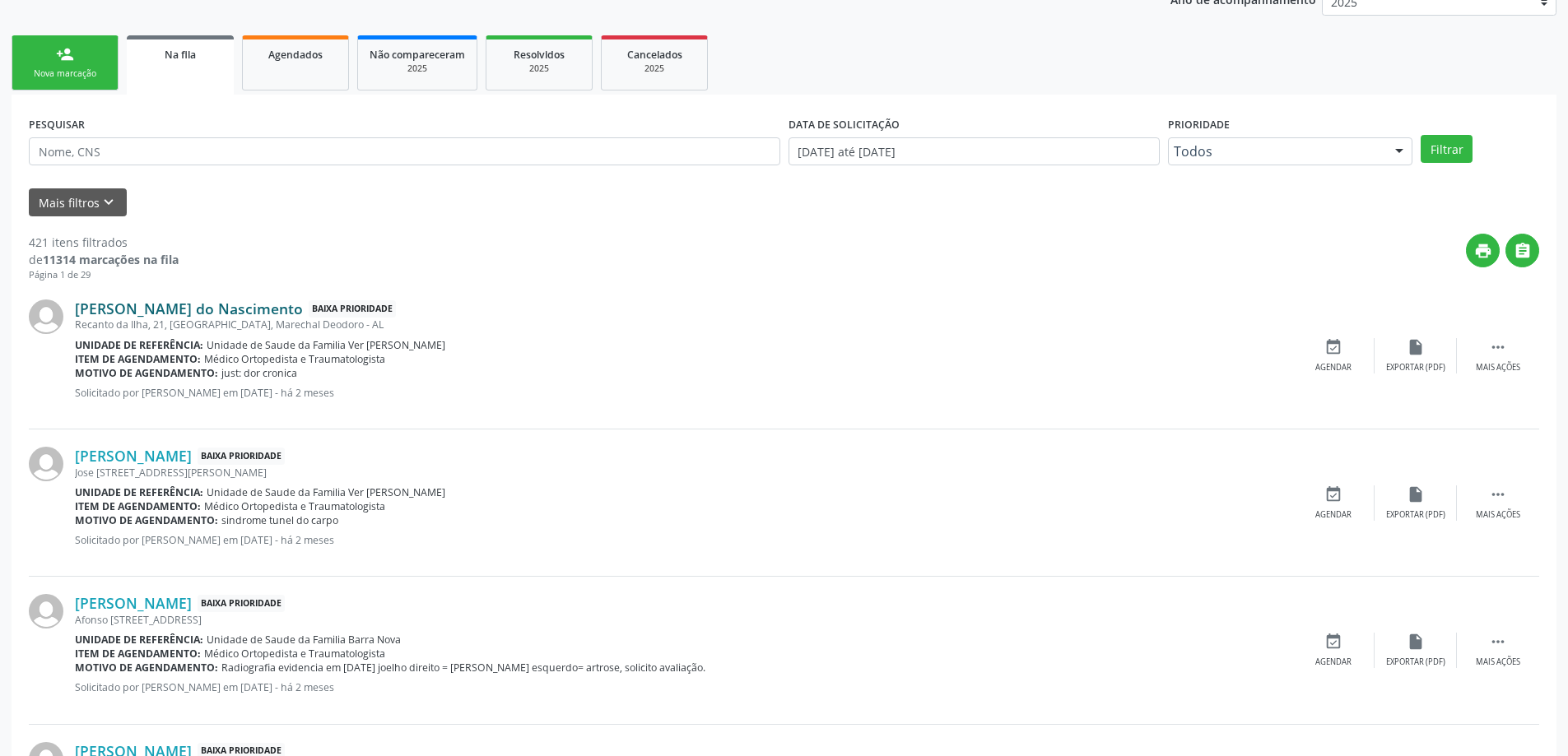
click at [249, 315] on link "[PERSON_NAME] do Nascimento" at bounding box center [189, 308] width 228 height 18
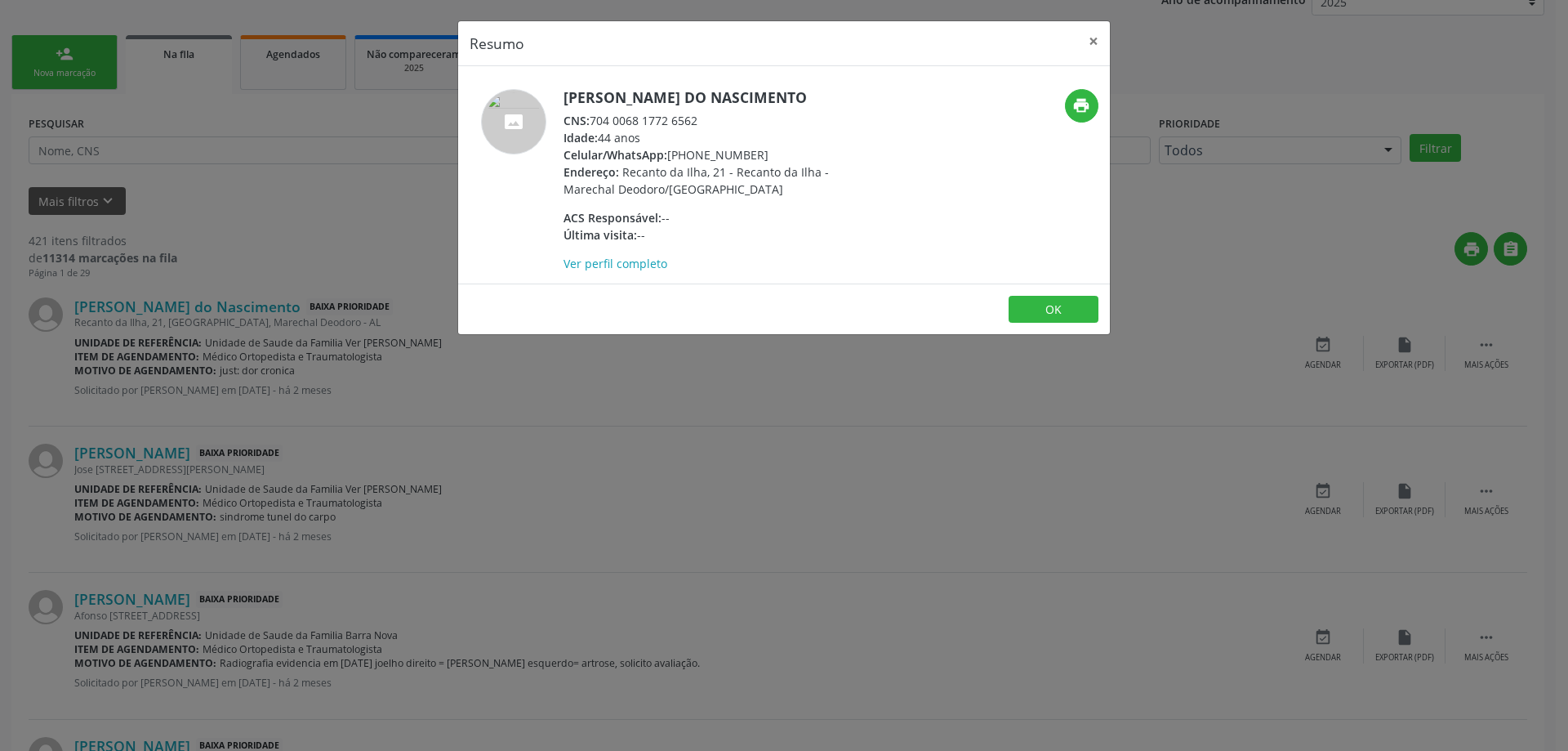
drag, startPoint x: 700, startPoint y: 119, endPoint x: 626, endPoint y: 123, distance: 74.1
click at [594, 123] on div "CNS: 704 0068 1772 6562" at bounding box center [723, 120] width 318 height 17
click at [1093, 38] on button "×" at bounding box center [1094, 41] width 32 height 40
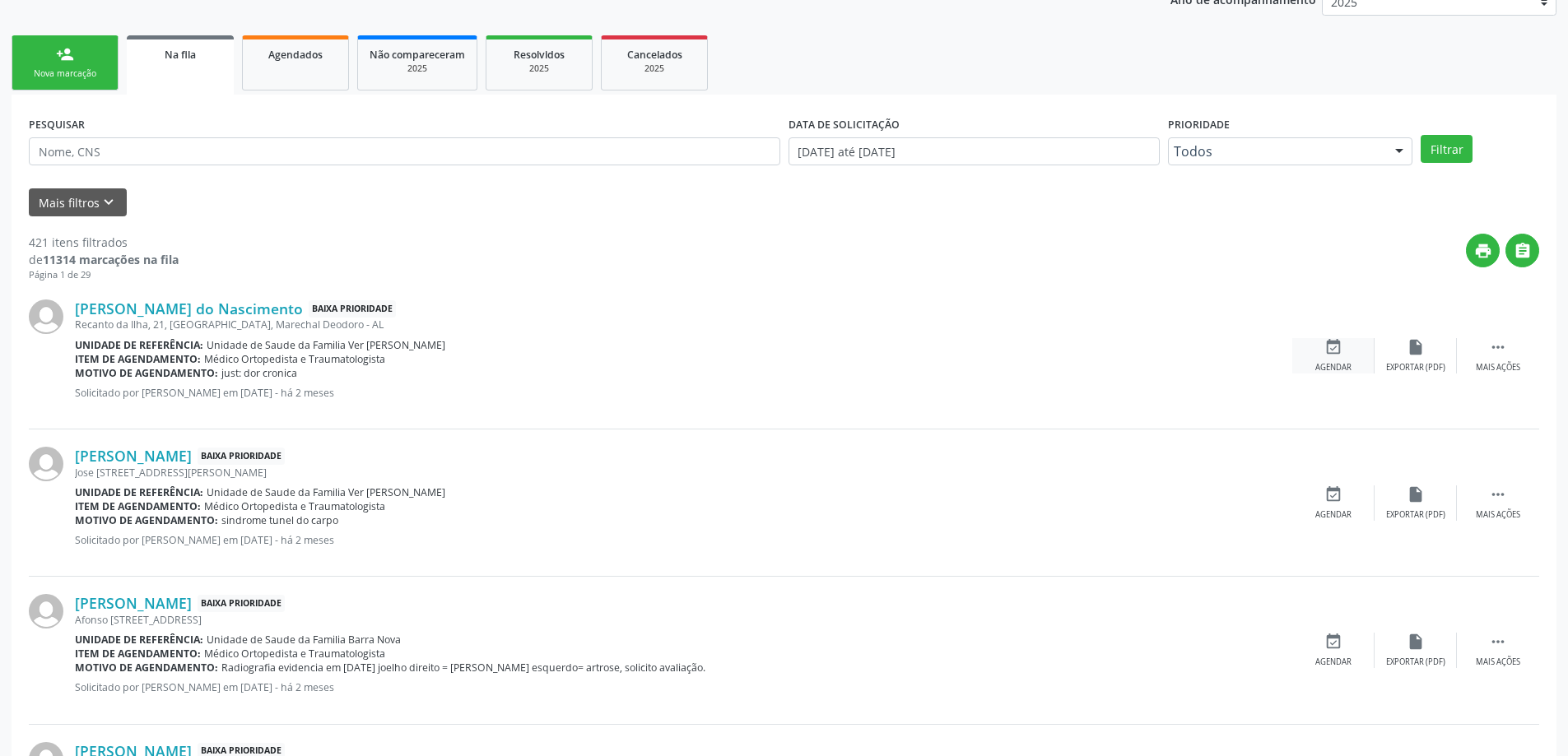
click at [1325, 365] on div "Agendar" at bounding box center [1333, 367] width 36 height 12
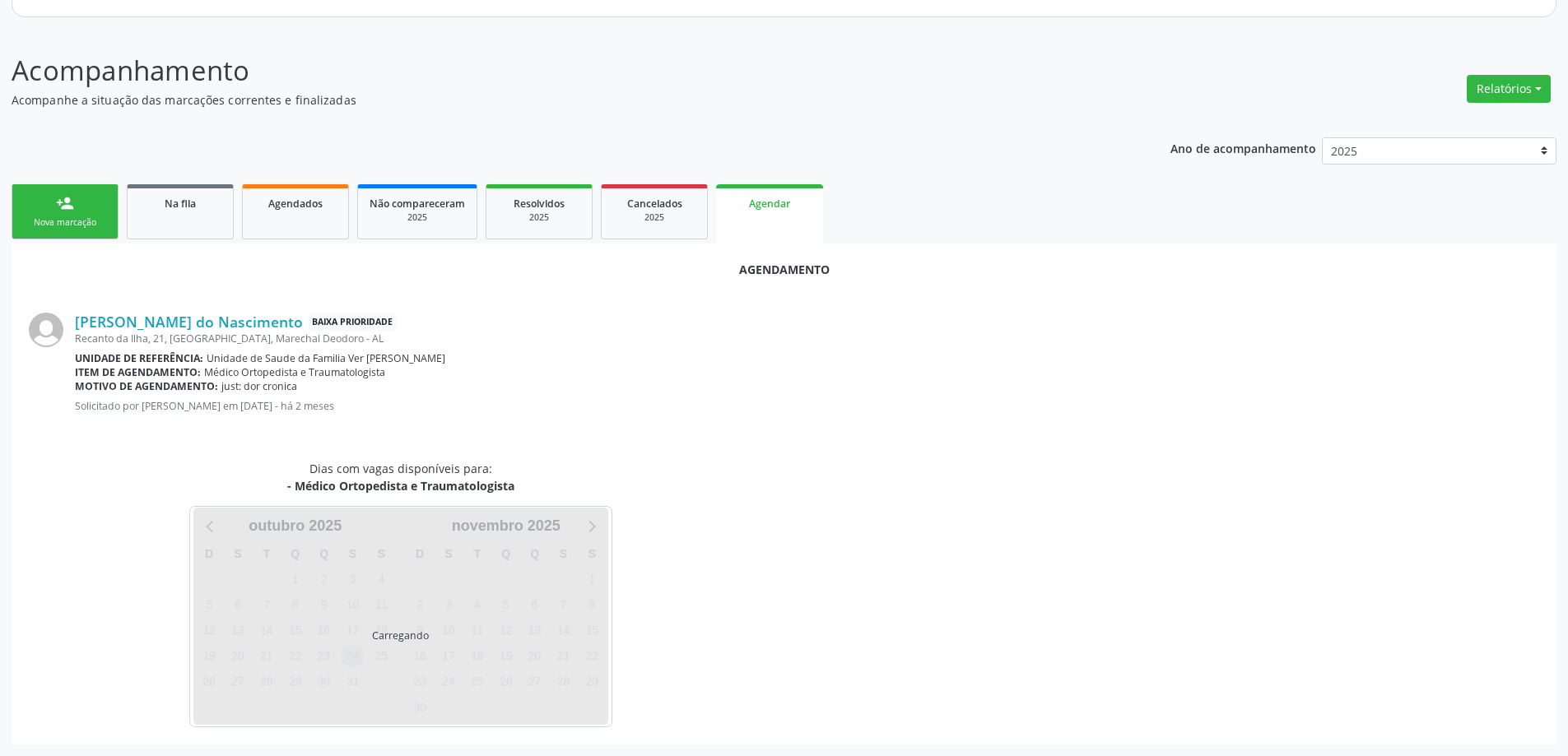
scroll to position [219, 0]
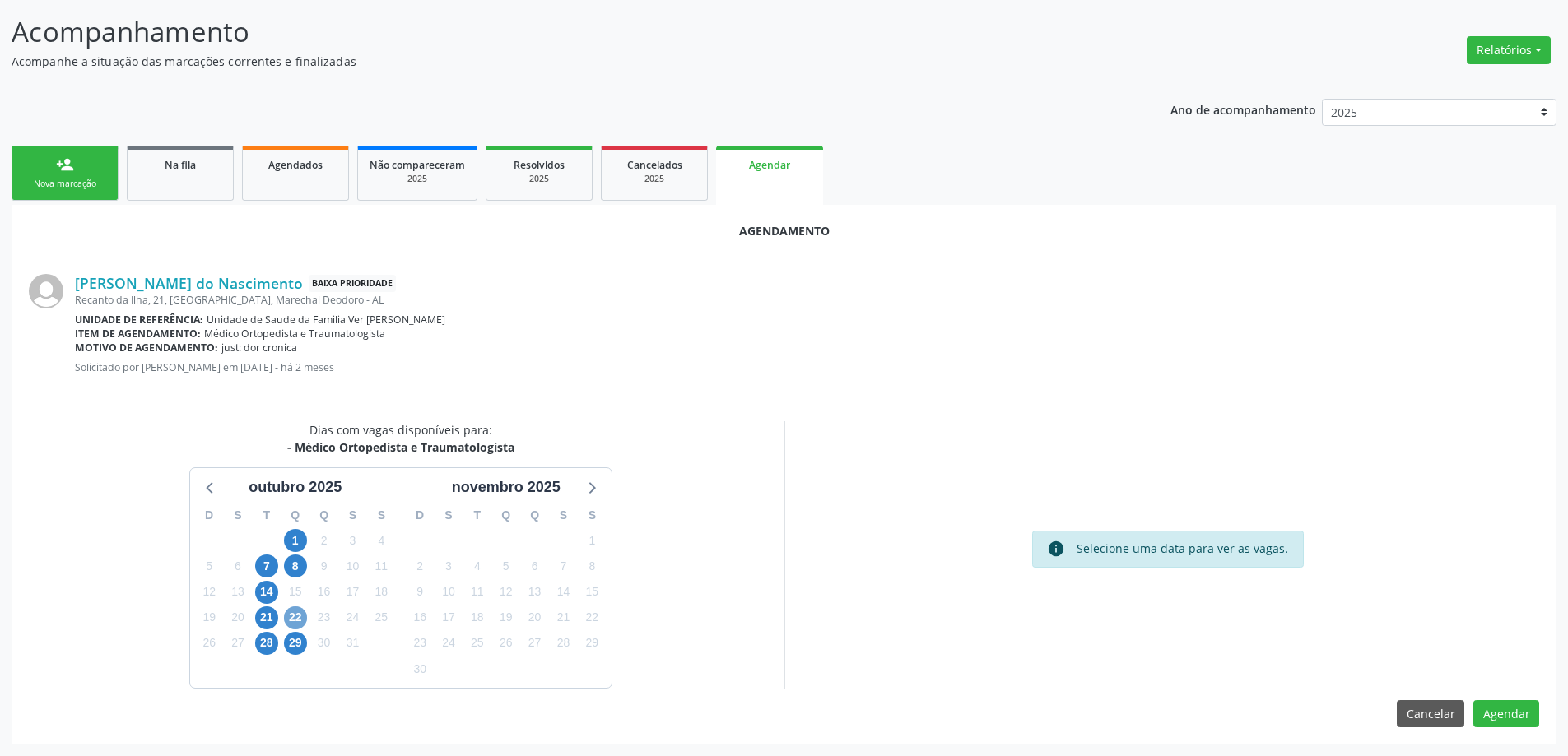
click at [295, 625] on span "22" at bounding box center [296, 618] width 23 height 23
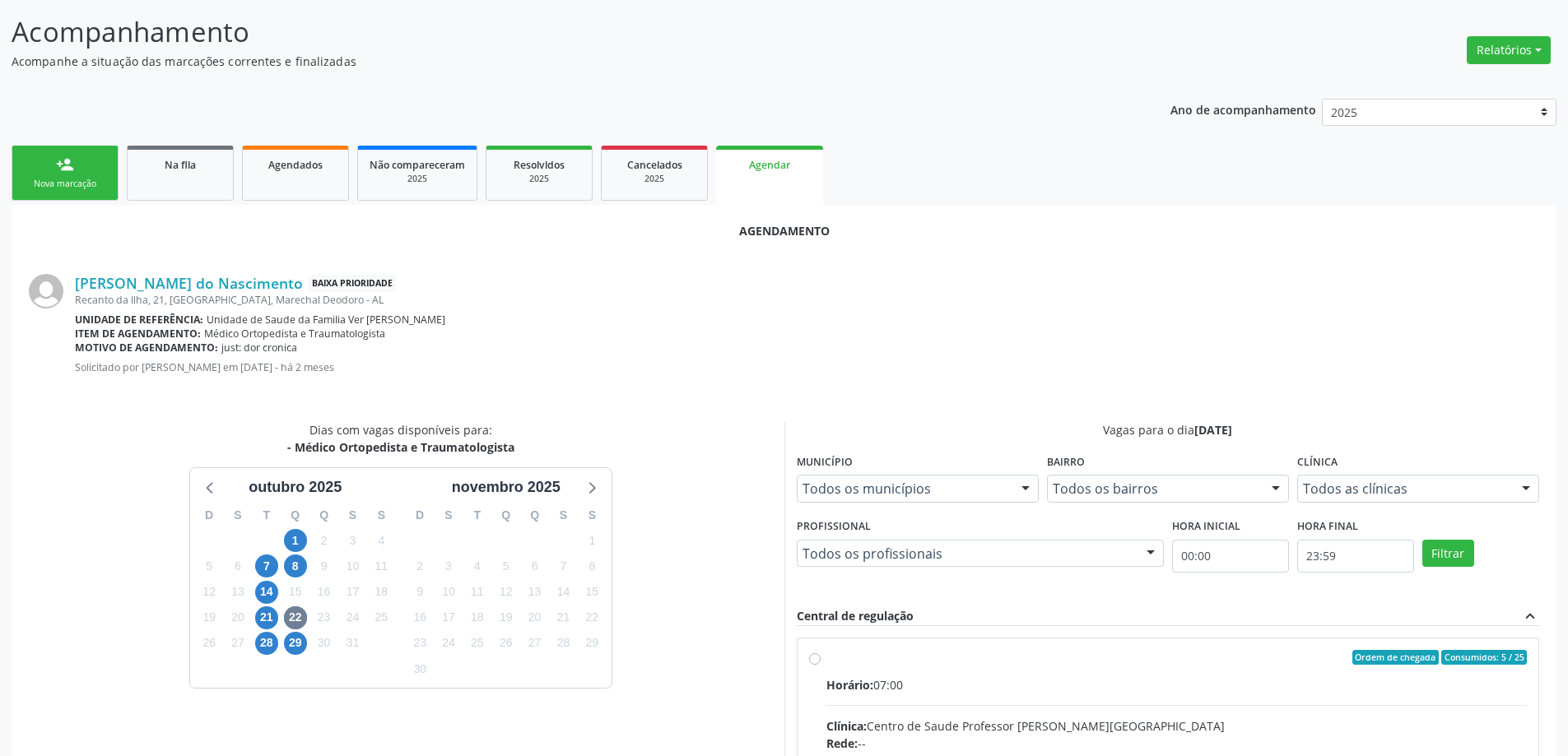
click at [818, 663] on input "Ordem de chegada Consumidos: 5 / 25 Horário: 07:00 Clínica: Centro de Saude Pro…" at bounding box center [815, 656] width 12 height 14
radio input "true"
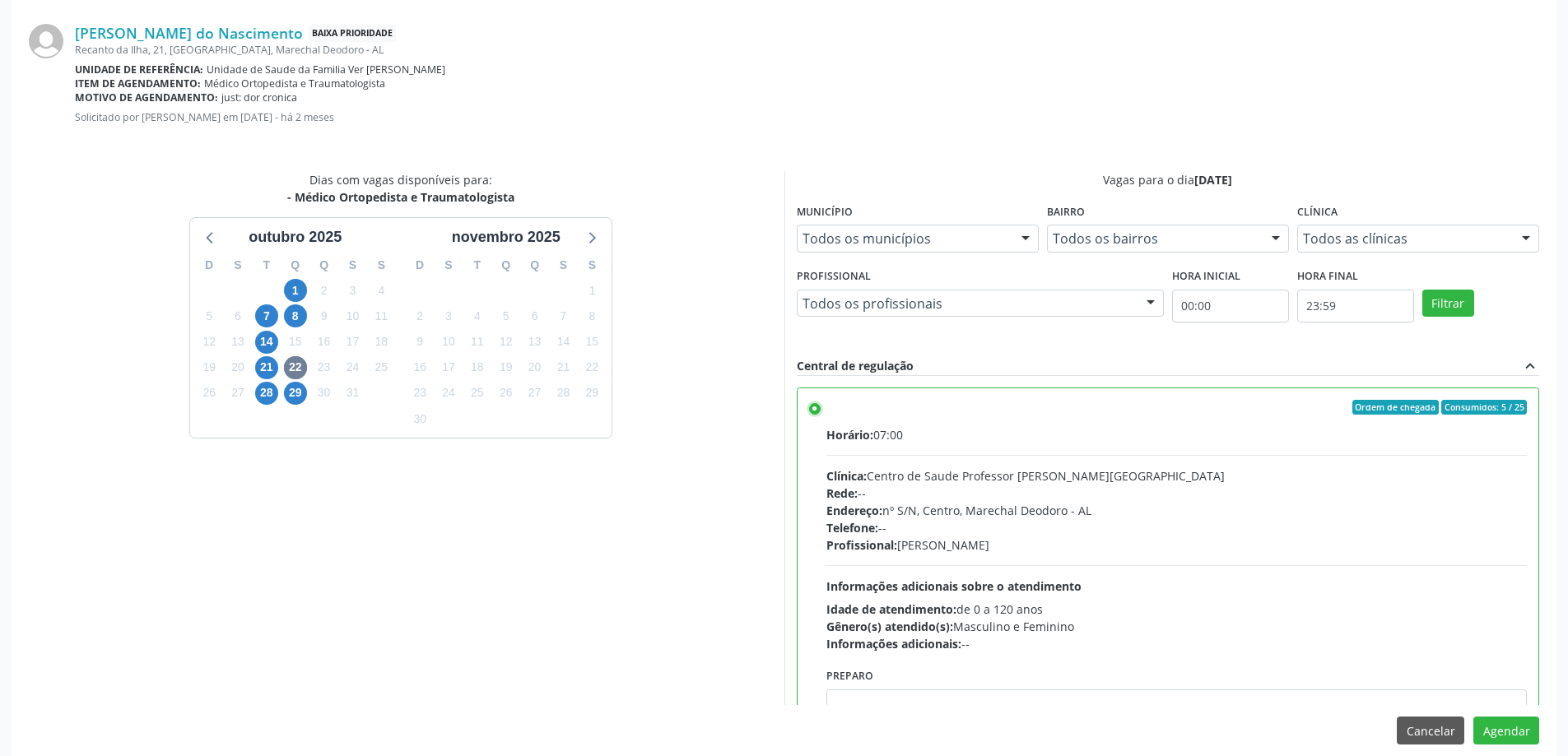
scroll to position [486, 0]
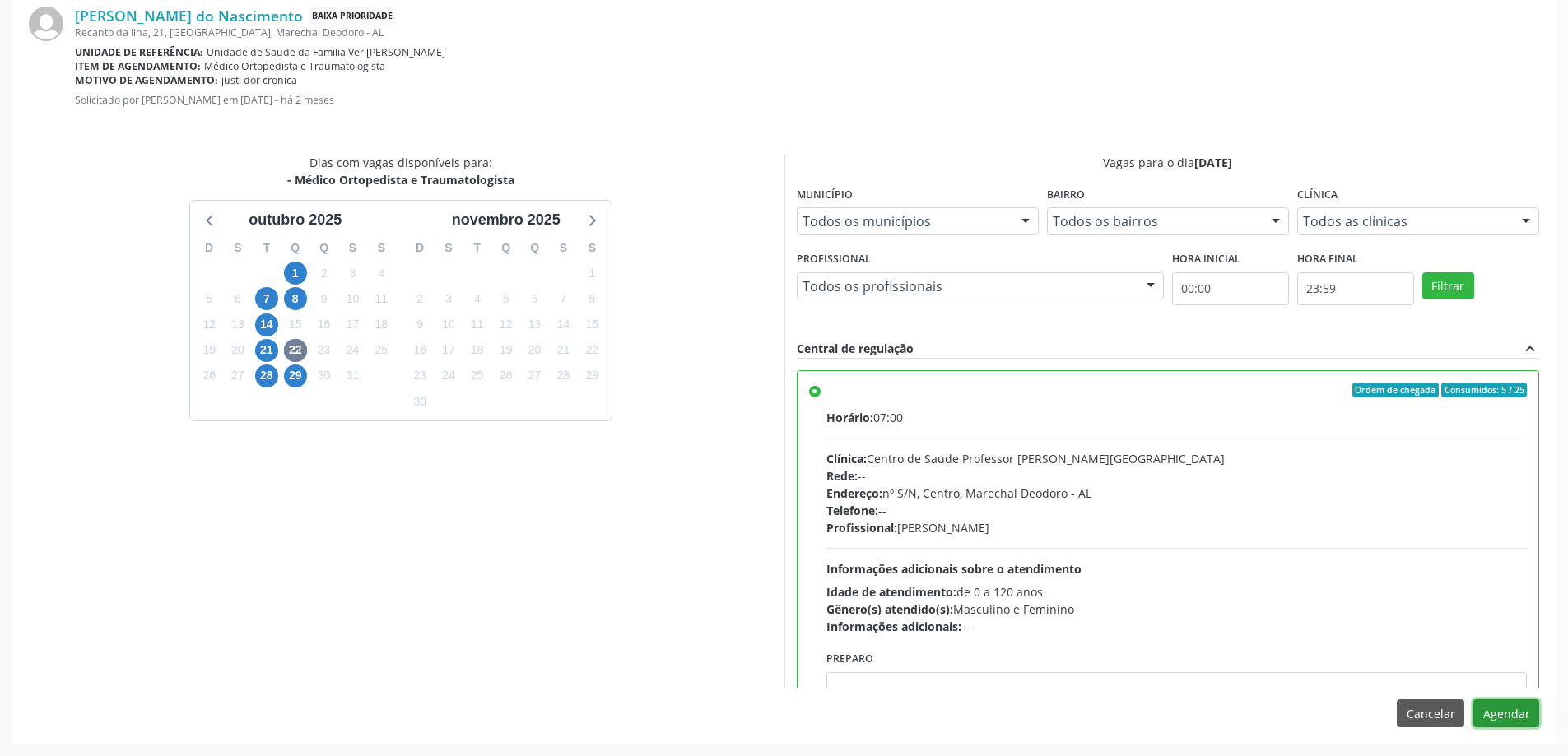
click at [1500, 712] on button "Agendar" at bounding box center [1506, 713] width 66 height 28
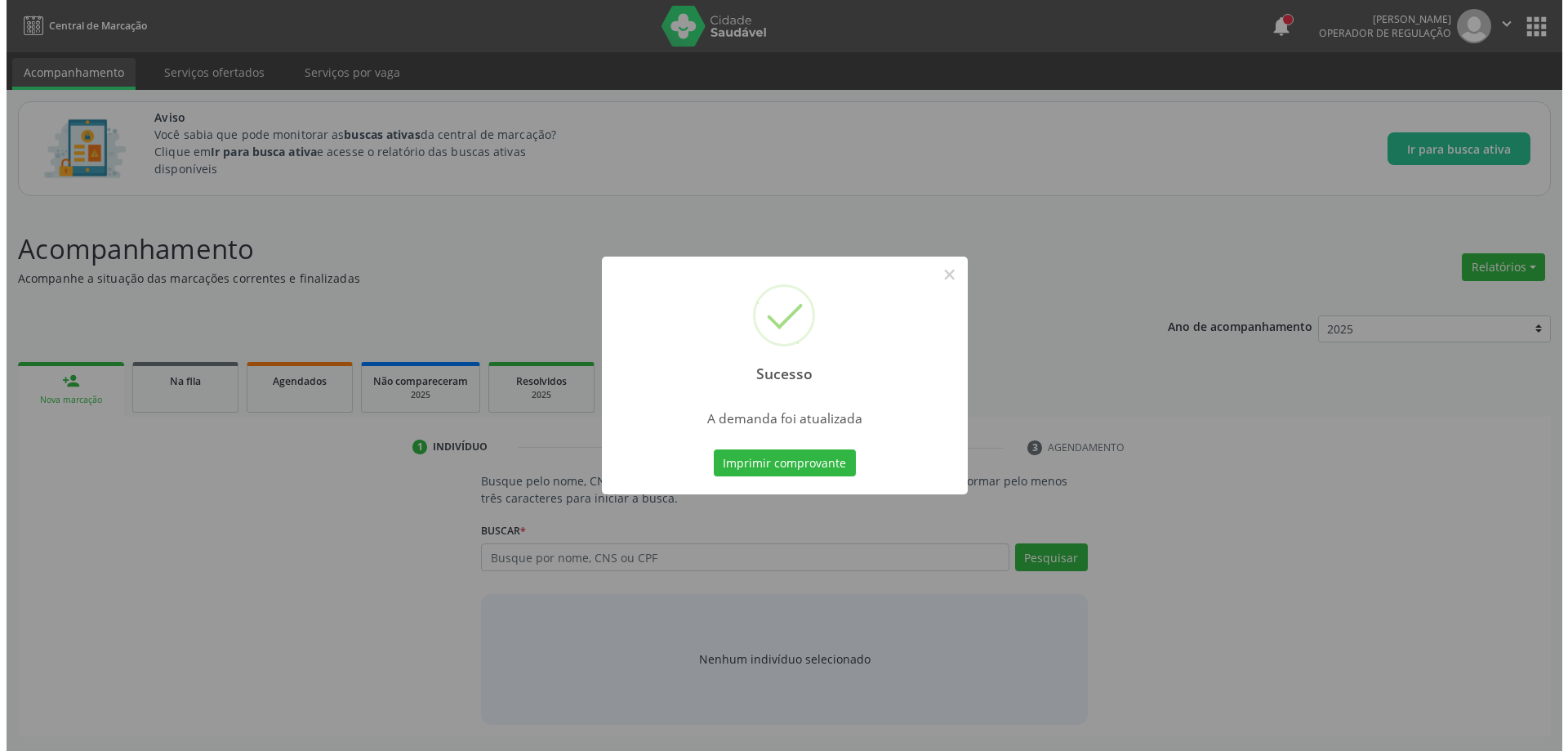
scroll to position [0, 0]
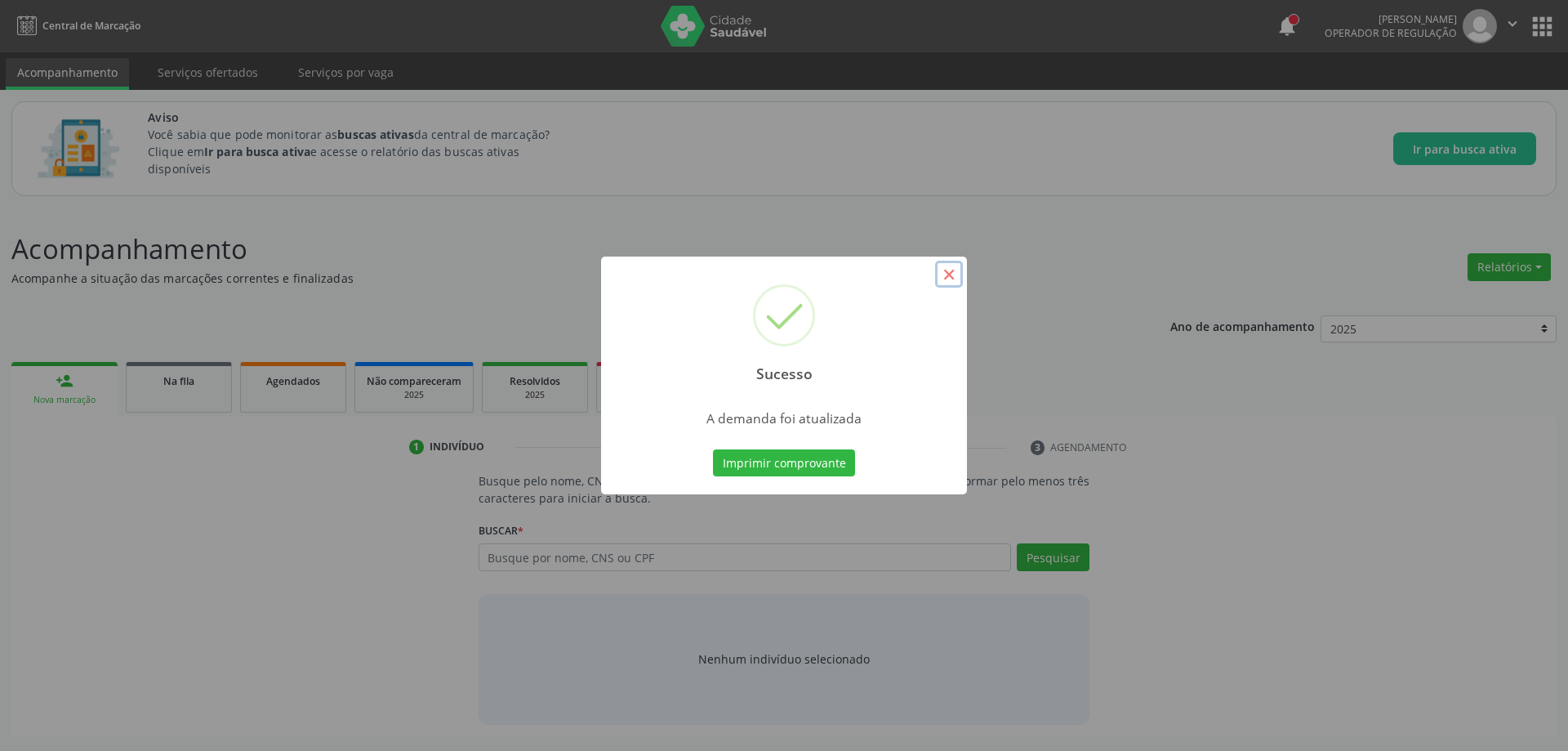
click at [951, 280] on button "×" at bounding box center [949, 274] width 28 height 28
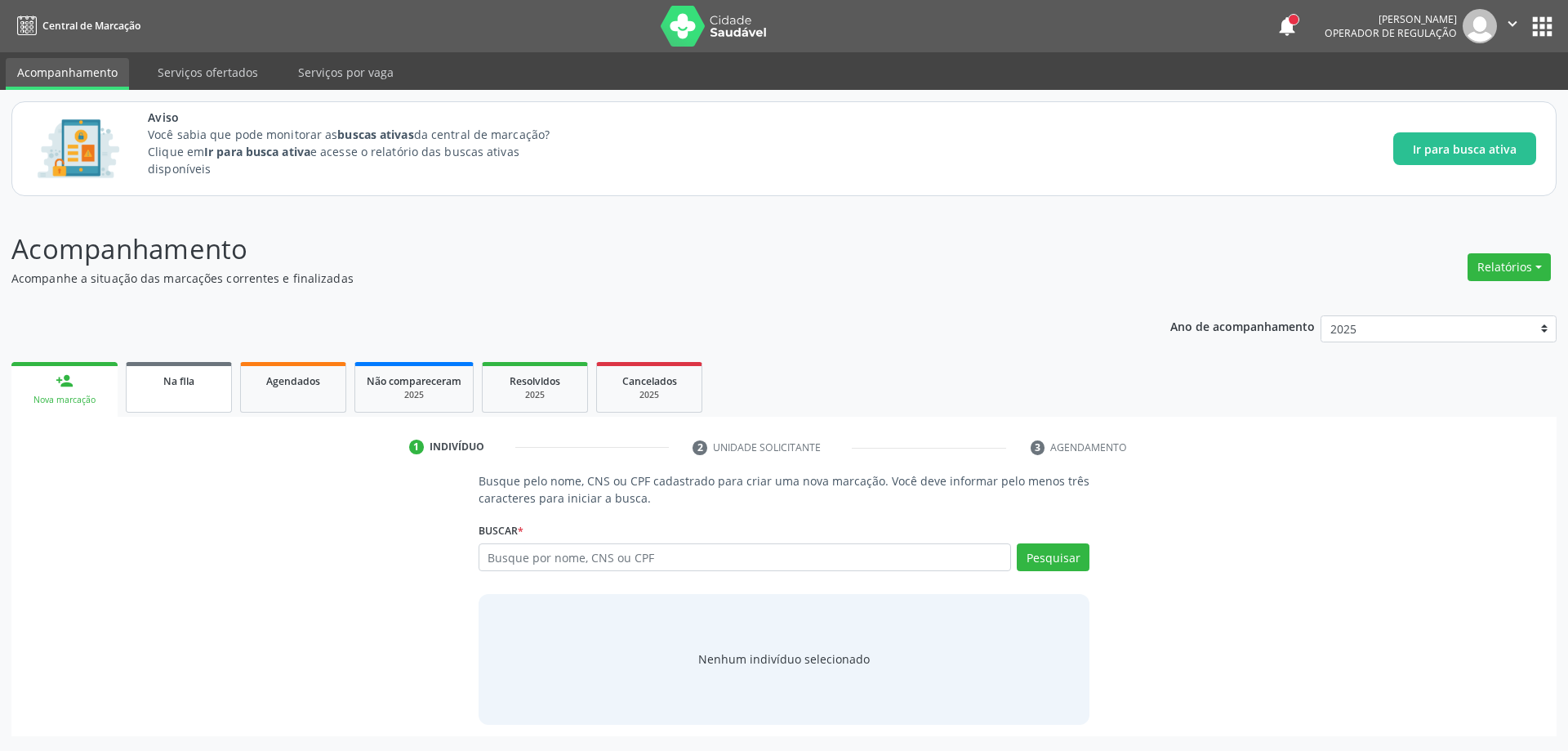
click at [143, 392] on link "Na fila" at bounding box center [178, 387] width 106 height 51
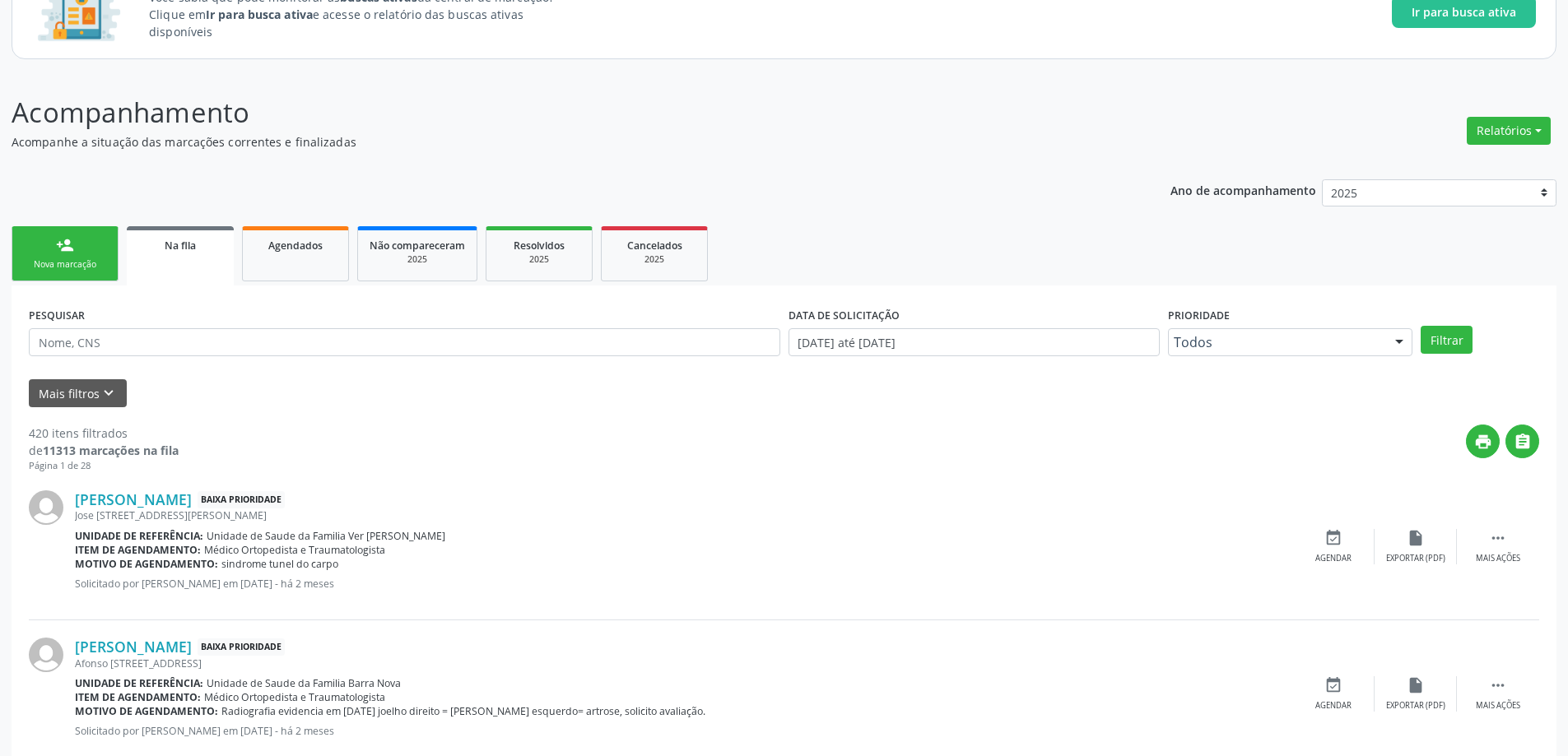
scroll to position [165, 0]
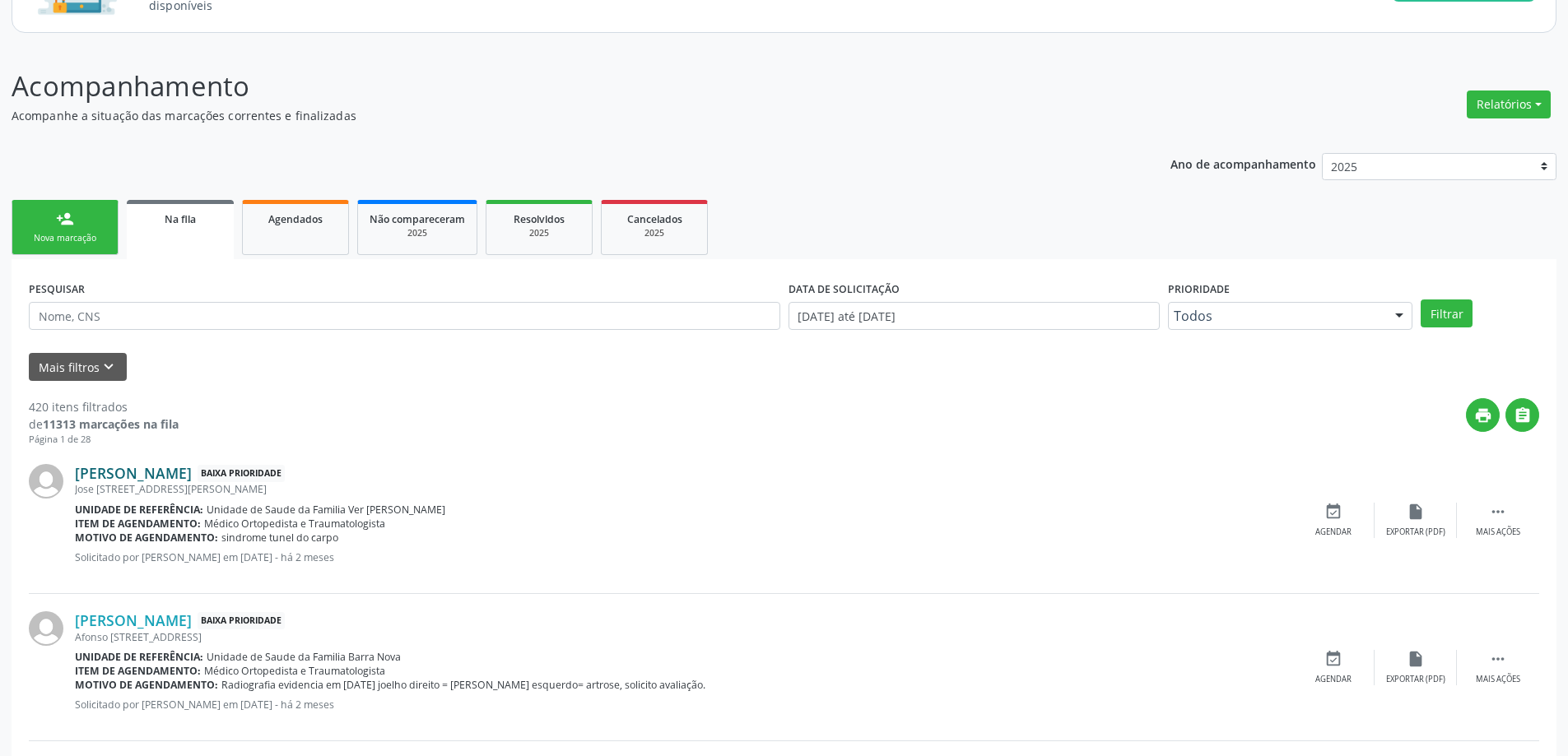
click at [155, 475] on link "[PERSON_NAME]" at bounding box center [133, 473] width 117 height 18
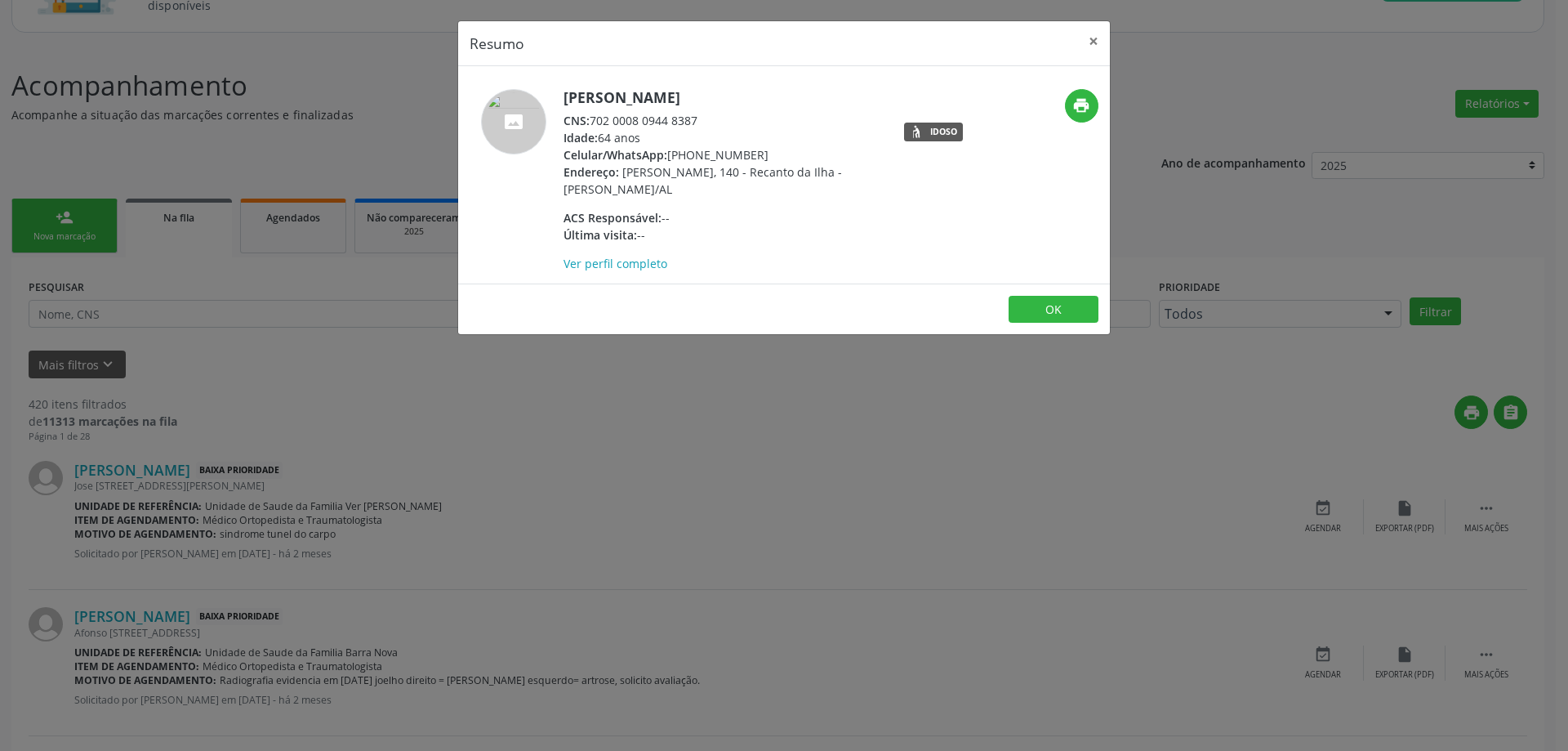
drag, startPoint x: 696, startPoint y: 119, endPoint x: 665, endPoint y: 120, distance: 31.0
click at [665, 120] on div "CNS: 702 0008 0944 8387" at bounding box center [723, 120] width 318 height 17
click at [696, 122] on div "CNS: 702 0008 0944 8387" at bounding box center [723, 120] width 318 height 17
drag, startPoint x: 699, startPoint y: 122, endPoint x: 593, endPoint y: 126, distance: 106.1
click at [593, 126] on div "CNS: 702 0008 0944 8387" at bounding box center [723, 120] width 318 height 17
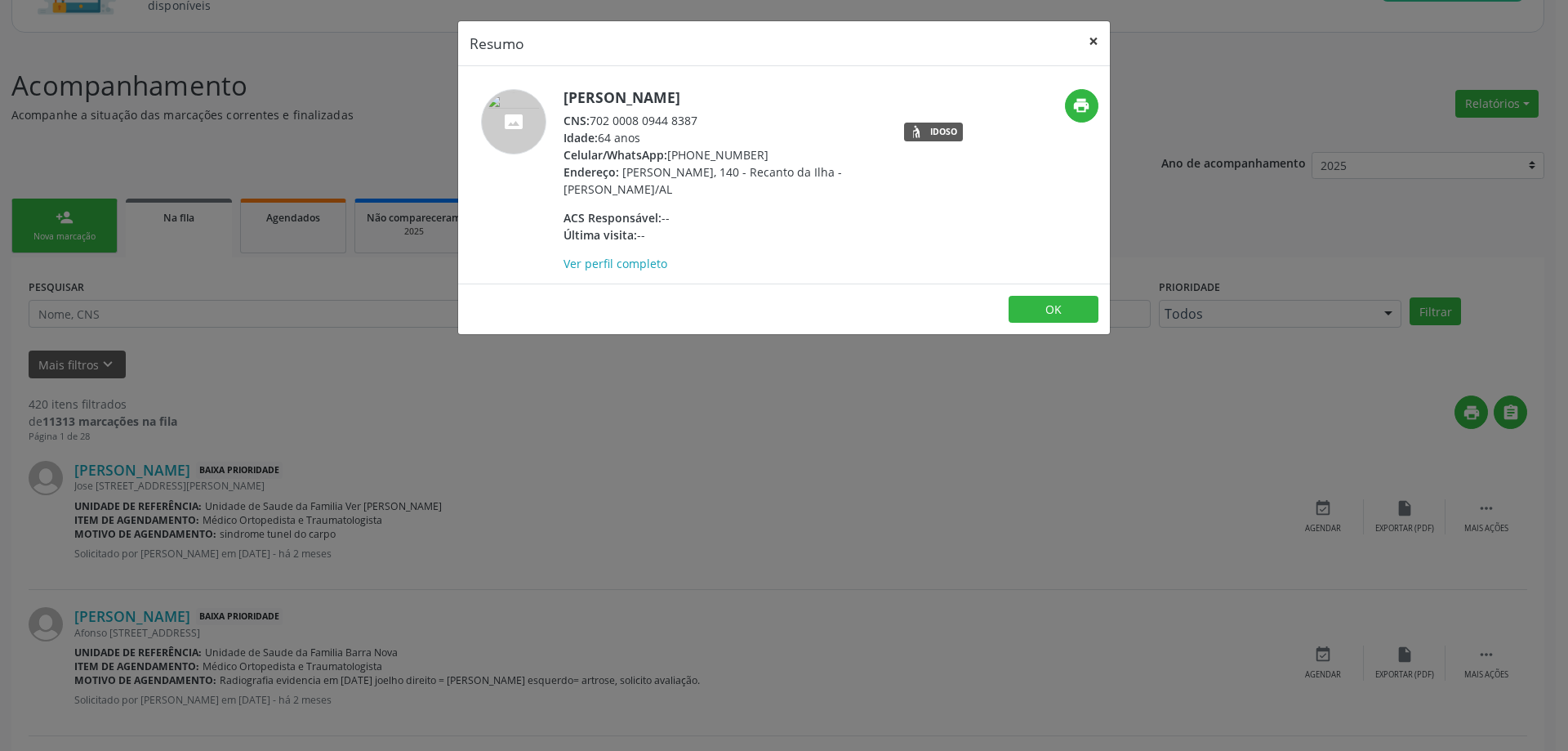
click at [1096, 44] on button "×" at bounding box center [1094, 41] width 32 height 40
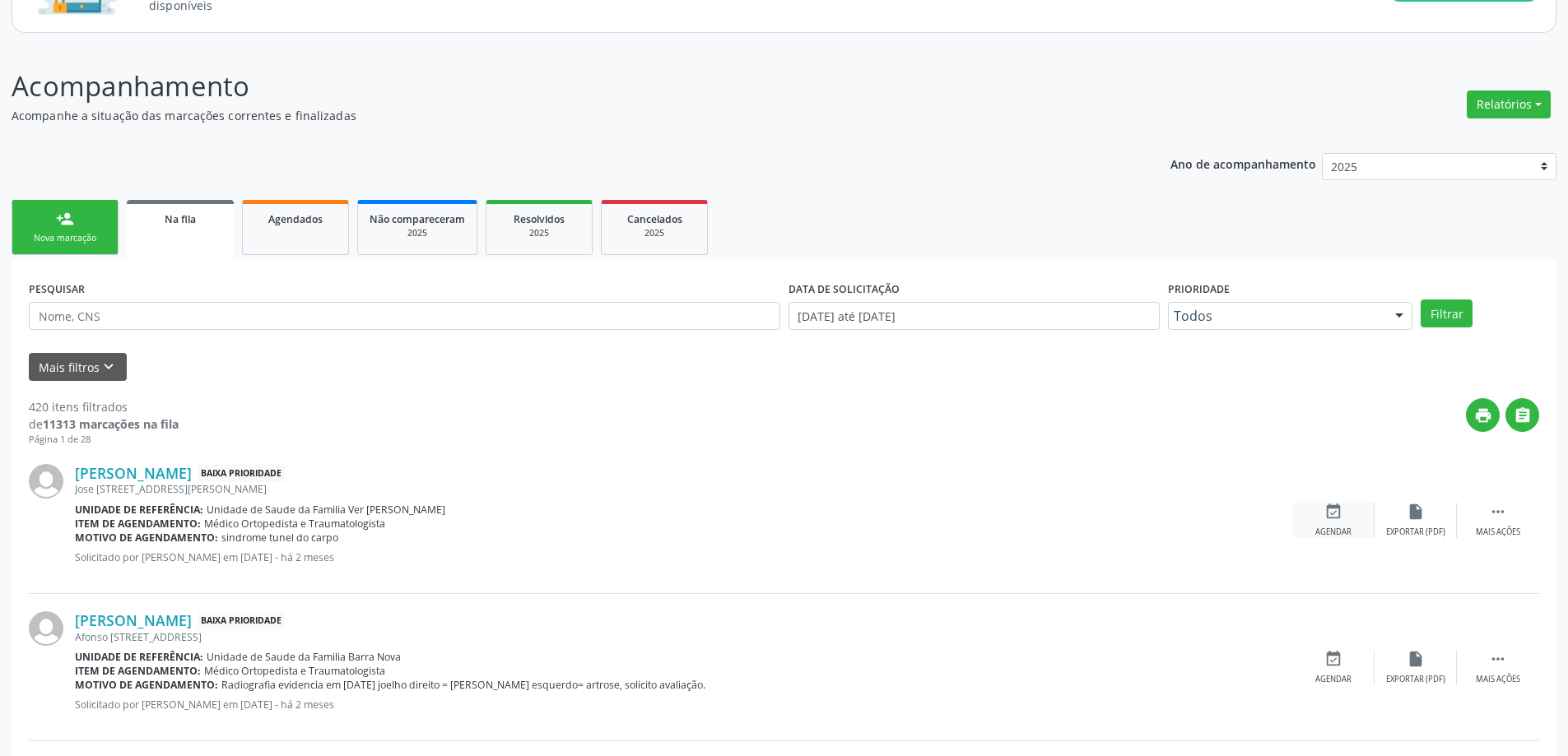
click at [1337, 511] on icon "event_available" at bounding box center [1333, 511] width 18 height 18
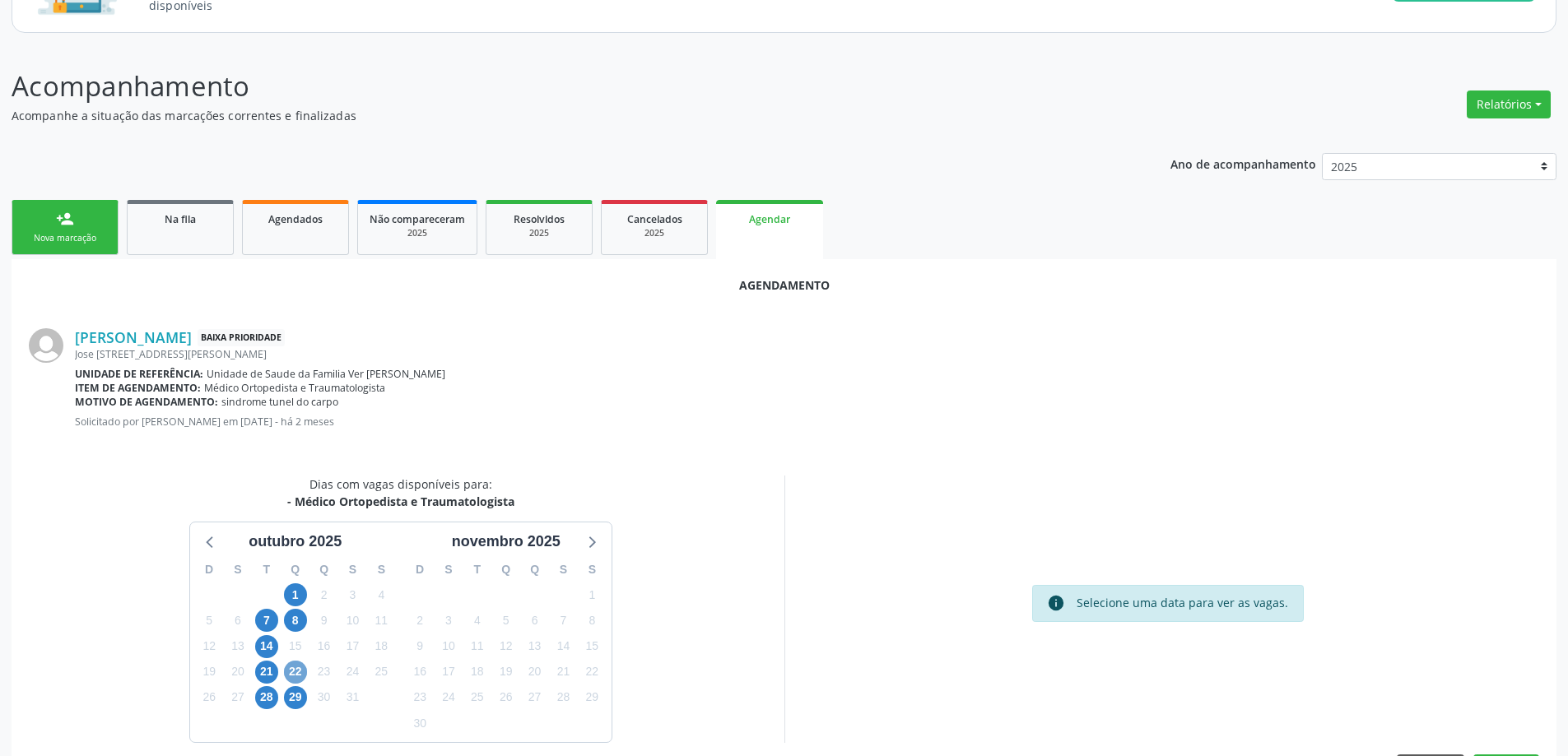
click at [285, 673] on span "22" at bounding box center [296, 673] width 23 height 23
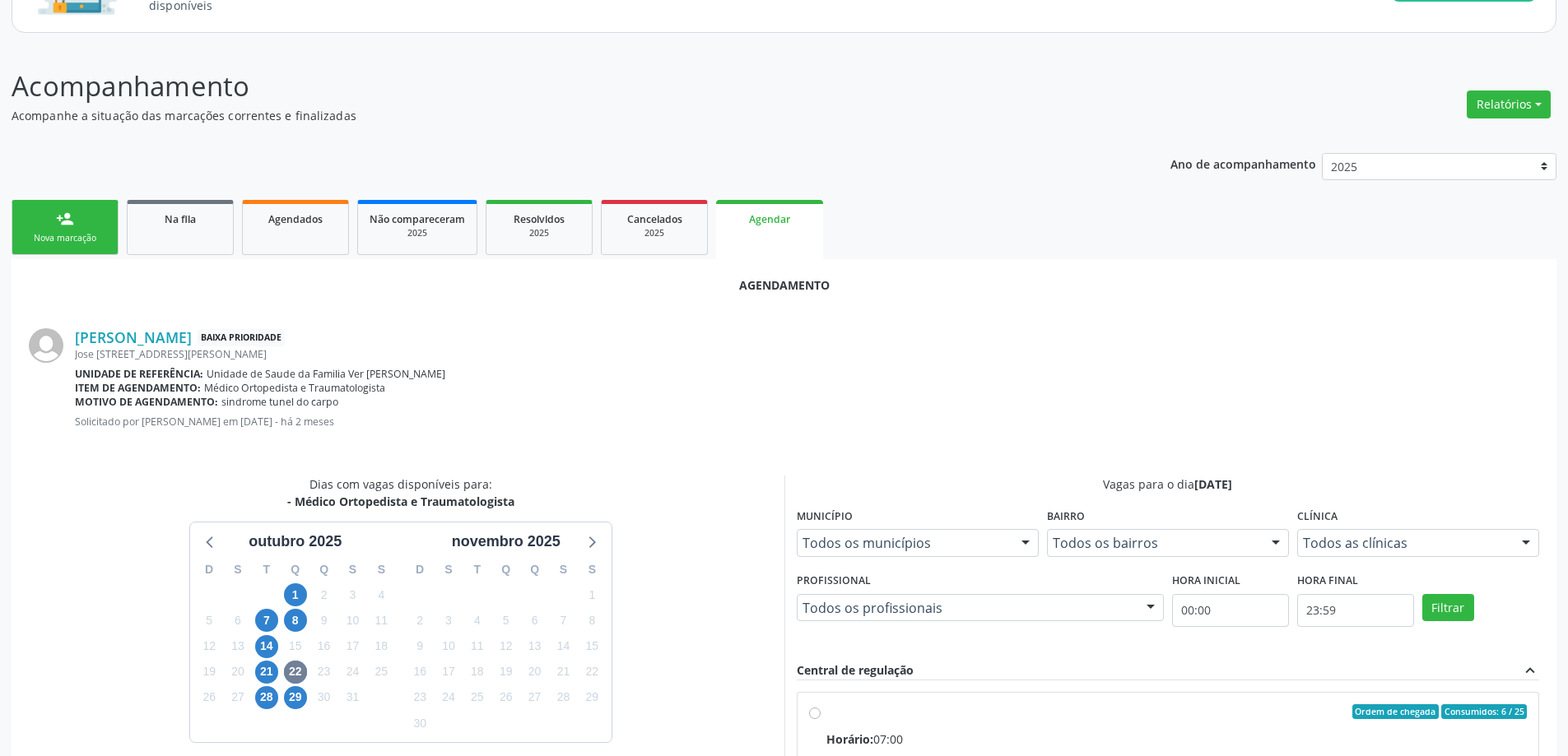
click at [810, 713] on input "Ordem de chegada Consumidos: 6 / 25 Horário: 07:00 Clínica: Centro de Saude Pro…" at bounding box center [815, 711] width 12 height 14
radio input "true"
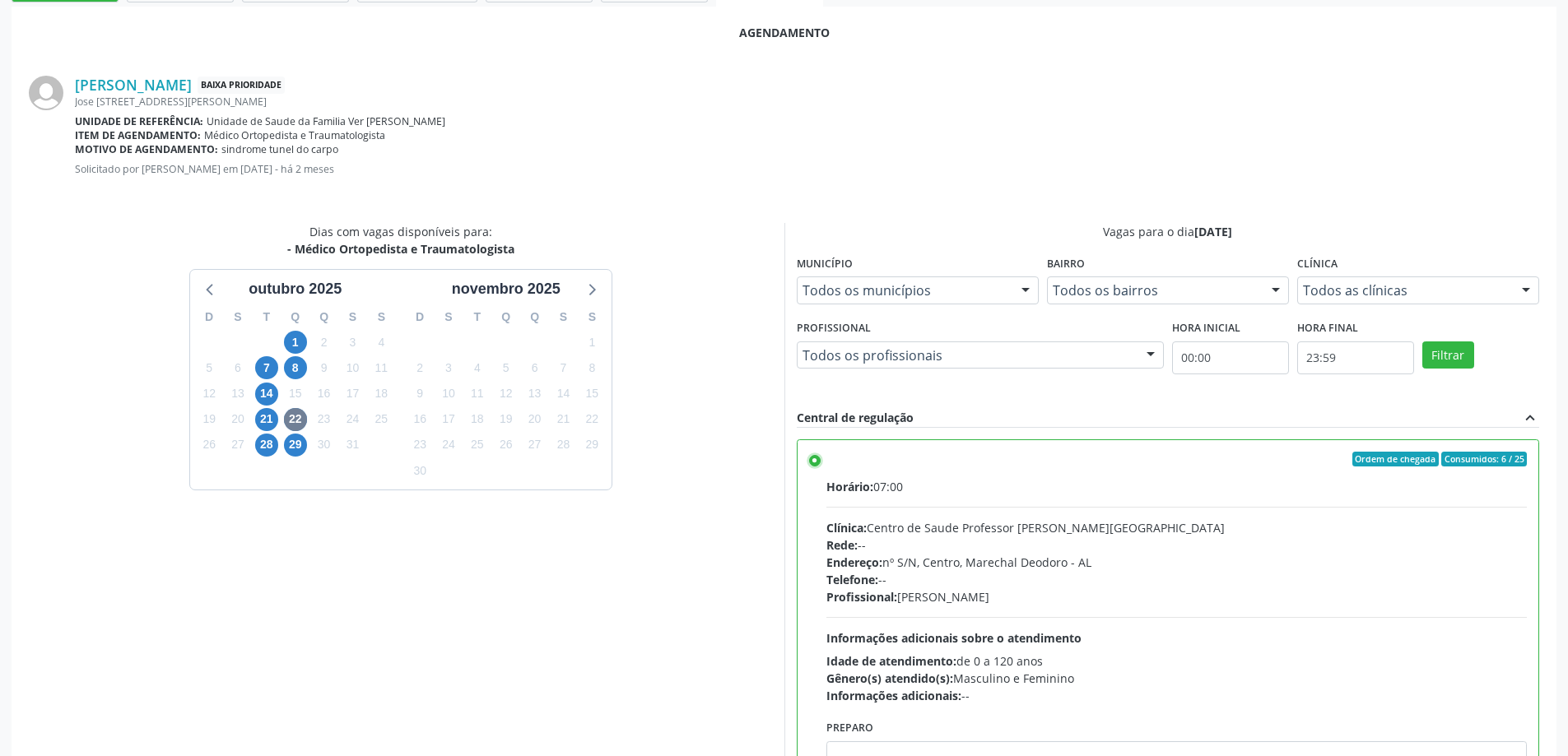
scroll to position [486, 0]
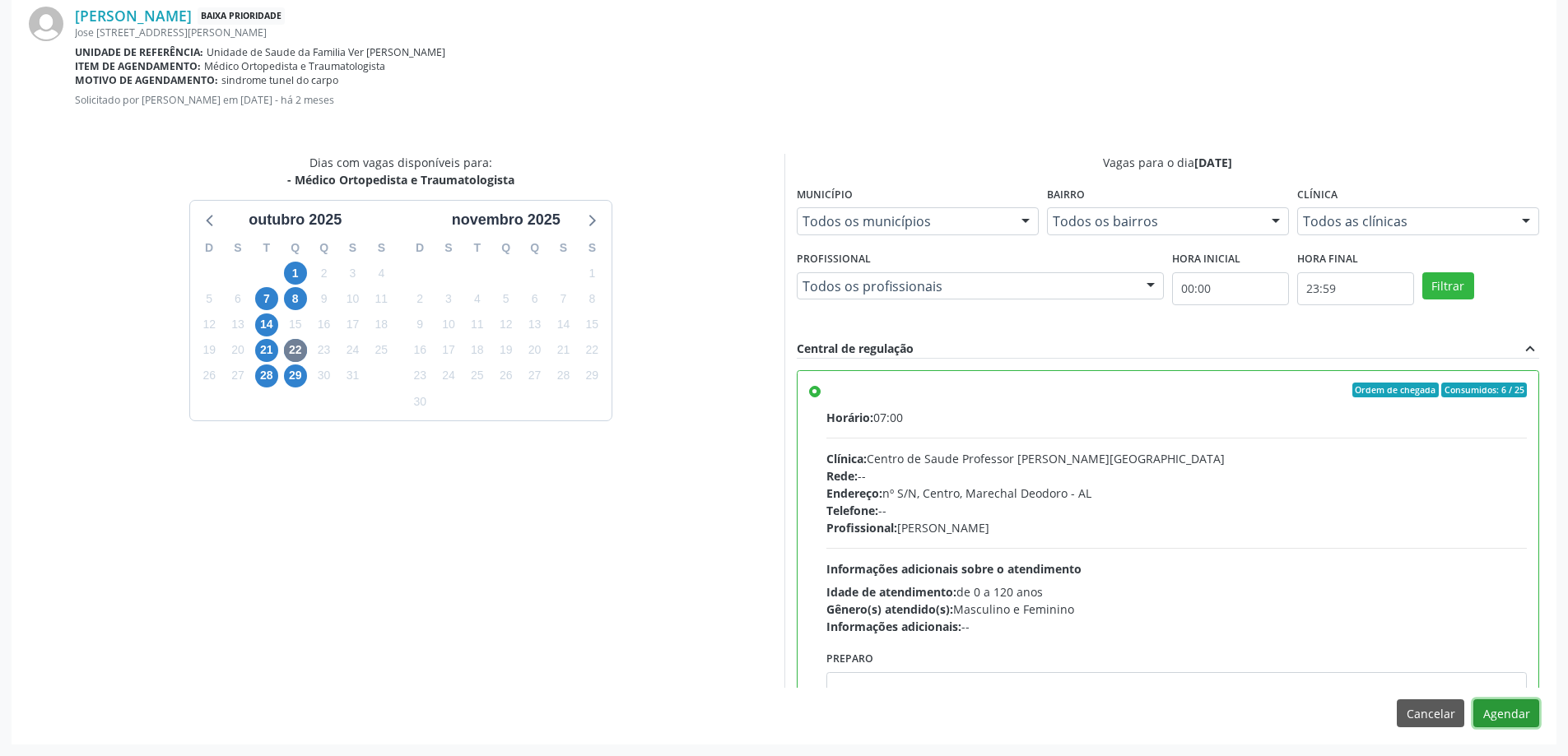
click at [1498, 713] on button "Agendar" at bounding box center [1506, 713] width 66 height 28
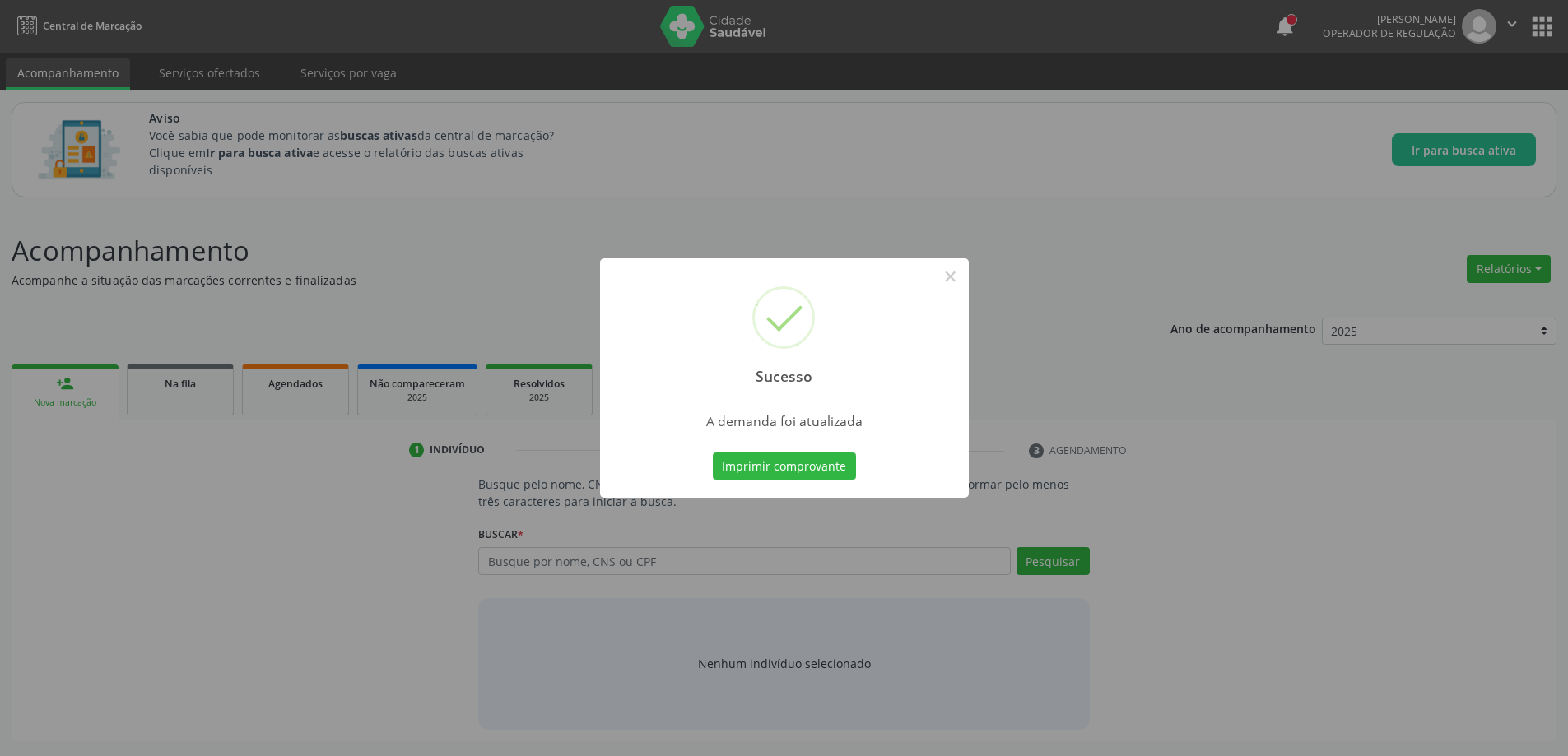
scroll to position [0, 0]
click at [952, 278] on button "×" at bounding box center [956, 276] width 28 height 28
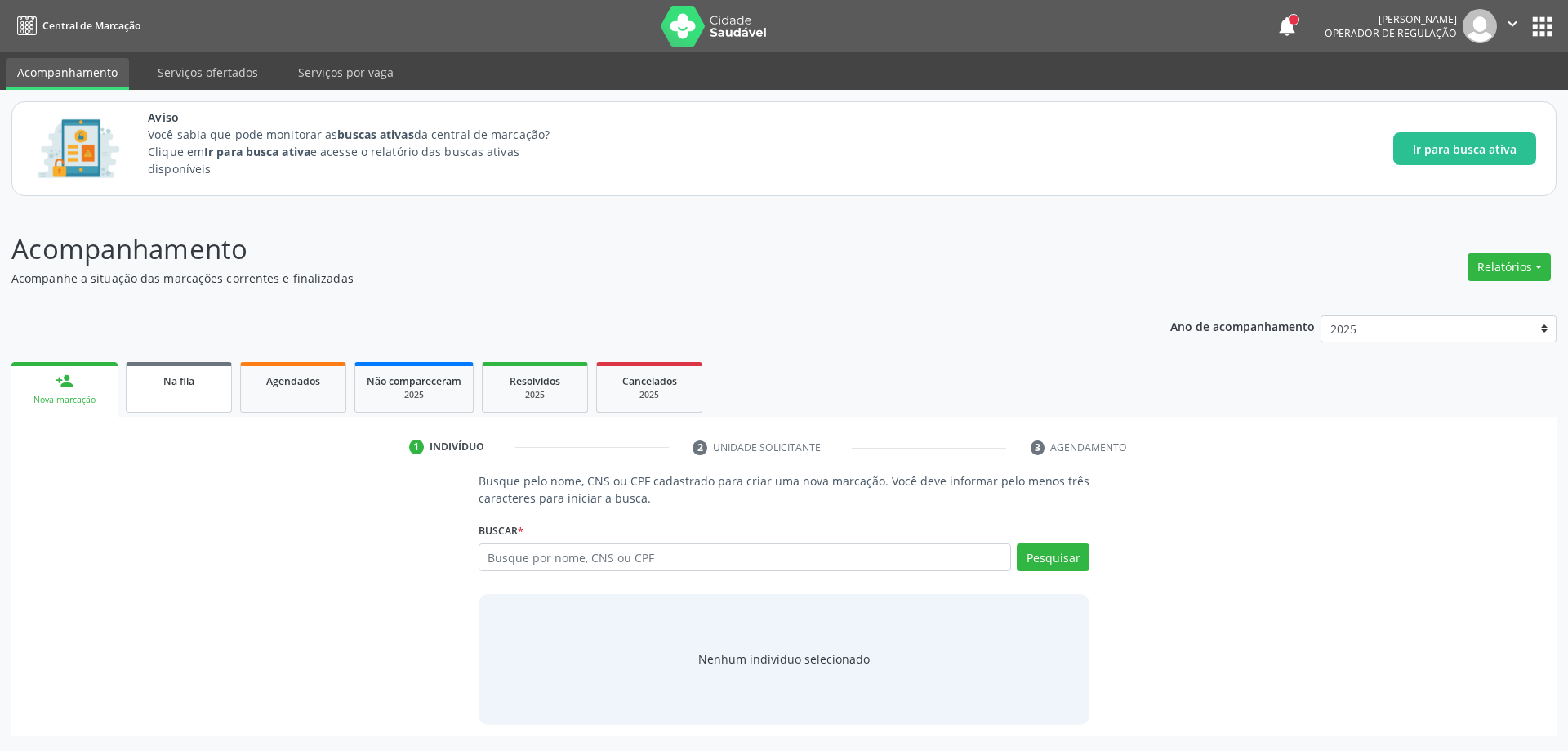
click at [179, 396] on link "Na fila" at bounding box center [178, 387] width 106 height 51
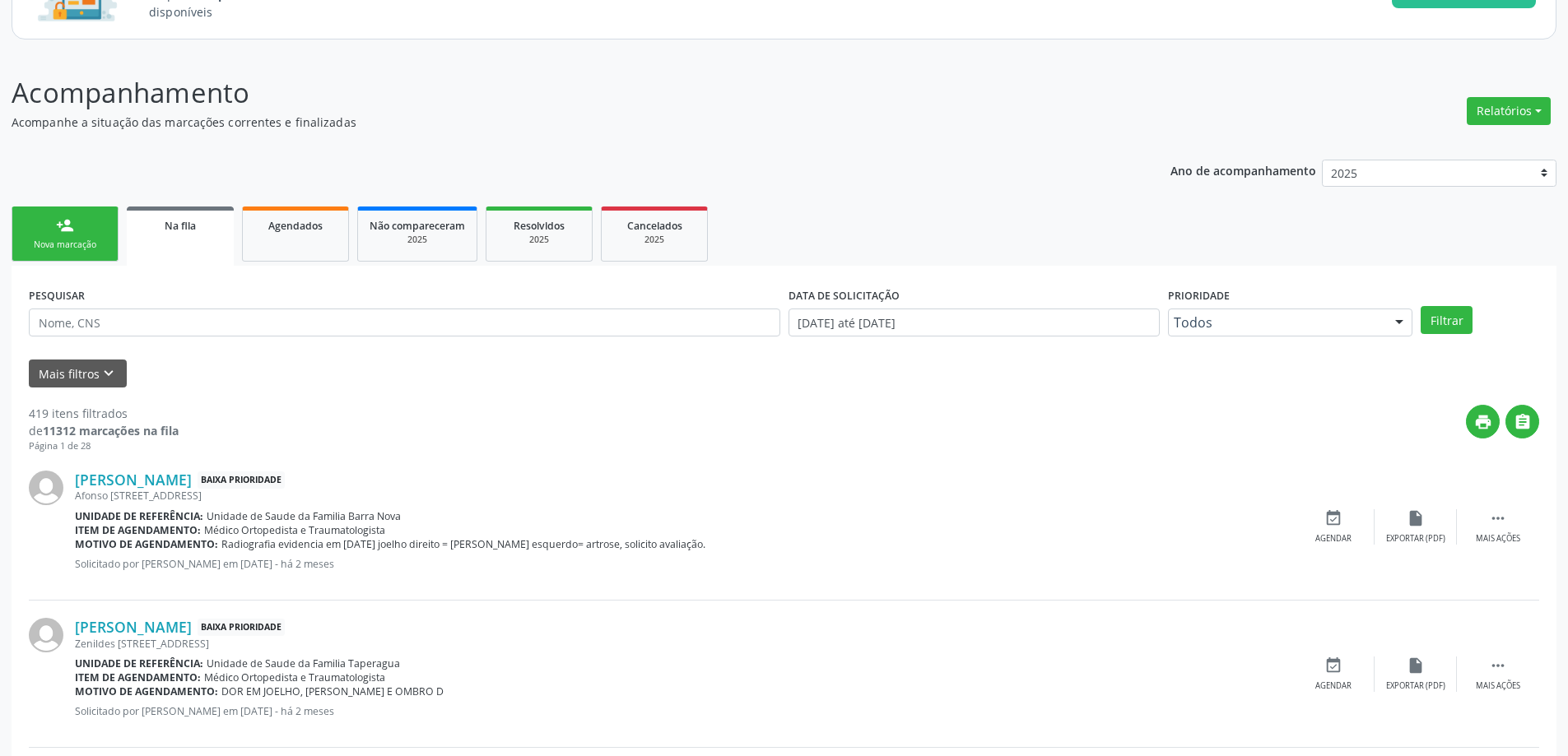
scroll to position [165, 0]
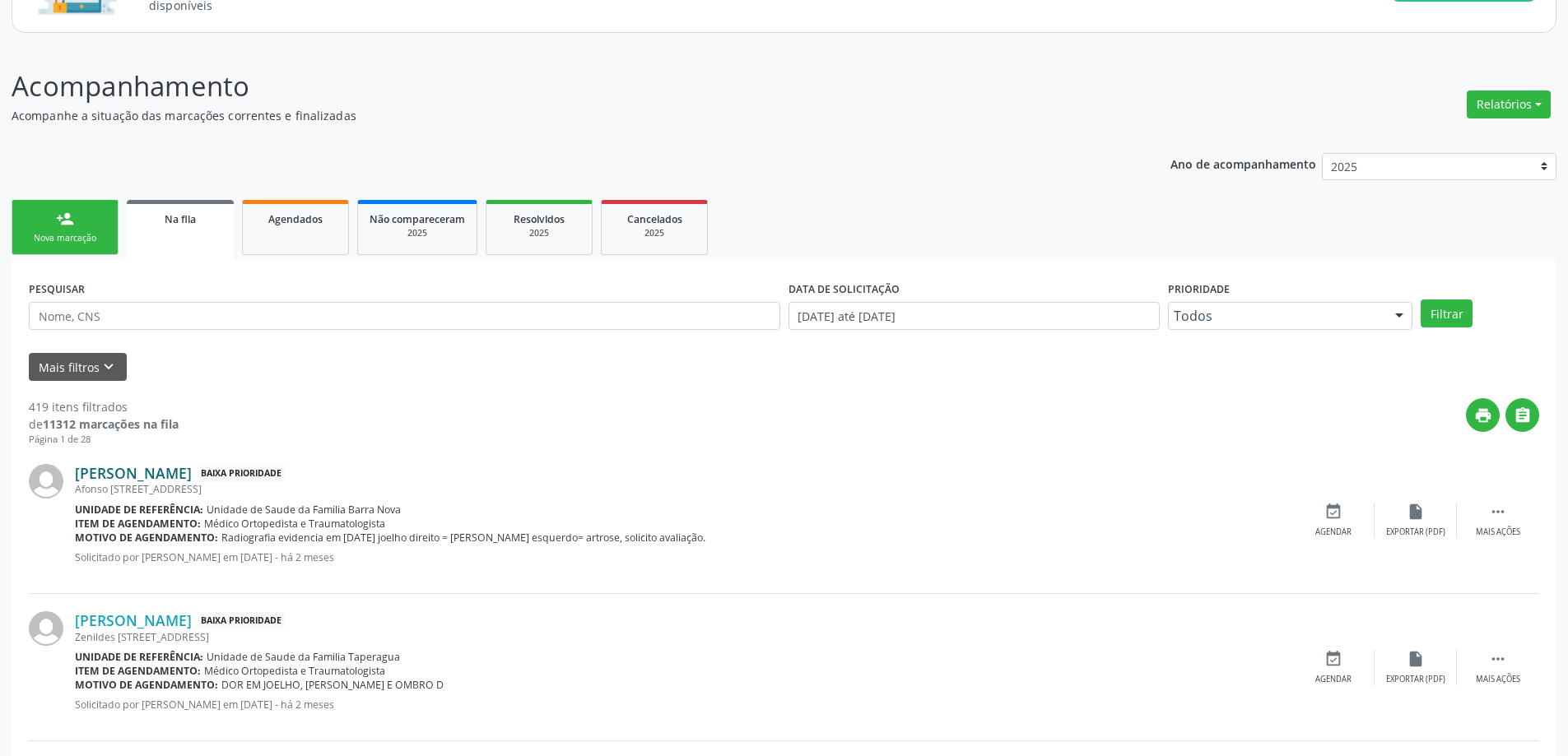
click at [192, 473] on link "[PERSON_NAME]" at bounding box center [133, 473] width 117 height 18
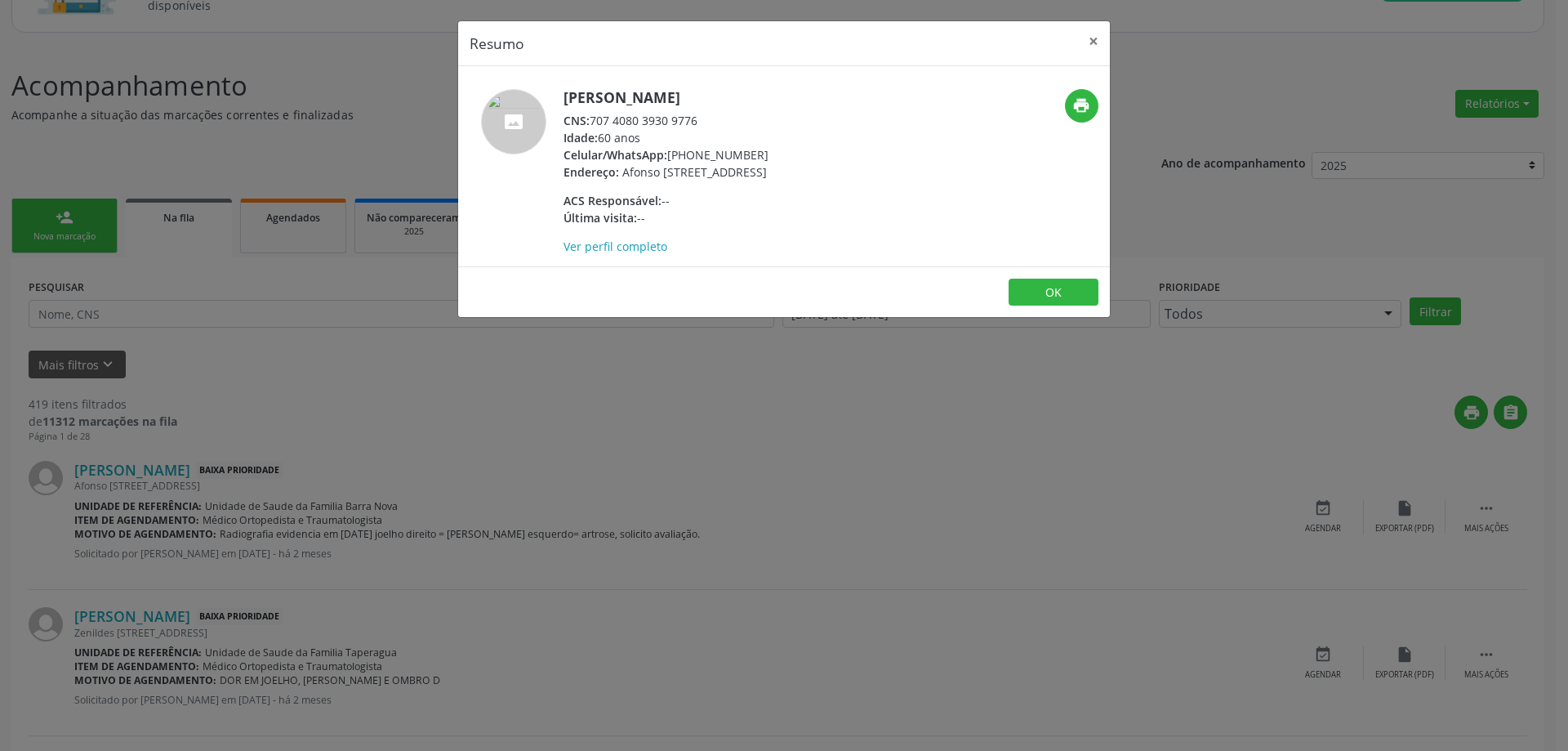
drag, startPoint x: 703, startPoint y: 122, endPoint x: 593, endPoint y: 120, distance: 110.0
click at [593, 120] on div "CNS: 707 4080 3930 9776" at bounding box center [666, 120] width 205 height 17
click at [1087, 54] on button "×" at bounding box center [1094, 41] width 32 height 40
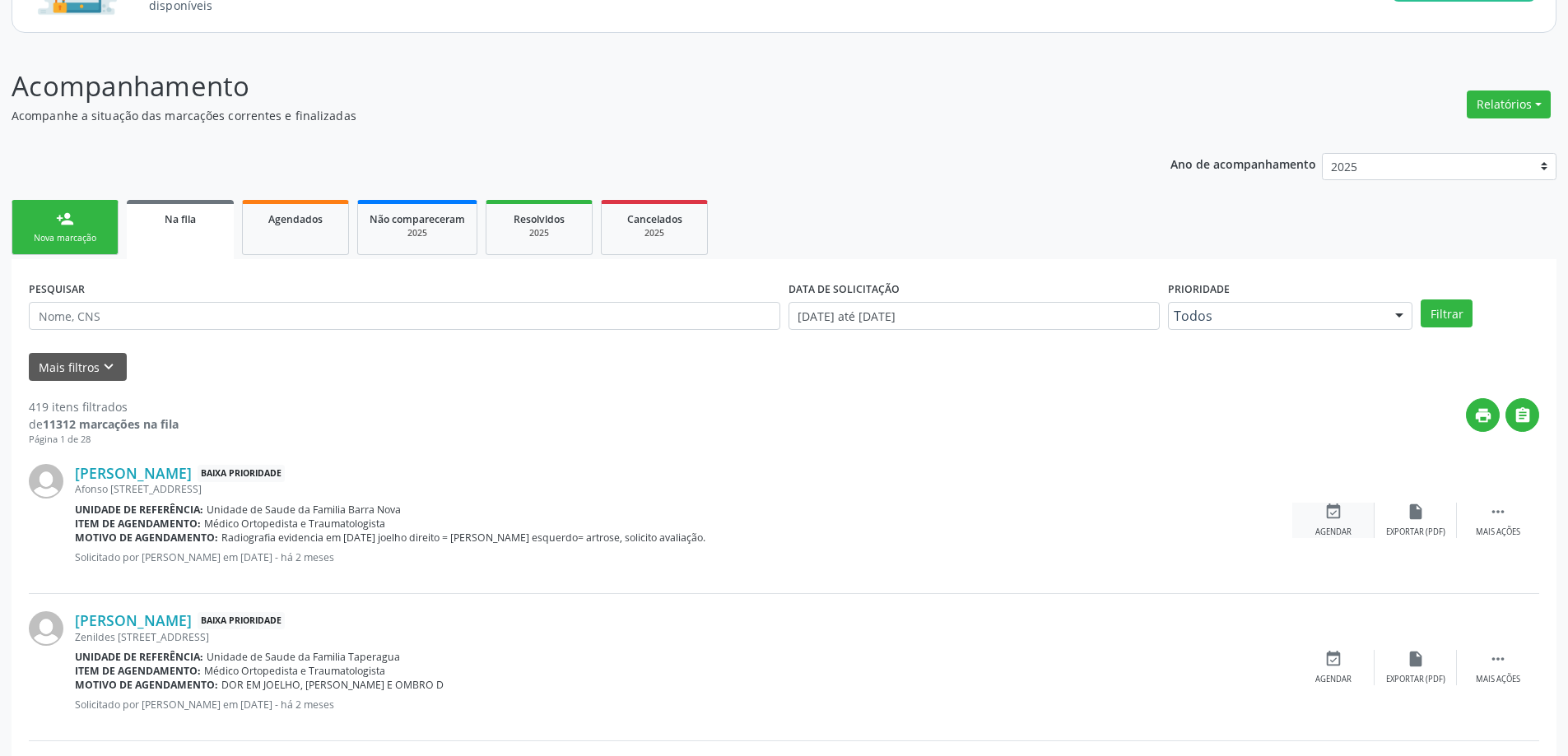
click at [1310, 511] on div "event_available Agendar" at bounding box center [1333, 520] width 83 height 35
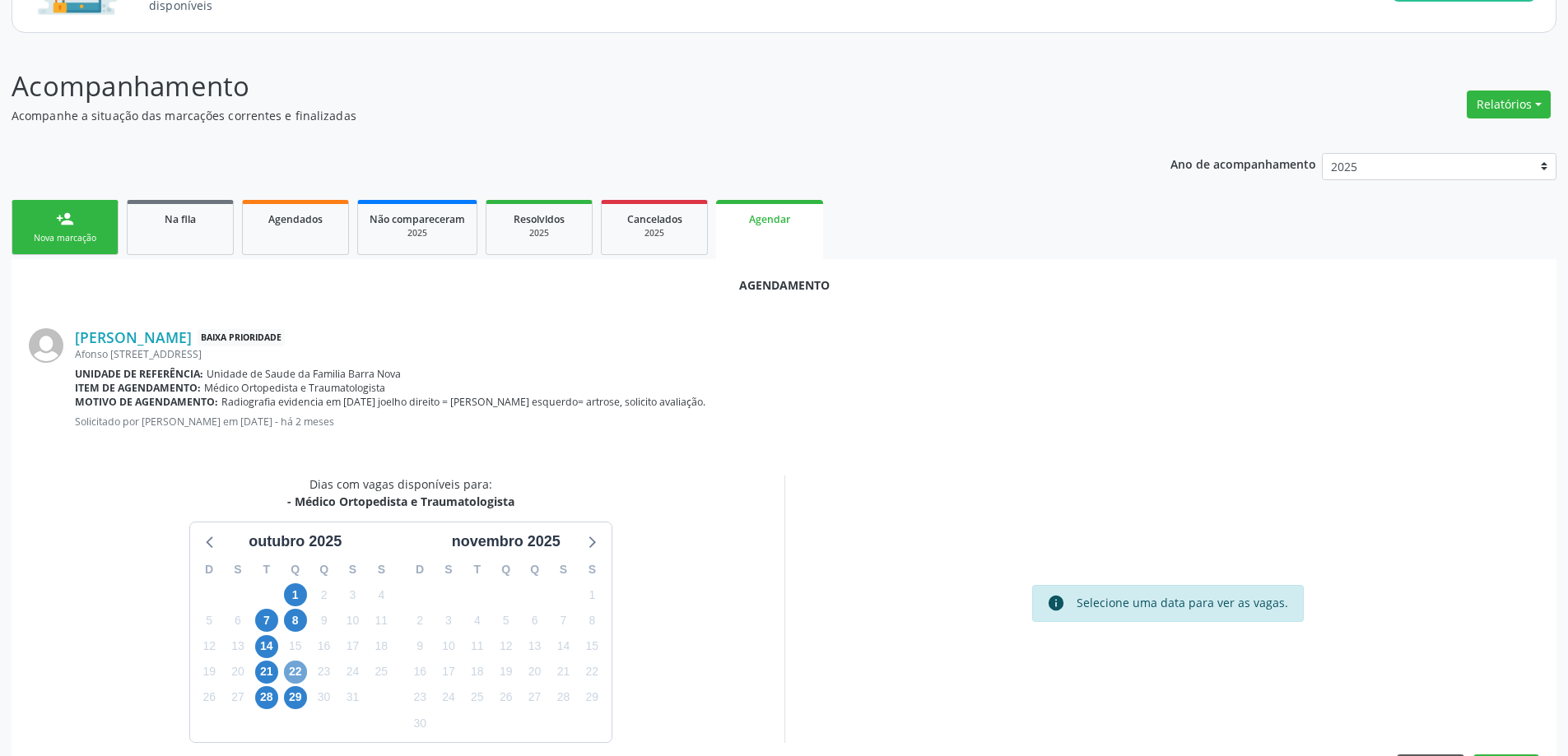
click at [293, 673] on span "22" at bounding box center [296, 673] width 23 height 23
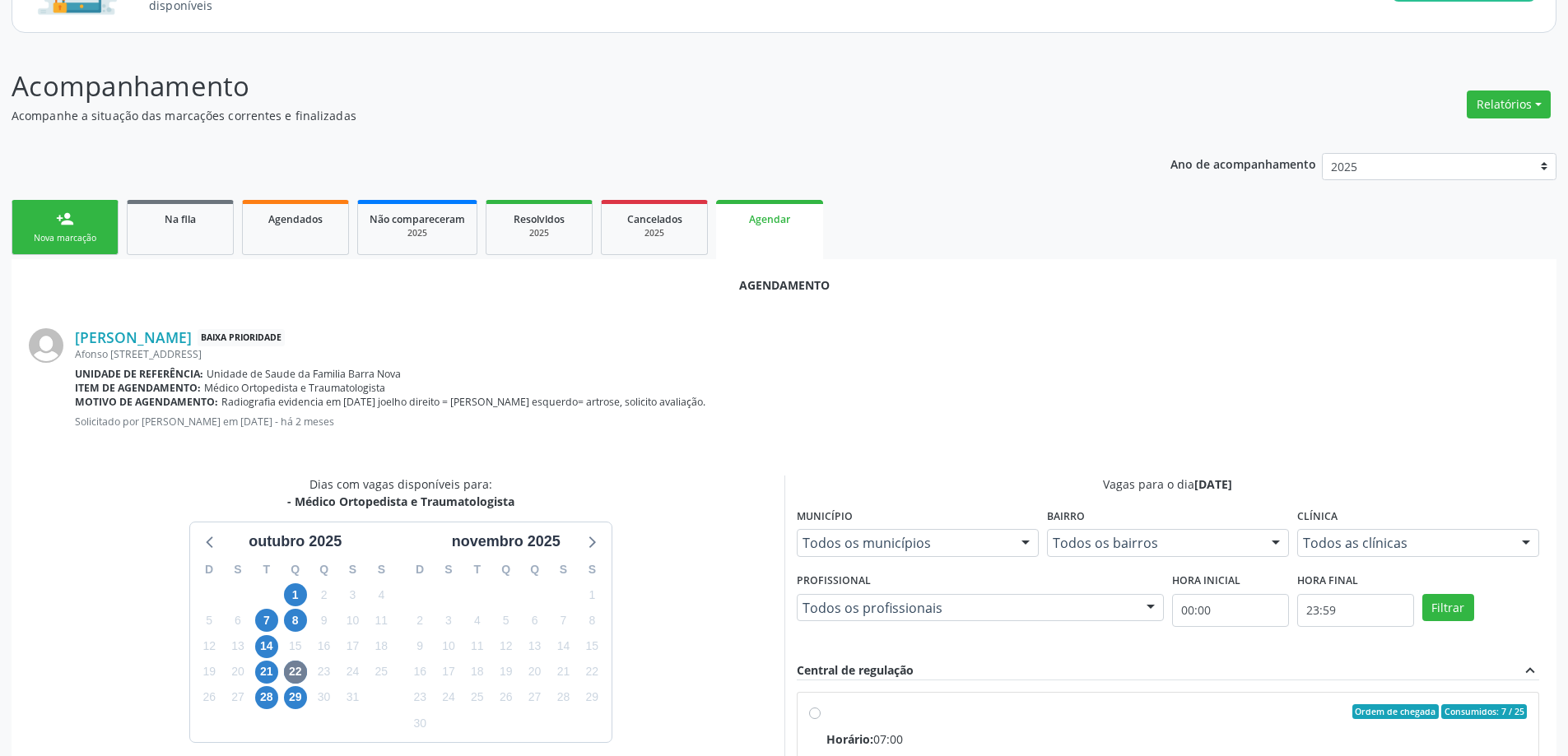
click at [818, 716] on input "Ordem de chegada Consumidos: 7 / 25 Horário: 07:00 Clínica: Centro de Saude Pro…" at bounding box center [815, 711] width 12 height 14
radio input "true"
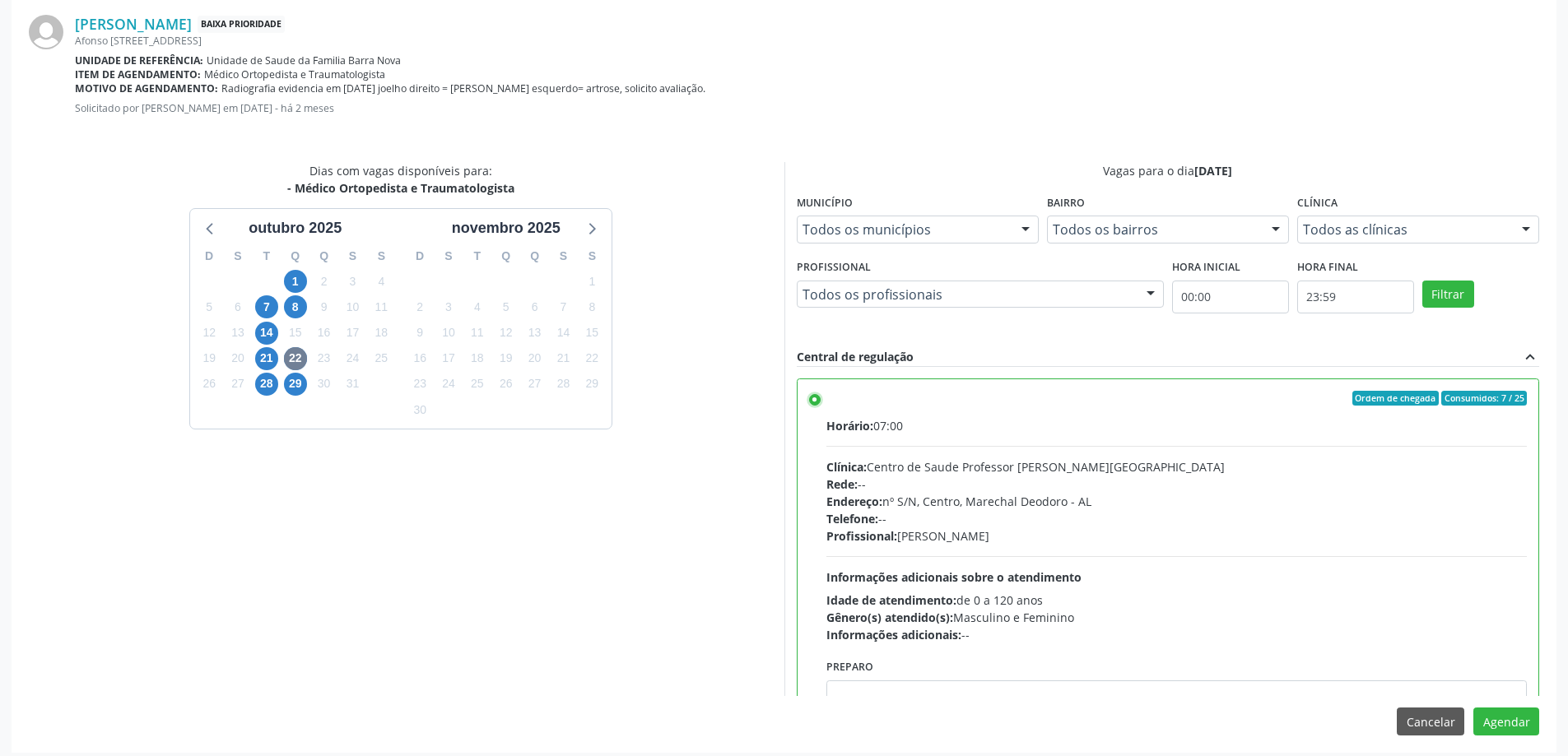
scroll to position [486, 0]
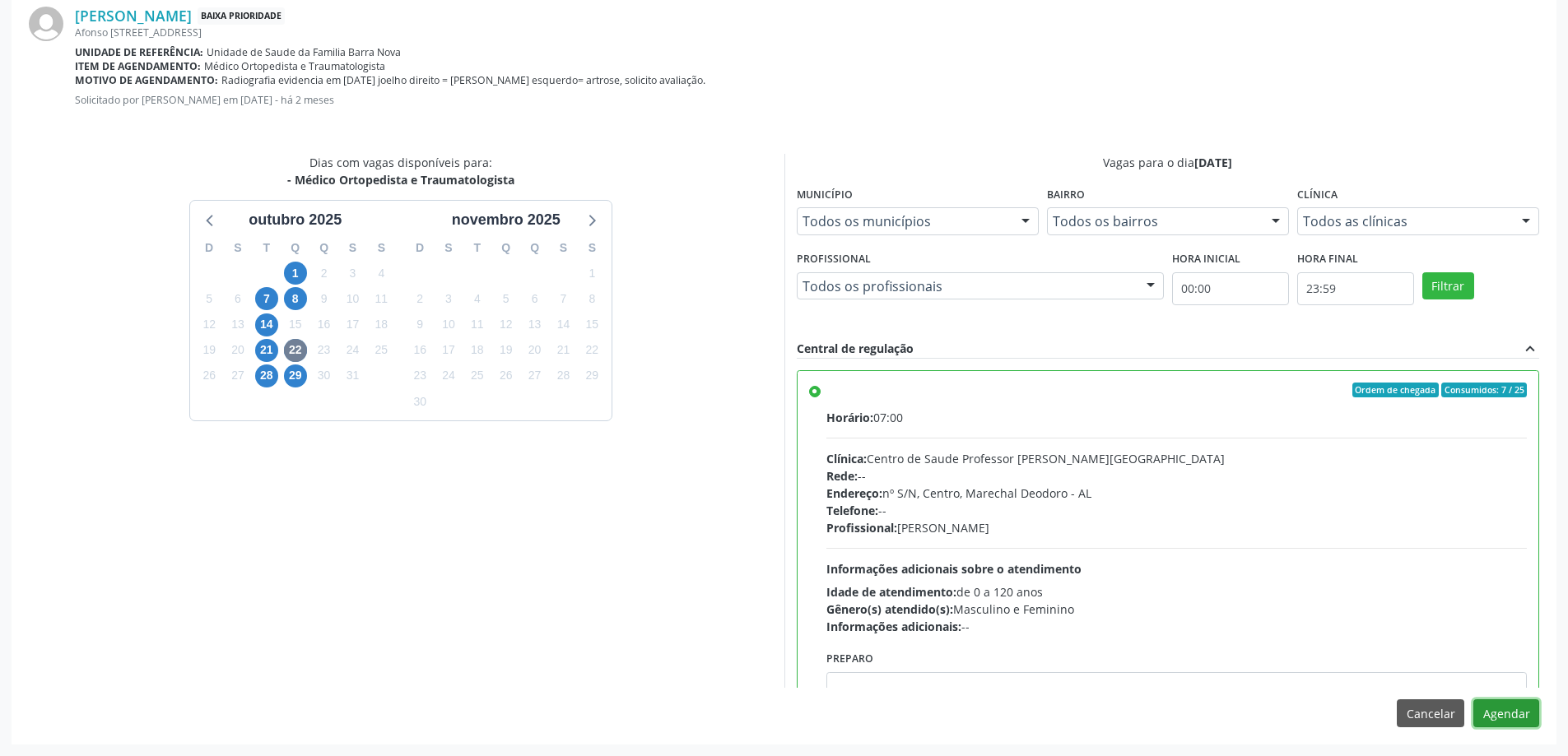
click at [1505, 720] on button "Agendar" at bounding box center [1506, 713] width 66 height 28
click at [1505, 720] on span at bounding box center [1506, 716] width 13 height 13
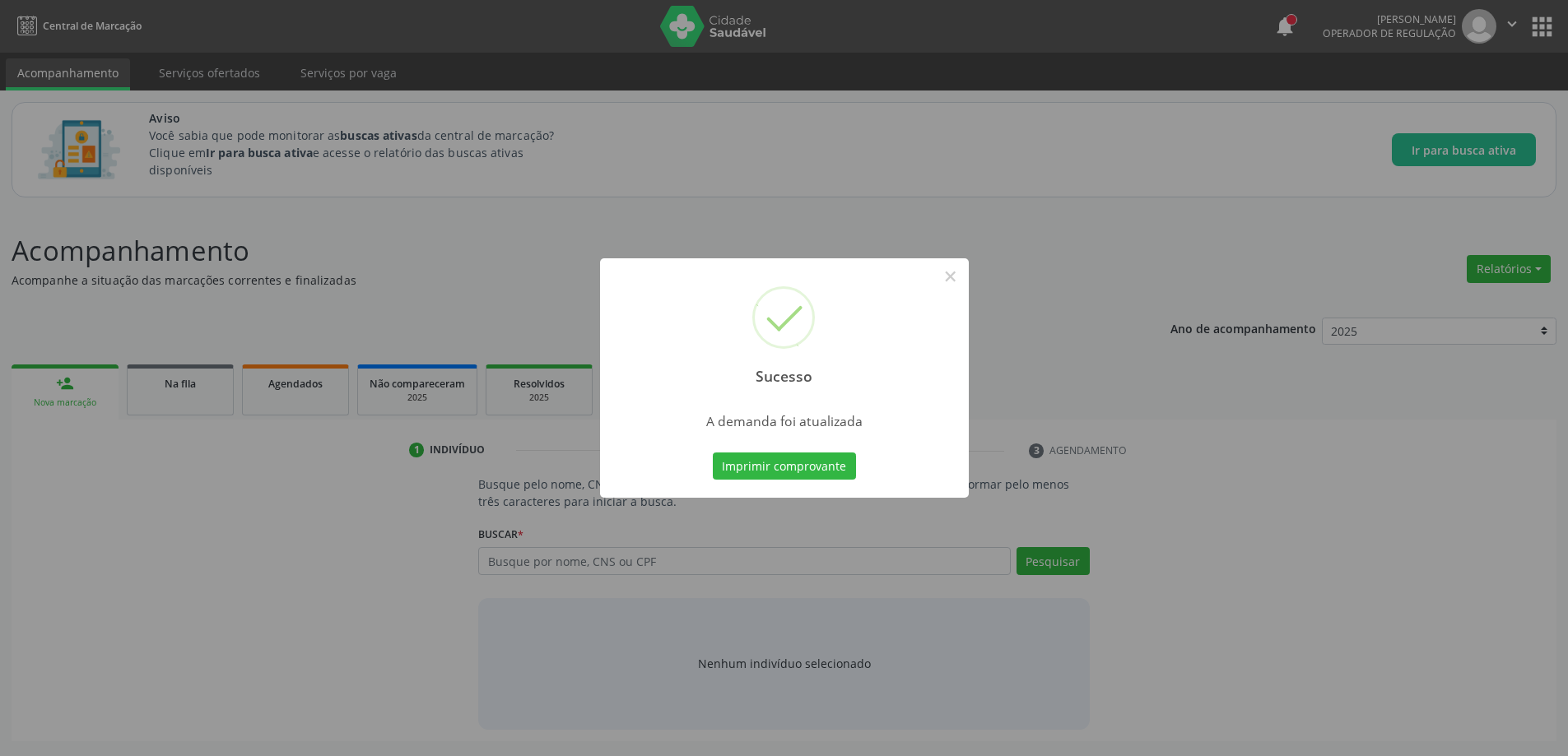
scroll to position [0, 0]
click at [956, 275] on button "×" at bounding box center [956, 276] width 28 height 28
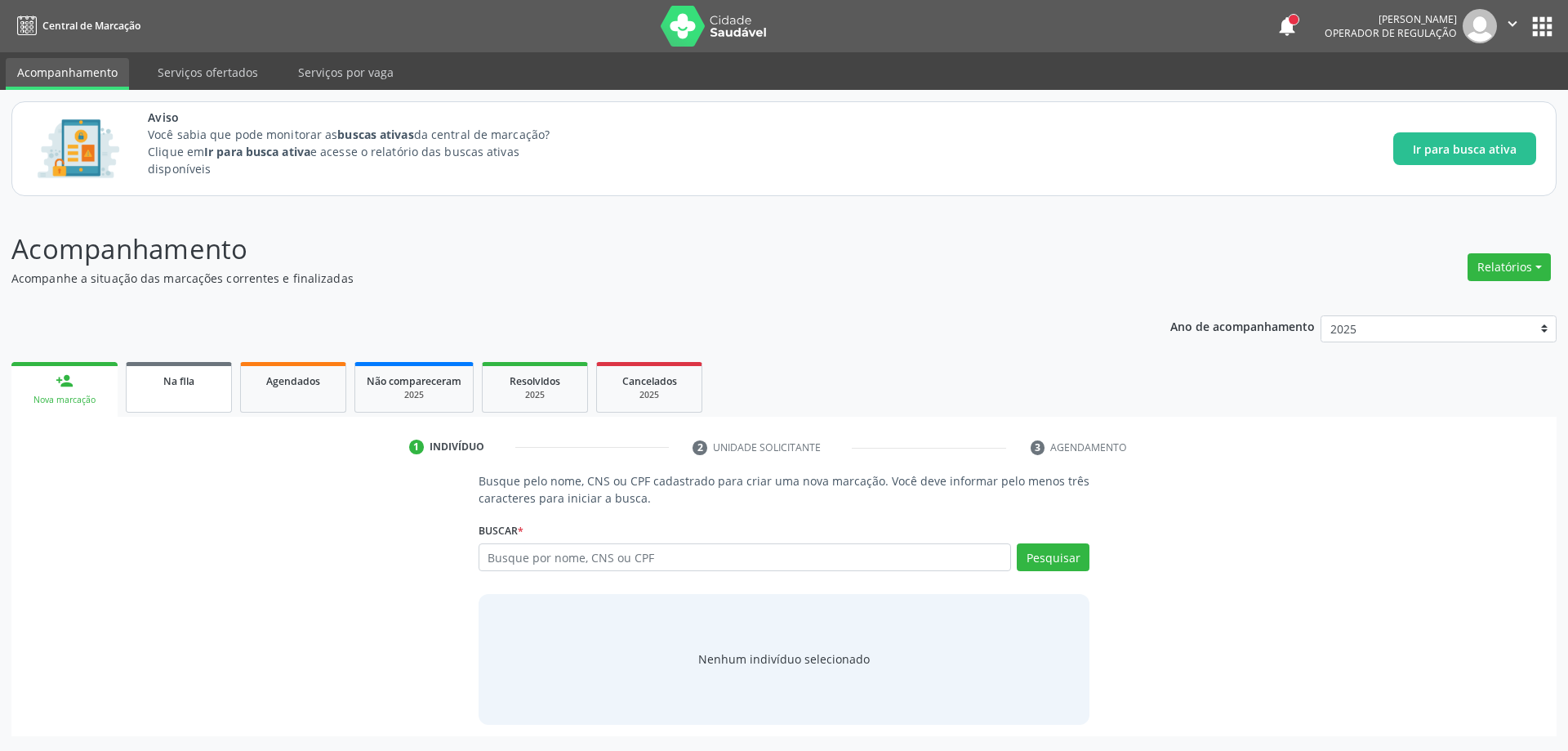
click at [176, 381] on span "Na fila" at bounding box center [179, 381] width 31 height 14
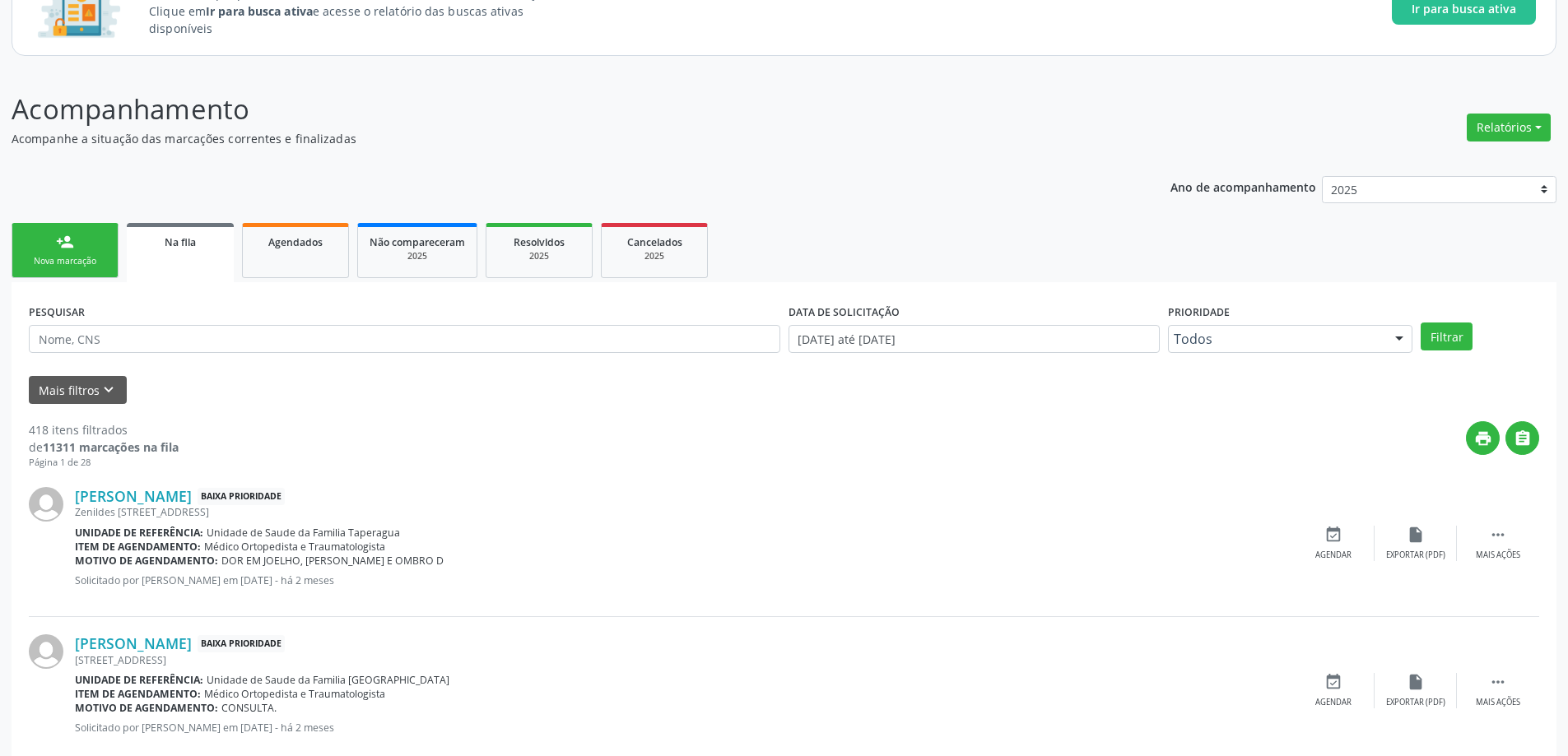
scroll to position [165, 0]
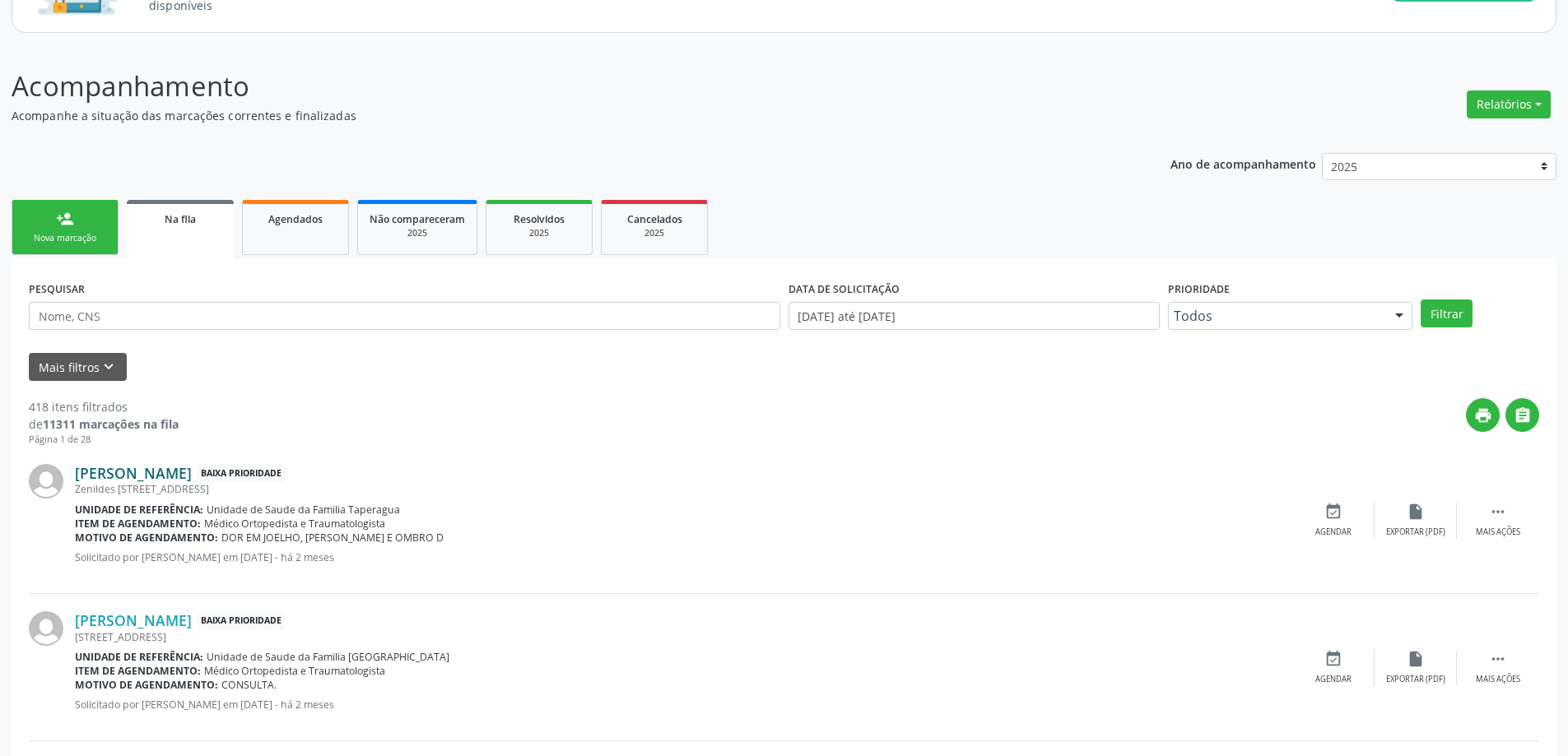
click at [159, 465] on link "[PERSON_NAME]" at bounding box center [133, 473] width 117 height 18
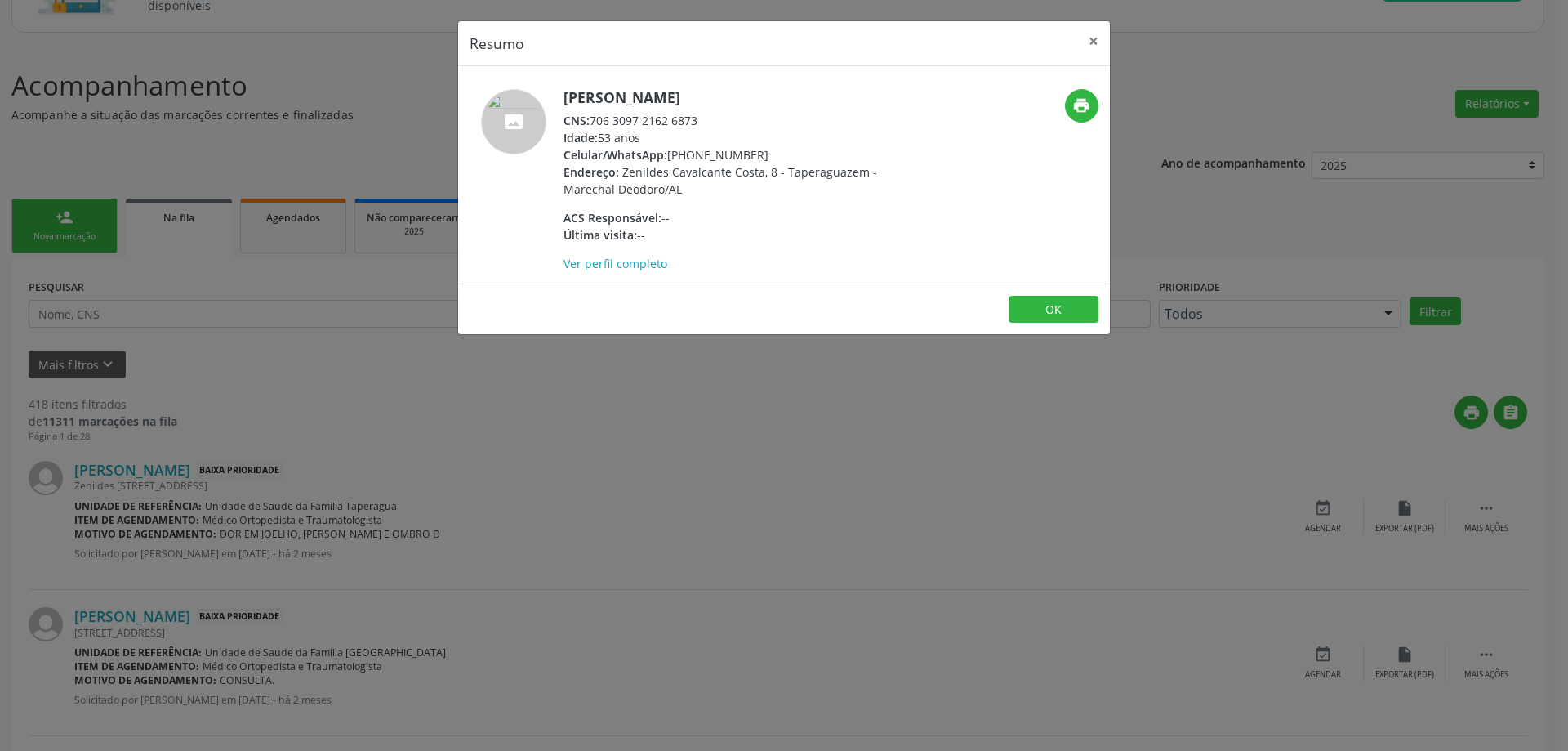
drag, startPoint x: 700, startPoint y: 119, endPoint x: 595, endPoint y: 119, distance: 105.0
click at [595, 119] on div "CNS: 706 3097 2162 6873" at bounding box center [723, 120] width 318 height 17
click at [1092, 41] on button "×" at bounding box center [1094, 41] width 32 height 40
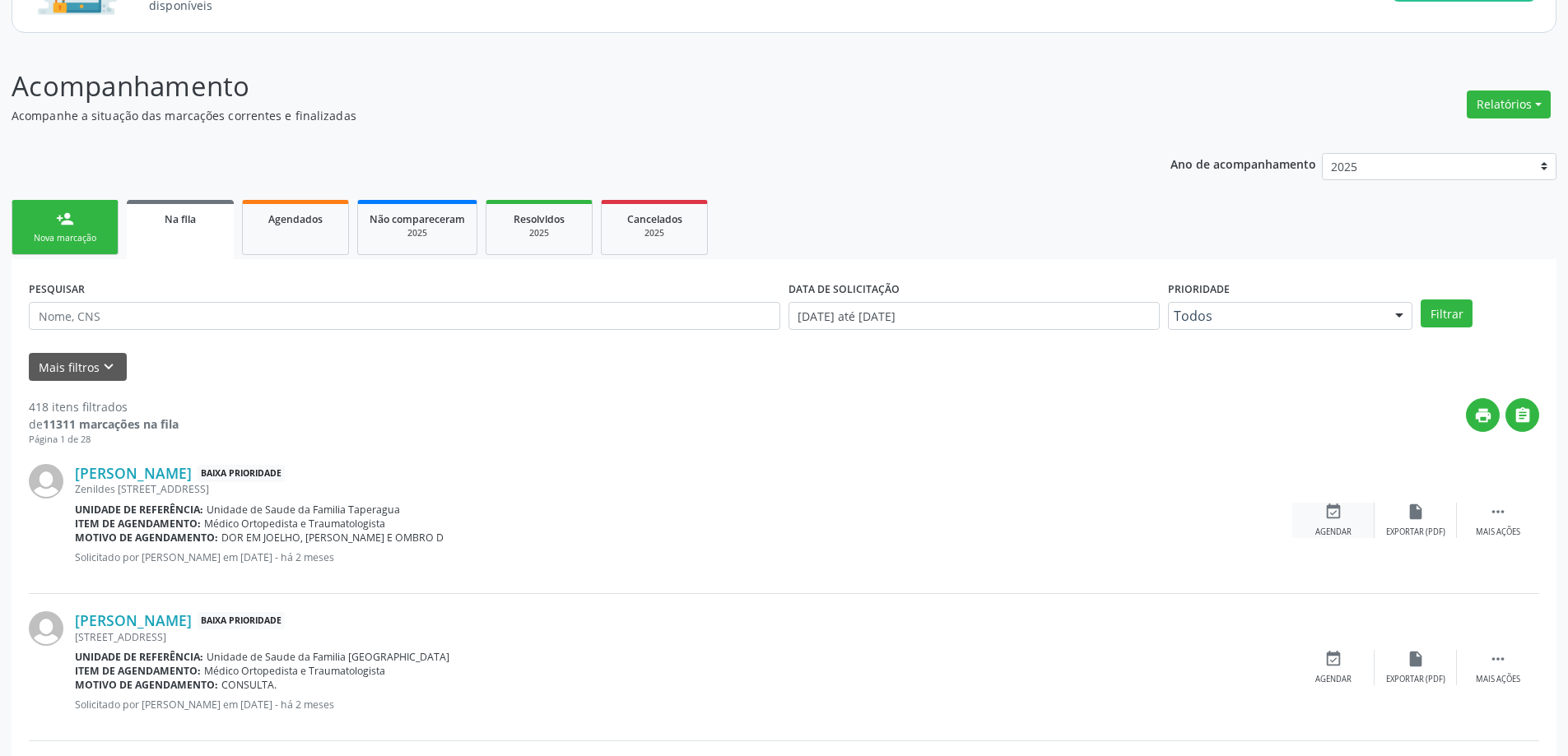
click at [1338, 511] on icon "event_available" at bounding box center [1333, 511] width 18 height 18
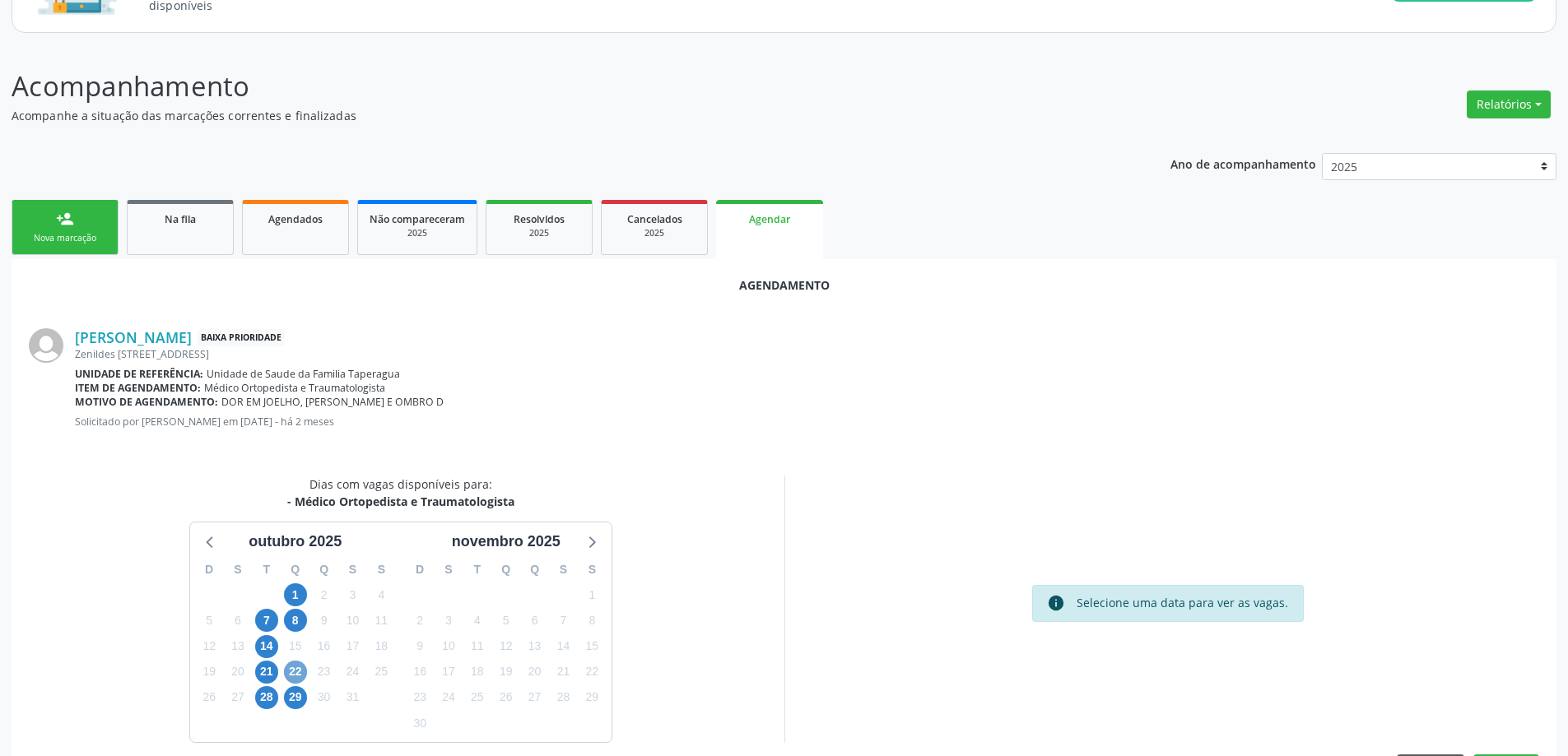
click at [303, 671] on span "22" at bounding box center [296, 673] width 23 height 23
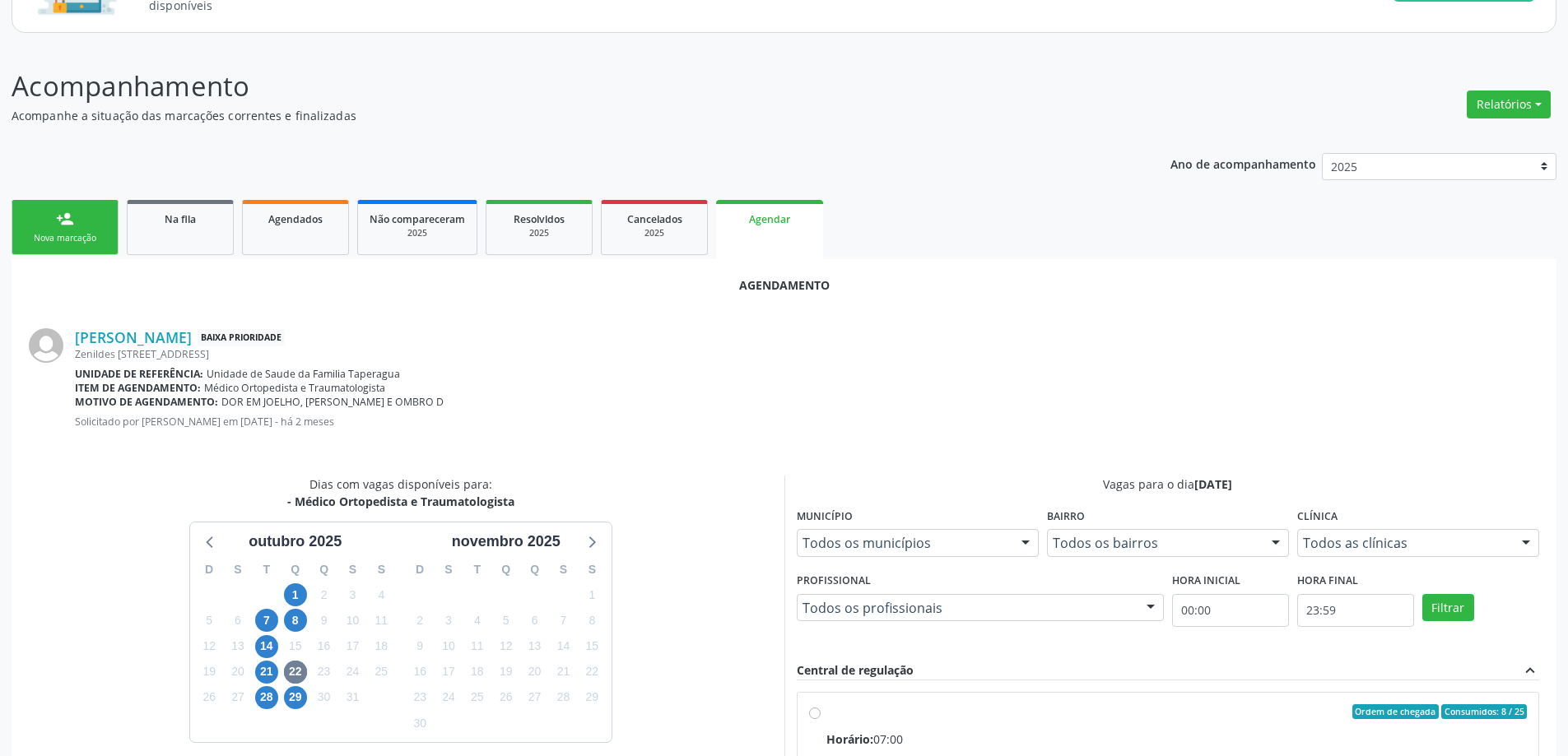
click at [819, 719] on input "Ordem de chegada Consumidos: 8 / 25 Horário: 07:00 Clínica: Centro de Saude Pro…" at bounding box center [815, 711] width 12 height 14
radio input "true"
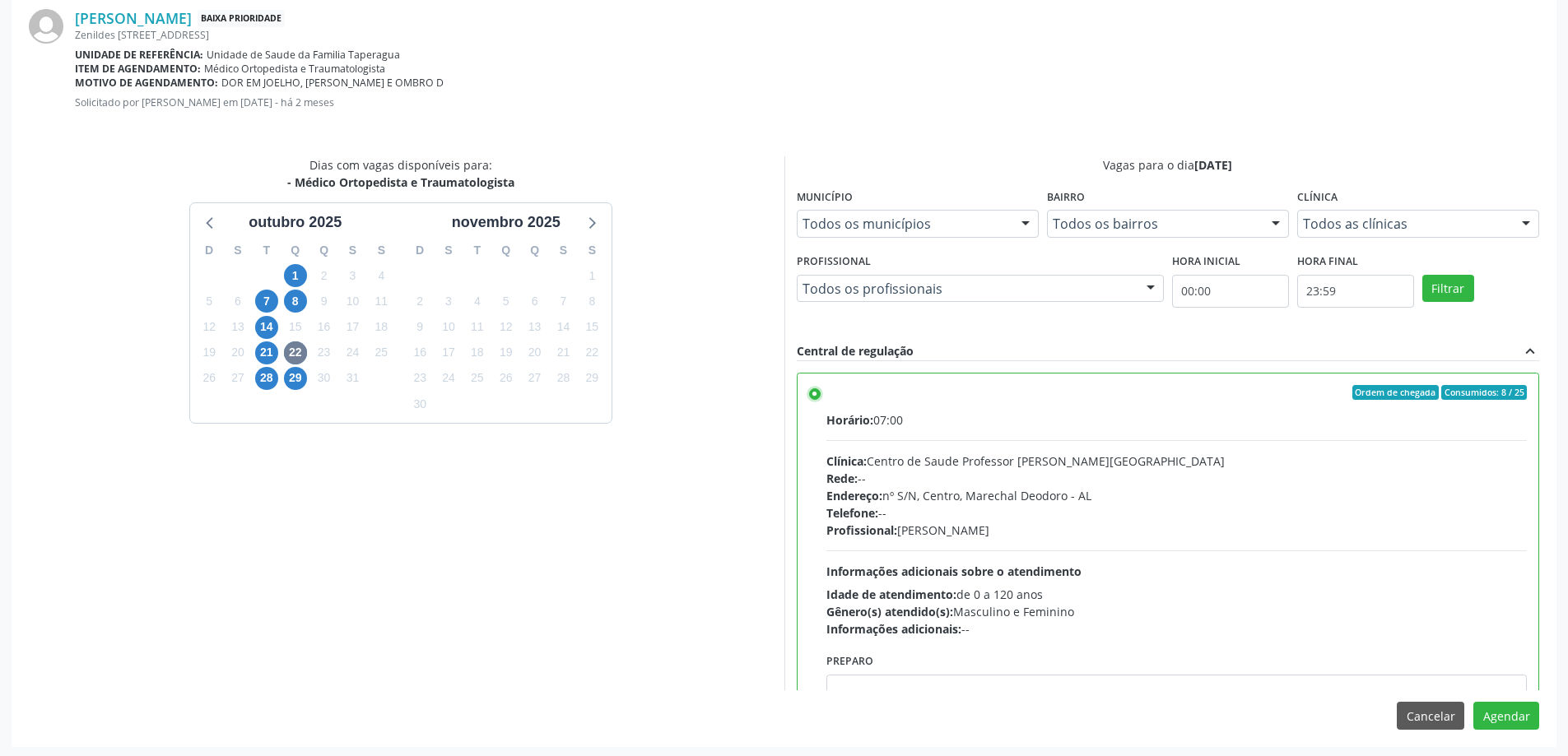
scroll to position [486, 0]
click at [1510, 719] on button "Agendar" at bounding box center [1506, 713] width 66 height 28
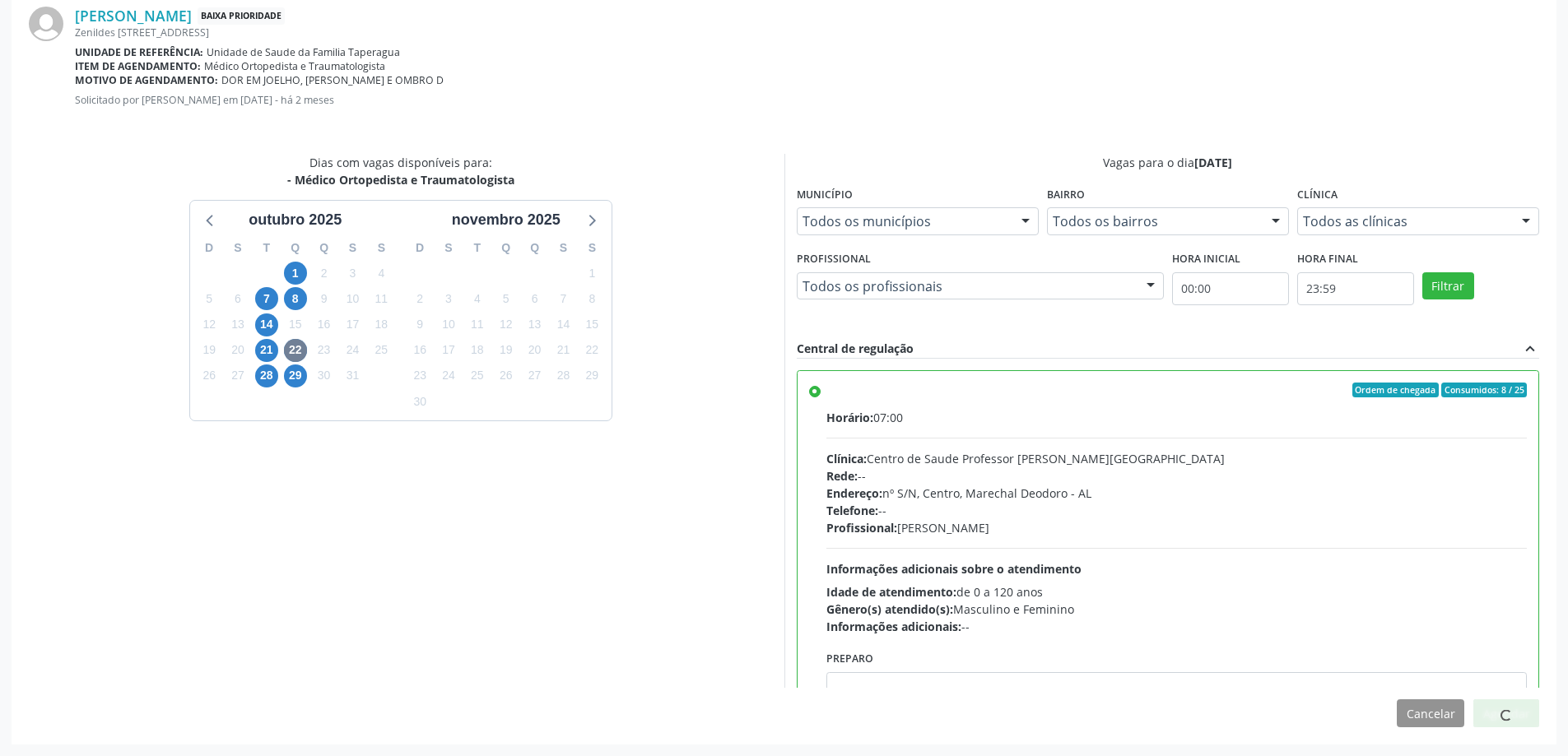
scroll to position [0, 0]
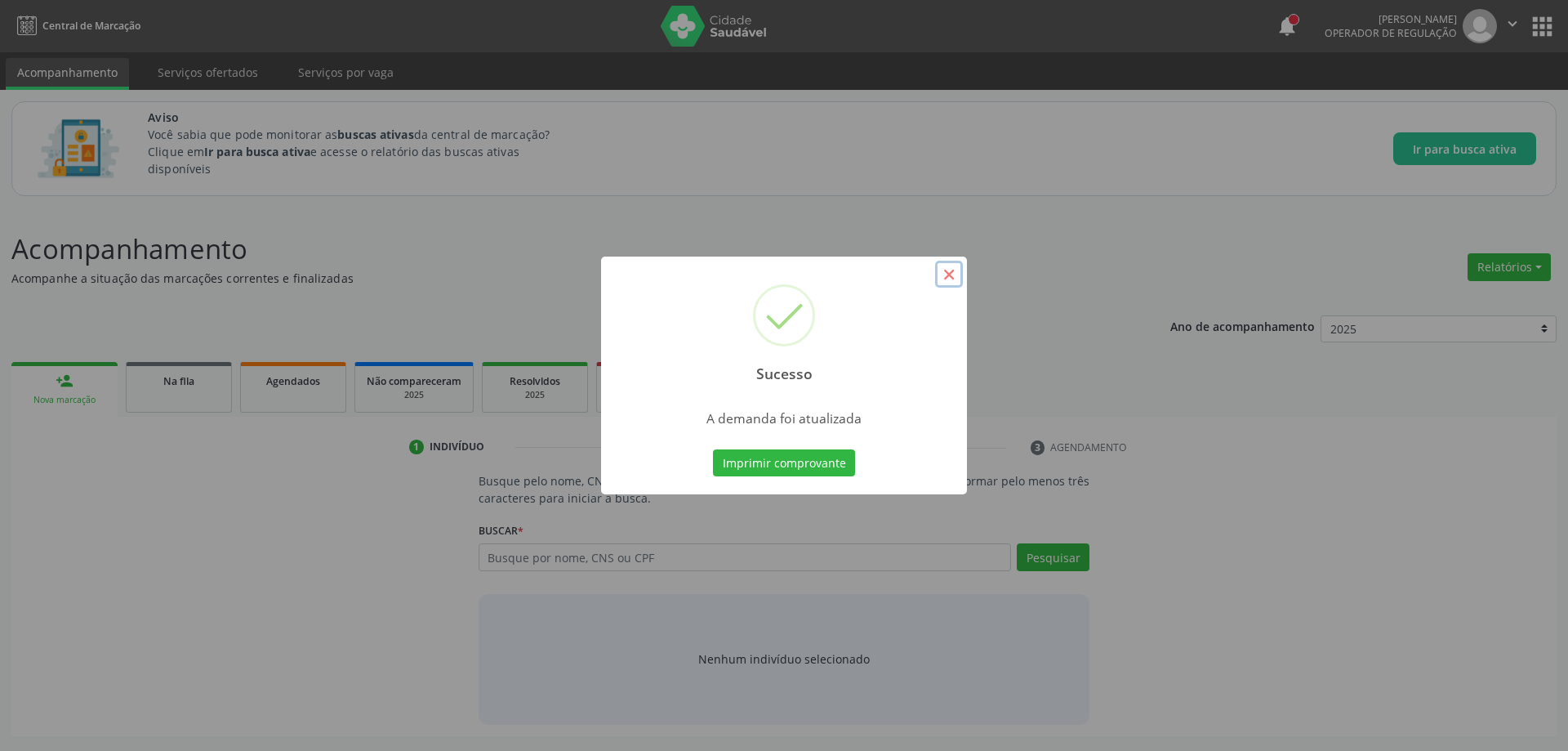
click at [944, 278] on button "×" at bounding box center [949, 274] width 28 height 28
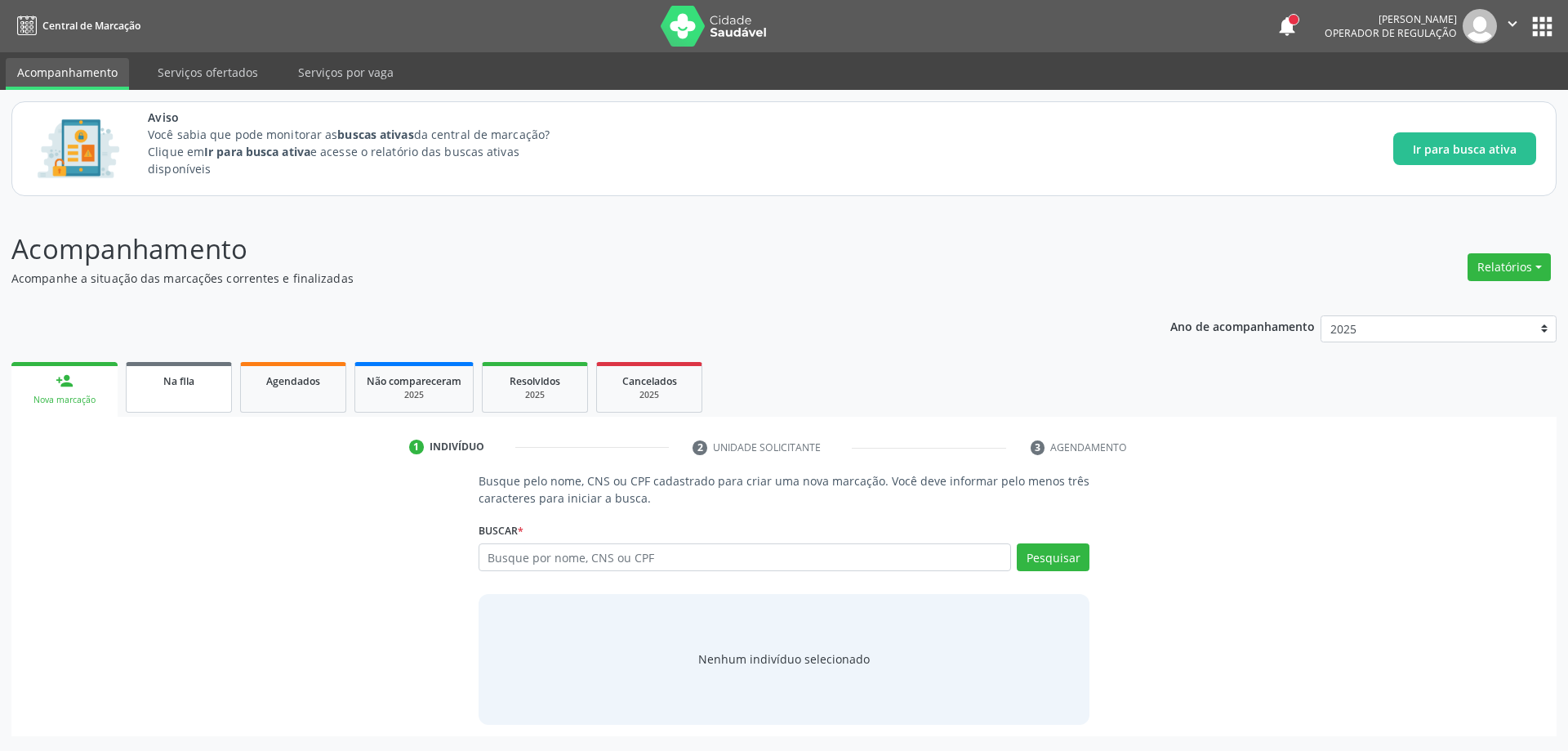
click at [168, 393] on link "Na fila" at bounding box center [178, 387] width 106 height 51
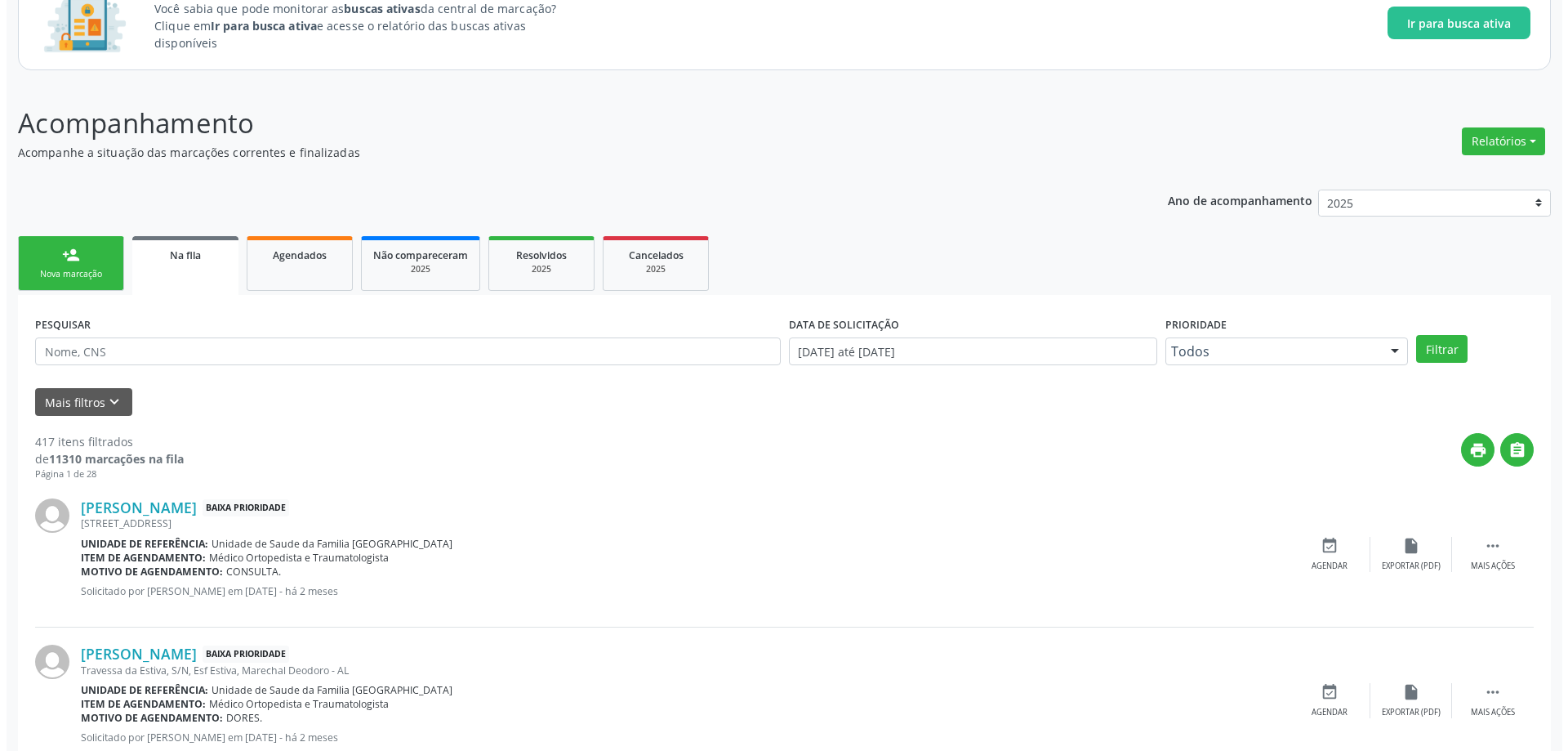
scroll to position [164, 0]
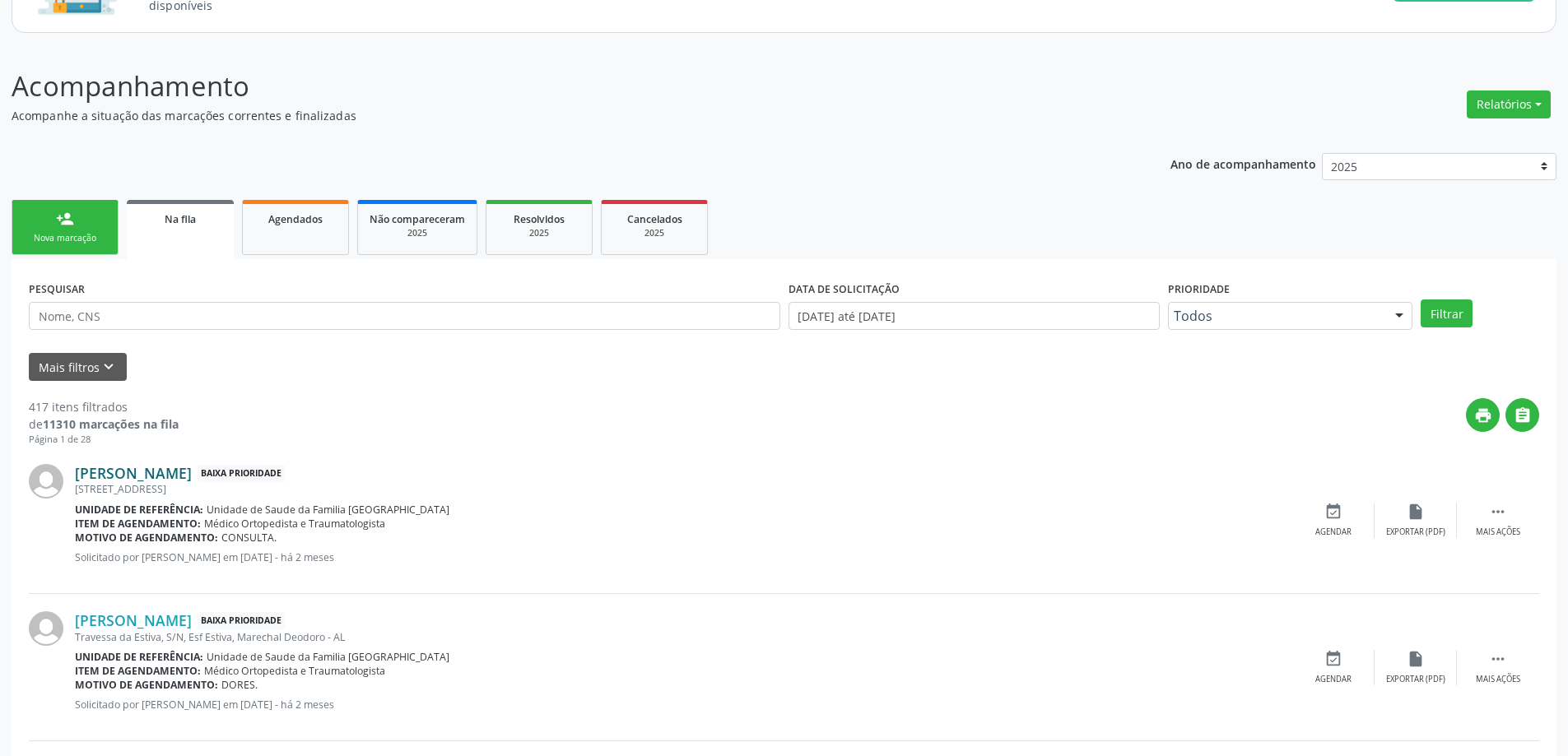
click at [158, 475] on link "[PERSON_NAME]" at bounding box center [133, 473] width 117 height 18
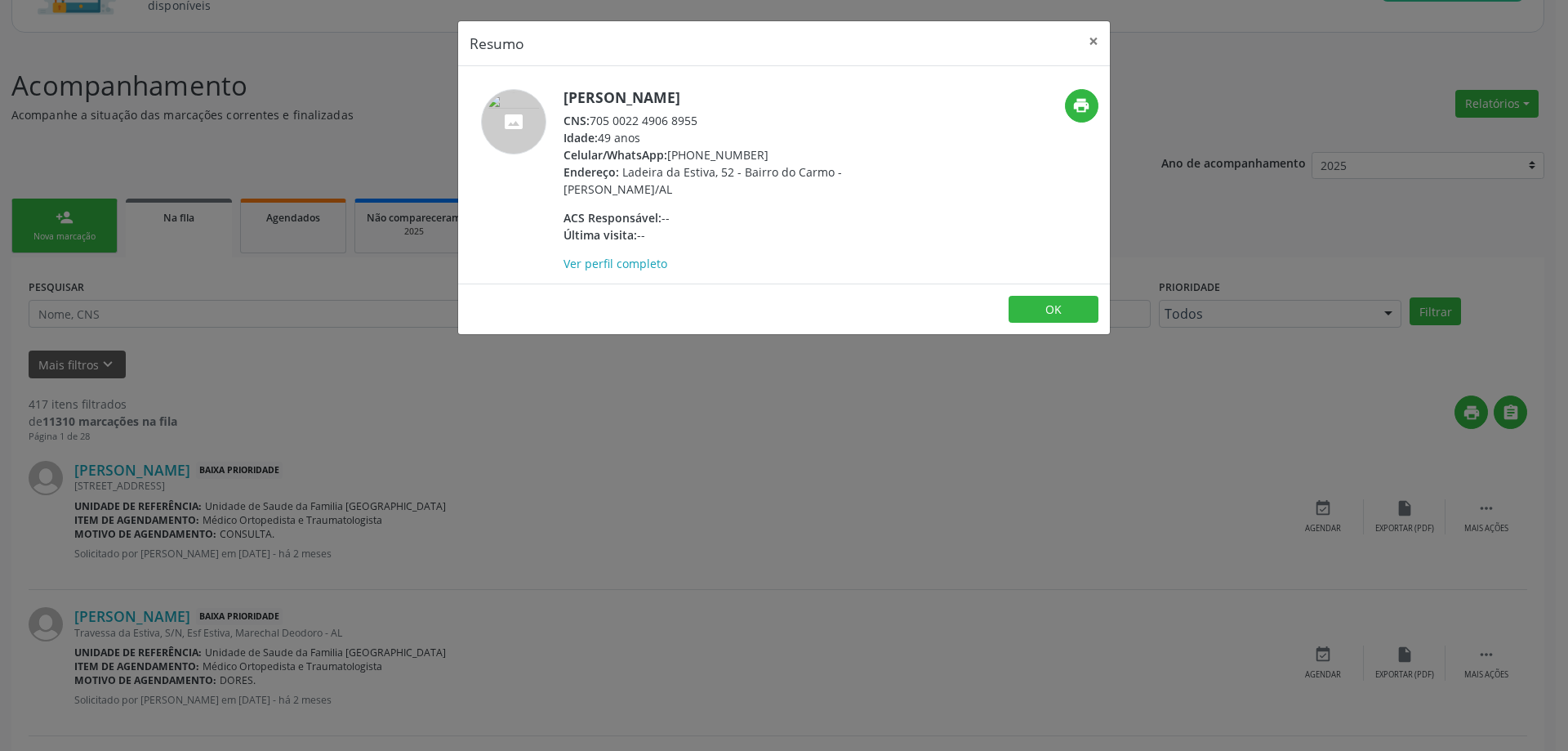
click at [702, 117] on div "CNS: 705 0022 4906 8955" at bounding box center [723, 120] width 318 height 17
drag, startPoint x: 698, startPoint y: 117, endPoint x: 594, endPoint y: 123, distance: 104.2
click at [594, 123] on div "CNS: 705 0022 4906 8955" at bounding box center [723, 120] width 318 height 17
